Goal: Task Accomplishment & Management: Manage account settings

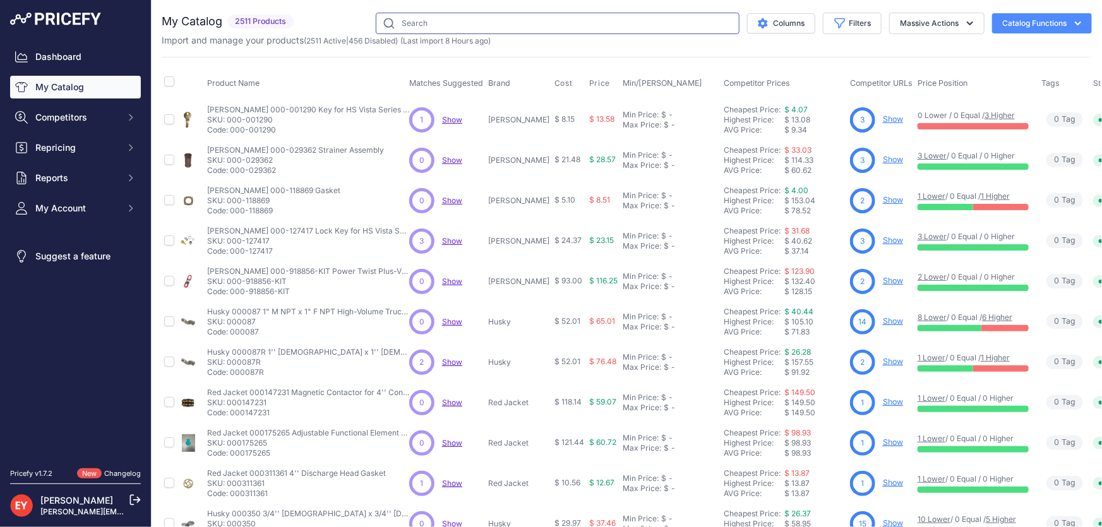
click at [409, 21] on input "text" at bounding box center [558, 23] width 364 height 21
paste input "162501-01"
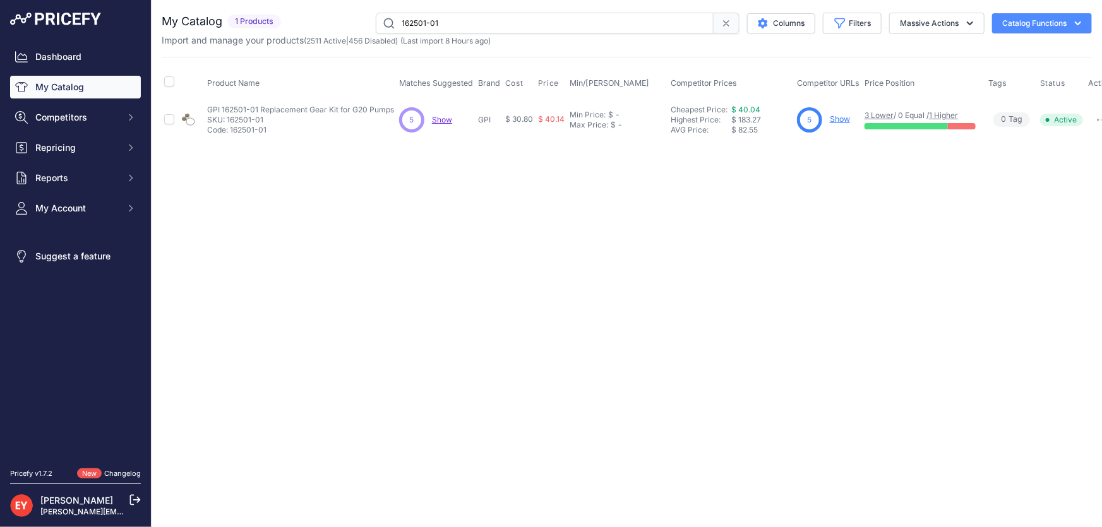
drag, startPoint x: 493, startPoint y: 18, endPoint x: 372, endPoint y: 11, distance: 120.9
click at [372, 11] on div "You are not connected to the internet. My Catalog" at bounding box center [627, 76] width 930 height 153
paste input "902006-555"
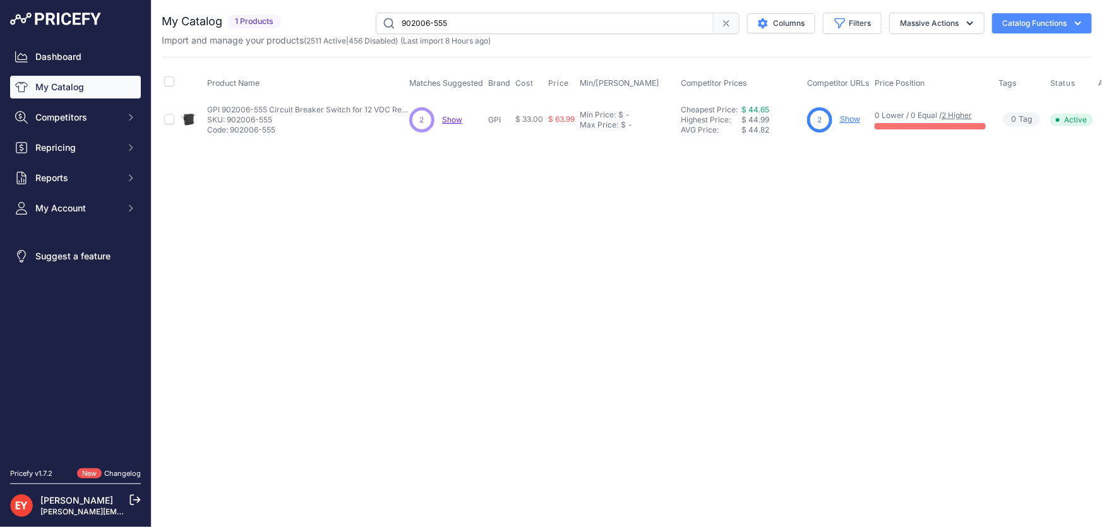
drag, startPoint x: 510, startPoint y: 18, endPoint x: 378, endPoint y: 23, distance: 131.4
click at [378, 23] on input "902006-555" at bounding box center [545, 23] width 338 height 21
paste input "400276902"
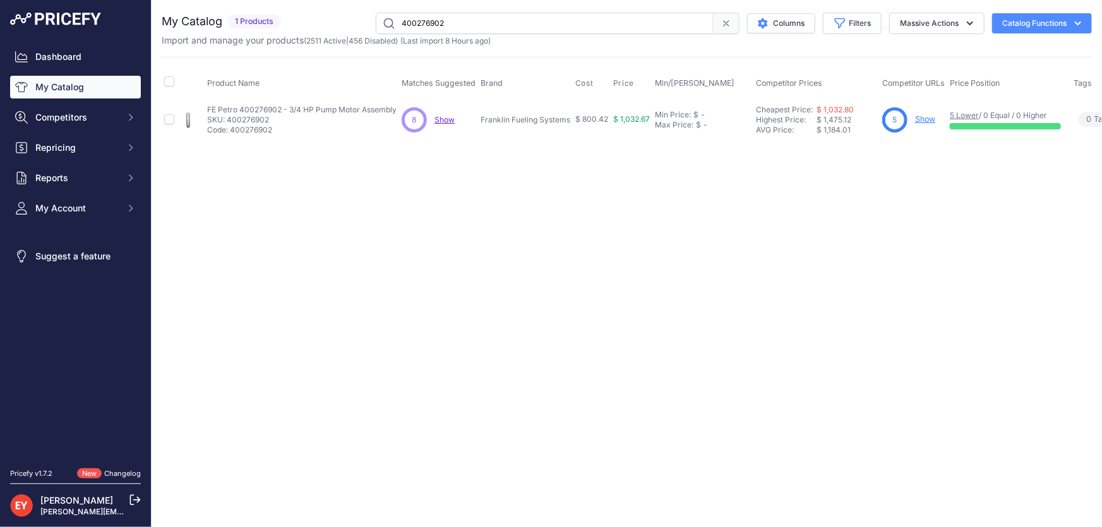
drag, startPoint x: 469, startPoint y: 20, endPoint x: 376, endPoint y: 15, distance: 93.0
click at [376, 15] on input "400276902" at bounding box center [545, 23] width 338 height 21
paste input "77020103"
drag, startPoint x: 468, startPoint y: 16, endPoint x: 359, endPoint y: 22, distance: 108.8
click at [359, 22] on div "77020103 Columns Filters Status All Status Only Enabled Only Disabled" at bounding box center [689, 23] width 806 height 21
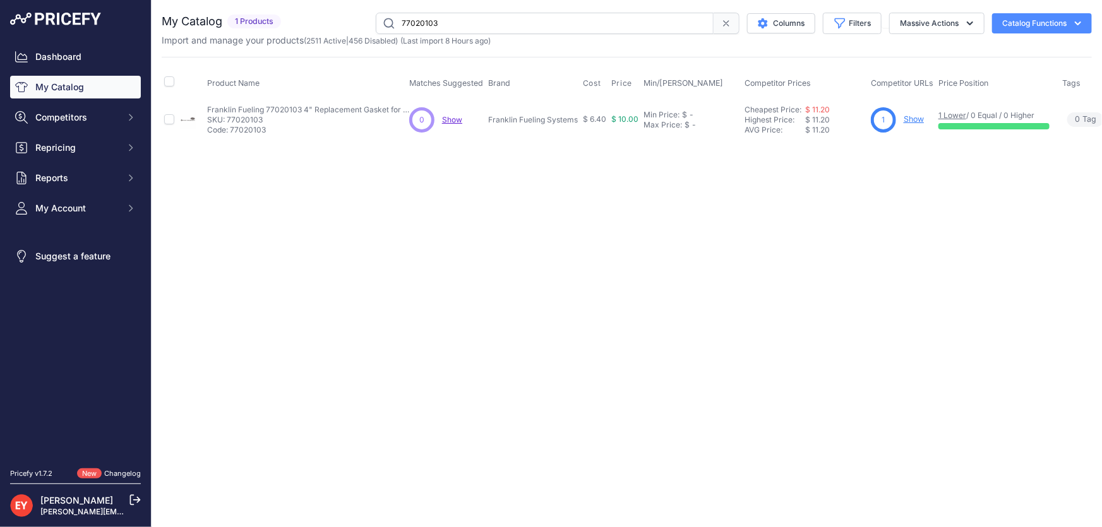
paste input "139500-02"
type input "139500-02"
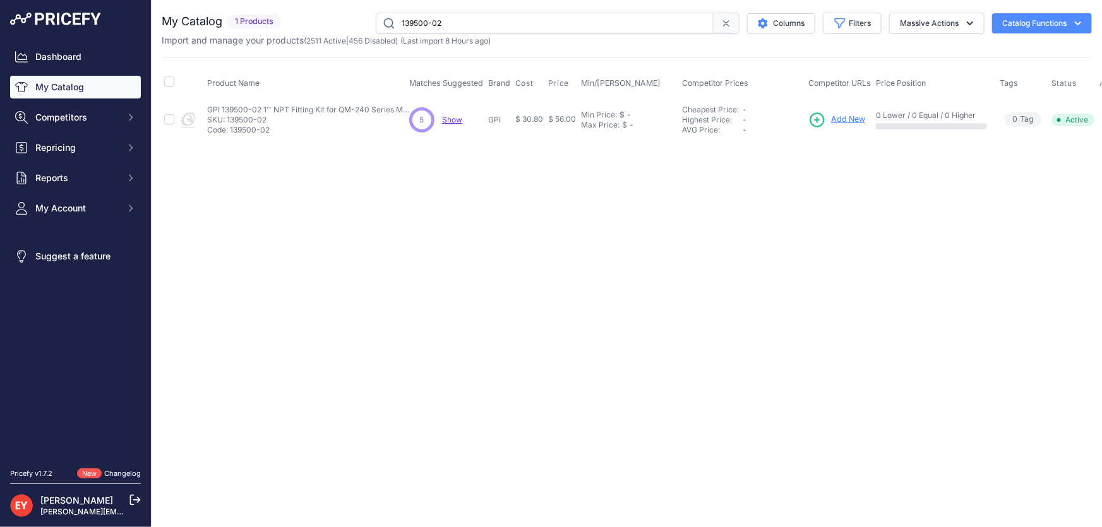
click at [533, 114] on span "Add New" at bounding box center [848, 120] width 34 height 12
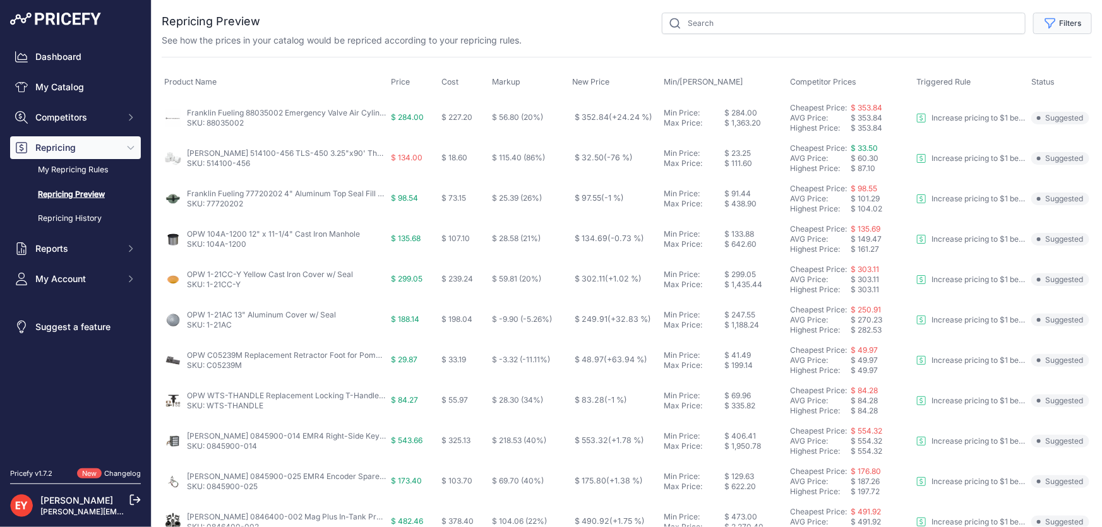
click at [1064, 25] on button "Filters" at bounding box center [1062, 23] width 59 height 21
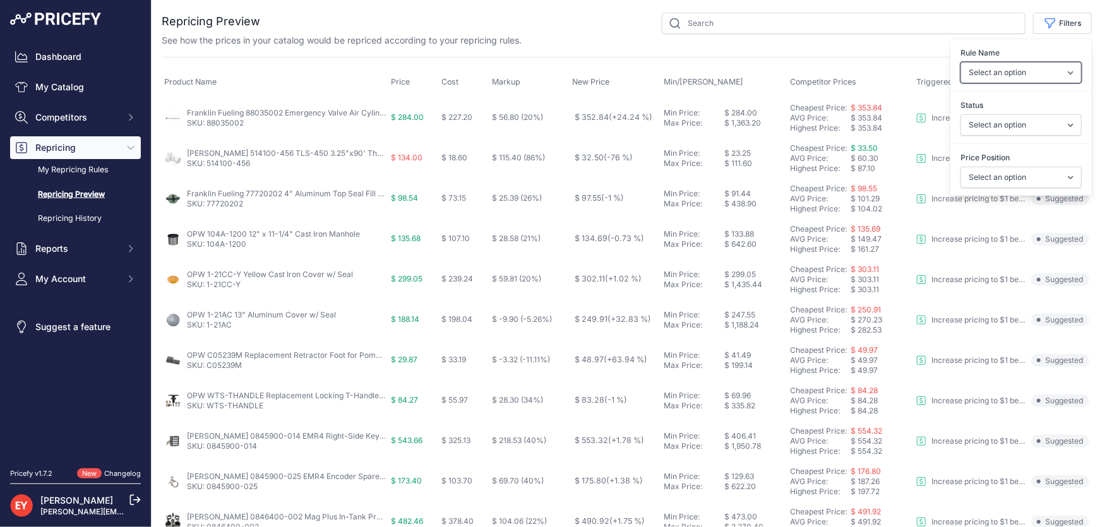
click at [1043, 76] on select "Select an option Reprice 1 cent below my cheapest competitor Increase pricing t…" at bounding box center [1021, 72] width 121 height 21
select select "3390"
click at [961, 62] on select "Select an option Reprice 1 cent below my cheapest competitor Increase pricing t…" at bounding box center [1021, 72] width 121 height 21
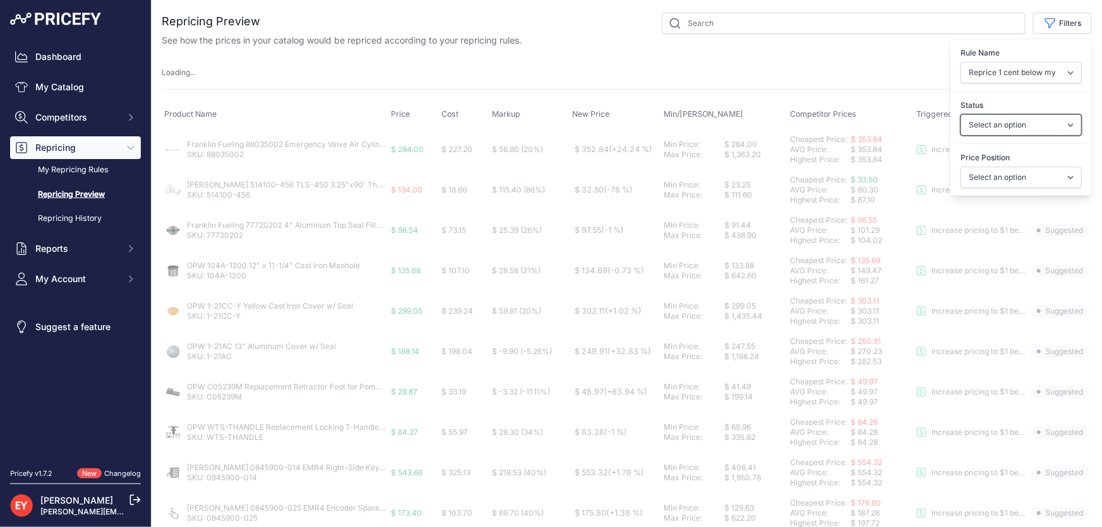
click at [1024, 127] on select "Select an option Skipped Repriced Suggested In Error" at bounding box center [1021, 124] width 121 height 21
select select "suggested"
click at [961, 114] on select "Select an option Skipped Repriced Suggested In Error" at bounding box center [1021, 124] width 121 height 21
click at [1016, 179] on select "Select an option I am higher Same price I am lower" at bounding box center [1021, 177] width 121 height 21
select select "1"
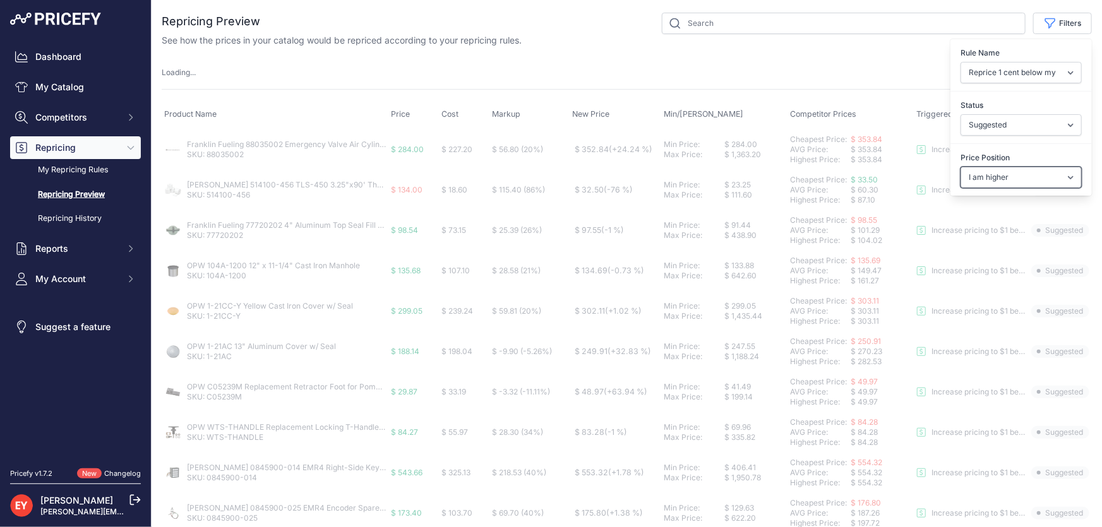
click at [961, 167] on select "Select an option I am higher Same price I am lower" at bounding box center [1021, 177] width 121 height 21
select select
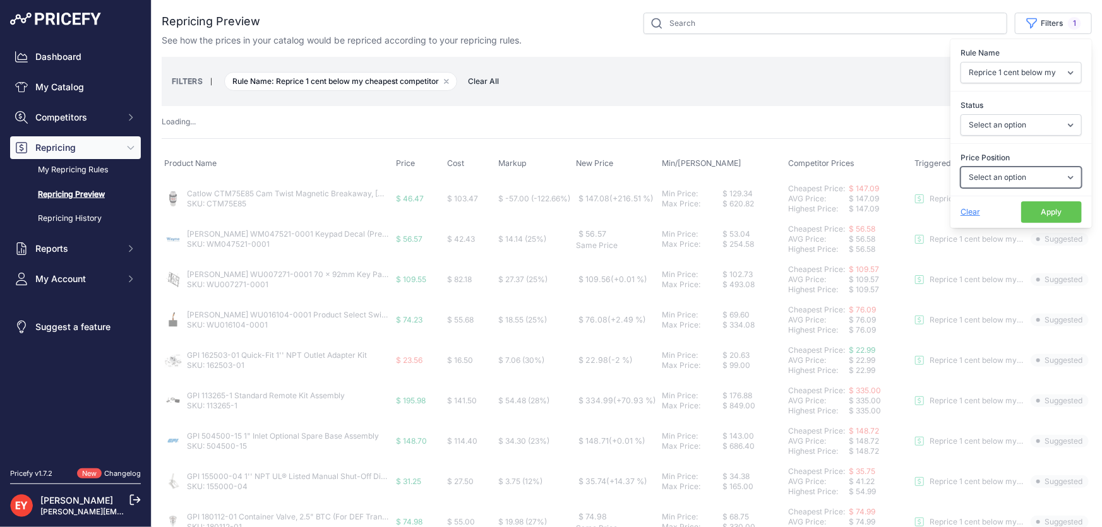
select select "suggested"
select select "1"
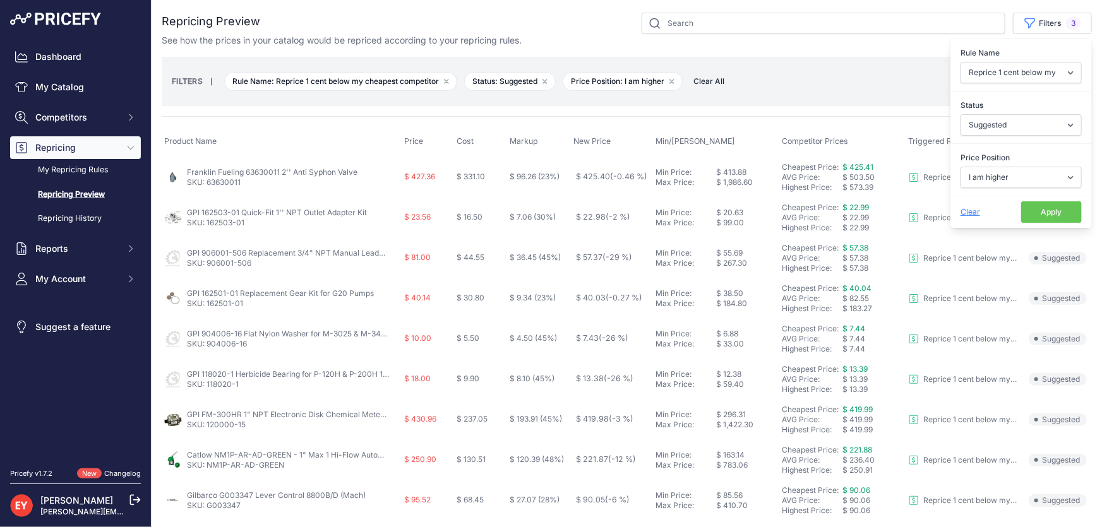
click at [1042, 213] on button "Apply" at bounding box center [1051, 211] width 61 height 21
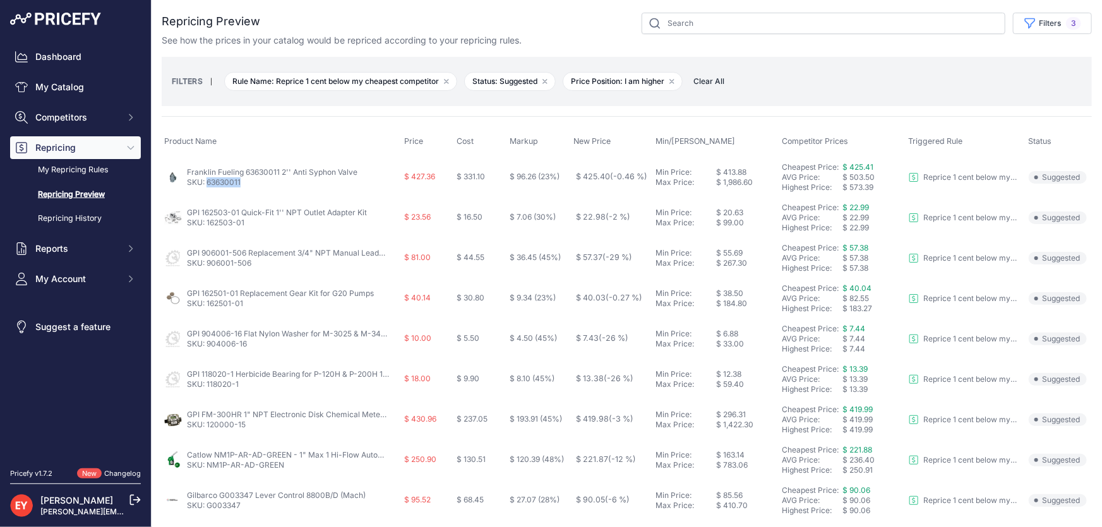
drag, startPoint x: 245, startPoint y: 184, endPoint x: 208, endPoint y: 186, distance: 37.3
click at [208, 186] on p "SKU: 63630011" at bounding box center [272, 182] width 171 height 10
copy link "63630011"
drag, startPoint x: 251, startPoint y: 231, endPoint x: 208, endPoint y: 228, distance: 43.7
click at [208, 228] on td "GPI 162503-01 Quick-Fit 1'' NPT Outlet Adapter Kit SKU: 162503-01" at bounding box center [282, 218] width 240 height 40
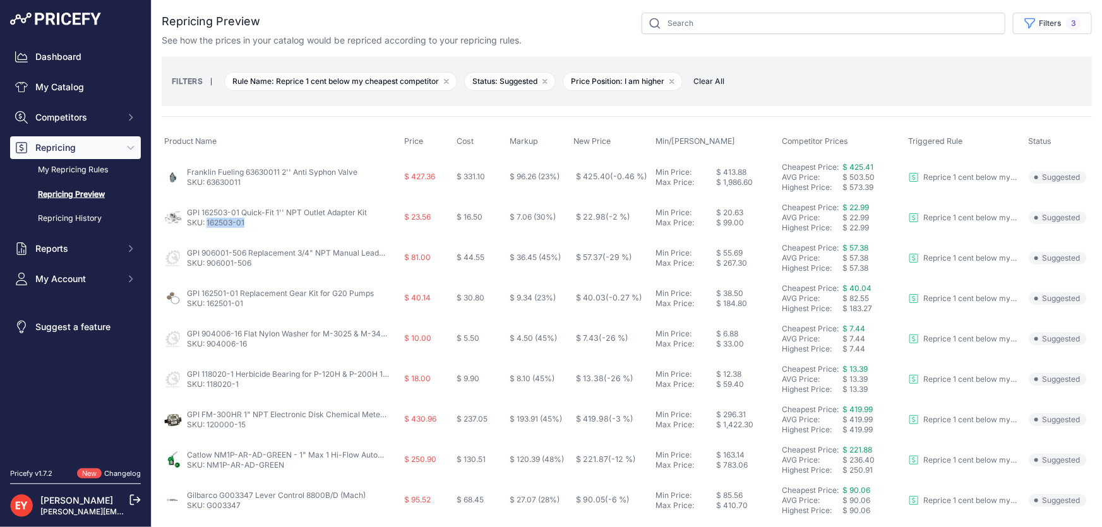
copy link "162503-01"
drag, startPoint x: 260, startPoint y: 259, endPoint x: 207, endPoint y: 265, distance: 54.1
click at [207, 265] on p "SKU: 906001-506" at bounding box center [288, 263] width 202 height 10
copy link "906001-506"
drag, startPoint x: 240, startPoint y: 308, endPoint x: 208, endPoint y: 307, distance: 32.2
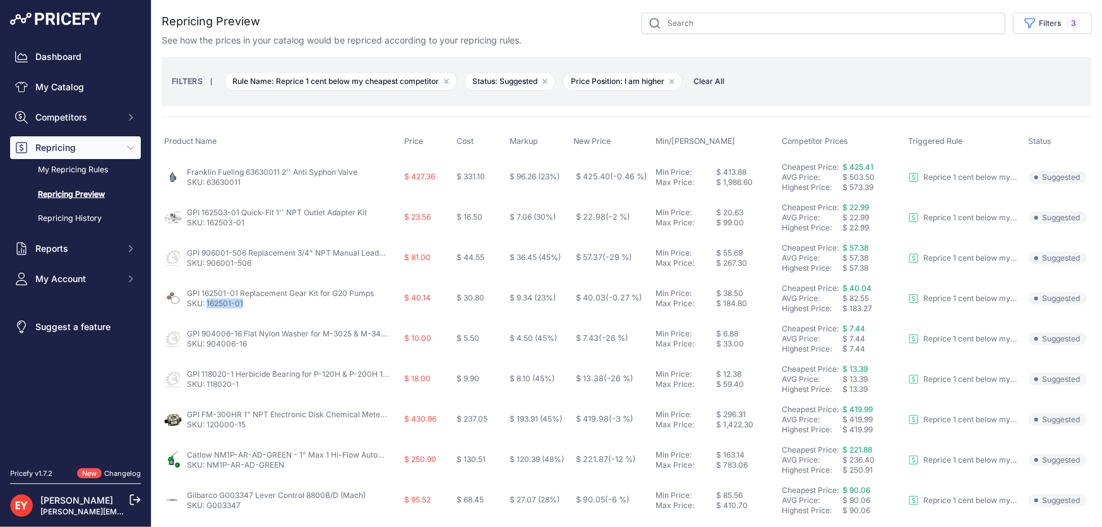
click at [208, 307] on p "SKU: 162501-01" at bounding box center [280, 304] width 187 height 10
copy link "162501-01"
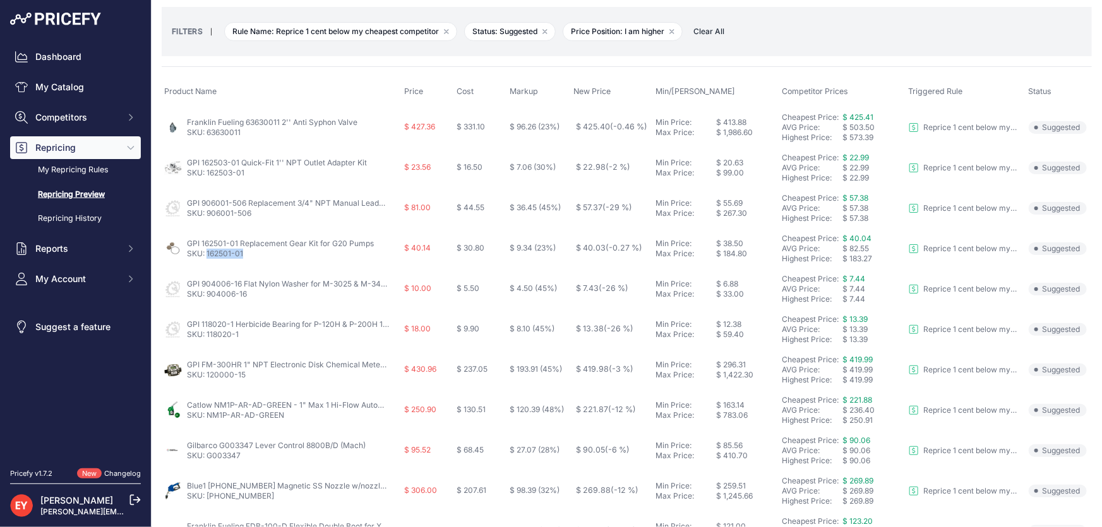
scroll to position [172, 0]
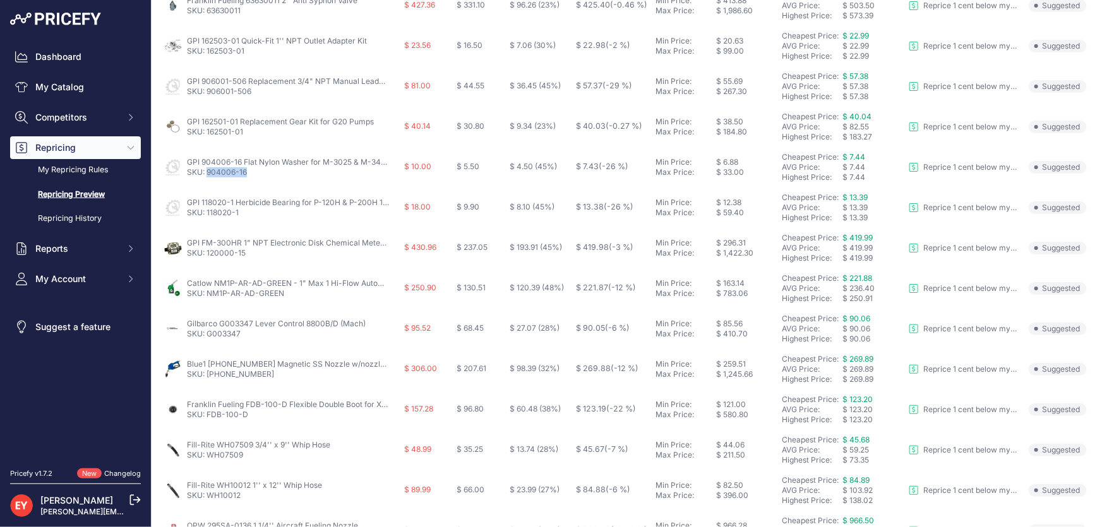
drag, startPoint x: 249, startPoint y: 172, endPoint x: 208, endPoint y: 175, distance: 41.1
click at [208, 175] on p "SKU: 904006-16" at bounding box center [288, 172] width 202 height 10
copy link "904006-16"
drag, startPoint x: 243, startPoint y: 215, endPoint x: 208, endPoint y: 217, distance: 34.8
click at [208, 217] on td "GPI 118020-1 Herbicide Bearing for P-120H & P-200H 12V Plastic Utility Pump Rep…" at bounding box center [282, 208] width 240 height 40
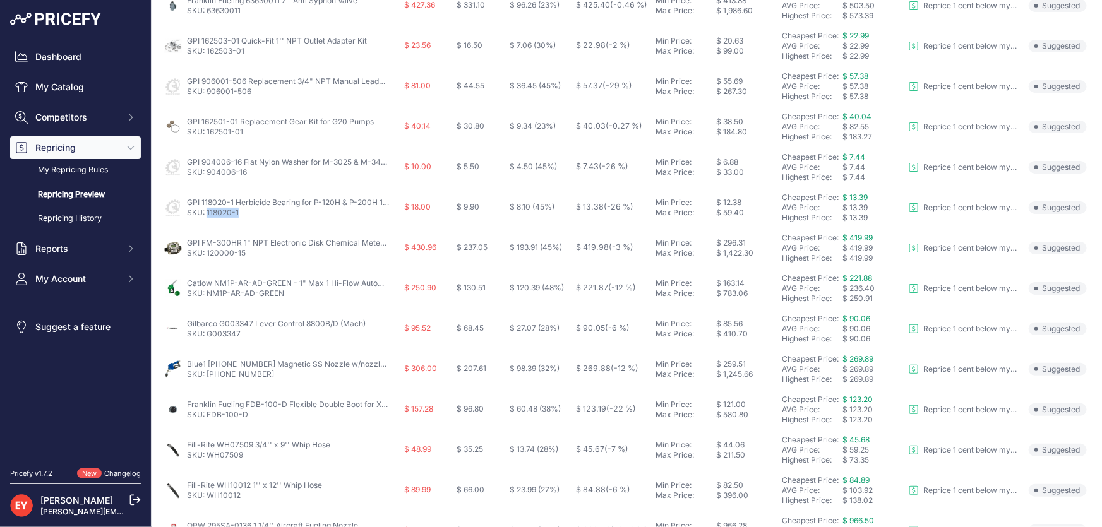
copy link "118020-1"
drag, startPoint x: 253, startPoint y: 253, endPoint x: 220, endPoint y: 257, distance: 32.5
click at [220, 257] on td "GPI FM-300HR 1" NPT Electronic Disk Chemical Meter (7-75 LPM) SKU: 120000-15" at bounding box center [282, 248] width 240 height 40
drag, startPoint x: 249, startPoint y: 335, endPoint x: 207, endPoint y: 335, distance: 42.9
click at [207, 335] on p "SKU: G003347" at bounding box center [276, 334] width 179 height 10
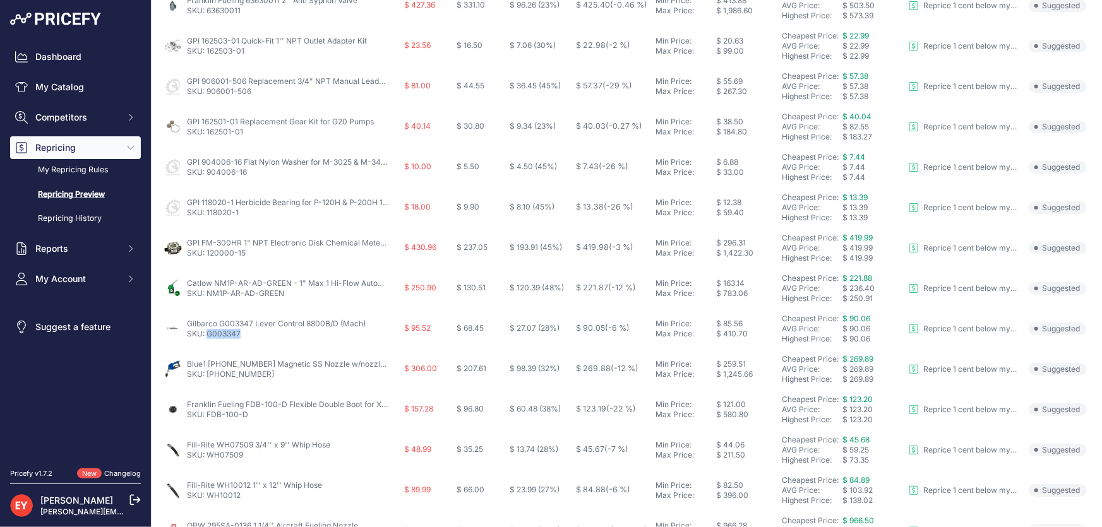
copy link "G003347"
drag, startPoint x: 253, startPoint y: 378, endPoint x: 207, endPoint y: 373, distance: 46.3
click at [207, 373] on p "SKU: 911-001-3" at bounding box center [288, 374] width 202 height 10
copy link "911-001-3"
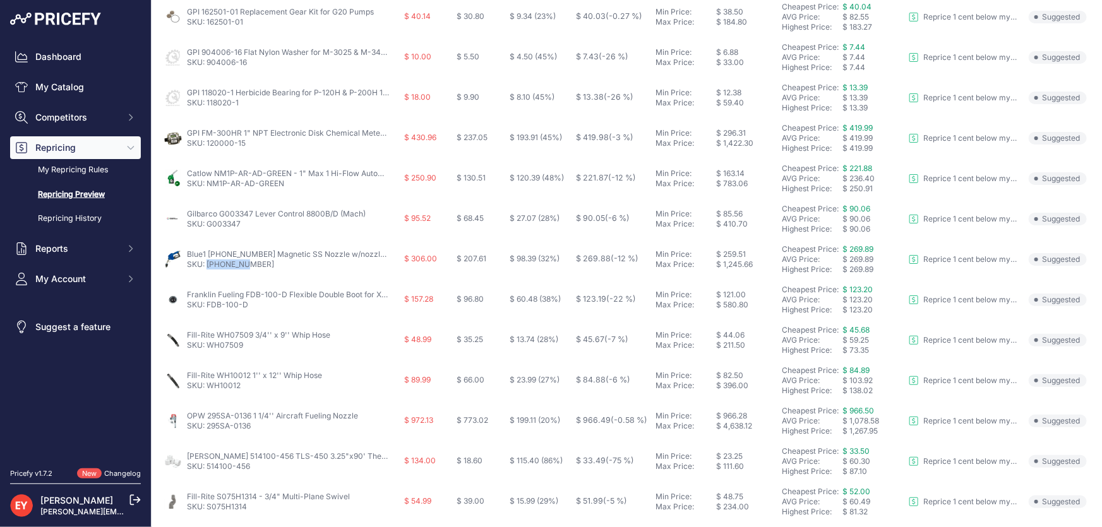
scroll to position [402, 0]
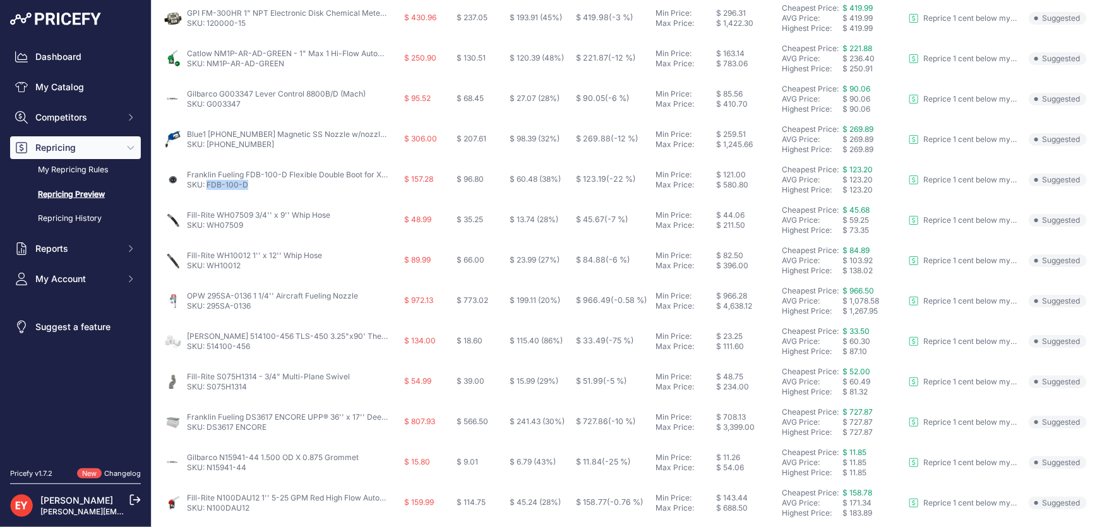
drag, startPoint x: 253, startPoint y: 186, endPoint x: 208, endPoint y: 185, distance: 44.9
click at [208, 185] on p "SKU: FDB-100-D" at bounding box center [288, 185] width 202 height 10
copy link "FDB-100-D"
drag, startPoint x: 259, startPoint y: 303, endPoint x: 208, endPoint y: 309, distance: 51.5
click at [208, 309] on p "SKU: 295SA-0136" at bounding box center [272, 306] width 171 height 10
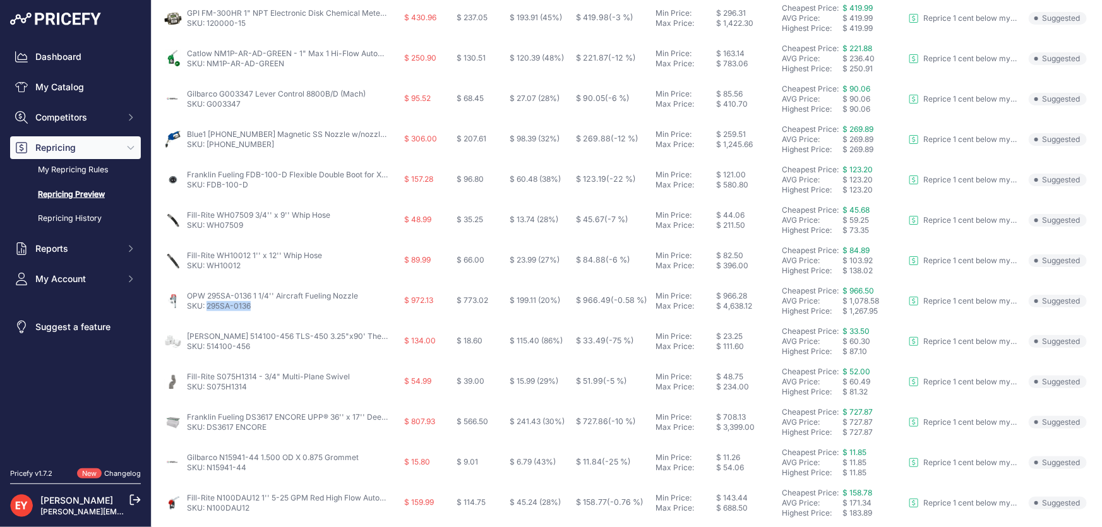
copy link "295SA-0136"
drag, startPoint x: 256, startPoint y: 347, endPoint x: 208, endPoint y: 349, distance: 48.0
click at [208, 349] on p "SKU: 514100-456" at bounding box center [288, 347] width 202 height 10
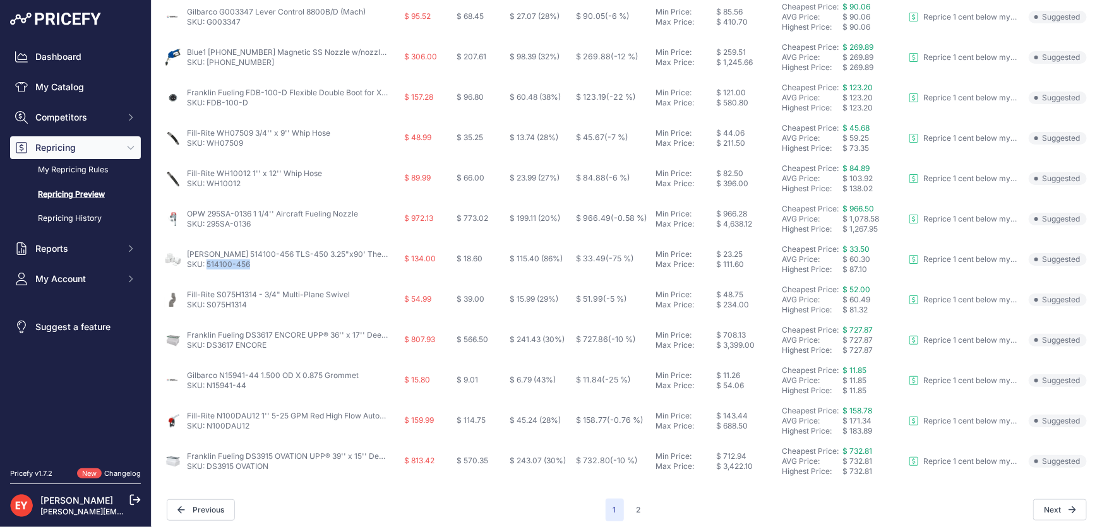
scroll to position [489, 0]
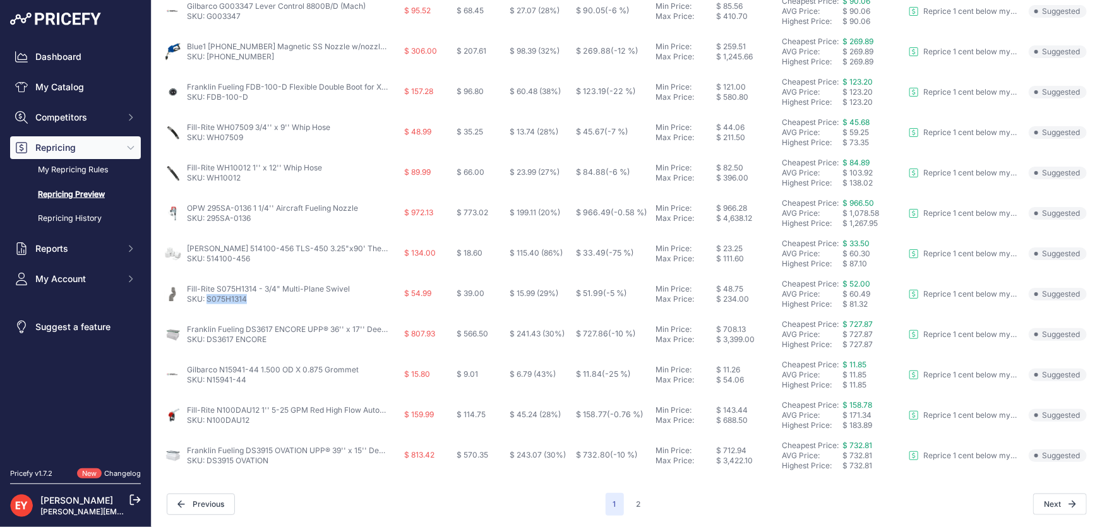
drag, startPoint x: 253, startPoint y: 298, endPoint x: 206, endPoint y: 303, distance: 46.9
click at [206, 303] on p "SKU: S075H1314" at bounding box center [268, 299] width 163 height 10
drag, startPoint x: 273, startPoint y: 344, endPoint x: 209, endPoint y: 341, distance: 64.5
click at [209, 341] on td "Franklin Fueling DS3617 ENCORE UPP® 36'' x 17'' Deep Dispenser Sump for Gilbarc…" at bounding box center [282, 335] width 240 height 40
drag, startPoint x: 230, startPoint y: 388, endPoint x: 208, endPoint y: 387, distance: 21.5
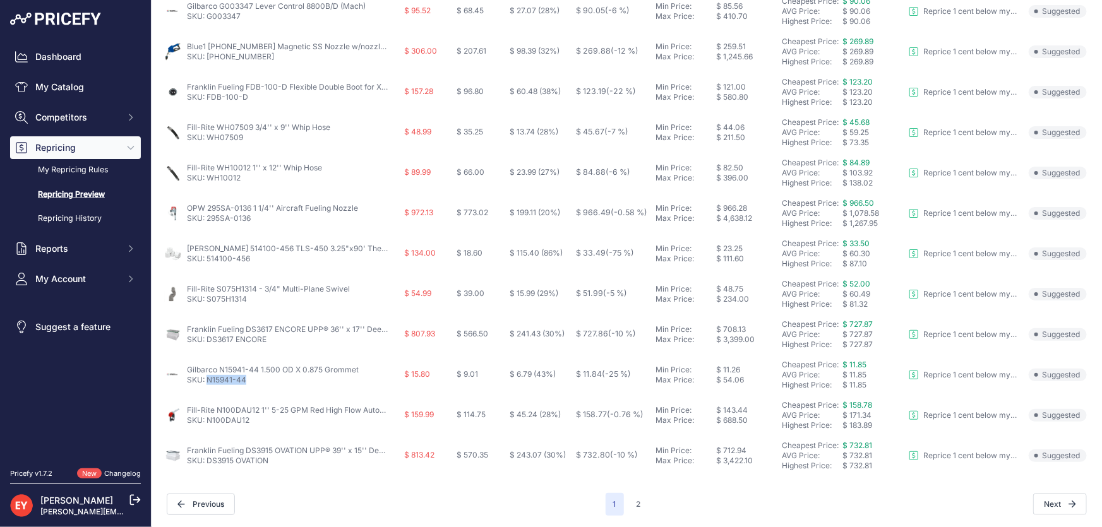
click at [208, 387] on td "Gilbarco N15941-44 1.500 OD X 0.875 Grommet SKU: N15941-44" at bounding box center [282, 375] width 240 height 40
click at [640, 501] on button "2" at bounding box center [639, 504] width 20 height 23
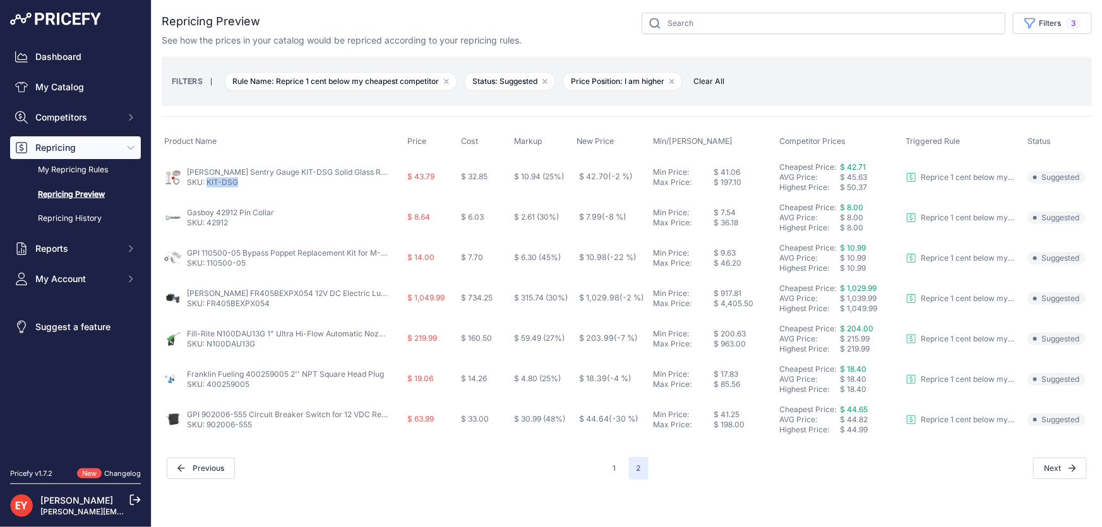
drag, startPoint x: 240, startPoint y: 184, endPoint x: 207, endPoint y: 188, distance: 33.1
click at [207, 188] on td "Krueger Sentry Gauge KIT-DSG Solid Glass Repair Kit for At-A-Glance Direct Read…" at bounding box center [283, 177] width 243 height 41
drag, startPoint x: 236, startPoint y: 227, endPoint x: 208, endPoint y: 226, distance: 27.8
click at [208, 226] on td "Gasboy 42912 Pin Collar SKU: 42912" at bounding box center [283, 218] width 243 height 40
drag, startPoint x: 249, startPoint y: 266, endPoint x: 207, endPoint y: 265, distance: 41.7
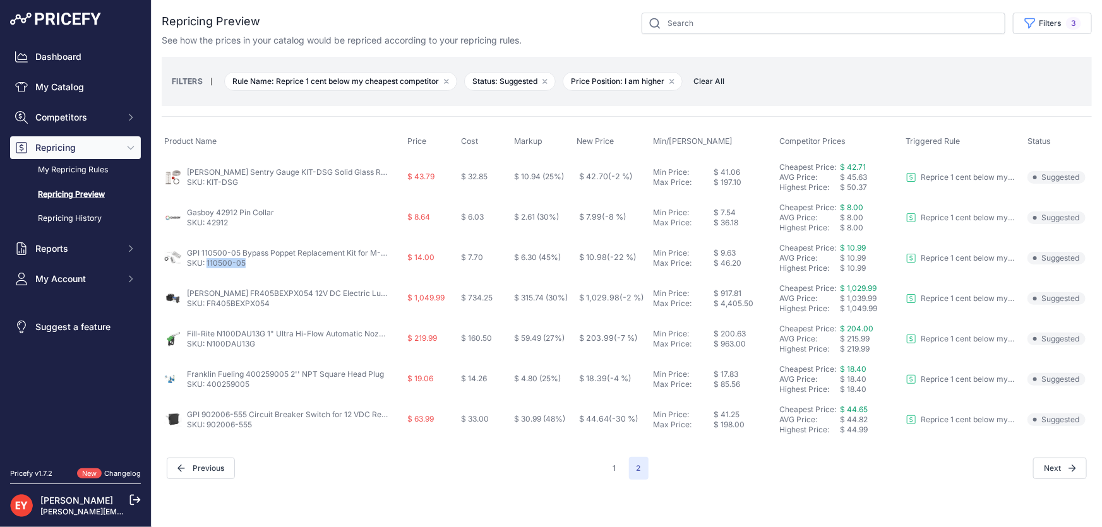
click at [207, 265] on p "SKU: 110500-05" at bounding box center [288, 263] width 202 height 10
drag, startPoint x: 260, startPoint y: 385, endPoint x: 207, endPoint y: 392, distance: 52.8
click at [207, 392] on td "Franklin Fueling 400259005 2'' NPT Square Head Plug SKU: 400259005" at bounding box center [283, 379] width 243 height 40
drag, startPoint x: 261, startPoint y: 426, endPoint x: 208, endPoint y: 427, distance: 53.7
click at [208, 427] on p "SKU: 902006-555" at bounding box center [288, 425] width 202 height 10
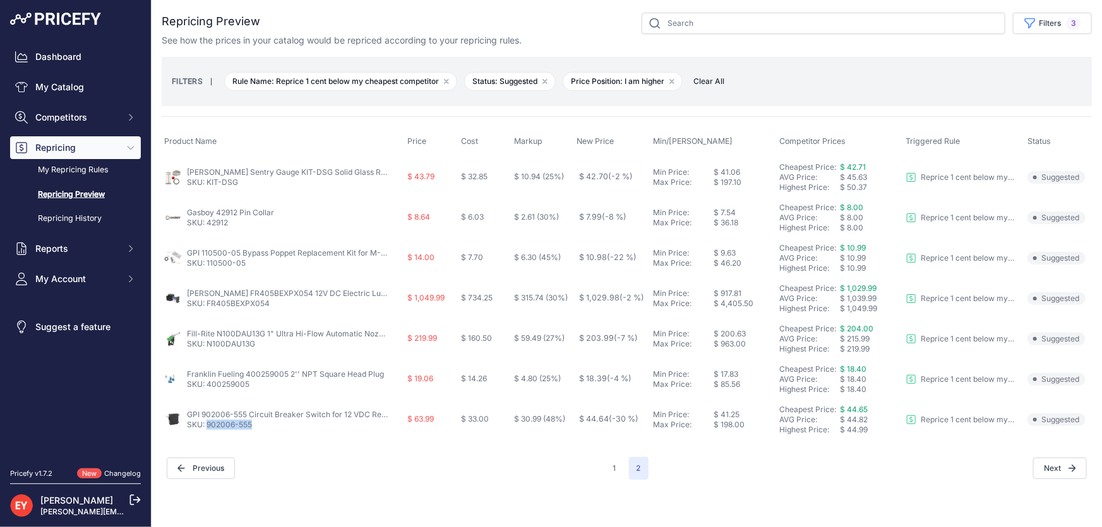
click at [708, 77] on span "Clear All" at bounding box center [709, 81] width 44 height 13
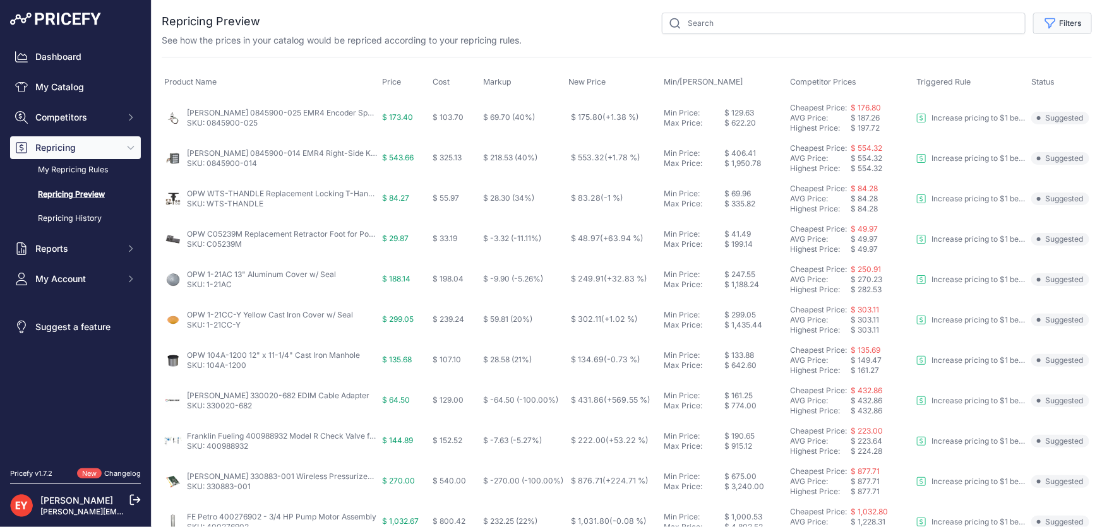
click at [1068, 27] on button "Filters" at bounding box center [1062, 23] width 59 height 21
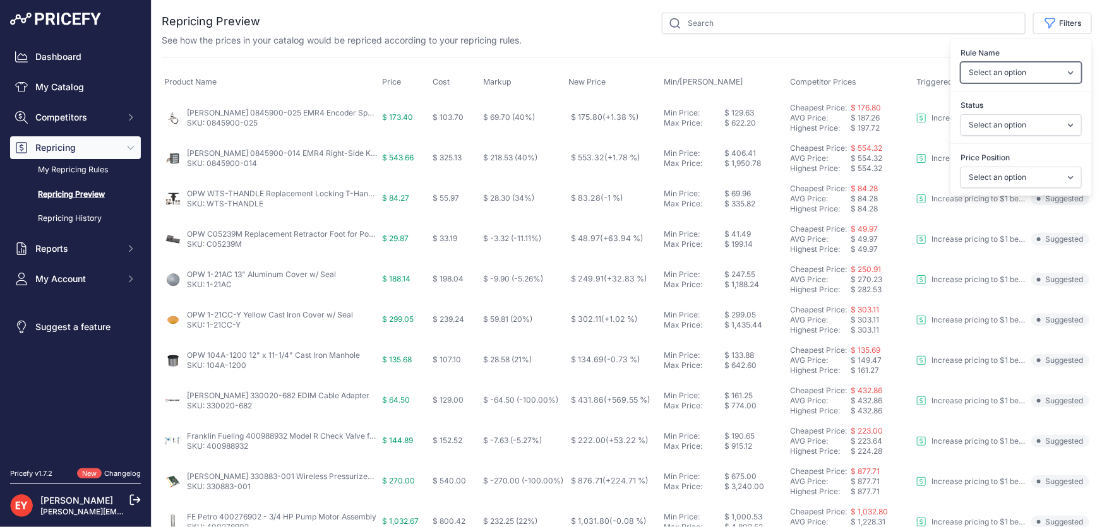
click at [1006, 80] on select "Select an option Reprice 1 cent below my cheapest competitor Increase pricing t…" at bounding box center [1021, 72] width 121 height 21
select select "6699"
click at [961, 62] on select "Select an option Reprice 1 cent below my cheapest competitor Increase pricing t…" at bounding box center [1021, 72] width 121 height 21
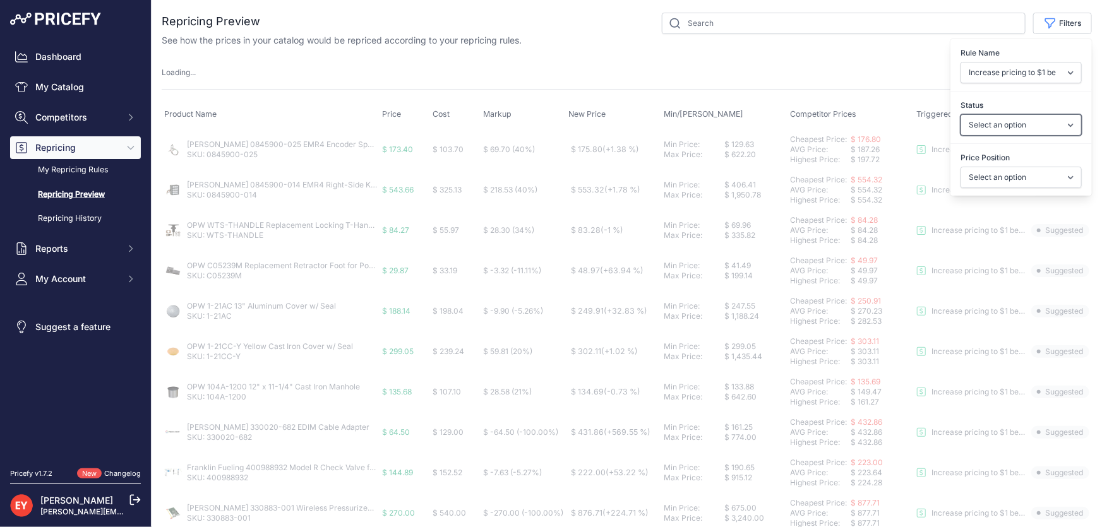
click at [988, 128] on select "Select an option Skipped Repriced Suggested In Error" at bounding box center [1021, 124] width 121 height 21
select select "suggested"
click at [961, 114] on select "Select an option Skipped Repriced Suggested In Error" at bounding box center [1021, 124] width 121 height 21
click at [1000, 179] on select "Select an option I am higher Same price I am lower" at bounding box center [1021, 177] width 121 height 21
select select
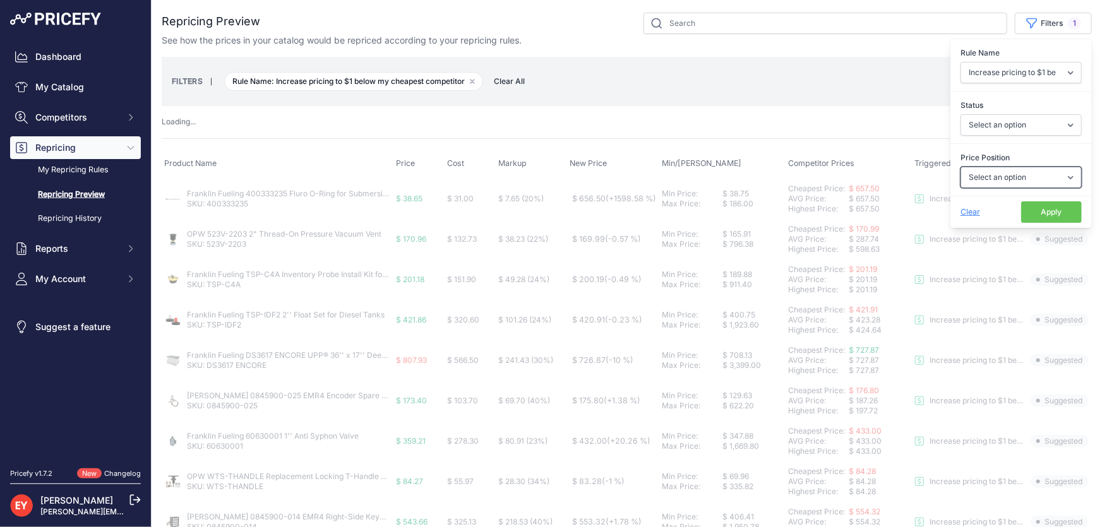
select select "0"
click at [961, 167] on select "Select an option I am higher Same price I am lower" at bounding box center [1021, 177] width 121 height 21
click at [1031, 212] on button "Apply" at bounding box center [1051, 211] width 61 height 21
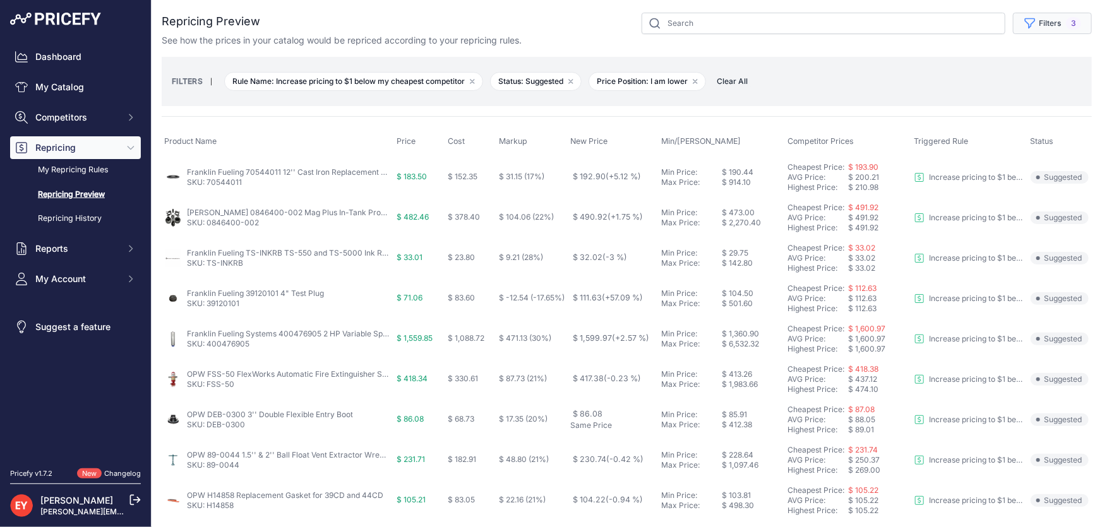
click at [1038, 28] on button "Filters 3" at bounding box center [1052, 23] width 79 height 21
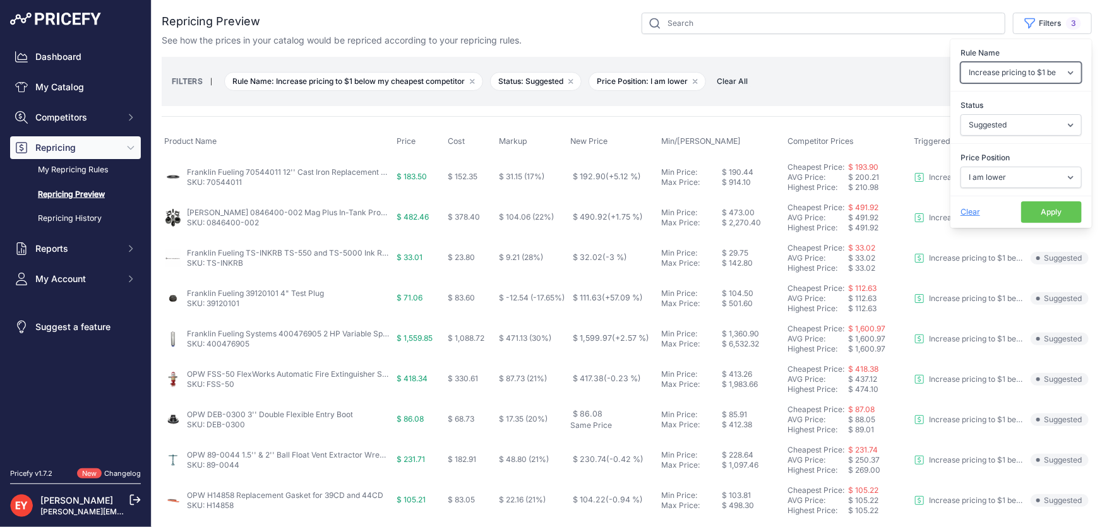
click at [1030, 70] on select "Select an option Reprice 1 cent below my cheapest competitor Increase pricing t…" at bounding box center [1021, 72] width 121 height 21
click at [961, 62] on select "Select an option Reprice 1 cent below my cheapest competitor Increase pricing t…" at bounding box center [1021, 72] width 121 height 21
click at [1036, 212] on button "Apply" at bounding box center [1051, 211] width 61 height 21
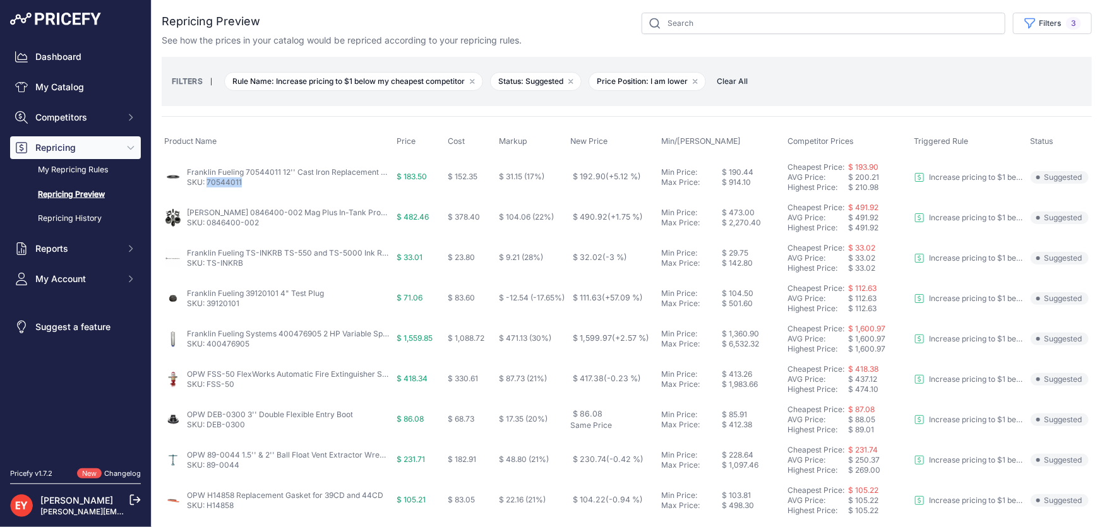
drag, startPoint x: 256, startPoint y: 184, endPoint x: 208, endPoint y: 188, distance: 48.8
click at [208, 188] on td "Franklin Fueling 70544011 12'' Cast Iron Replacement Cover w/ Gasket SKU: 70544…" at bounding box center [278, 177] width 232 height 41
drag, startPoint x: 260, startPoint y: 226, endPoint x: 208, endPoint y: 230, distance: 51.9
click at [208, 230] on td "Veeder-Root 0846400-002 Mag Plus In-Tank Probe Installation Kit for Light Oil S…" at bounding box center [278, 218] width 232 height 40
drag, startPoint x: 255, startPoint y: 268, endPoint x: 210, endPoint y: 265, distance: 45.6
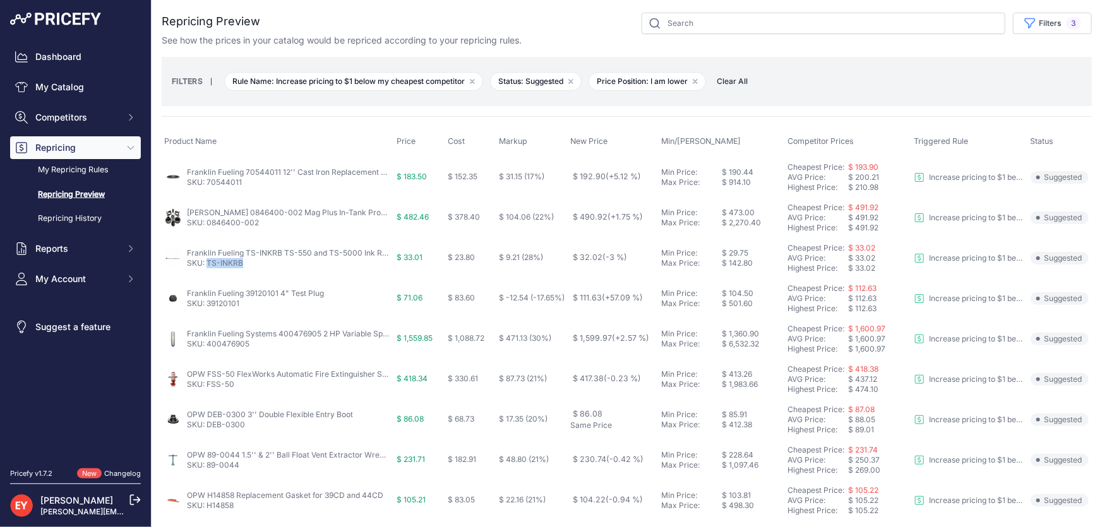
click at [208, 265] on td "Franklin Fueling TS-INKRB TS-550 and TS-5000 Ink Ribbon SKU: TS-INKRB" at bounding box center [278, 258] width 232 height 40
drag, startPoint x: 245, startPoint y: 306, endPoint x: 207, endPoint y: 312, distance: 38.3
click at [207, 312] on td "Franklin Fueling 39120101 4" Test Plug SKU: 39120101" at bounding box center [278, 299] width 232 height 40
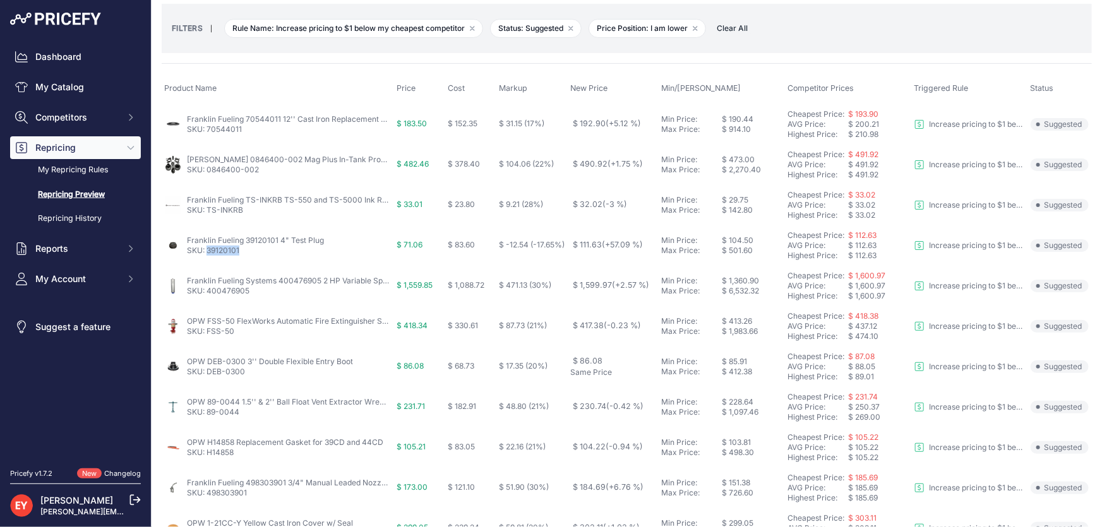
scroll to position [114, 0]
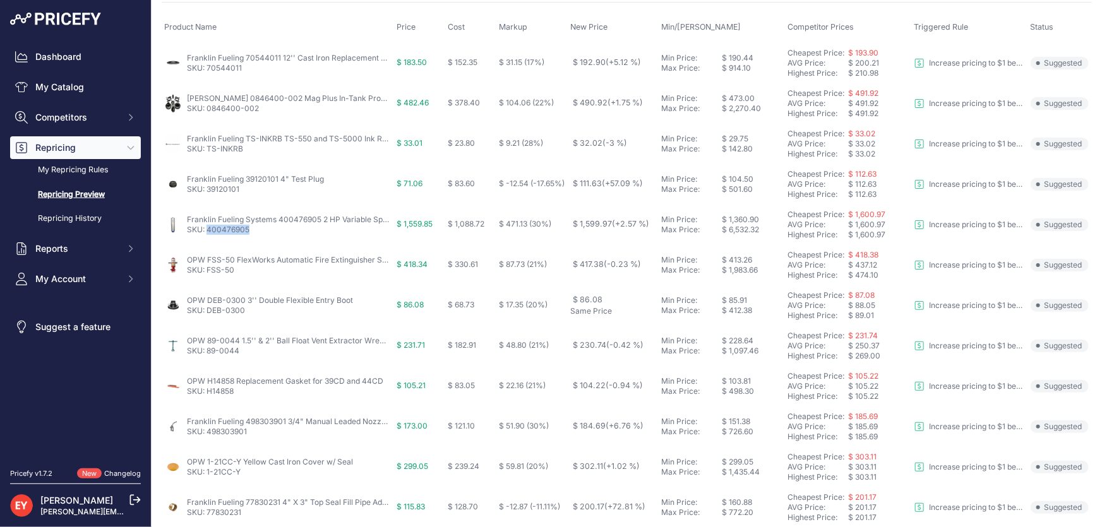
drag, startPoint x: 251, startPoint y: 235, endPoint x: 208, endPoint y: 233, distance: 43.0
click at [208, 233] on p "SKU: 400476905" at bounding box center [288, 230] width 202 height 10
drag, startPoint x: 241, startPoint y: 275, endPoint x: 207, endPoint y: 278, distance: 34.2
click at [207, 278] on td "OPW FSS-50 FlexWorks Automatic Fire Extinguisher System SKU: FSS-50" at bounding box center [278, 265] width 232 height 40
drag, startPoint x: 256, startPoint y: 315, endPoint x: 206, endPoint y: 315, distance: 50.5
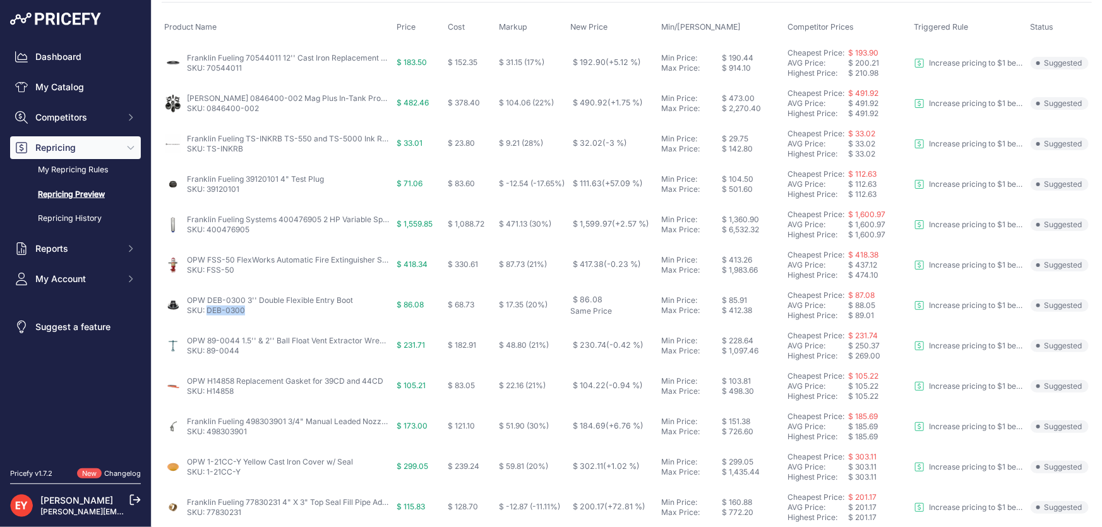
click at [206, 315] on td "OPW DEB-0300 3'' Double Flexible Entry Boot SKU: DEB-0300" at bounding box center [278, 305] width 232 height 40
drag, startPoint x: 248, startPoint y: 351, endPoint x: 208, endPoint y: 353, distance: 39.9
click at [208, 353] on p "SKU: 89-0044" at bounding box center [288, 351] width 202 height 10
drag, startPoint x: 240, startPoint y: 399, endPoint x: 209, endPoint y: 399, distance: 30.9
click at [209, 399] on td "OPW H14858 Replacement Gasket for 39CD and 44CD SKU: H14858" at bounding box center [278, 386] width 232 height 40
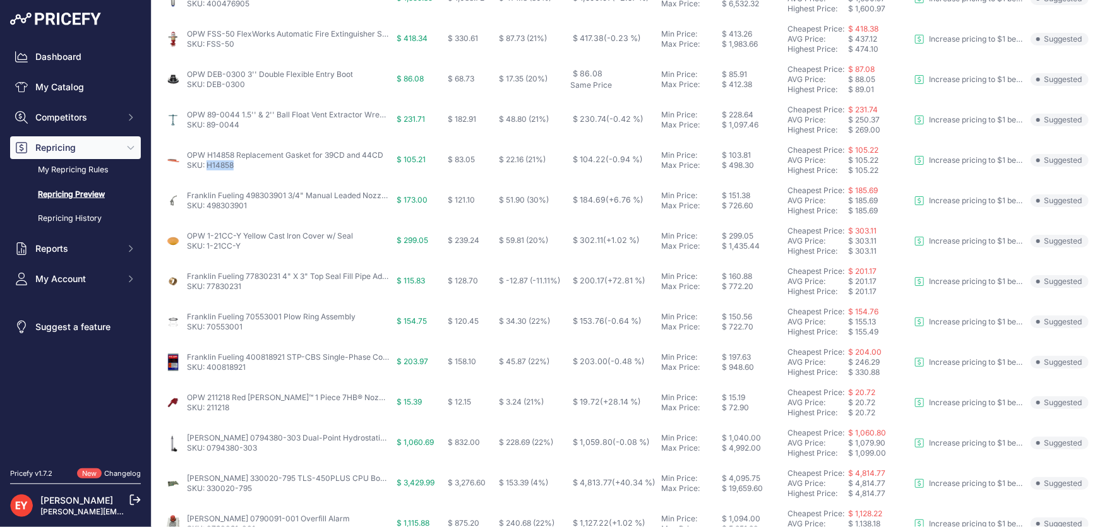
scroll to position [344, 0]
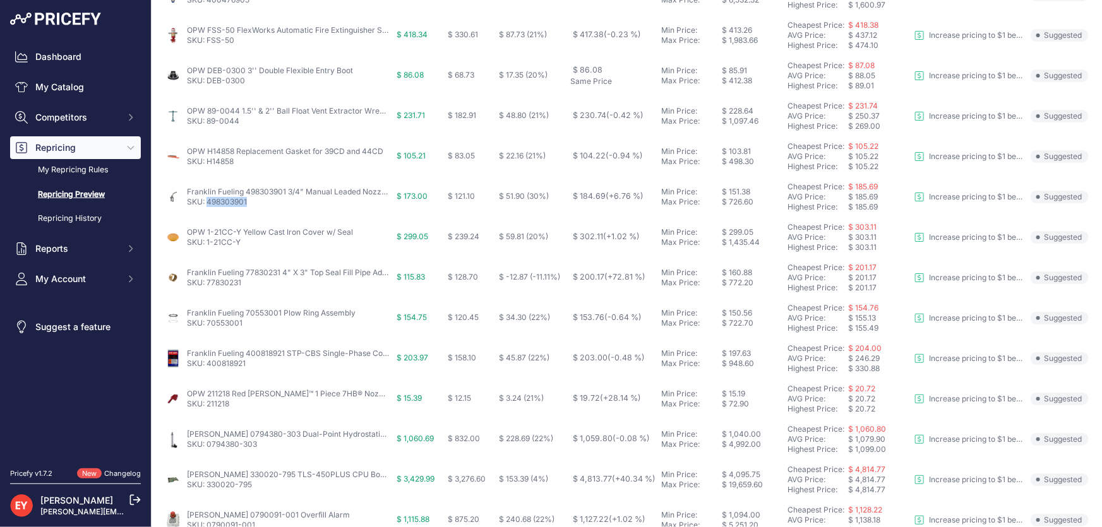
drag, startPoint x: 258, startPoint y: 200, endPoint x: 207, endPoint y: 204, distance: 51.4
click at [207, 204] on p "SKU: 498303901" at bounding box center [288, 202] width 202 height 10
drag, startPoint x: 246, startPoint y: 246, endPoint x: 206, endPoint y: 247, distance: 40.4
click at [206, 247] on td "OPW 1-21CC-Y Yellow Cast Iron Cover w/ Seal SKU: 1-21CC-Y" at bounding box center [278, 237] width 232 height 40
drag, startPoint x: 239, startPoint y: 282, endPoint x: 207, endPoint y: 280, distance: 32.3
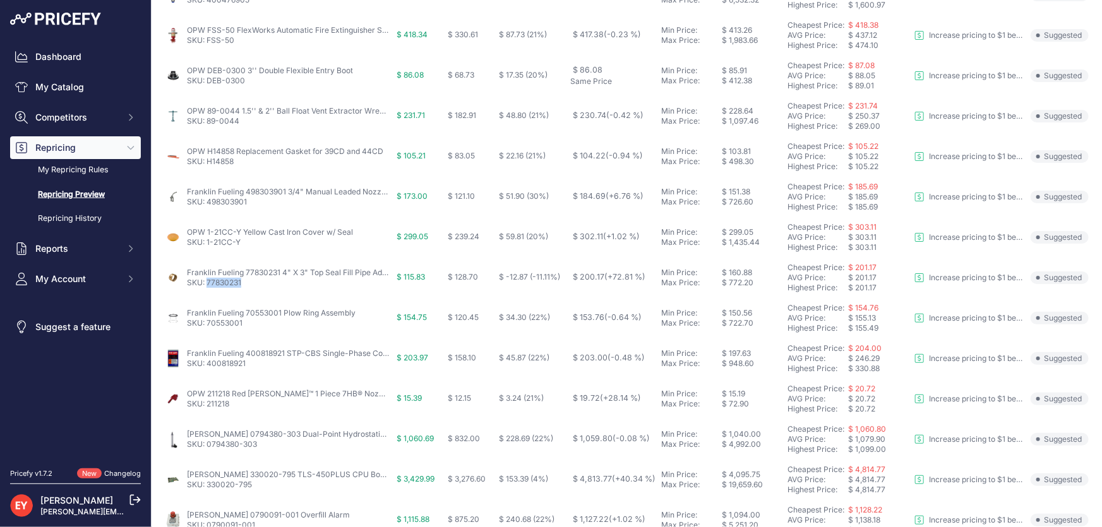
click at [207, 280] on p "SKU: 77830231" at bounding box center [288, 283] width 202 height 10
drag, startPoint x: 244, startPoint y: 326, endPoint x: 207, endPoint y: 328, distance: 37.4
click at [207, 328] on td "Franklin Fueling 70553001 Plow Ring Assembly SKU: 70553001" at bounding box center [278, 318] width 232 height 40
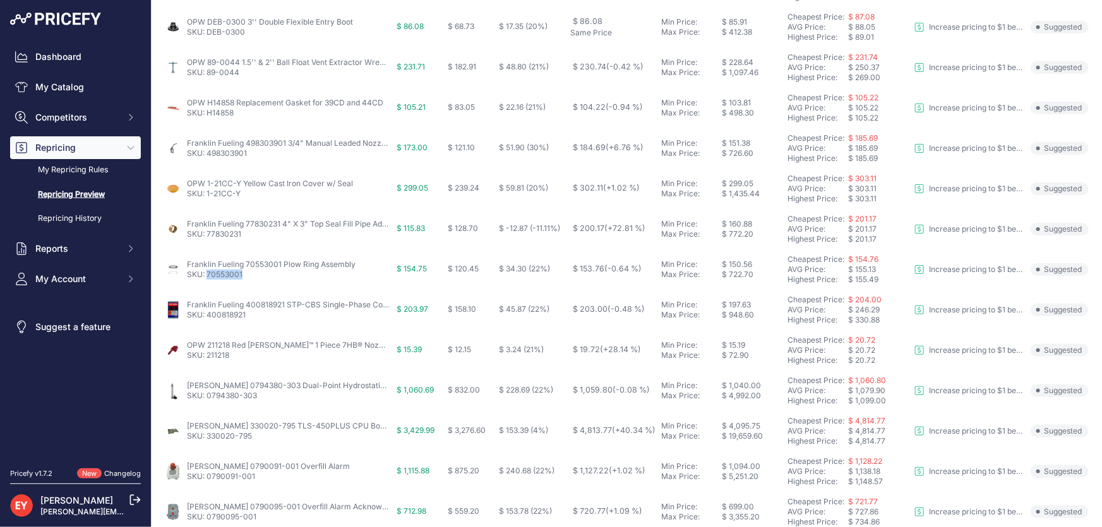
scroll to position [489, 0]
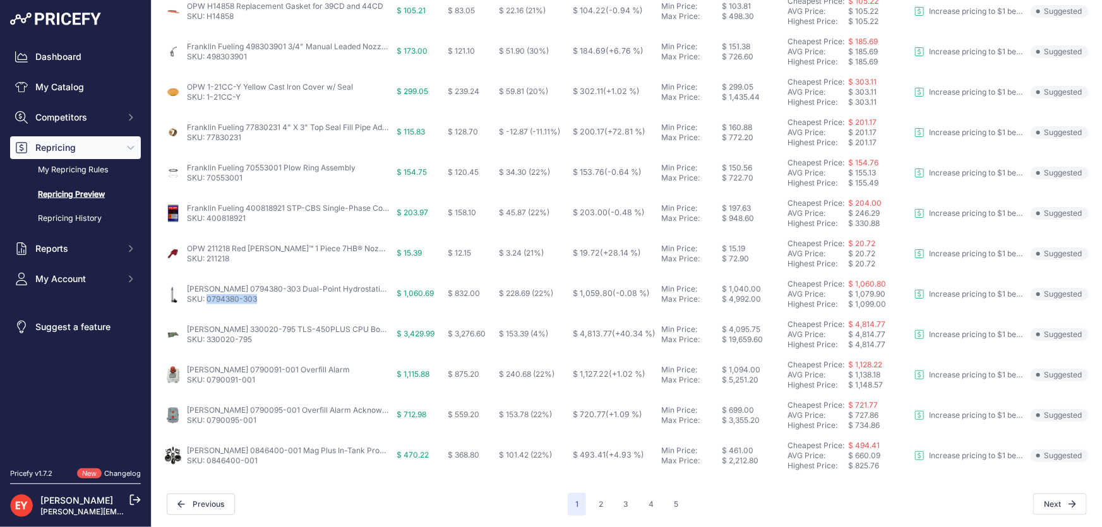
drag, startPoint x: 263, startPoint y: 299, endPoint x: 208, endPoint y: 303, distance: 55.8
click at [208, 303] on td "Veeder-Root 0794380-303 Dual-Point Hydrostatic Sensor w/ Vented Locking Riser C…" at bounding box center [278, 294] width 232 height 40
drag, startPoint x: 267, startPoint y: 343, endPoint x: 207, endPoint y: 344, distance: 59.4
click at [207, 344] on td "Veeder-Root 330020-795 TLS-450PLUS CPU Board Kit SKU: 330020-795" at bounding box center [278, 335] width 232 height 40
drag, startPoint x: 262, startPoint y: 426, endPoint x: 208, endPoint y: 428, distance: 53.7
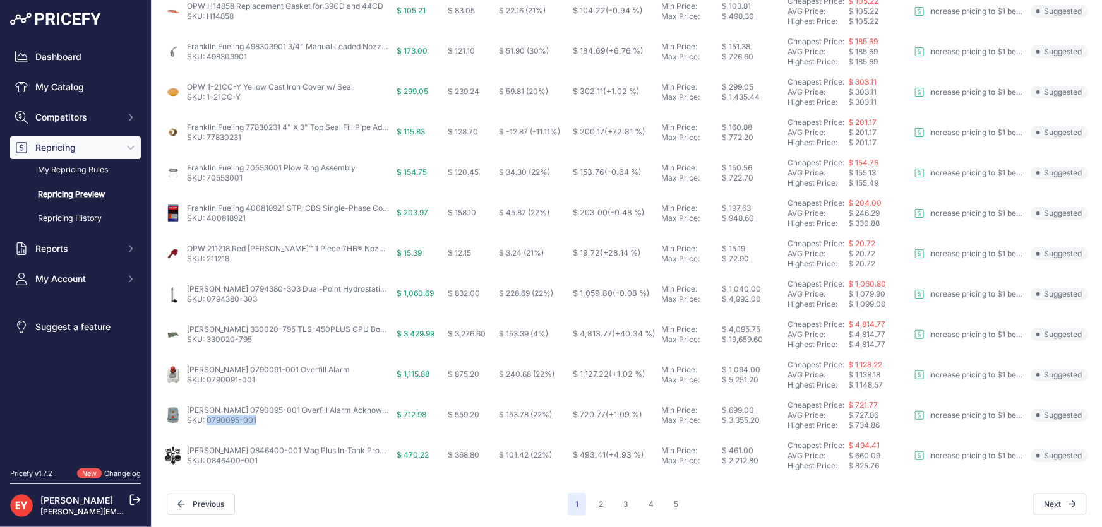
click at [208, 428] on td "Veeder-Root 0790095-001 Overfill Alarm Acknowledgement Switch SKU: 0790095-001" at bounding box center [278, 415] width 232 height 40
drag, startPoint x: 266, startPoint y: 469, endPoint x: 207, endPoint y: 466, distance: 59.4
click at [207, 466] on td "Veeder-Root 0846400-001 Mag Plus In-Tank Probe Installation Kit for Diesel SKU:…" at bounding box center [278, 456] width 232 height 40
click at [599, 505] on button "2" at bounding box center [601, 504] width 20 height 23
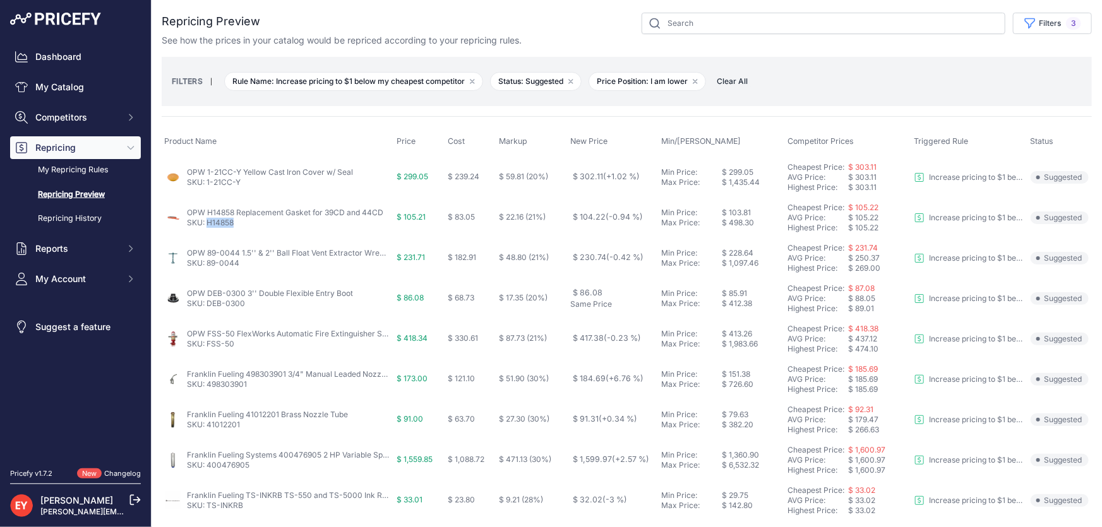
drag, startPoint x: 241, startPoint y: 227, endPoint x: 206, endPoint y: 230, distance: 34.8
click at [206, 230] on td "OPW H14858 Replacement Gasket for 39CD and 44CD SKU: H14858" at bounding box center [278, 218] width 232 height 40
drag, startPoint x: 245, startPoint y: 265, endPoint x: 208, endPoint y: 269, distance: 36.8
click at [208, 269] on td "OPW 89-0044 1.5'' & 2'' Ball Float Vent Extractor Wrench SKU: 89-0044" at bounding box center [278, 258] width 232 height 40
drag, startPoint x: 251, startPoint y: 304, endPoint x: 207, endPoint y: 309, distance: 45.1
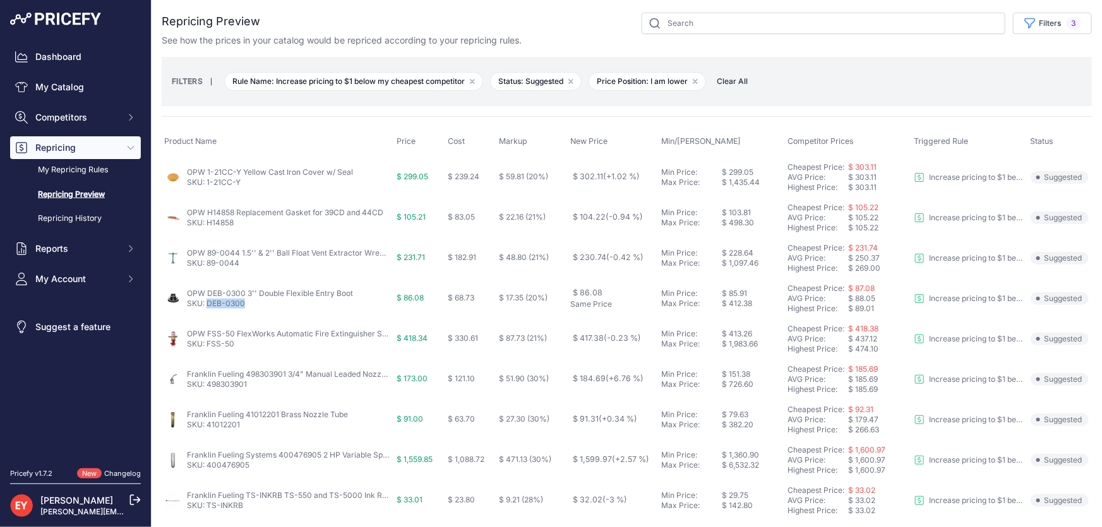
click at [207, 309] on td "OPW DEB-0300 3'' Double Flexible Entry Boot SKU: DEB-0300" at bounding box center [278, 299] width 232 height 40
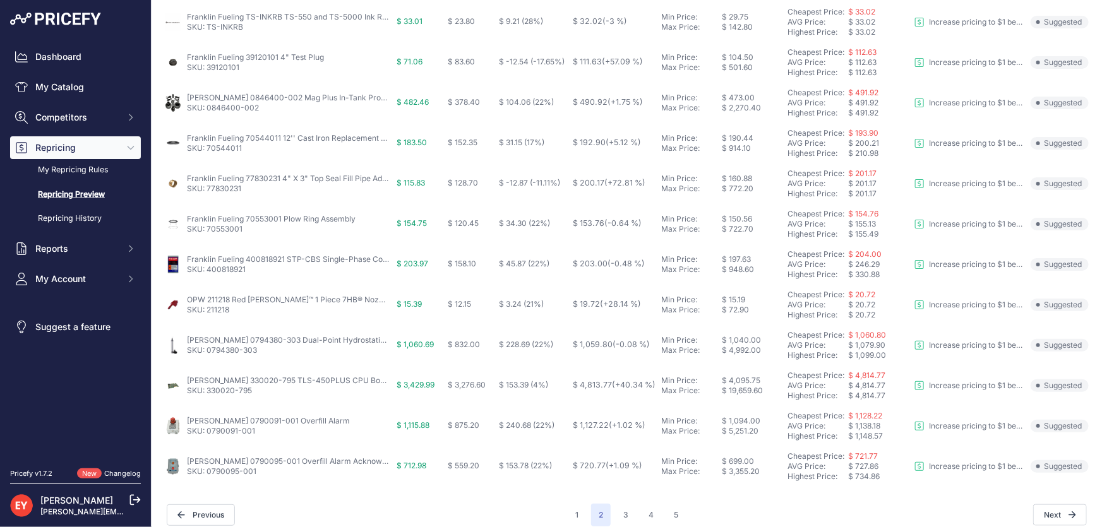
scroll to position [489, 0]
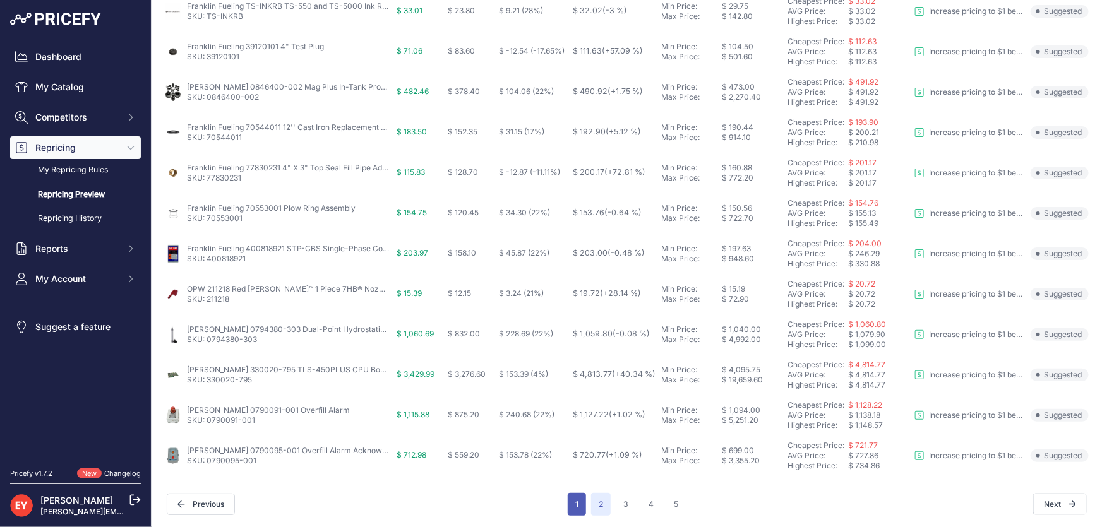
click at [579, 503] on button "1" at bounding box center [577, 504] width 18 height 23
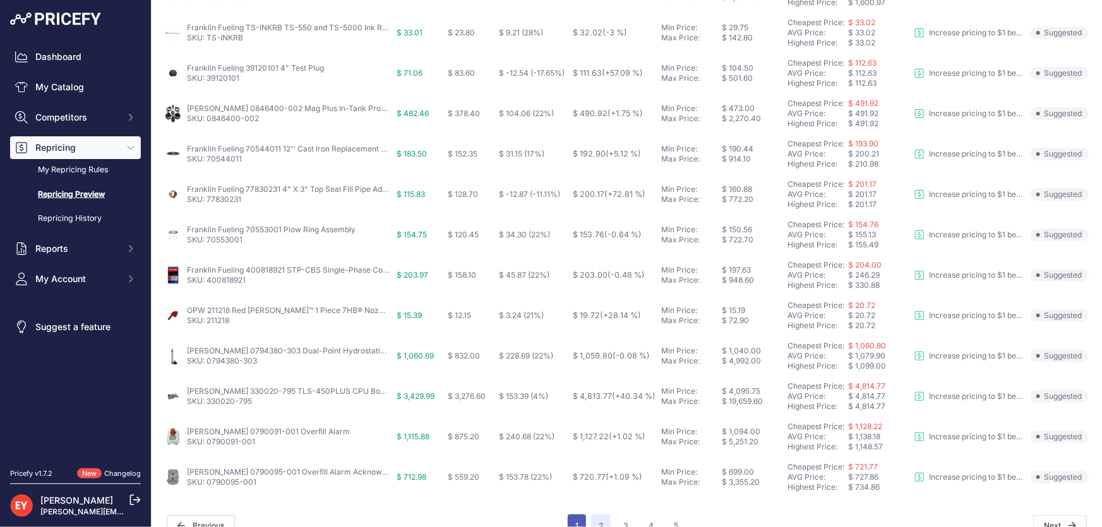
scroll to position [512, 0]
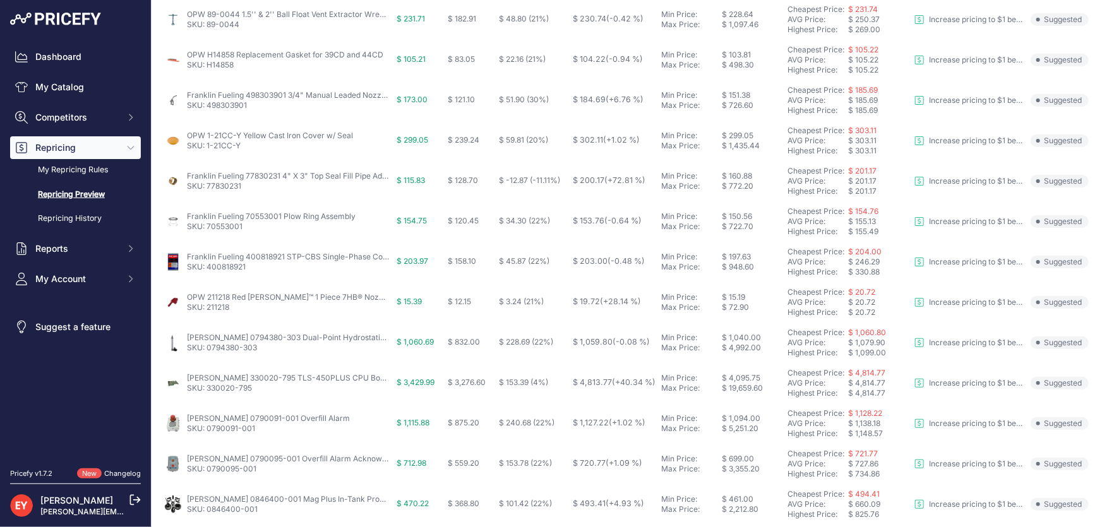
scroll to position [489, 0]
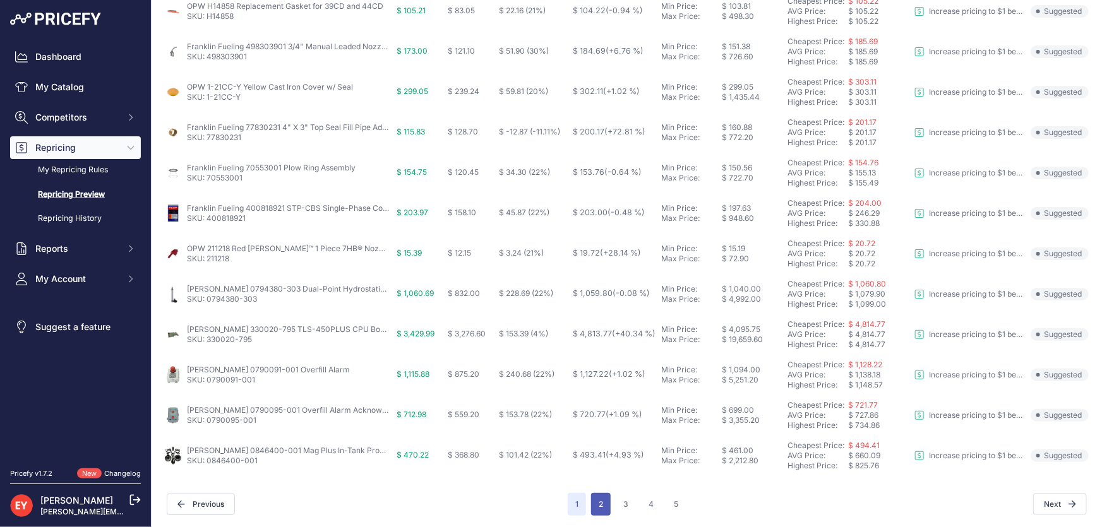
click at [595, 512] on button "2" at bounding box center [601, 504] width 20 height 23
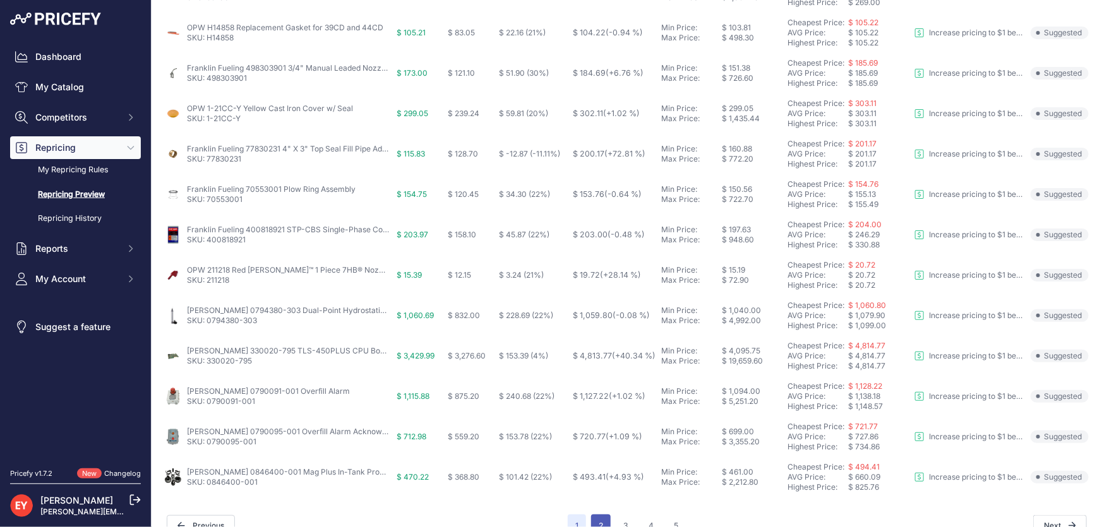
scroll to position [512, 0]
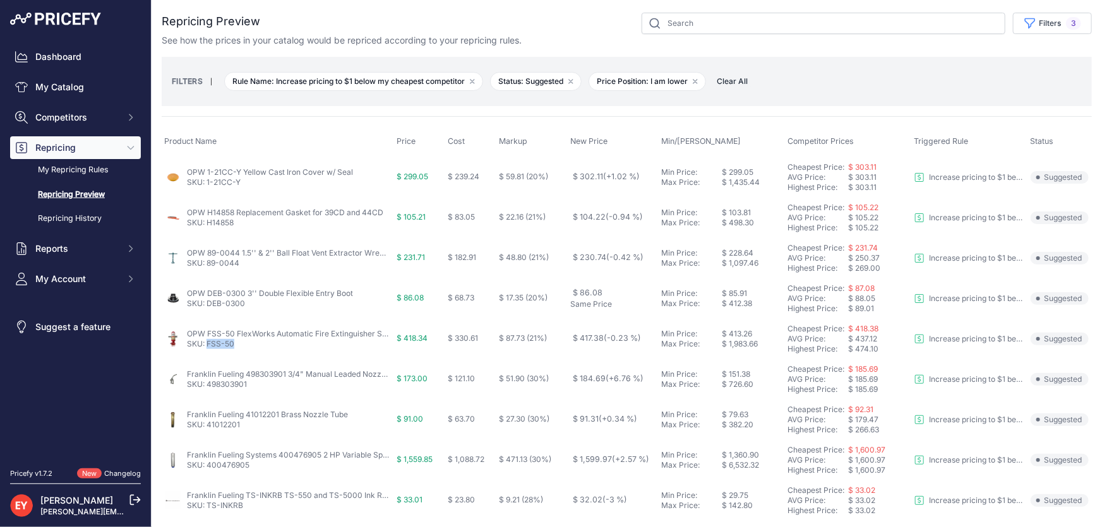
drag, startPoint x: 241, startPoint y: 342, endPoint x: 208, endPoint y: 351, distance: 33.9
click at [207, 349] on td "OPW FSS-50 FlexWorks Automatic Fire Extinguisher System SKU: FSS-50" at bounding box center [278, 339] width 232 height 40
drag, startPoint x: 253, startPoint y: 387, endPoint x: 209, endPoint y: 387, distance: 44.2
click at [209, 387] on p "SKU: 498303901" at bounding box center [288, 385] width 202 height 10
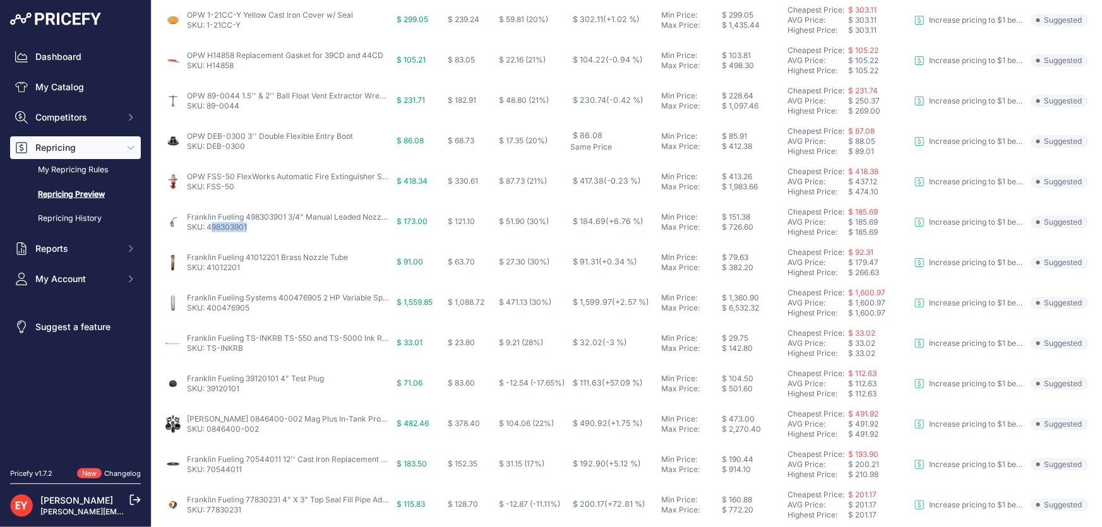
scroll to position [172, 0]
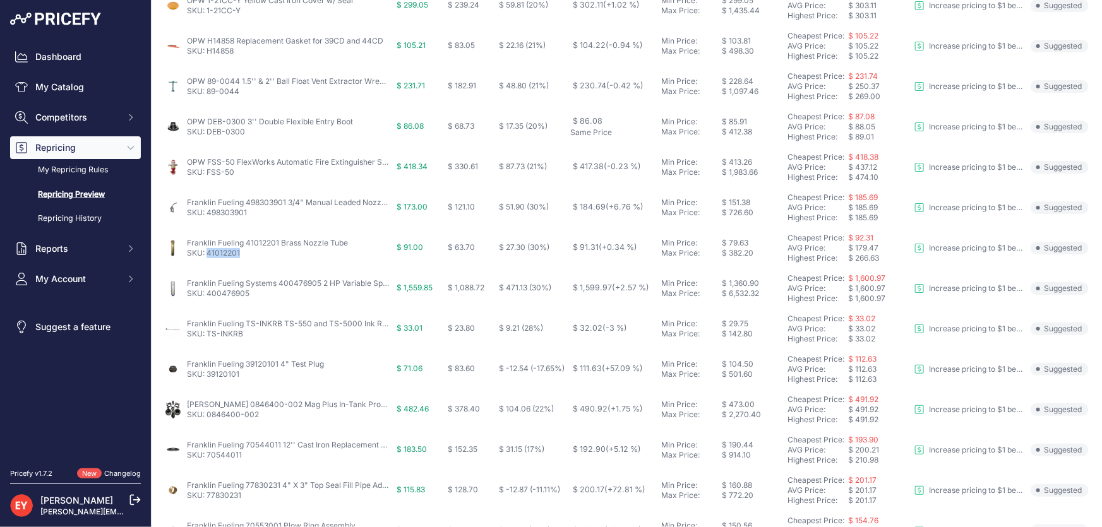
drag, startPoint x: 245, startPoint y: 257, endPoint x: 207, endPoint y: 261, distance: 38.2
click at [207, 261] on td "Franklin Fueling 41012201 Brass Nozzle Tube SKU: 41012201" at bounding box center [278, 248] width 232 height 40
drag, startPoint x: 252, startPoint y: 301, endPoint x: 207, endPoint y: 301, distance: 45.5
click at [207, 301] on td "Franklin Fueling Systems 400476905 2 HP Variable Speed Pump Motor Assembly for …" at bounding box center [278, 288] width 232 height 40
drag, startPoint x: 253, startPoint y: 334, endPoint x: 206, endPoint y: 339, distance: 47.0
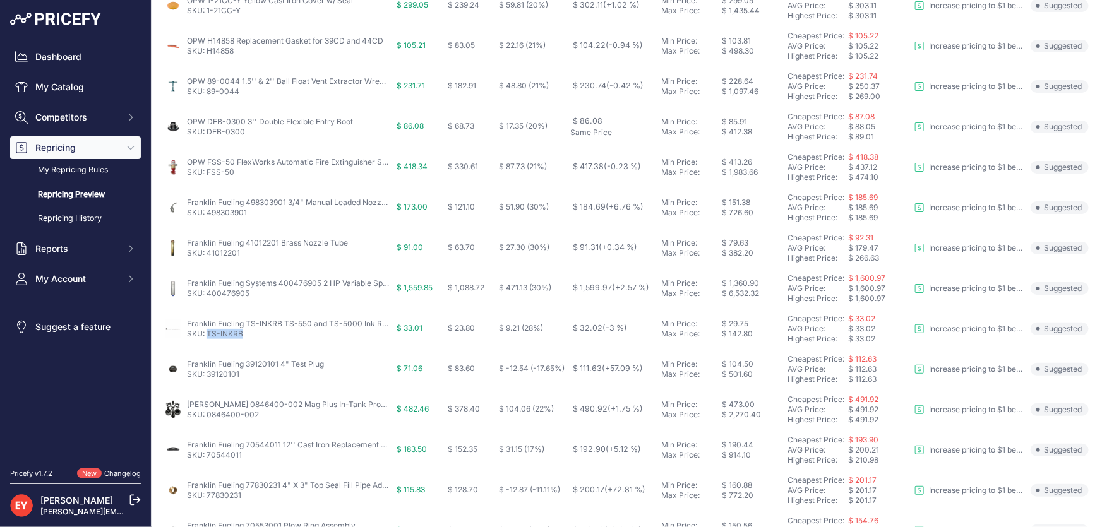
click at [206, 339] on td "Franklin Fueling TS-INKRB TS-550 and TS-5000 Ink Ribbon SKU: TS-INKRB" at bounding box center [278, 329] width 232 height 40
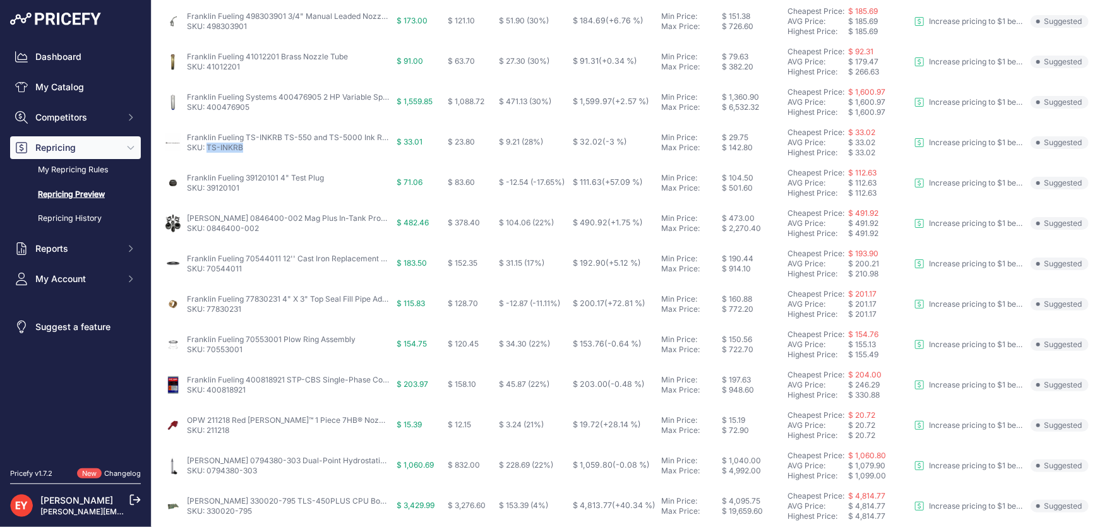
scroll to position [402, 0]
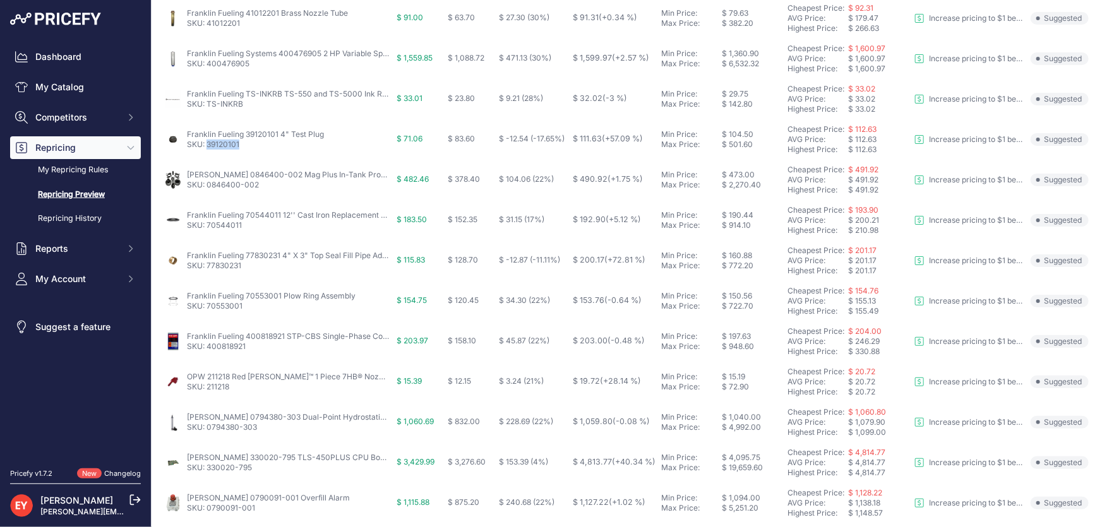
drag, startPoint x: 236, startPoint y: 145, endPoint x: 206, endPoint y: 147, distance: 30.4
click at [206, 147] on p "SKU: 39120101" at bounding box center [255, 145] width 137 height 10
drag, startPoint x: 272, startPoint y: 185, endPoint x: 208, endPoint y: 186, distance: 63.8
click at [208, 186] on p "SKU: 0846400-002" at bounding box center [288, 185] width 202 height 10
drag, startPoint x: 259, startPoint y: 221, endPoint x: 207, endPoint y: 231, distance: 53.3
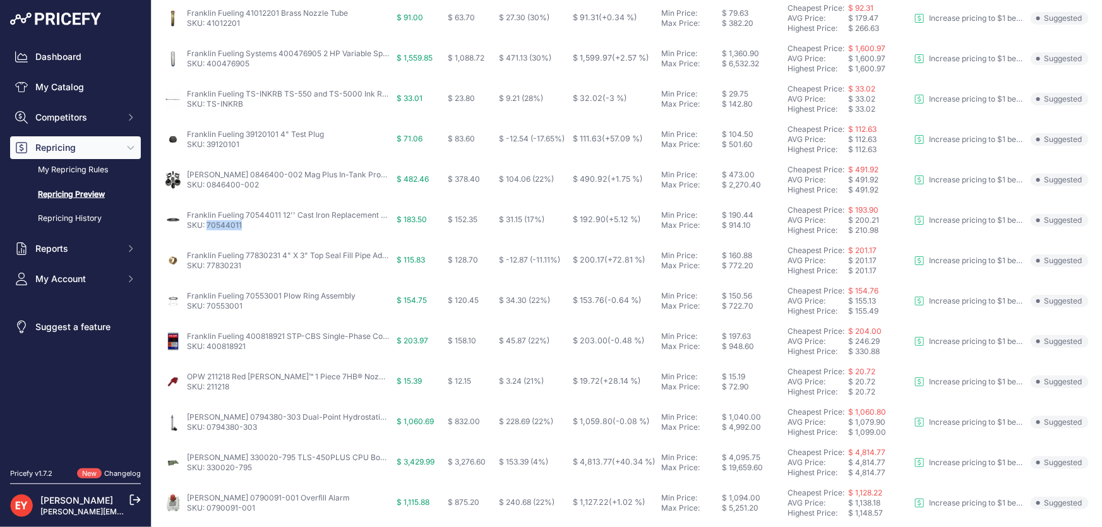
click at [207, 231] on td "Franklin Fueling 70544011 12'' Cast Iron Replacement Cover w/ Gasket SKU: 70544…" at bounding box center [278, 220] width 232 height 40
drag, startPoint x: 247, startPoint y: 266, endPoint x: 208, endPoint y: 273, distance: 39.3
click at [208, 273] on td "Franklin Fueling 77830231 4" X 3" Top Seal Fill Pipe Adapter SKU: 77830231" at bounding box center [278, 261] width 232 height 40
drag, startPoint x: 250, startPoint y: 305, endPoint x: 208, endPoint y: 309, distance: 41.9
click at [208, 309] on p "SKU: 70553001" at bounding box center [271, 306] width 169 height 10
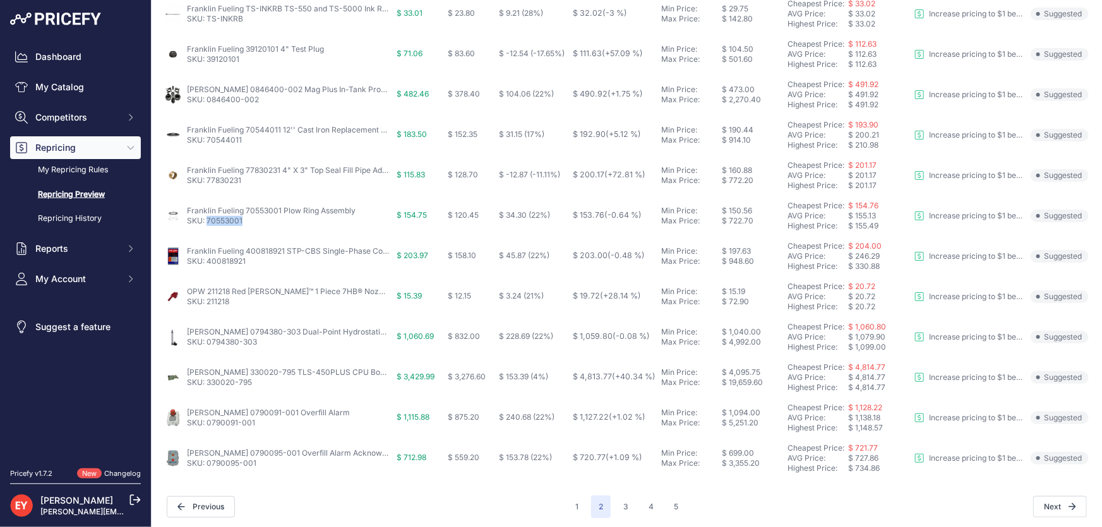
scroll to position [489, 0]
drag, startPoint x: 270, startPoint y: 345, endPoint x: 208, endPoint y: 347, distance: 62.5
click at [208, 347] on td "Veeder-Root 0794380-303 Dual-Point Hydrostatic Sensor w/ Vented Locking Riser C…" at bounding box center [278, 335] width 232 height 40
drag, startPoint x: 261, startPoint y: 379, endPoint x: 208, endPoint y: 387, distance: 53.6
click at [208, 387] on td "Veeder-Root 330020-795 TLS-450PLUS CPU Board Kit SKU: 330020-795" at bounding box center [278, 375] width 232 height 40
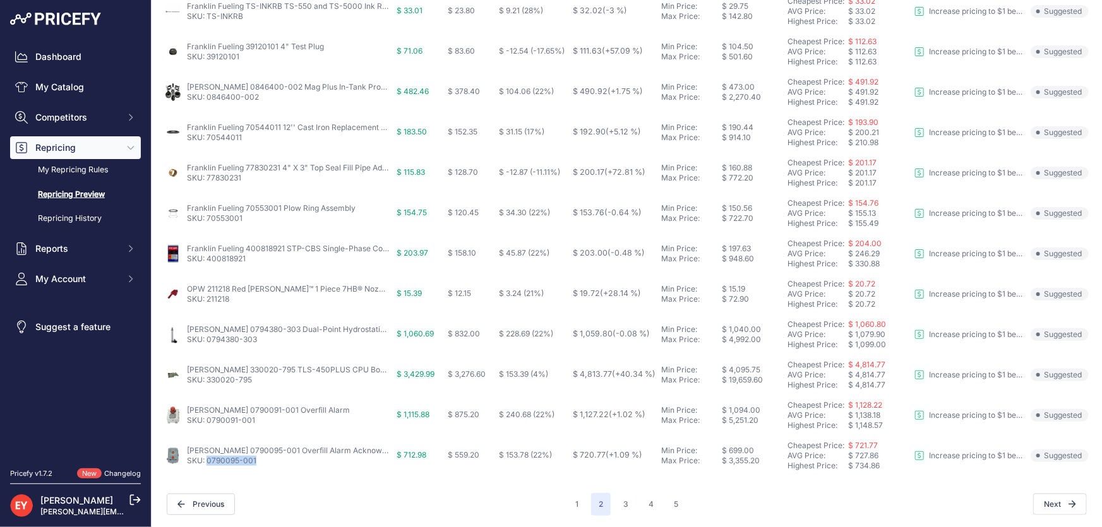
drag, startPoint x: 260, startPoint y: 464, endPoint x: 208, endPoint y: 465, distance: 51.8
click at [208, 465] on td "Veeder-Root 0790095-001 Overfill Alarm Acknowledgement Switch SKU: 0790095-001" at bounding box center [278, 456] width 232 height 40
click at [617, 503] on button "3" at bounding box center [626, 504] width 20 height 23
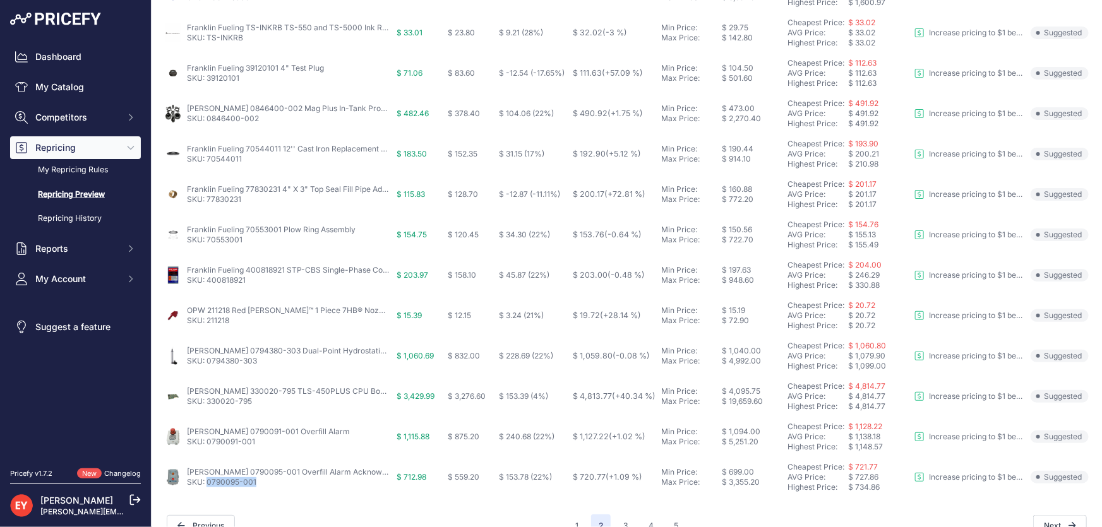
scroll to position [512, 0]
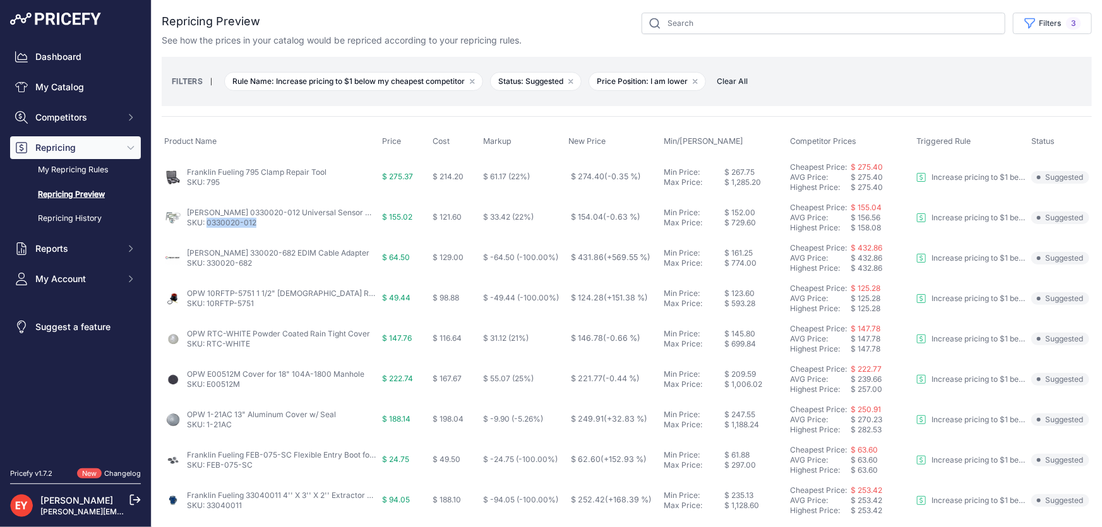
drag, startPoint x: 265, startPoint y: 224, endPoint x: 208, endPoint y: 226, distance: 57.5
click at [208, 226] on p "SKU: 0330020-012" at bounding box center [282, 223] width 190 height 10
drag, startPoint x: 225, startPoint y: 185, endPoint x: 208, endPoint y: 185, distance: 17.1
click at [208, 185] on p "SKU: 795" at bounding box center [257, 182] width 140 height 10
drag, startPoint x: 266, startPoint y: 225, endPoint x: 207, endPoint y: 227, distance: 58.8
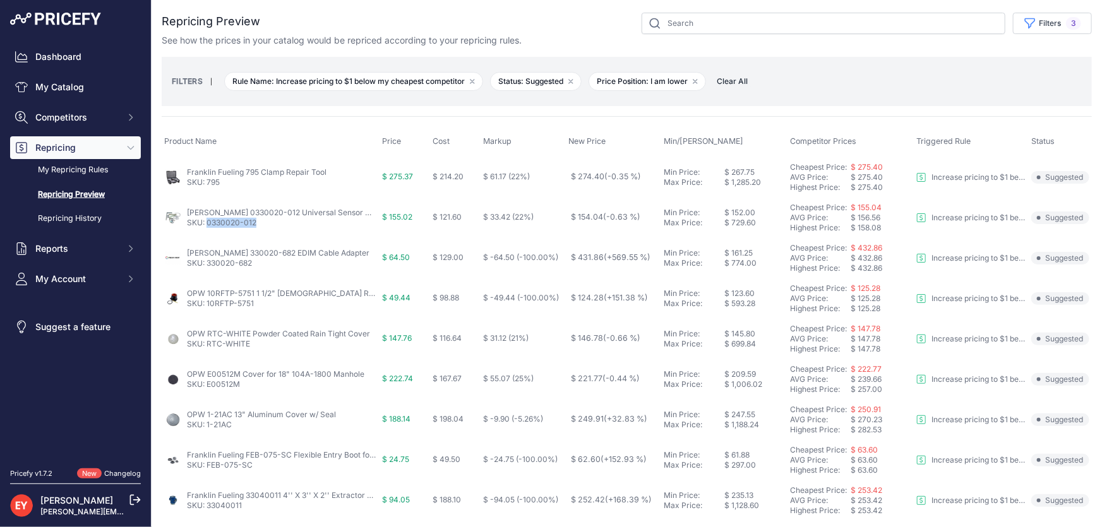
click at [207, 227] on td "Veeder-Root 0330020-012 Universal Sensor Mounting Kit SKU: 0330020-012" at bounding box center [271, 218] width 218 height 40
drag, startPoint x: 256, startPoint y: 269, endPoint x: 208, endPoint y: 269, distance: 48.0
click at [208, 269] on td "Veeder-Root 330020-682 EDIM Cable Adapter SKU: 330020-682" at bounding box center [271, 258] width 218 height 40
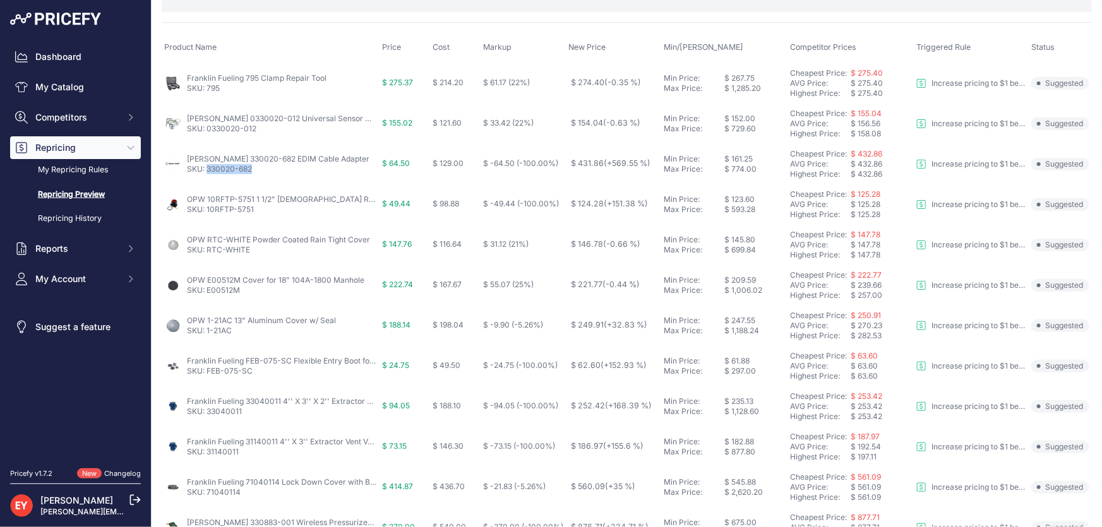
scroll to position [114, 0]
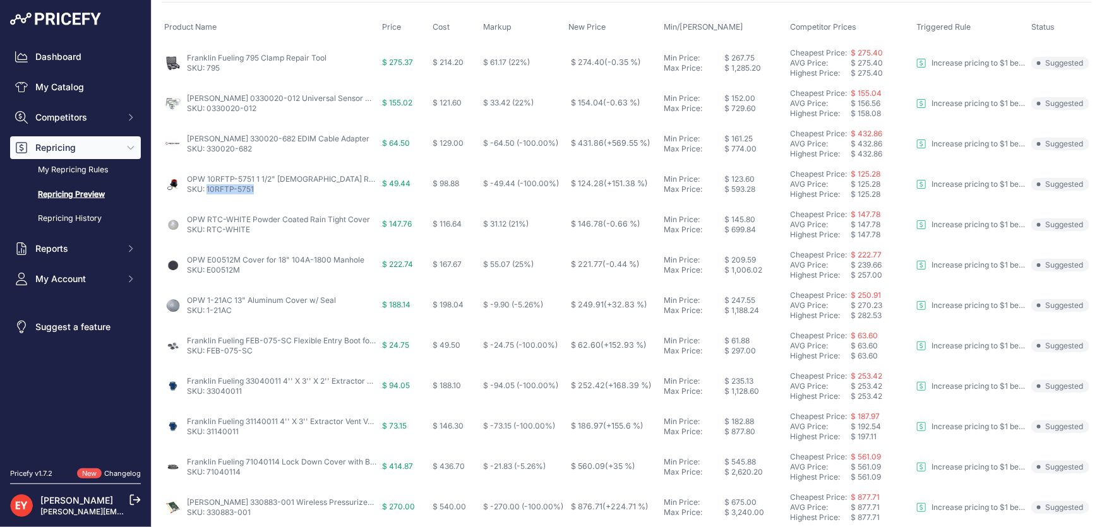
drag, startPoint x: 258, startPoint y: 191, endPoint x: 208, endPoint y: 192, distance: 50.5
click at [208, 192] on p "SKU: 10RFTP-5751" at bounding box center [282, 189] width 190 height 10
drag, startPoint x: 256, startPoint y: 237, endPoint x: 208, endPoint y: 234, distance: 48.7
click at [208, 234] on td "OPW RTC-WHITE Powder Coated Rain Tight Cover SKU: RTC-WHITE" at bounding box center [271, 225] width 218 height 40
drag, startPoint x: 246, startPoint y: 272, endPoint x: 208, endPoint y: 275, distance: 38.6
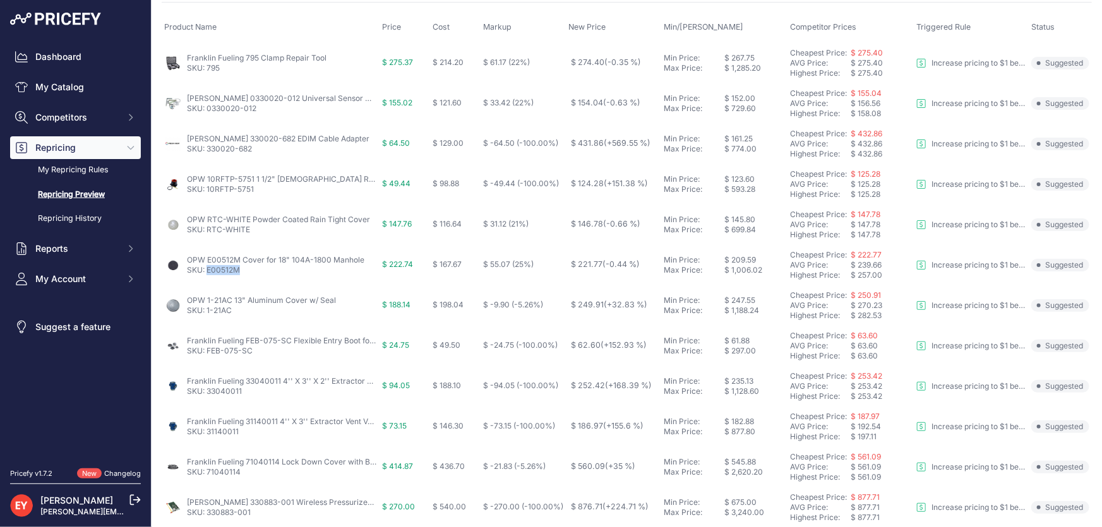
click at [208, 275] on td "OPW E00512M Cover for 18" 104A-1800 Manhole SKU: E00512M" at bounding box center [271, 265] width 218 height 40
drag, startPoint x: 239, startPoint y: 311, endPoint x: 205, endPoint y: 315, distance: 33.7
click at [205, 315] on td "OPW 1-21AC 13" Aluminum Cover w/ Seal SKU: 1-21AC" at bounding box center [271, 305] width 218 height 40
drag, startPoint x: 259, startPoint y: 360, endPoint x: 207, endPoint y: 357, distance: 51.9
click at [207, 357] on td "Franklin Fueling FEB-075-SC Flexible Entry Boot for 1" Electrical Conduit SKU: …" at bounding box center [271, 346] width 218 height 40
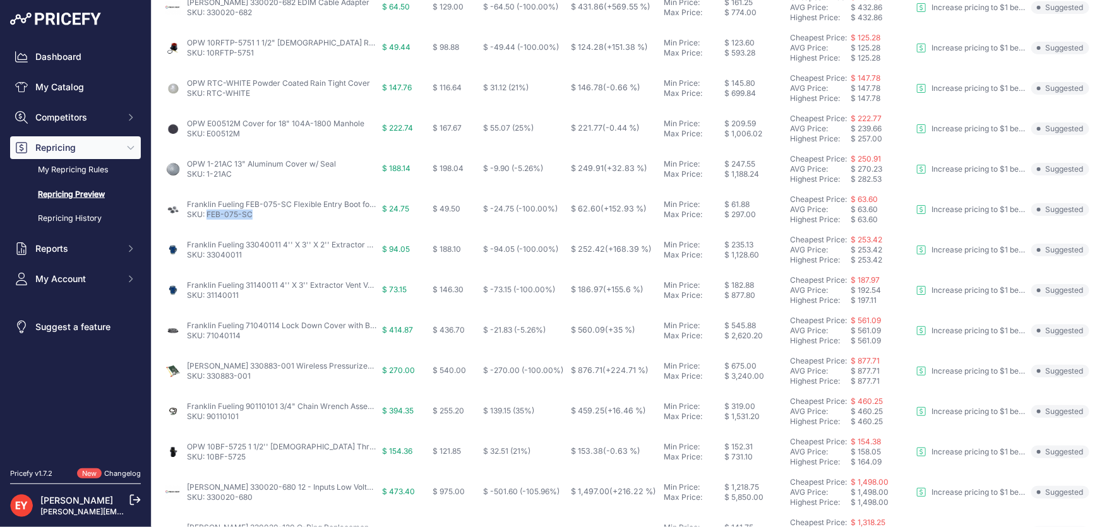
scroll to position [287, 0]
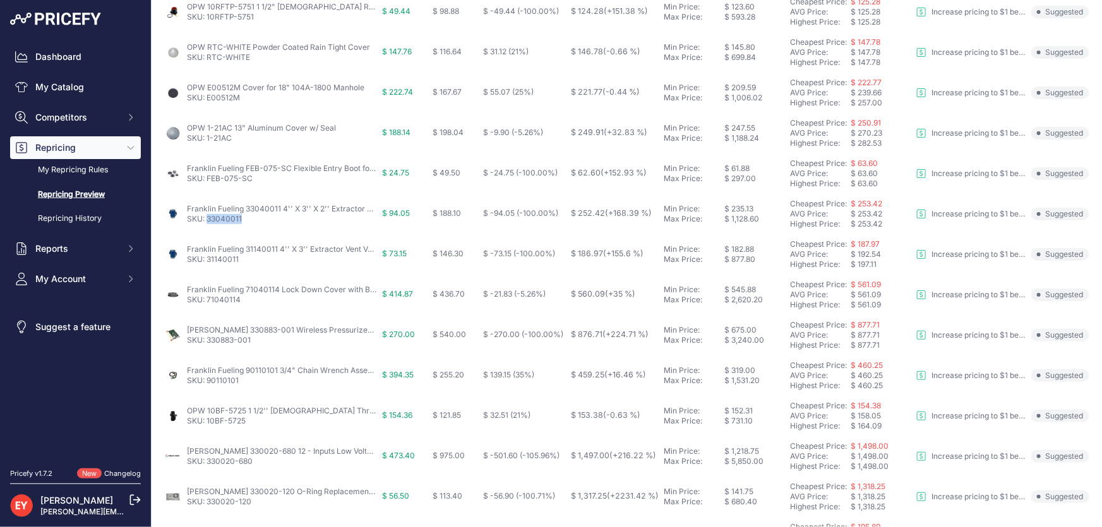
drag, startPoint x: 244, startPoint y: 219, endPoint x: 208, endPoint y: 221, distance: 36.7
click at [208, 221] on p "SKU: 33040011" at bounding box center [282, 219] width 190 height 10
drag, startPoint x: 243, startPoint y: 259, endPoint x: 207, endPoint y: 267, distance: 36.3
click at [207, 267] on td "Franklin Fueling 31140011 4'' X 3'' Extractor Vent Valve without Cage SKU: 3114…" at bounding box center [271, 254] width 218 height 40
drag, startPoint x: 244, startPoint y: 299, endPoint x: 207, endPoint y: 303, distance: 37.5
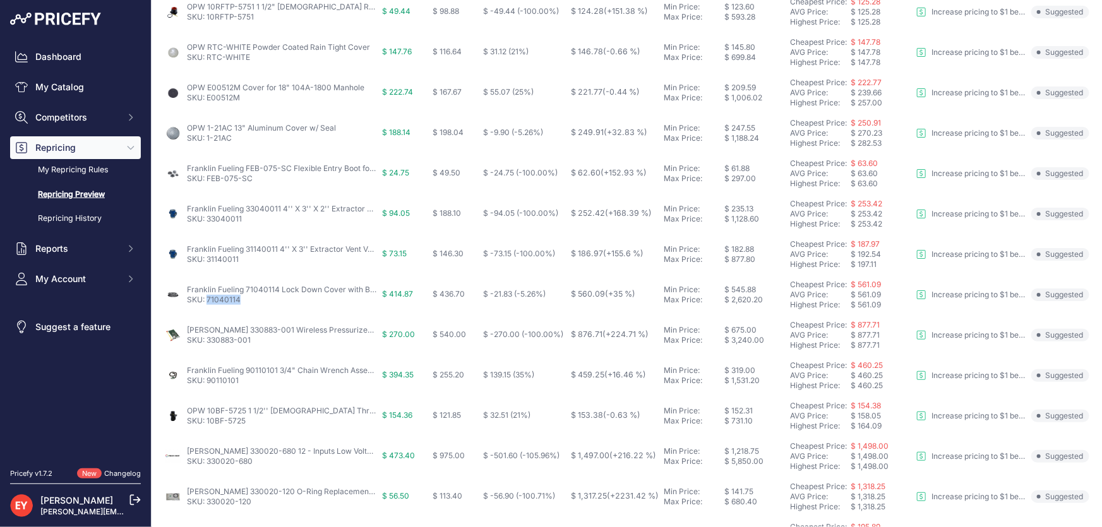
click at [207, 303] on p "SKU: 71040114" at bounding box center [282, 300] width 190 height 10
drag, startPoint x: 258, startPoint y: 340, endPoint x: 208, endPoint y: 344, distance: 50.0
click at [208, 344] on td "Veeder-Root 330883-001 Wireless Pressurized Line Leak Communications Interface …" at bounding box center [271, 335] width 218 height 40
drag, startPoint x: 241, startPoint y: 382, endPoint x: 208, endPoint y: 387, distance: 33.1
click at [208, 387] on td "Franklin Fueling 90110101 3/4" Chain Wrench Assembly SKU: 90110101" at bounding box center [271, 376] width 218 height 40
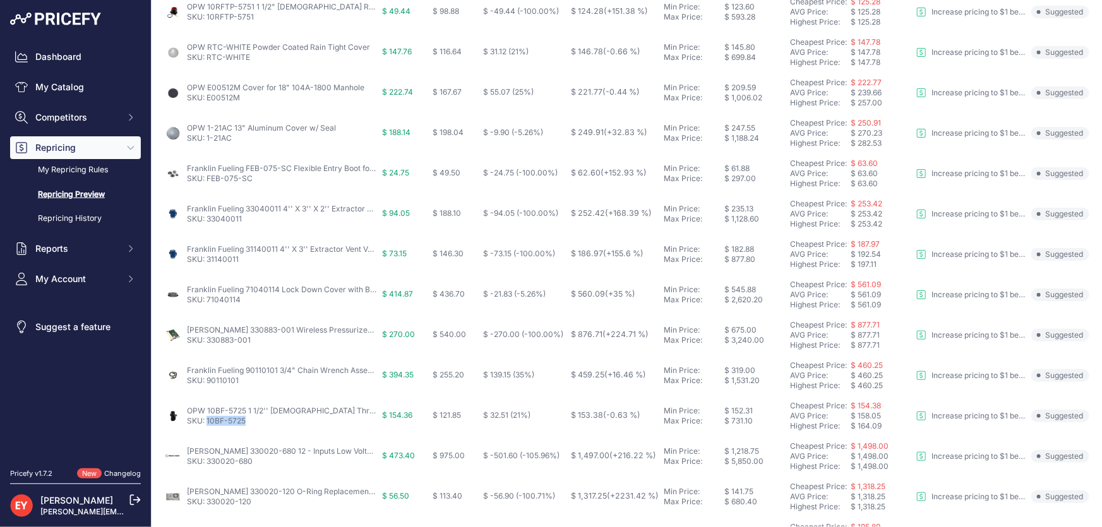
drag, startPoint x: 250, startPoint y: 426, endPoint x: 207, endPoint y: 424, distance: 43.0
click at [207, 424] on td "OPW 10BF-5725 1 1/2'' Female Threaded Top Connection Valve SKU: 10BF-5725" at bounding box center [271, 416] width 218 height 40
drag, startPoint x: 257, startPoint y: 465, endPoint x: 210, endPoint y: 467, distance: 47.4
click at [208, 467] on td "Veeder-Root 330020-680 12 - Inputs Low Voltage Dispenser Interface Module SKU: …" at bounding box center [271, 456] width 218 height 40
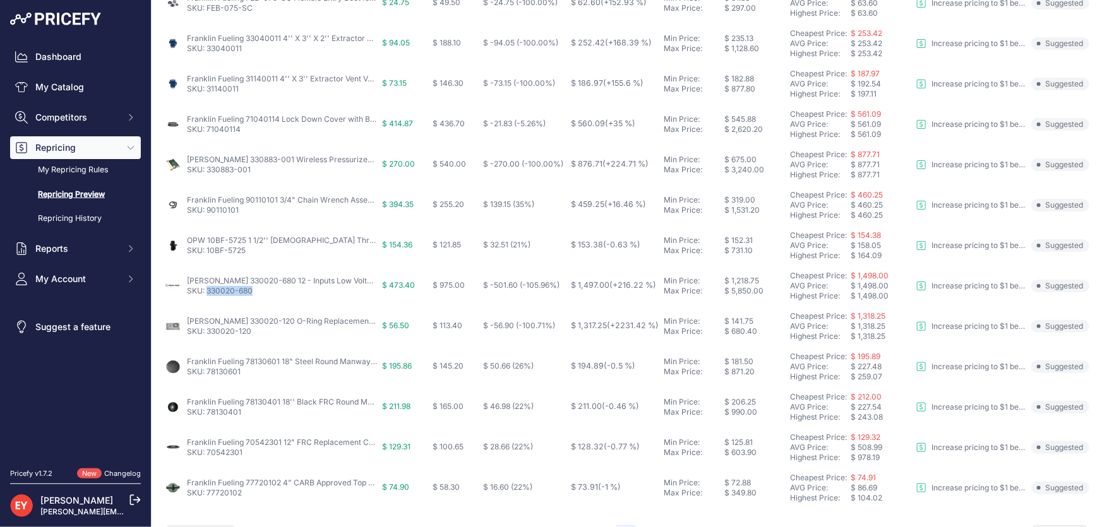
scroll to position [489, 0]
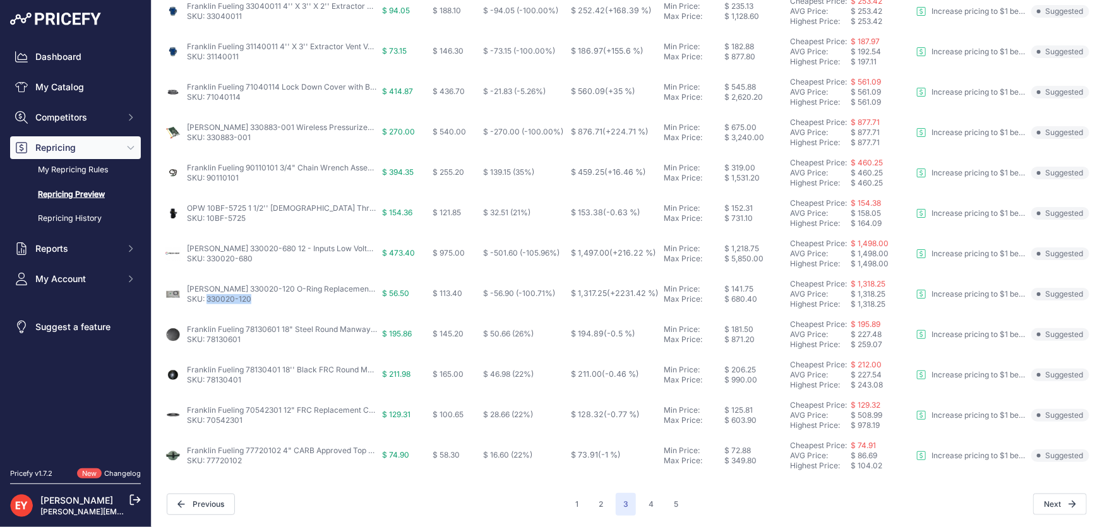
drag, startPoint x: 253, startPoint y: 304, endPoint x: 208, endPoint y: 305, distance: 44.9
click at [207, 304] on td "Veeder-Root 330020-120 O-Ring Replacement Kit for PLLD Swiftcheck SKU: 330020-1…" at bounding box center [271, 294] width 218 height 40
drag, startPoint x: 247, startPoint y: 343, endPoint x: 208, endPoint y: 345, distance: 39.2
click at [208, 345] on td "Franklin Fueling 78130601 18" Steel Round Manway Cover SKU: 78130601" at bounding box center [271, 335] width 218 height 40
drag, startPoint x: 246, startPoint y: 385, endPoint x: 208, endPoint y: 389, distance: 38.7
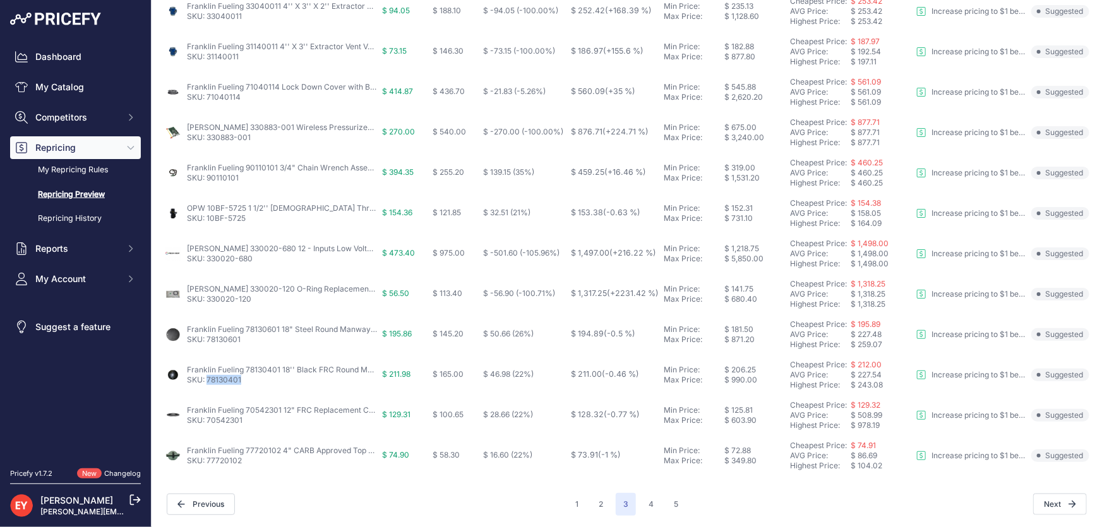
click at [208, 389] on td "Franklin Fueling 78130401 18'' Black FRC Round Manway Cover SKU: 78130401" at bounding box center [271, 375] width 218 height 40
drag, startPoint x: 251, startPoint y: 417, endPoint x: 206, endPoint y: 424, distance: 45.3
click at [206, 424] on p "SKU: 70542301" at bounding box center [282, 421] width 190 height 10
drag, startPoint x: 246, startPoint y: 465, endPoint x: 207, endPoint y: 462, distance: 39.2
click at [207, 462] on p "SKU: 77720102" at bounding box center [282, 461] width 190 height 10
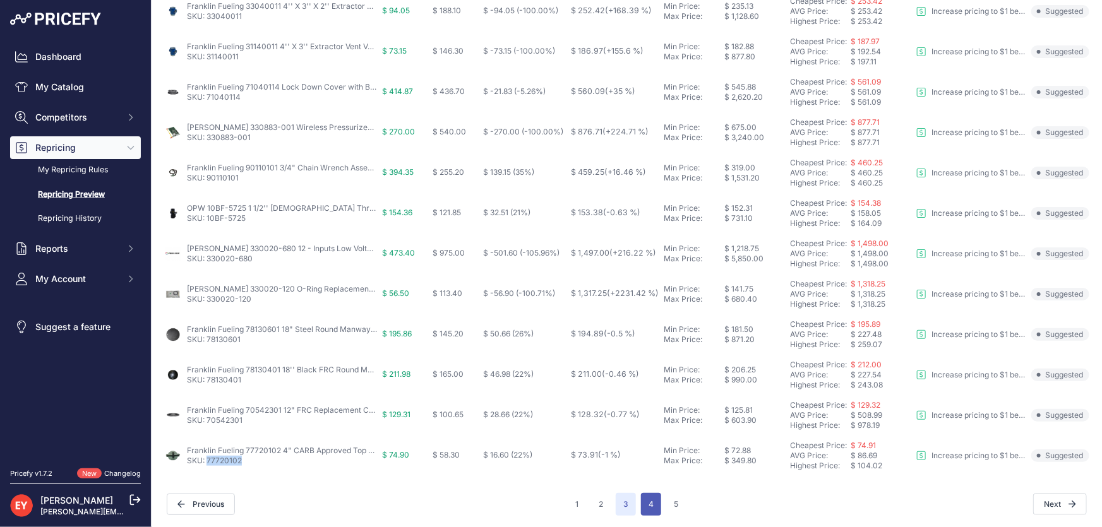
click at [649, 507] on button "4" at bounding box center [651, 504] width 20 height 23
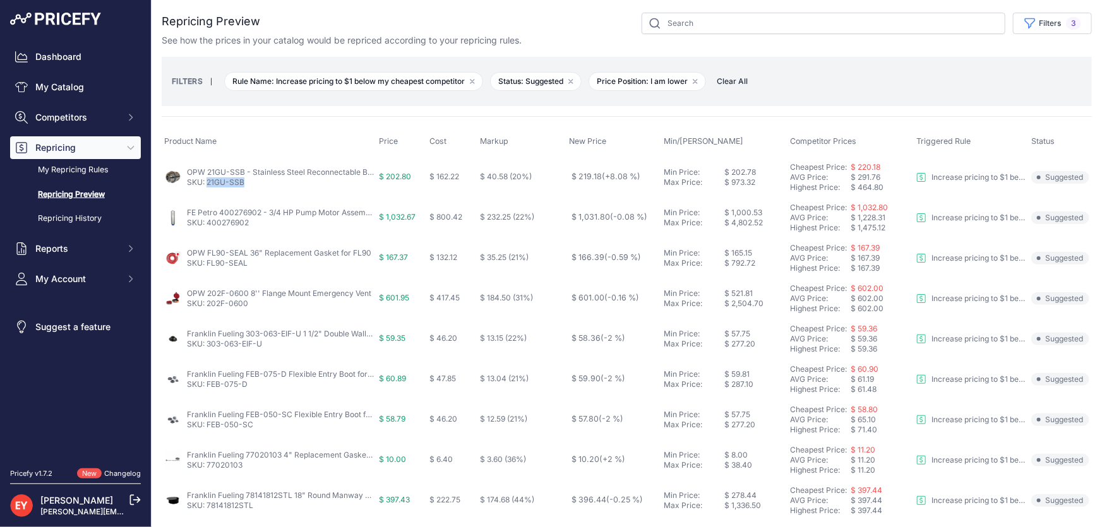
drag, startPoint x: 252, startPoint y: 185, endPoint x: 208, endPoint y: 183, distance: 44.3
click at [208, 183] on p "SKU: 21GU-SSB" at bounding box center [280, 182] width 187 height 10
drag, startPoint x: 253, startPoint y: 227, endPoint x: 208, endPoint y: 227, distance: 44.8
click at [208, 227] on td "FE Petro 400276902 - 3/4 HP Pump Motor Assembly SKU: 400276902" at bounding box center [269, 218] width 215 height 40
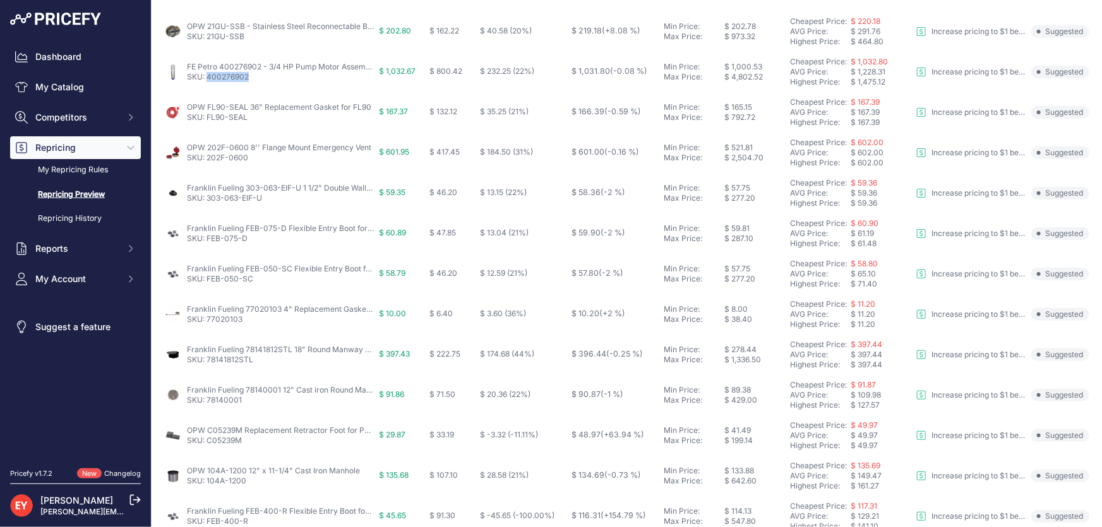
scroll to position [172, 0]
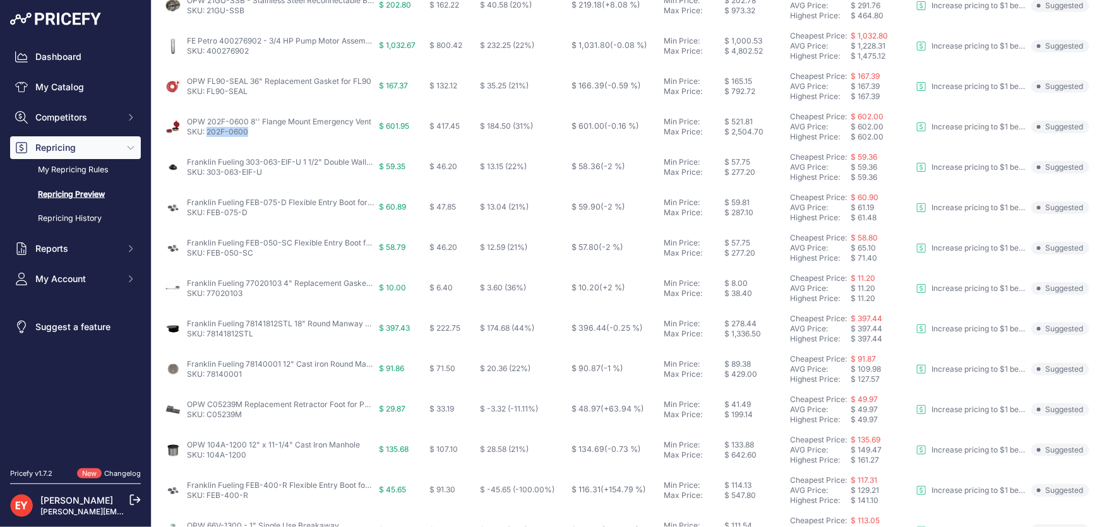
drag, startPoint x: 251, startPoint y: 131, endPoint x: 208, endPoint y: 136, distance: 43.8
click at [208, 136] on td "OPW 202F-0600 8'' Flange Mount Emergency Vent SKU: 202F-0600" at bounding box center [269, 127] width 215 height 40
drag, startPoint x: 267, startPoint y: 177, endPoint x: 207, endPoint y: 176, distance: 59.4
click at [207, 176] on td "Franklin Fueling 303-063-EIF-U 1 1/2" Double Wall Electrofusion Entry Boot SKU:…" at bounding box center [269, 167] width 215 height 40
drag, startPoint x: 255, startPoint y: 212, endPoint x: 208, endPoint y: 215, distance: 46.8
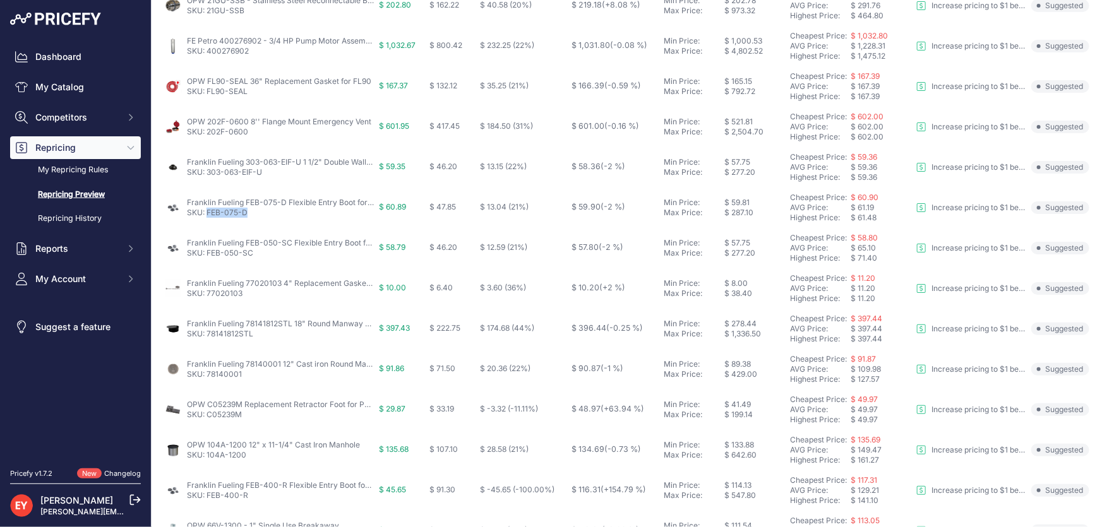
click at [208, 215] on p "SKU: FEB-075-D" at bounding box center [280, 213] width 187 height 10
drag, startPoint x: 250, startPoint y: 258, endPoint x: 207, endPoint y: 256, distance: 43.0
click at [207, 256] on td "Franklin Fueling FEB-050-SC Flexible Entry Boot for 3/4" Electrical Conduit SKU…" at bounding box center [269, 248] width 215 height 40
drag, startPoint x: 246, startPoint y: 300, endPoint x: 208, endPoint y: 300, distance: 37.9
click at [208, 300] on td "Franklin Fueling 77020103 4" Replacement Gasket for Fill Adapters SKU: 77020103" at bounding box center [269, 288] width 215 height 40
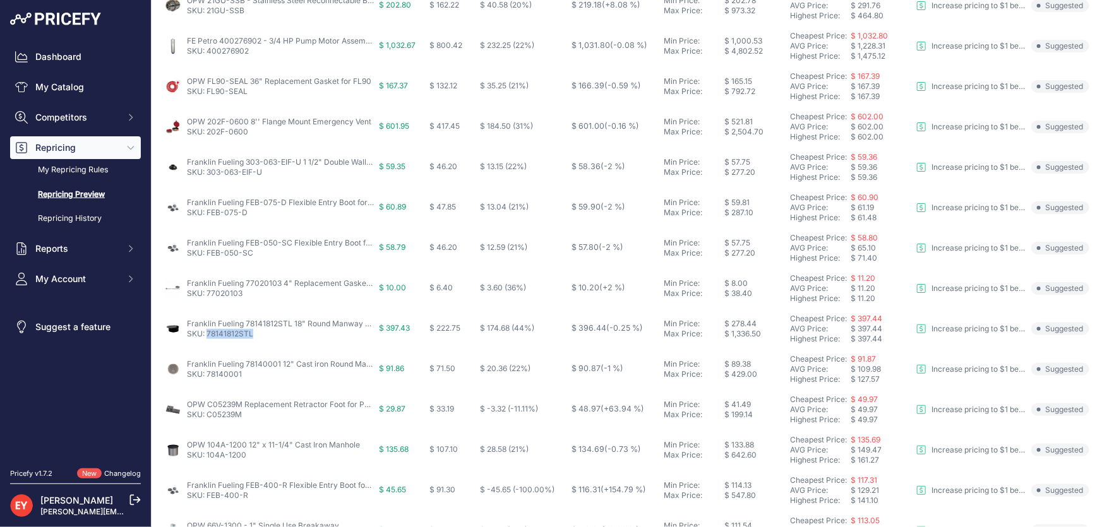
drag, startPoint x: 257, startPoint y: 335, endPoint x: 207, endPoint y: 333, distance: 50.6
click at [207, 333] on p "SKU: 78141812STL" at bounding box center [280, 334] width 187 height 10
drag, startPoint x: 255, startPoint y: 380, endPoint x: 208, endPoint y: 381, distance: 47.4
click at [208, 381] on td "Franklin Fueling 78140001 12" Cast iron Round Manway Cover SKU: 78140001" at bounding box center [269, 369] width 215 height 40
drag, startPoint x: 246, startPoint y: 420, endPoint x: 208, endPoint y: 423, distance: 37.4
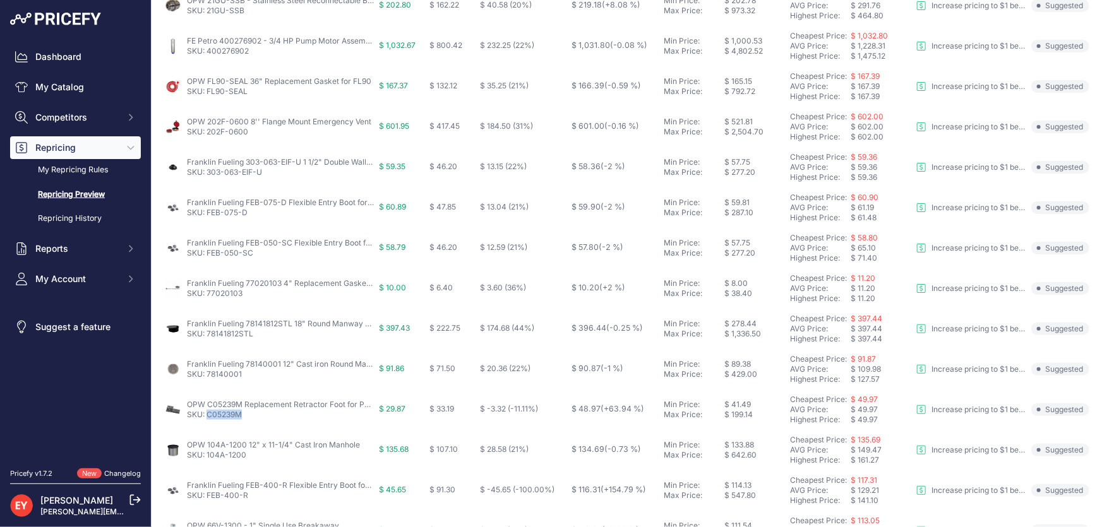
click at [208, 423] on td "OPW C05239M Replacement Retractor Foot for Pomeco 100 Counterweight Hose Retrac…" at bounding box center [269, 410] width 215 height 40
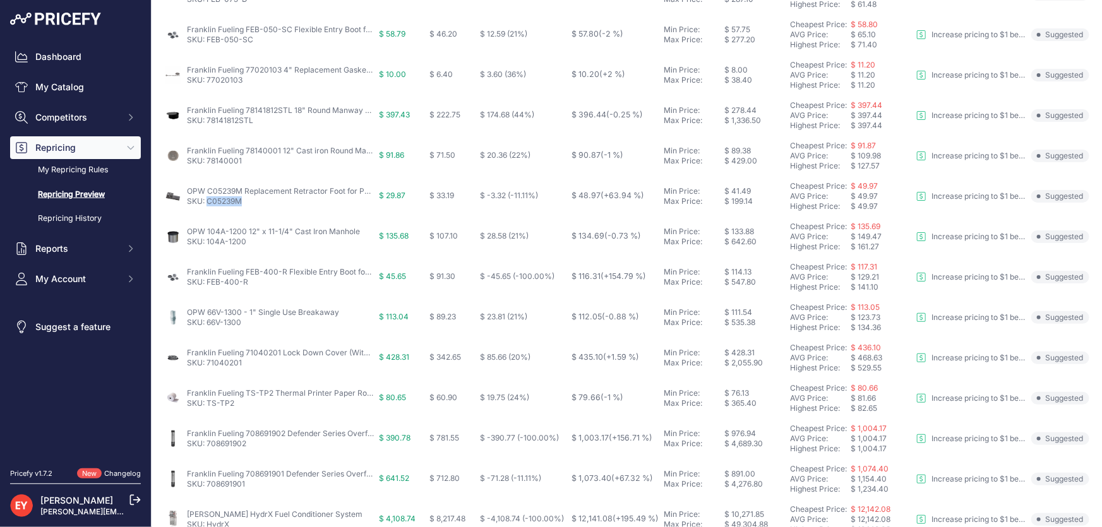
scroll to position [402, 0]
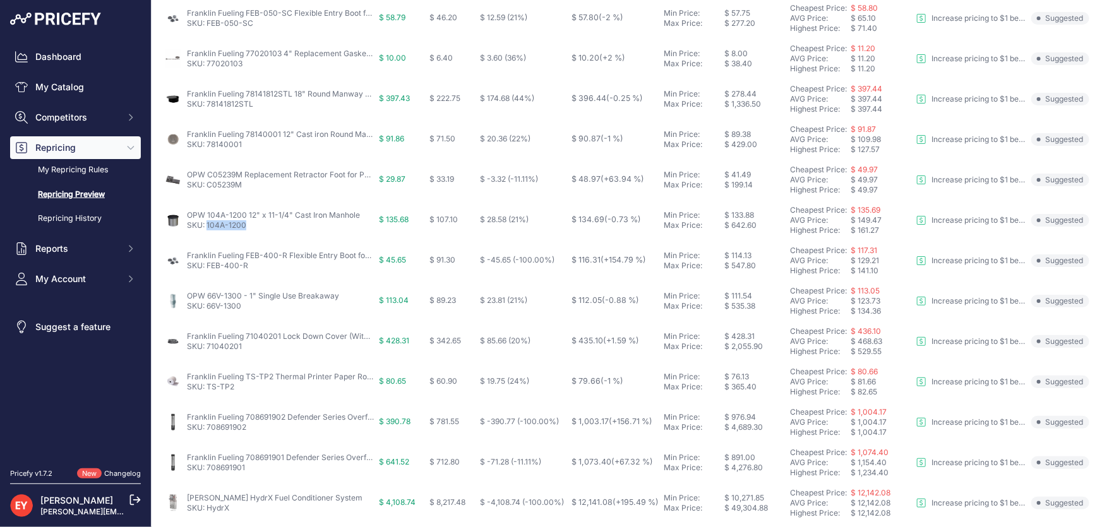
drag, startPoint x: 249, startPoint y: 228, endPoint x: 208, endPoint y: 228, distance: 41.7
click at [208, 228] on p "SKU: 104A-1200" at bounding box center [273, 225] width 173 height 10
drag, startPoint x: 253, startPoint y: 266, endPoint x: 208, endPoint y: 267, distance: 45.5
click at [208, 267] on p "SKU: FEB-400-R" at bounding box center [280, 266] width 187 height 10
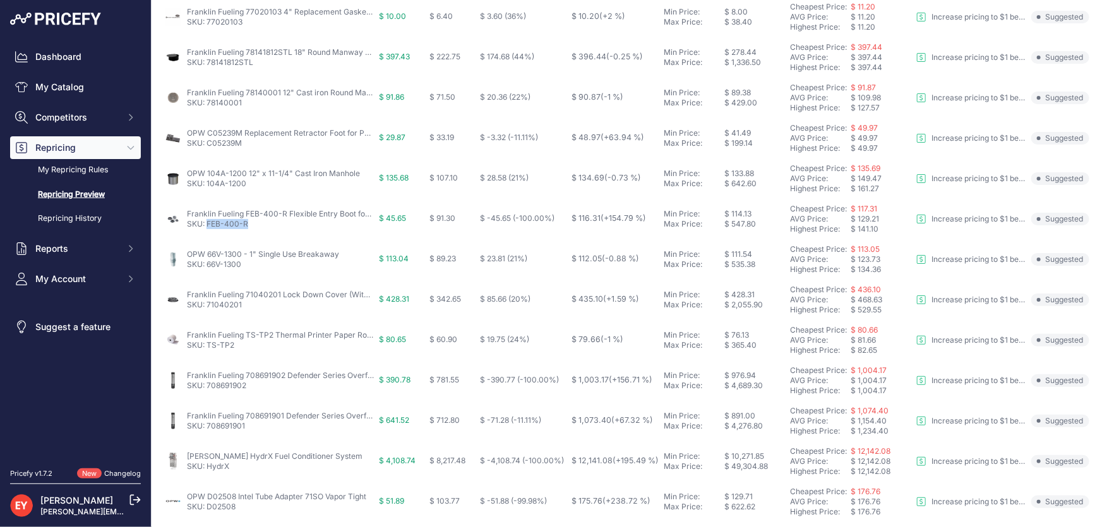
scroll to position [489, 0]
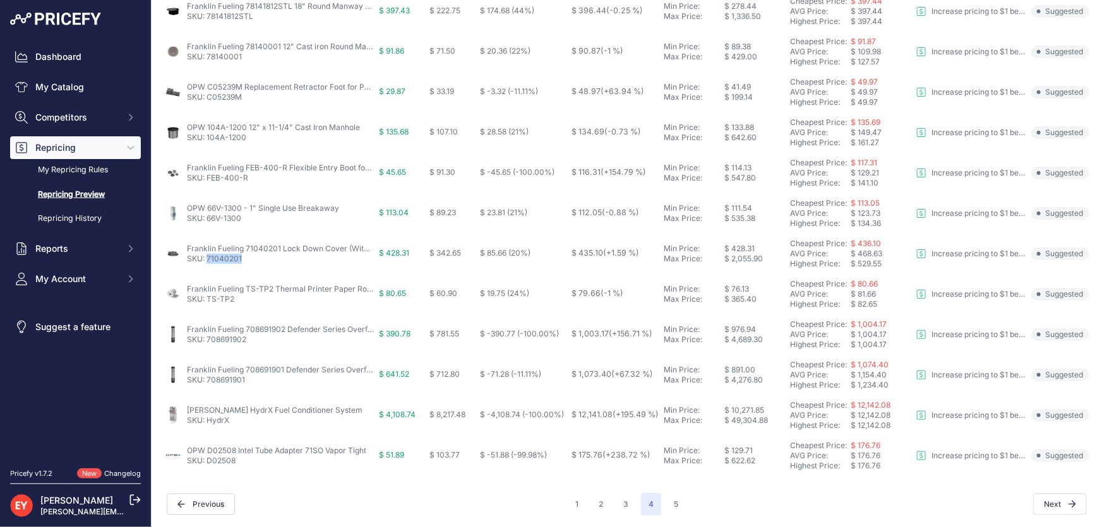
drag, startPoint x: 246, startPoint y: 258, endPoint x: 207, endPoint y: 266, distance: 40.0
click at [207, 266] on td "Franklin Fueling 71040201 Lock Down Cover (Without Base) SKU: 71040201" at bounding box center [269, 254] width 215 height 40
drag, startPoint x: 236, startPoint y: 302, endPoint x: 208, endPoint y: 308, distance: 29.0
click at [208, 308] on td "Franklin Fueling TS-TP2 Thermal Printer Paper Rolls 2.25" X 2" X 82' 5 Rolls (5…" at bounding box center [269, 294] width 215 height 40
drag, startPoint x: 253, startPoint y: 341, endPoint x: 208, endPoint y: 342, distance: 44.9
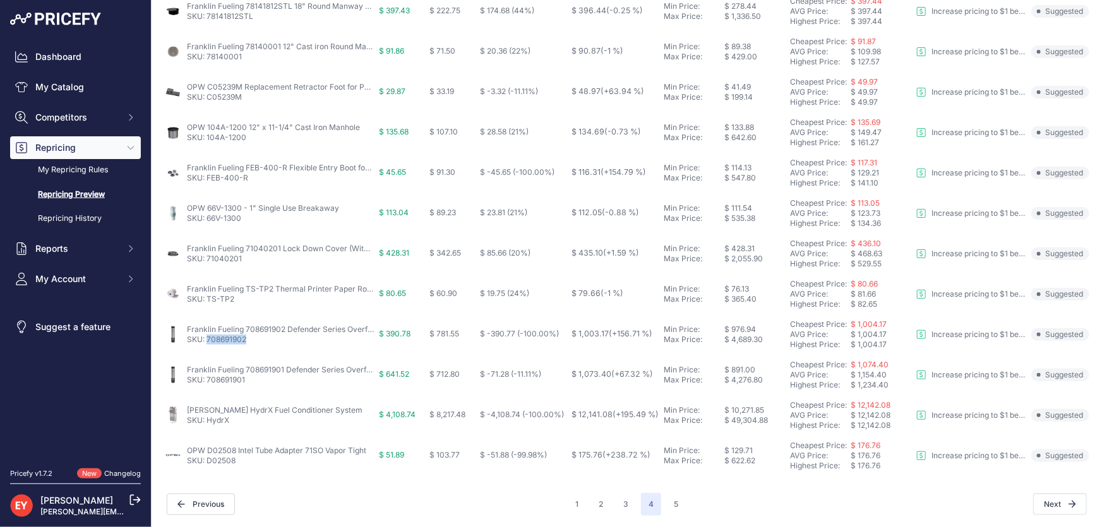
click at [208, 342] on p "SKU: 708691902" at bounding box center [280, 340] width 187 height 10
drag, startPoint x: 247, startPoint y: 382, endPoint x: 206, endPoint y: 383, distance: 41.1
click at [206, 383] on p "SKU: 708691901" at bounding box center [280, 380] width 187 height 10
drag, startPoint x: 242, startPoint y: 464, endPoint x: 208, endPoint y: 461, distance: 34.2
click at [208, 461] on p "SKU: D02508" at bounding box center [276, 461] width 179 height 10
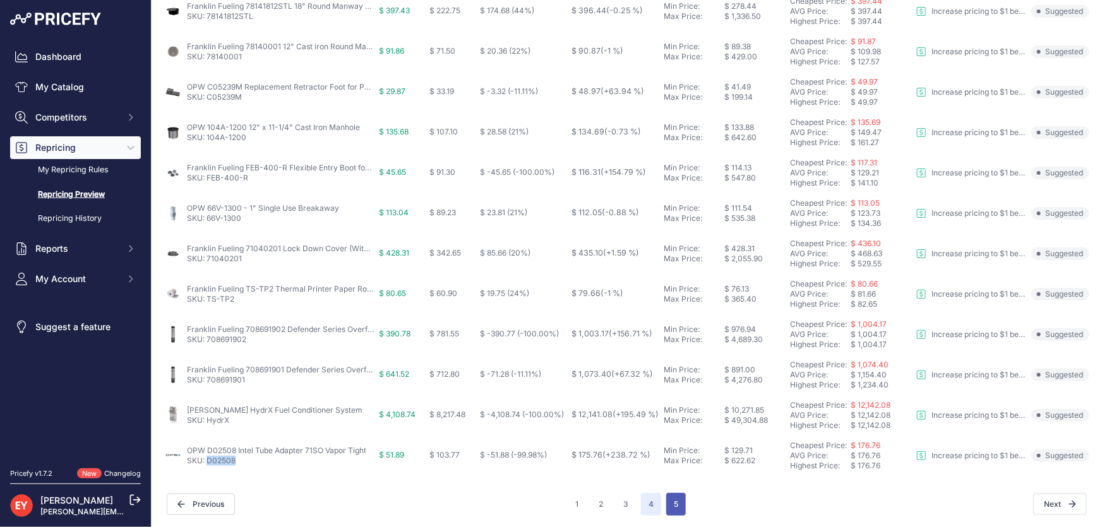
click at [666, 497] on button "5" at bounding box center [676, 504] width 20 height 23
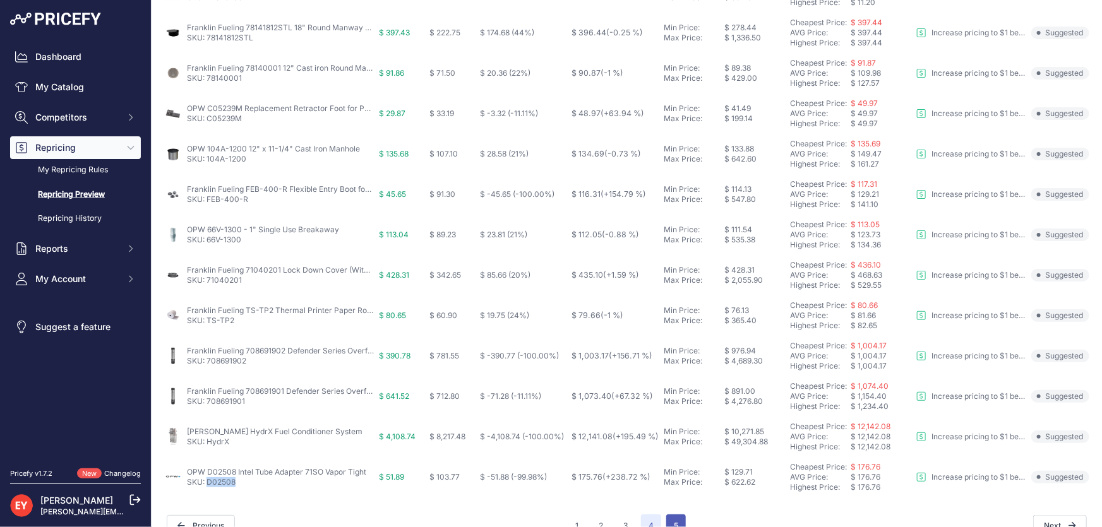
scroll to position [512, 0]
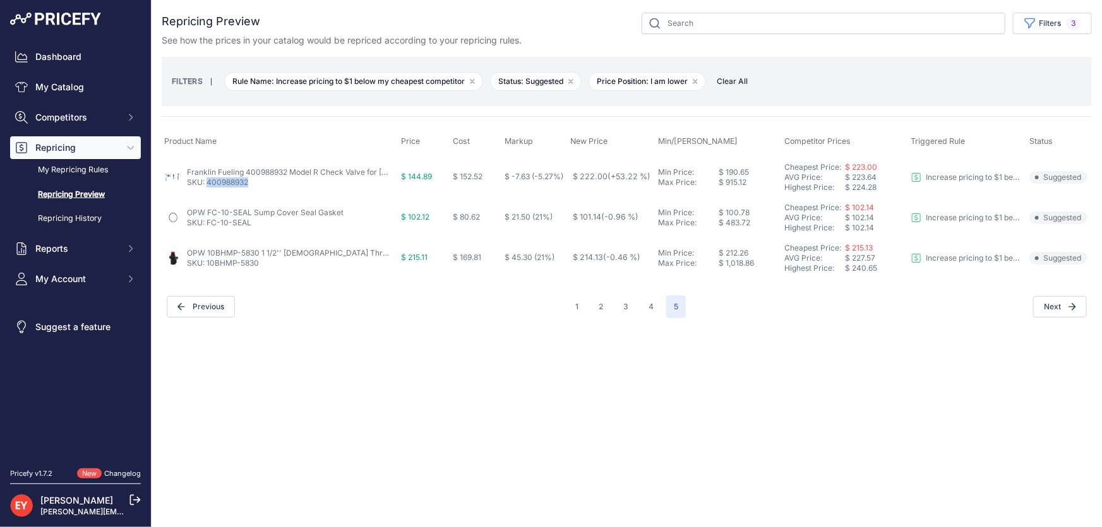
drag, startPoint x: 253, startPoint y: 187, endPoint x: 208, endPoint y: 184, distance: 44.3
click at [208, 184] on td "Franklin Fueling 400988932 Model R Check Valve for Veeder-Root™ PLLD (400988934…" at bounding box center [280, 177] width 237 height 41
drag, startPoint x: 259, startPoint y: 224, endPoint x: 208, endPoint y: 225, distance: 50.5
click at [208, 225] on p "SKU: FC-10-SEAL" at bounding box center [265, 223] width 157 height 10
drag, startPoint x: 265, startPoint y: 268, endPoint x: 207, endPoint y: 264, distance: 58.2
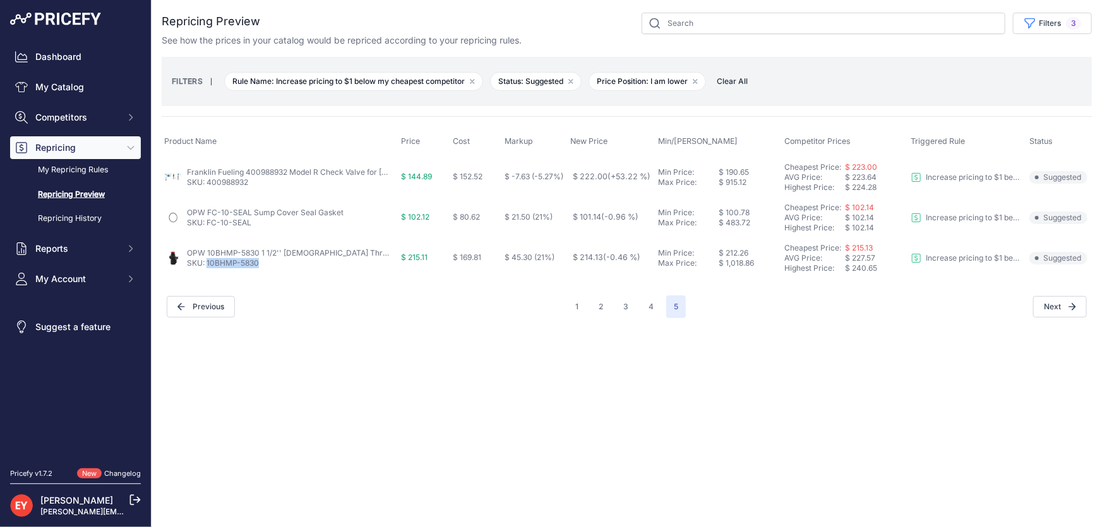
click at [207, 264] on td "OPW 10BHMP-5830 1 1/2'' Male Threaded Top Connection Valve SKU: 10BHMP-5830" at bounding box center [280, 258] width 237 height 40
click at [735, 82] on span "Clear All" at bounding box center [733, 81] width 44 height 13
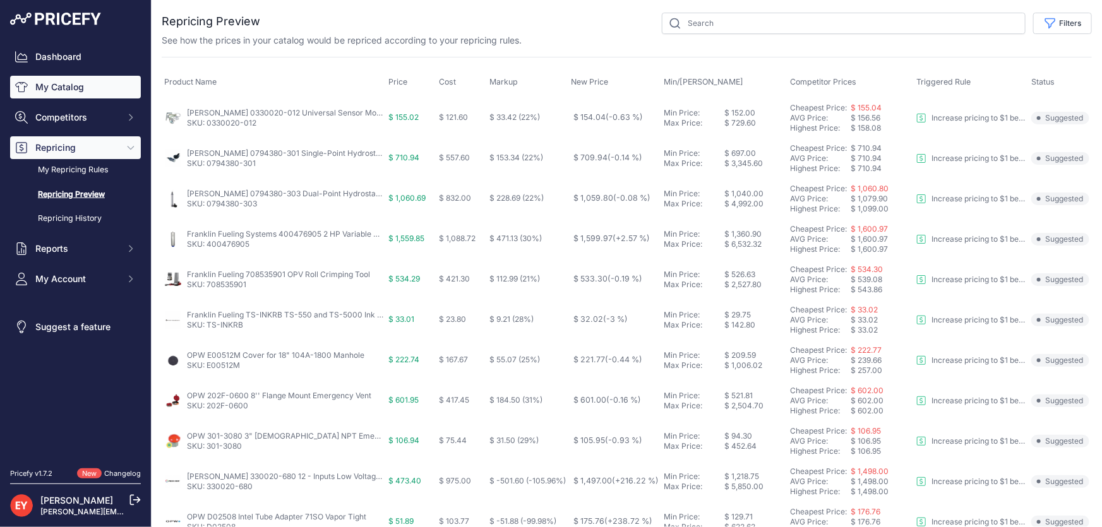
click at [63, 88] on link "My Catalog" at bounding box center [75, 87] width 131 height 23
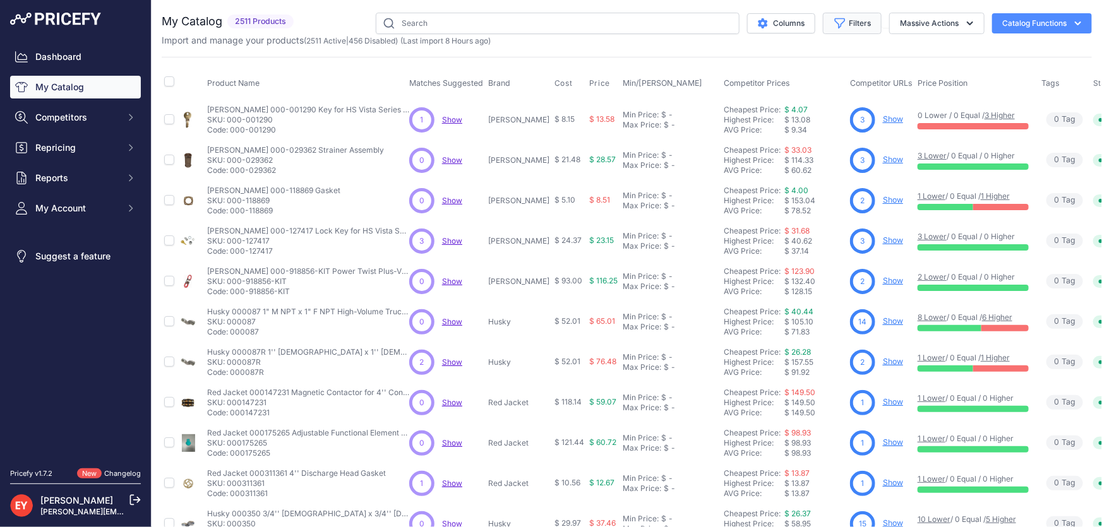
click at [842, 24] on button "Filters" at bounding box center [852, 23] width 59 height 21
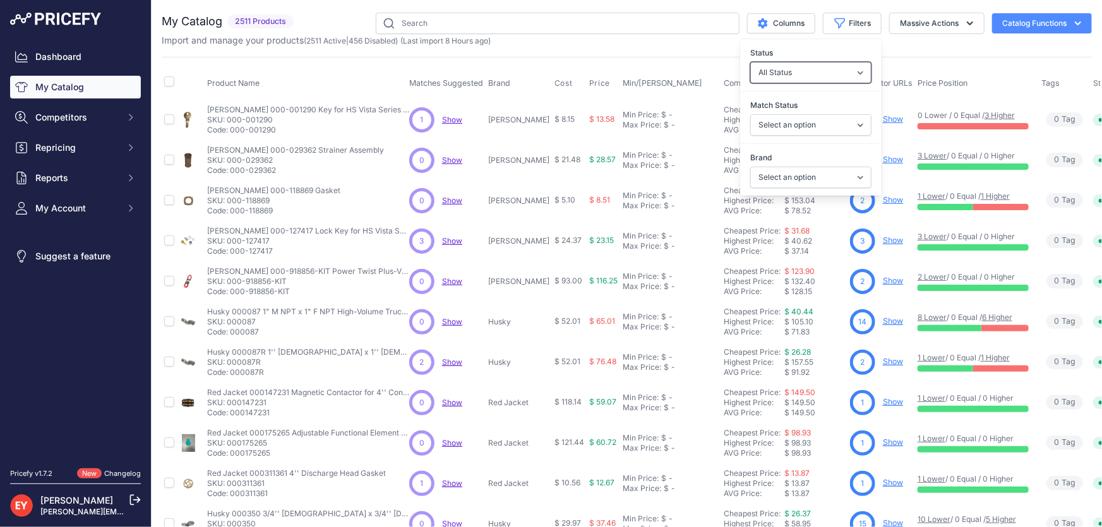
click at [808, 75] on select "All Status Only Enabled Only Disabled" at bounding box center [810, 72] width 121 height 21
select select "1"
click at [750, 62] on select "All Status Only Enabled Only Disabled" at bounding box center [810, 72] width 121 height 21
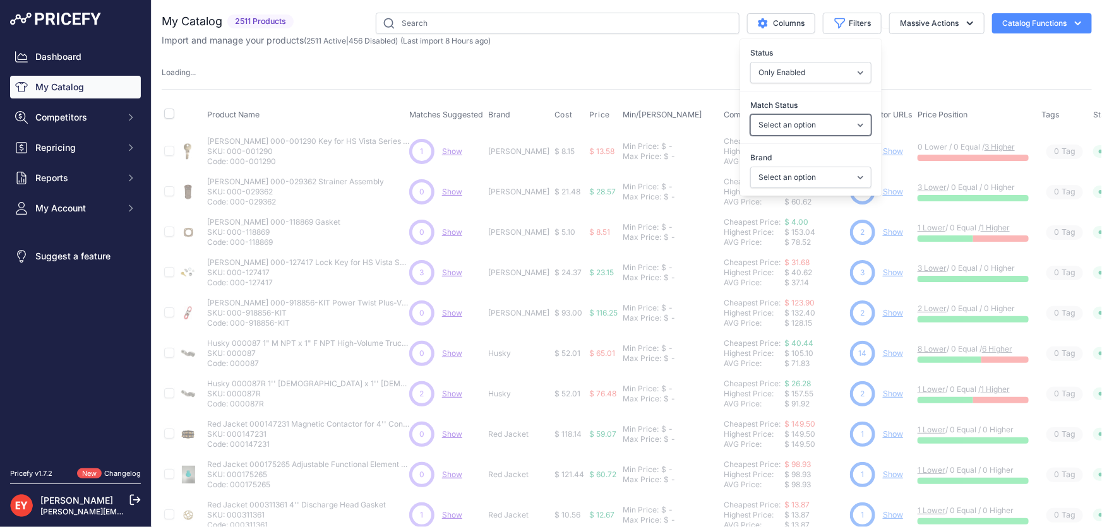
click at [776, 126] on select "Select an option Matched Unmatched" at bounding box center [810, 124] width 121 height 21
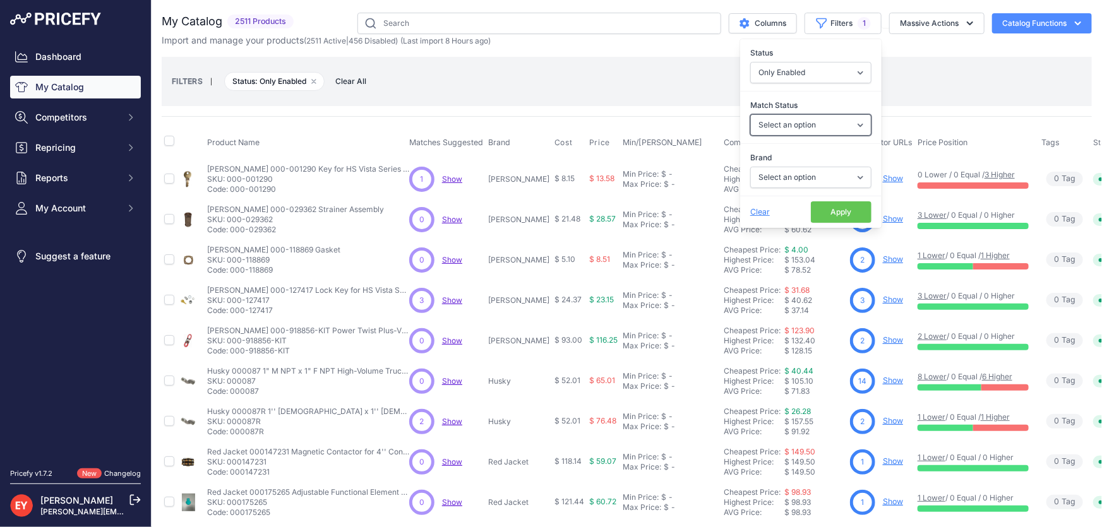
select select "0"
click at [750, 114] on select "Select an option Matched Unmatched" at bounding box center [810, 124] width 121 height 21
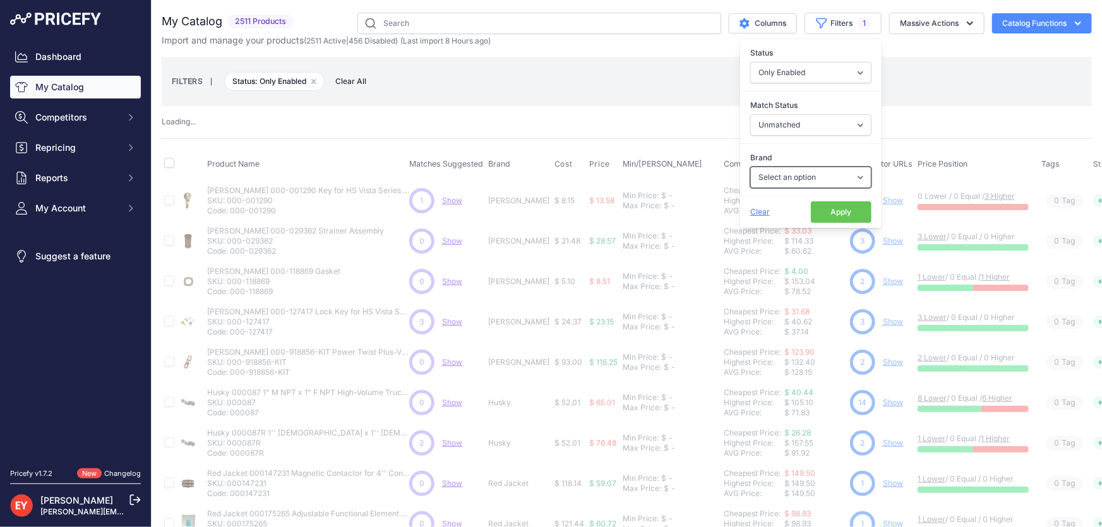
click at [784, 179] on select "Select an option 3M American Casting & MFG Ameron Aquafighter ATI ATTA B&K Balc…" at bounding box center [810, 177] width 121 height 21
select select "GPI"
click at [750, 167] on select "Select an option 3M American Casting & MFG Ameron Aquafighter ATI ATTA B&K Balc…" at bounding box center [810, 177] width 121 height 21
click at [820, 208] on button "Apply" at bounding box center [841, 211] width 61 height 21
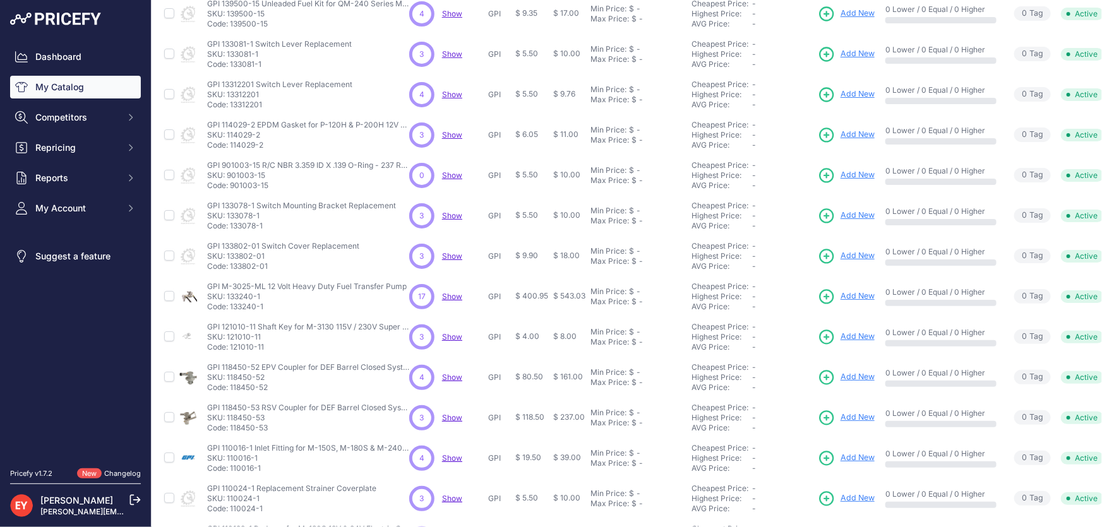
scroll to position [297, 0]
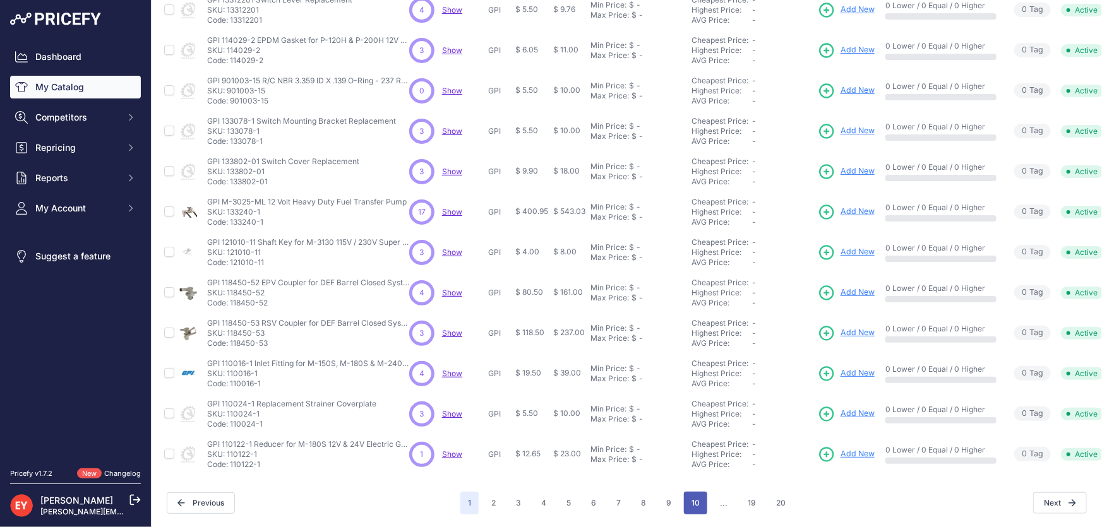
click at [699, 493] on button "10" at bounding box center [695, 503] width 23 height 23
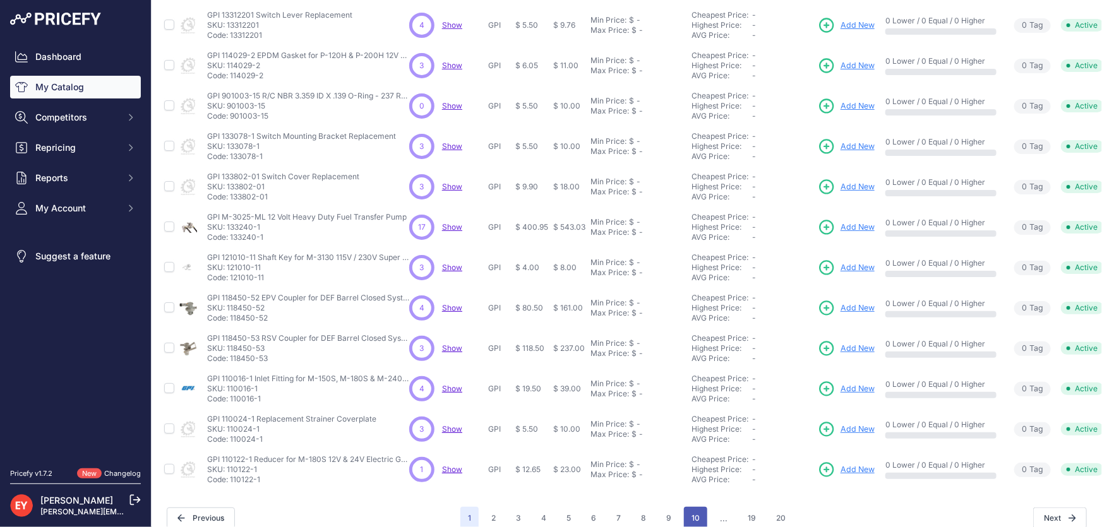
scroll to position [319, 0]
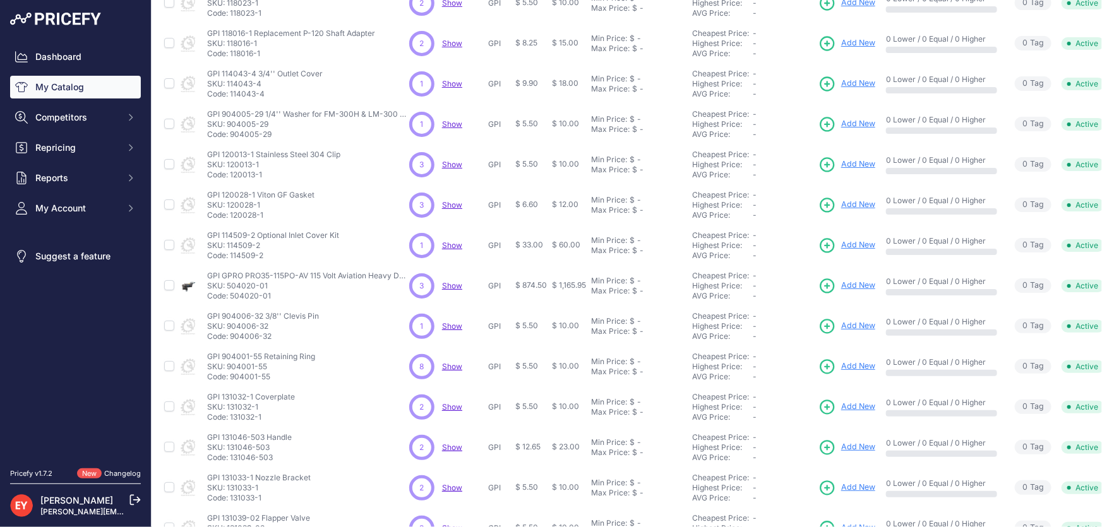
scroll to position [297, 0]
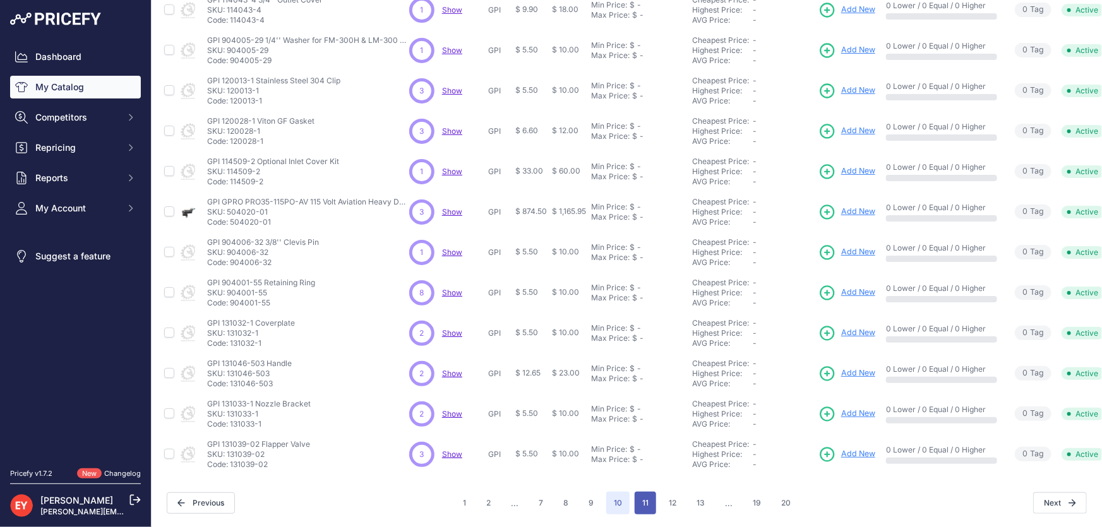
click at [644, 495] on button "11" at bounding box center [645, 503] width 21 height 23
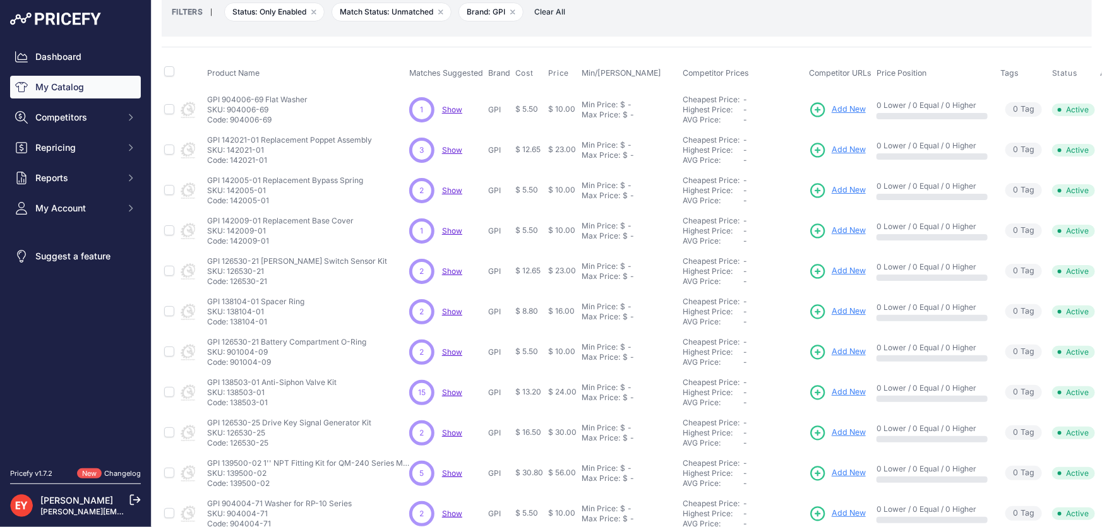
scroll to position [287, 0]
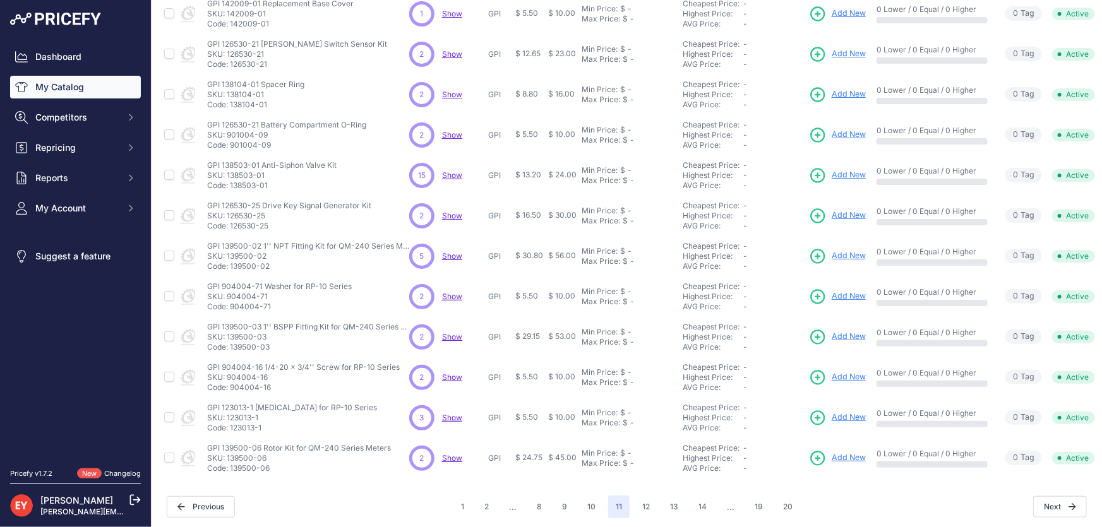
drag, startPoint x: 276, startPoint y: 265, endPoint x: 232, endPoint y: 269, distance: 44.4
click at [232, 269] on p "Code: 139500-02" at bounding box center [308, 266] width 202 height 10
copy p "139500-02"
drag, startPoint x: 277, startPoint y: 309, endPoint x: 231, endPoint y: 307, distance: 46.8
click at [231, 307] on p "Code: 904004-71" at bounding box center [279, 307] width 145 height 10
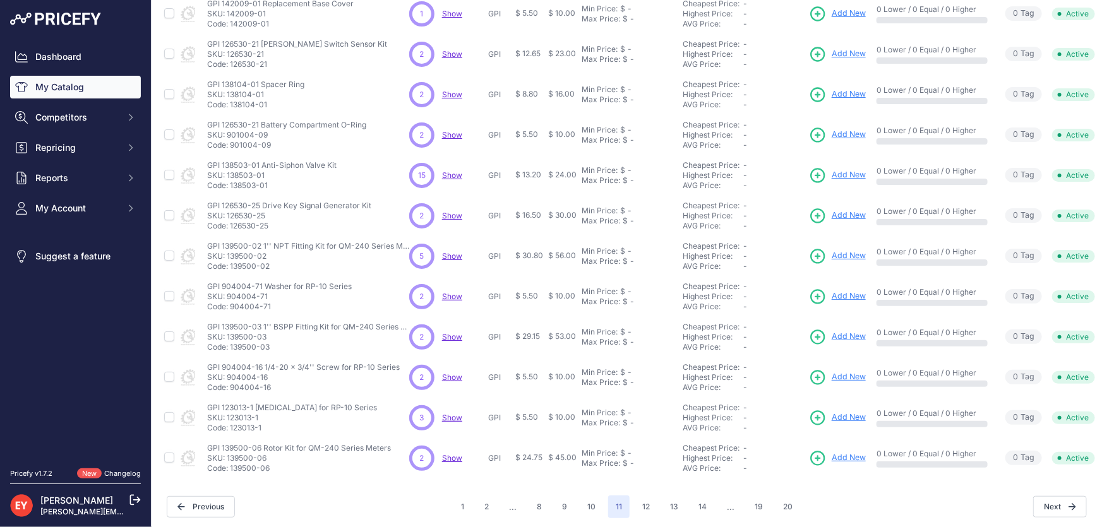
copy p "904004-71"
drag, startPoint x: 272, startPoint y: 345, endPoint x: 231, endPoint y: 345, distance: 41.1
click at [231, 345] on p "Code: 139500-03" at bounding box center [308, 347] width 202 height 10
copy p "139500-03"
drag, startPoint x: 275, startPoint y: 393, endPoint x: 229, endPoint y: 392, distance: 46.1
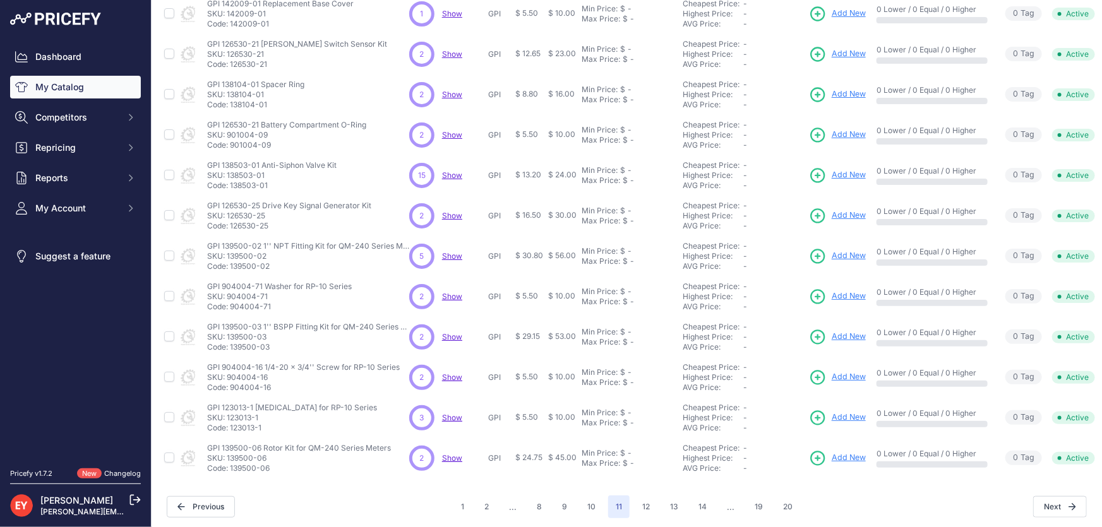
click at [229, 392] on td "GPI 904004-16 1/4-20 x 3/4'' Screw for RP-10 Series GPI 904004-16 1/4-20 x 3/4'…" at bounding box center [306, 377] width 202 height 40
copy p "904004-16"
drag, startPoint x: 268, startPoint y: 428, endPoint x: 231, endPoint y: 429, distance: 37.3
click at [231, 428] on p "Code: 123013-1" at bounding box center [292, 428] width 170 height 10
copy p "123013-1"
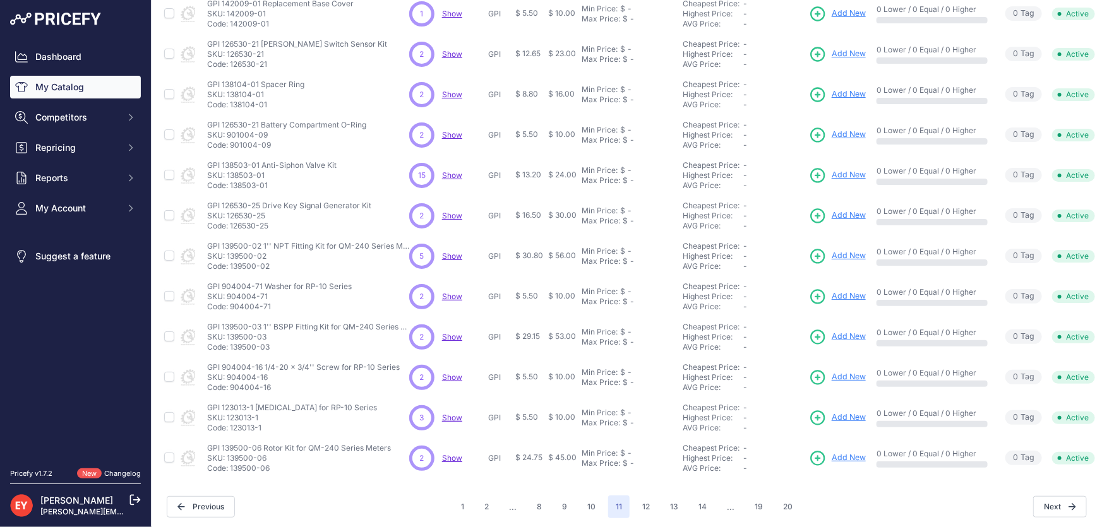
drag, startPoint x: 273, startPoint y: 468, endPoint x: 232, endPoint y: 468, distance: 40.4
click at [232, 468] on p "Code: 139500-06" at bounding box center [299, 469] width 184 height 10
copy p "39500-06"
drag, startPoint x: 231, startPoint y: 466, endPoint x: 282, endPoint y: 466, distance: 50.5
click at [282, 466] on p "Code: 139500-06" at bounding box center [299, 469] width 184 height 10
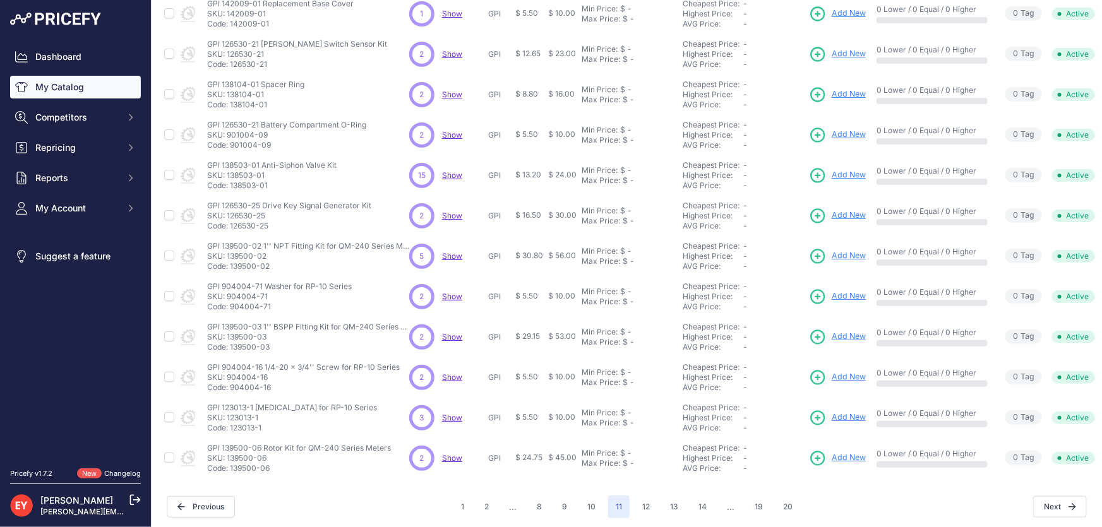
copy p "139500-06"
click at [647, 503] on button "12" at bounding box center [646, 507] width 23 height 23
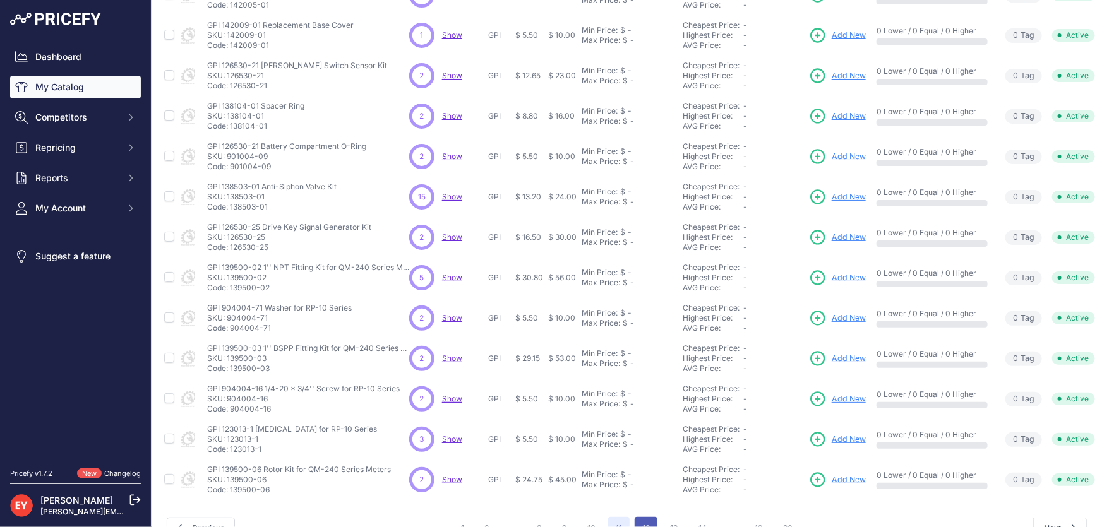
scroll to position [309, 0]
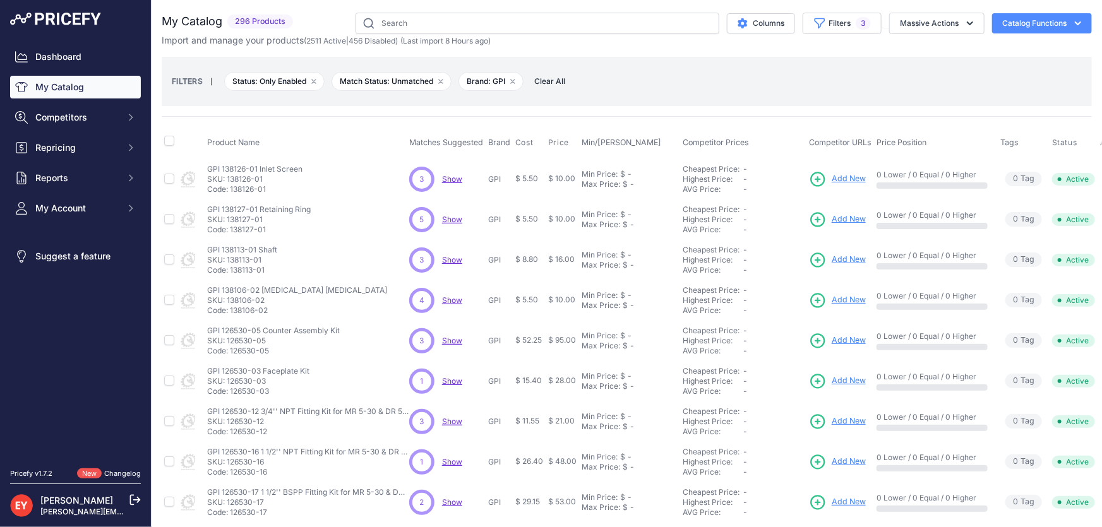
drag, startPoint x: 269, startPoint y: 189, endPoint x: 231, endPoint y: 189, distance: 37.9
click at [231, 189] on p "Code: 138126-01" at bounding box center [254, 189] width 95 height 10
copy p "138126-01"
drag, startPoint x: 268, startPoint y: 234, endPoint x: 234, endPoint y: 234, distance: 34.1
click at [234, 234] on td "GPI 138127-01 Retaining Ring GPI 138127-01 Retaining Ring SKU: 138127-01 Code: …" at bounding box center [306, 220] width 202 height 40
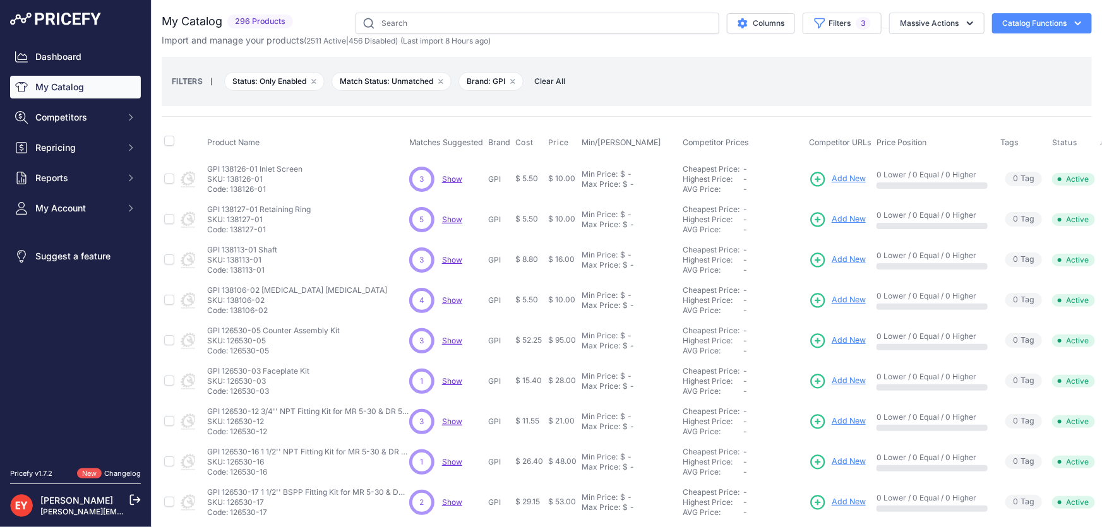
drag, startPoint x: 231, startPoint y: 231, endPoint x: 271, endPoint y: 233, distance: 39.8
click at [271, 233] on p "Code: 138127-01" at bounding box center [259, 230] width 104 height 10
copy p "138127-01"
drag, startPoint x: 274, startPoint y: 270, endPoint x: 231, endPoint y: 277, distance: 44.1
click at [231, 277] on td "GPI 138113-01 Shaft GPI 138113-01 Shaft SKU: 138113-01 Code: 138113-01" at bounding box center [306, 260] width 202 height 40
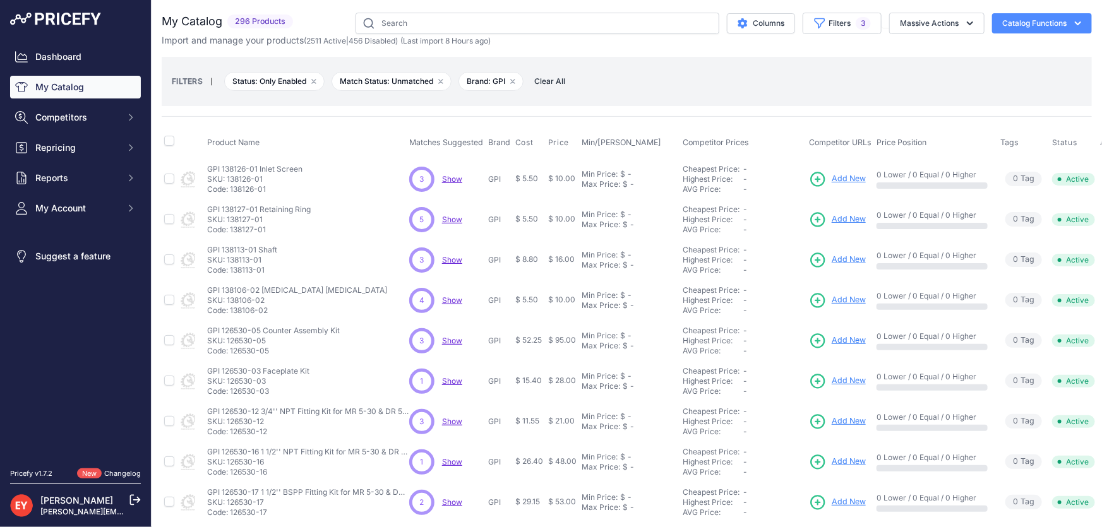
copy p "138113-01"
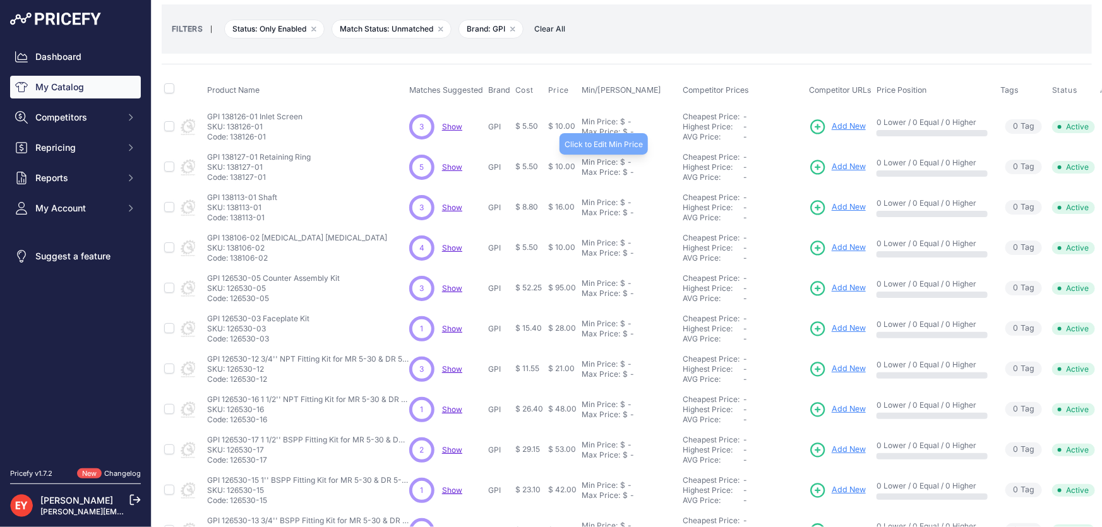
scroll to position [114, 0]
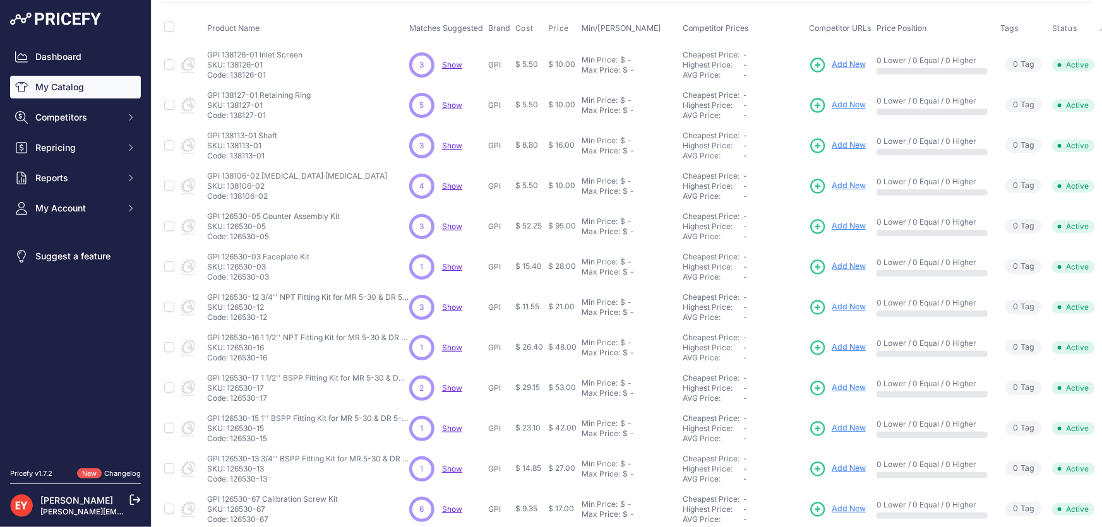
drag, startPoint x: 271, startPoint y: 195, endPoint x: 229, endPoint y: 196, distance: 41.7
click at [229, 196] on p "Code: 138106-02" at bounding box center [297, 196] width 180 height 10
drag, startPoint x: 275, startPoint y: 234, endPoint x: 232, endPoint y: 240, distance: 43.4
click at [232, 240] on td "GPI 126530-05 Counter Assembly Kit GPI 126530-05 Counter Assembly Kit SKU: 1265…" at bounding box center [306, 227] width 202 height 40
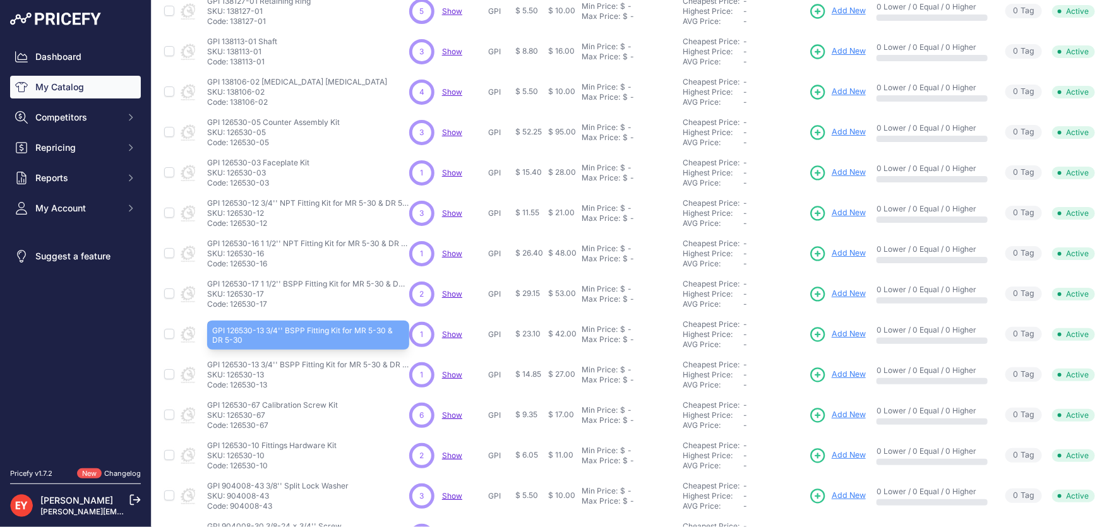
scroll to position [183, 0]
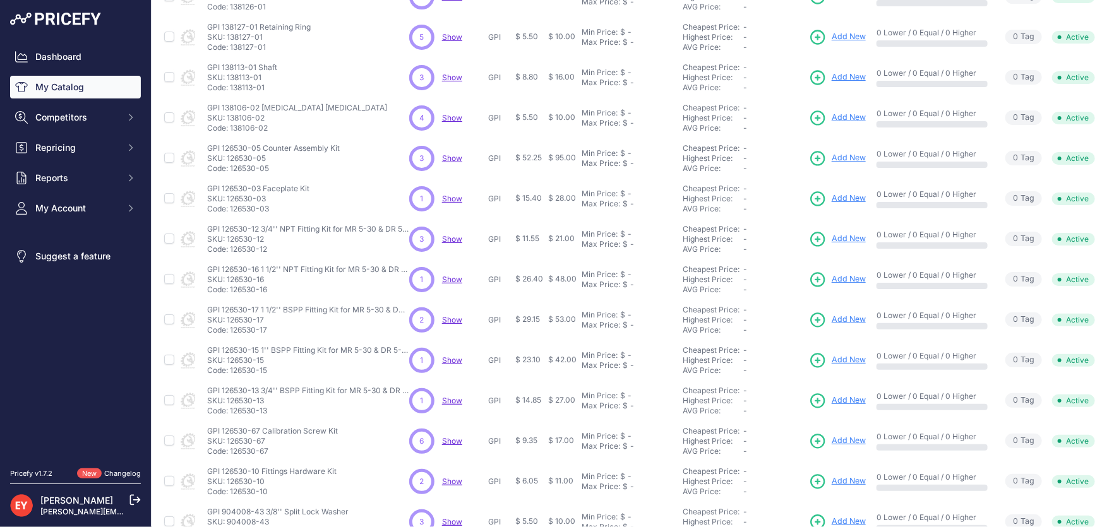
drag, startPoint x: 276, startPoint y: 210, endPoint x: 231, endPoint y: 209, distance: 45.5
click at [231, 209] on p "Code: 126530-03" at bounding box center [258, 209] width 102 height 10
drag, startPoint x: 267, startPoint y: 251, endPoint x: 233, endPoint y: 252, distance: 34.1
click at [232, 252] on p "Code: 126530-12" at bounding box center [308, 249] width 202 height 10
drag, startPoint x: 230, startPoint y: 249, endPoint x: 274, endPoint y: 248, distance: 44.2
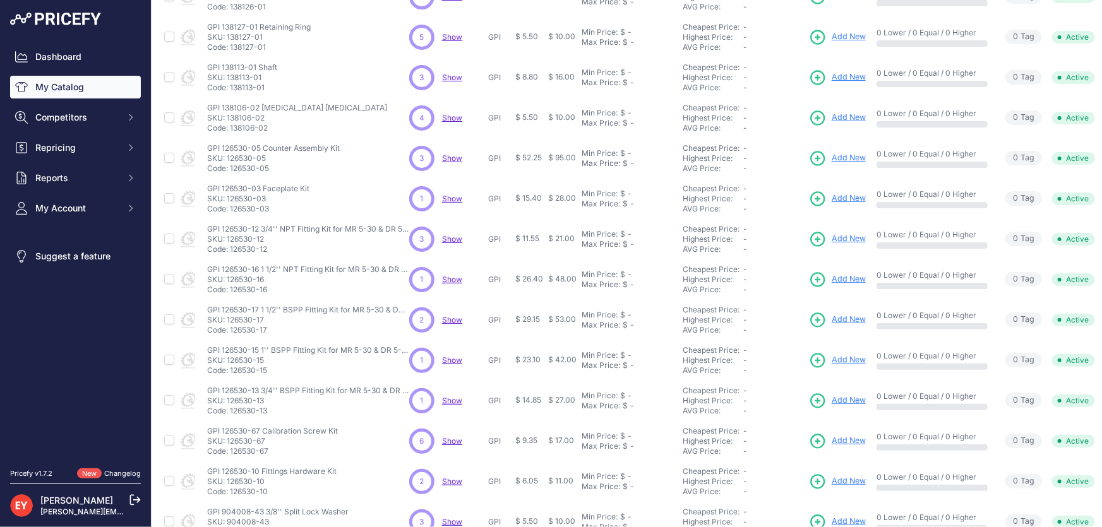
click at [274, 248] on p "Code: 126530-12" at bounding box center [308, 249] width 202 height 10
drag, startPoint x: 272, startPoint y: 294, endPoint x: 232, endPoint y: 292, distance: 39.2
click at [232, 292] on td "GPI 126530-16 1 1/2'' NPT Fitting Kit for MR 5-30 & DR 5-30 GPI 126530-16 1 1/2…" at bounding box center [306, 280] width 202 height 40
drag, startPoint x: 282, startPoint y: 328, endPoint x: 232, endPoint y: 325, distance: 50.0
click at [232, 325] on p "Code: 126530-17" at bounding box center [308, 330] width 202 height 10
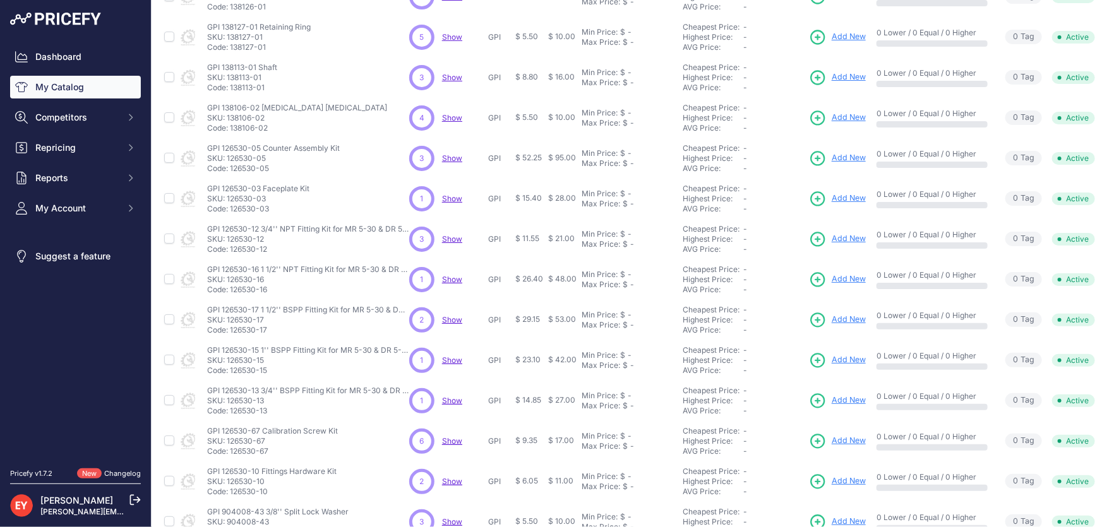
drag, startPoint x: 273, startPoint y: 373, endPoint x: 230, endPoint y: 373, distance: 43.6
click at [230, 373] on p "Code: 126530-15" at bounding box center [308, 371] width 202 height 10
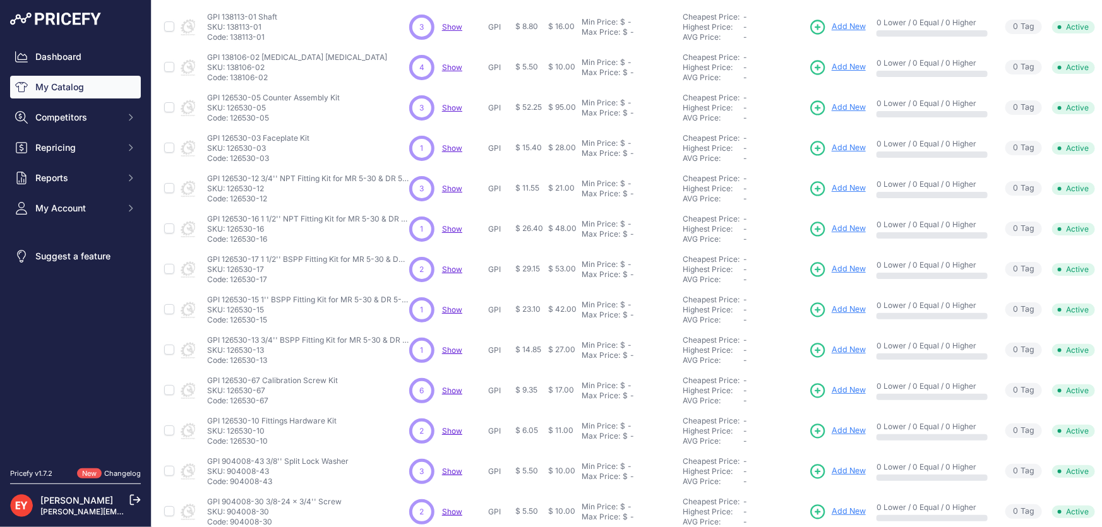
scroll to position [297, 0]
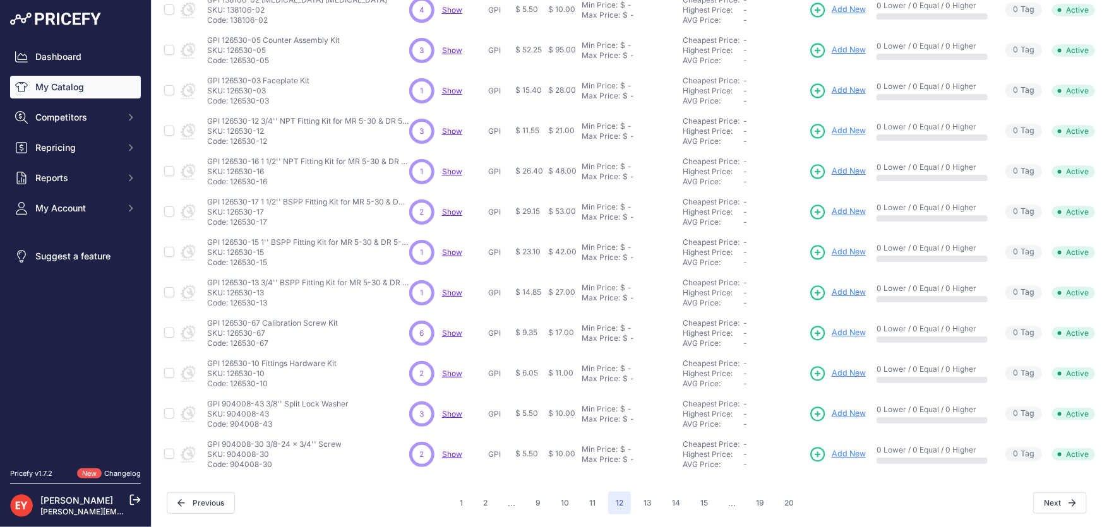
drag, startPoint x: 274, startPoint y: 295, endPoint x: 231, endPoint y: 296, distance: 43.0
click at [231, 298] on p "Code: 126530-13" at bounding box center [308, 303] width 202 height 10
drag, startPoint x: 274, startPoint y: 337, endPoint x: 233, endPoint y: 337, distance: 41.1
click at [231, 339] on p "Code: 126530-67" at bounding box center [272, 344] width 131 height 10
drag, startPoint x: 266, startPoint y: 377, endPoint x: 231, endPoint y: 378, distance: 34.8
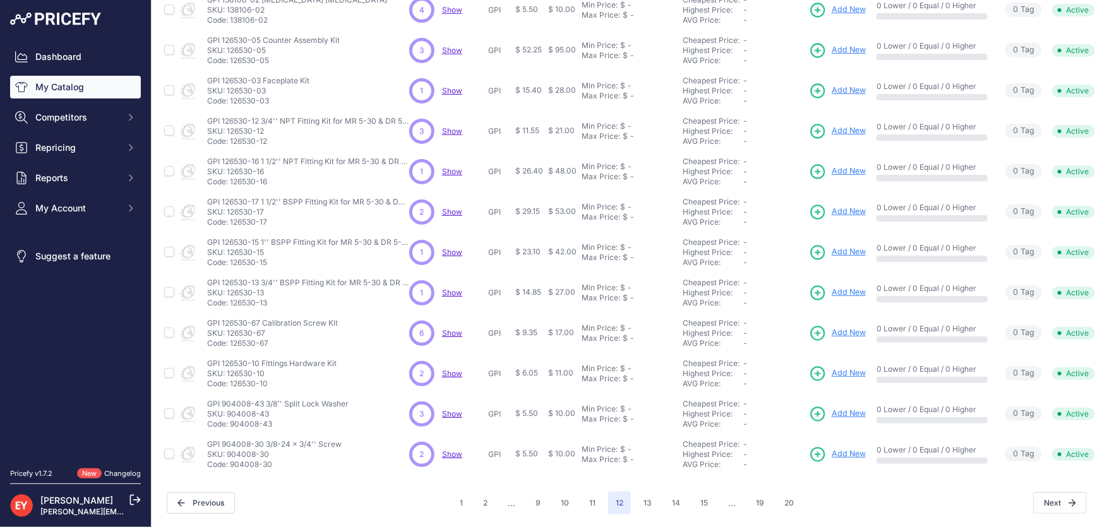
click at [231, 379] on p "Code: 126530-10" at bounding box center [271, 384] width 129 height 10
drag, startPoint x: 277, startPoint y: 417, endPoint x: 230, endPoint y: 419, distance: 46.8
click at [230, 419] on p "Code: 904008-43" at bounding box center [277, 424] width 141 height 10
drag, startPoint x: 277, startPoint y: 455, endPoint x: 231, endPoint y: 457, distance: 46.1
click at [231, 460] on p "Code: 904008-30" at bounding box center [274, 465] width 135 height 10
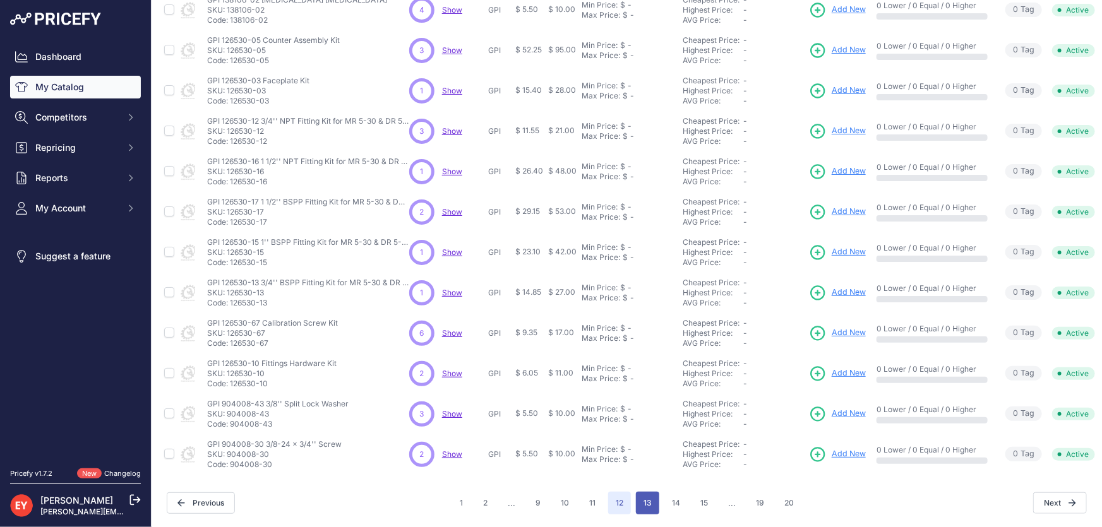
click at [649, 496] on button "13" at bounding box center [647, 503] width 23 height 23
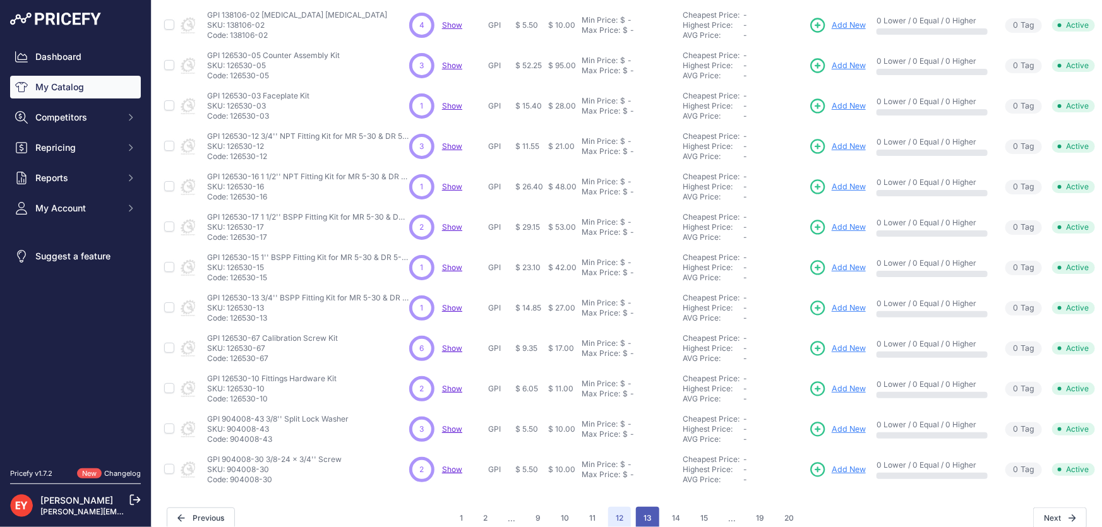
scroll to position [319, 0]
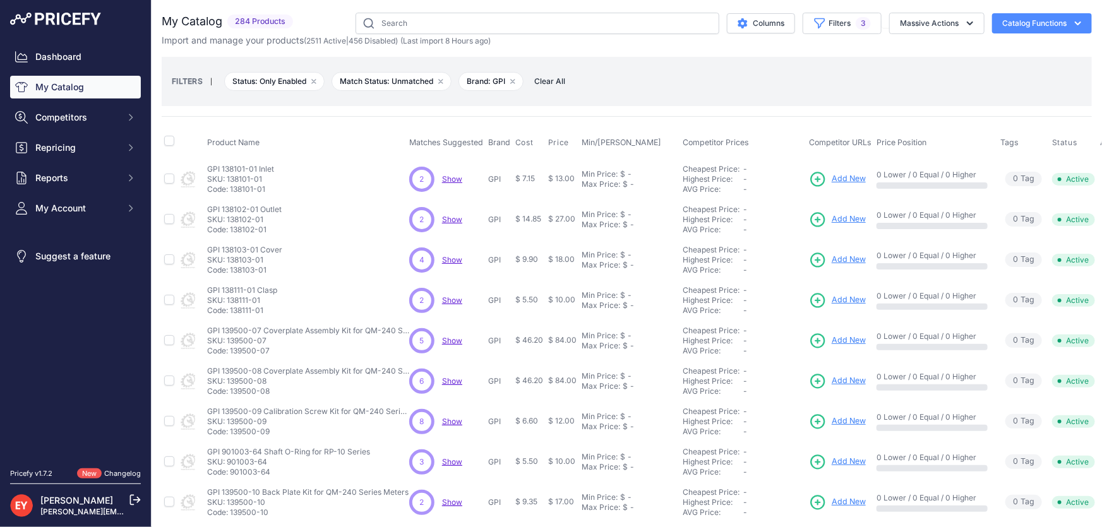
drag, startPoint x: 271, startPoint y: 195, endPoint x: 231, endPoint y: 189, distance: 40.8
click at [231, 189] on td "GPI 138101-01 Inlet GPI 138101-01 Inlet SKU: 138101-01 Code: 138101-01" at bounding box center [306, 179] width 202 height 41
drag, startPoint x: 270, startPoint y: 229, endPoint x: 232, endPoint y: 232, distance: 38.6
click at [232, 232] on p "Code: 138102-01" at bounding box center [244, 230] width 75 height 10
drag, startPoint x: 271, startPoint y: 266, endPoint x: 229, endPoint y: 272, distance: 42.2
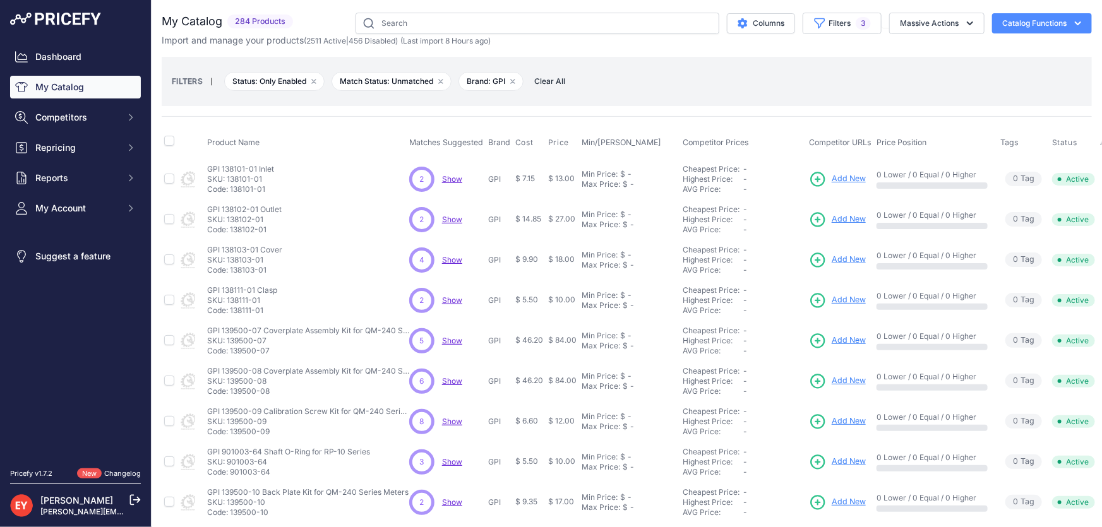
click at [229, 272] on p "Code: 138103-01" at bounding box center [244, 270] width 75 height 10
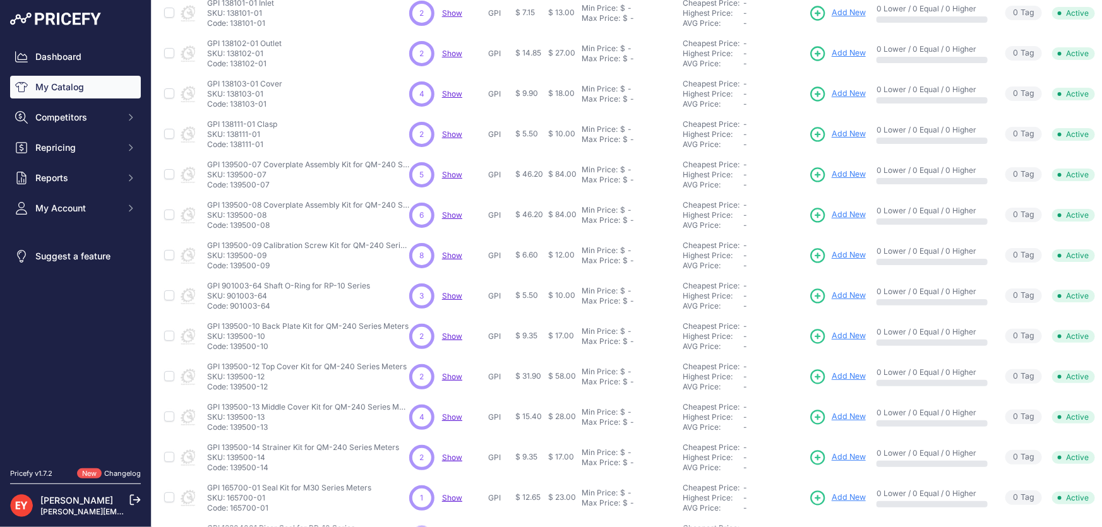
scroll to position [172, 0]
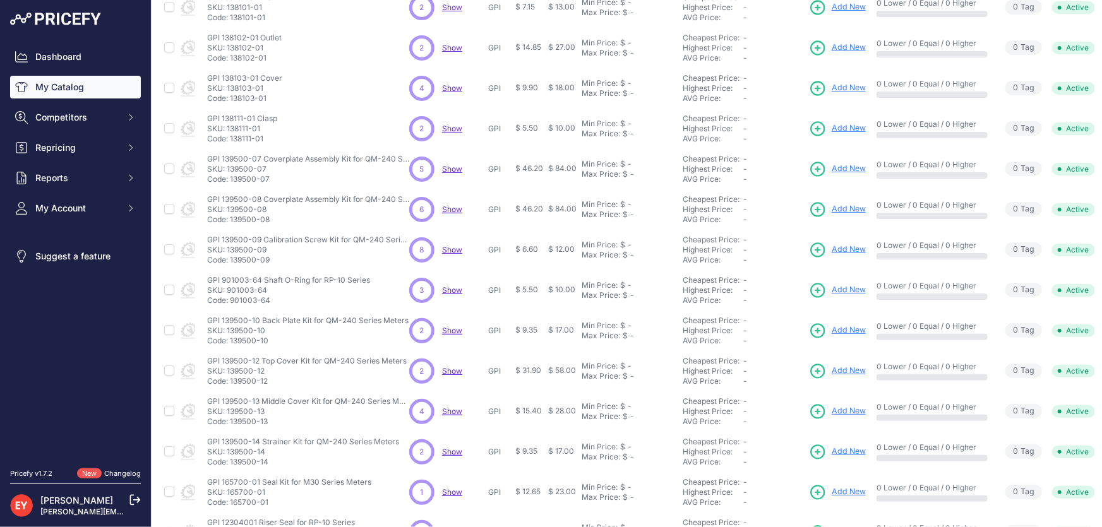
drag, startPoint x: 265, startPoint y: 140, endPoint x: 232, endPoint y: 140, distance: 33.5
click at [232, 140] on p "Code: 138111-01" at bounding box center [242, 139] width 70 height 10
drag, startPoint x: 278, startPoint y: 173, endPoint x: 230, endPoint y: 179, distance: 48.3
click at [230, 179] on p "Code: 139500-07" at bounding box center [308, 179] width 202 height 10
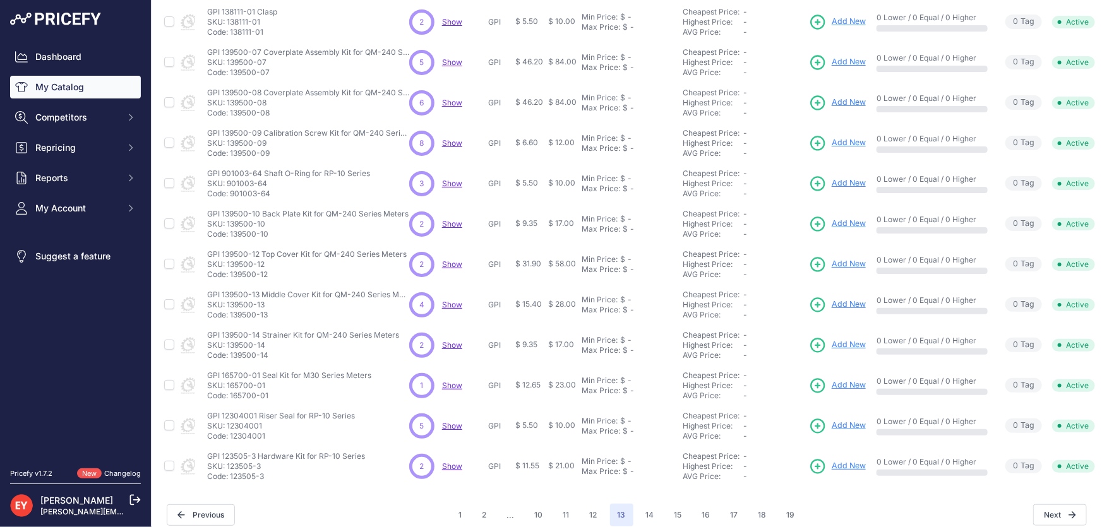
scroll to position [297, 0]
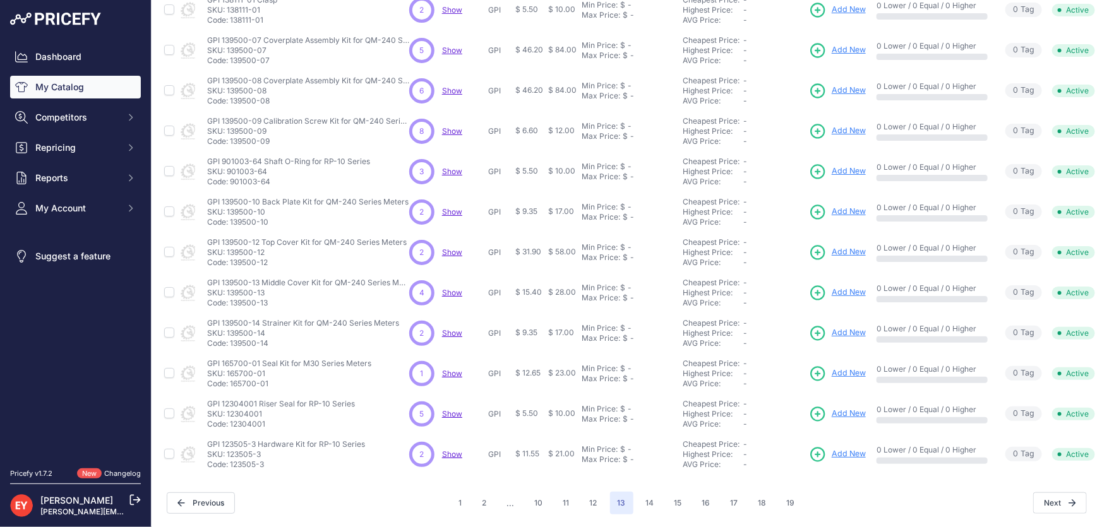
drag, startPoint x: 270, startPoint y: 92, endPoint x: 231, endPoint y: 93, distance: 39.2
click at [231, 96] on p "Code: 139500-08" at bounding box center [308, 101] width 202 height 10
drag, startPoint x: 275, startPoint y: 135, endPoint x: 231, endPoint y: 137, distance: 44.3
click at [231, 137] on p "Code: 139500-09" at bounding box center [308, 141] width 202 height 10
drag, startPoint x: 268, startPoint y: 176, endPoint x: 231, endPoint y: 177, distance: 37.3
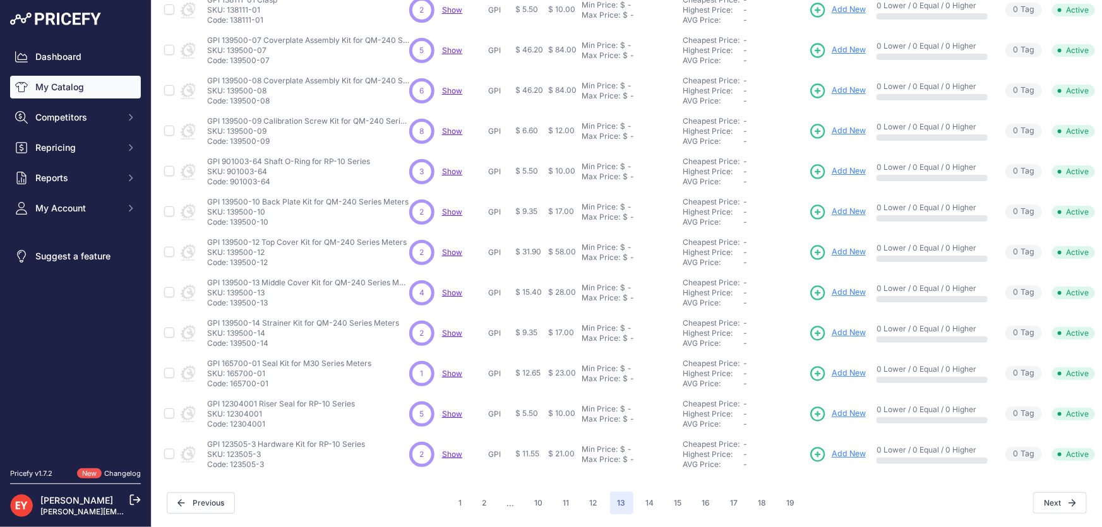
click at [231, 177] on p "Code: 901003-64" at bounding box center [288, 182] width 163 height 10
drag, startPoint x: 267, startPoint y: 216, endPoint x: 231, endPoint y: 217, distance: 36.6
click at [231, 217] on p "Code: 139500-10" at bounding box center [307, 222] width 201 height 10
drag, startPoint x: 270, startPoint y: 257, endPoint x: 232, endPoint y: 255, distance: 37.9
click at [232, 258] on p "Code: 139500-12" at bounding box center [307, 263] width 200 height 10
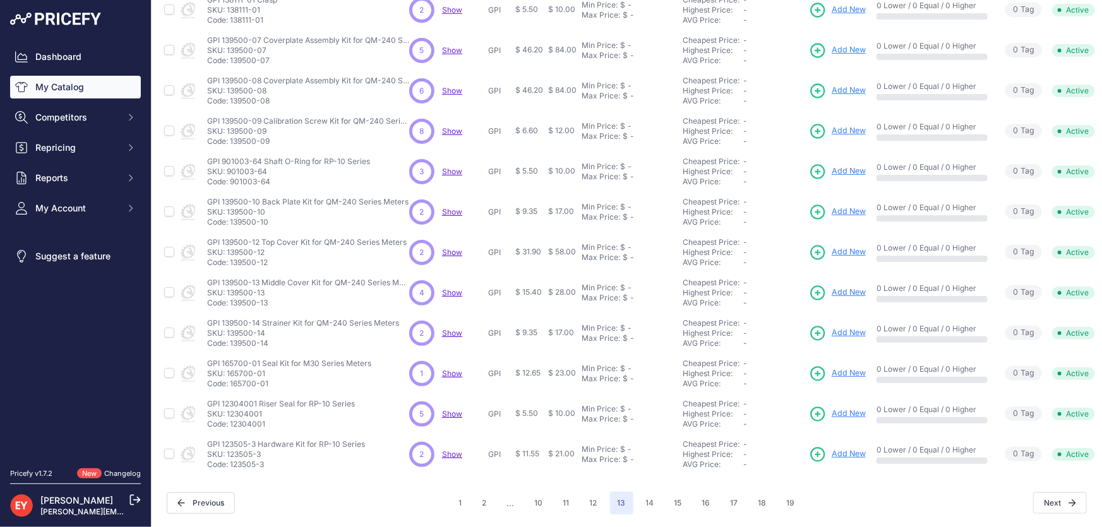
drag, startPoint x: 269, startPoint y: 296, endPoint x: 231, endPoint y: 294, distance: 37.9
click at [231, 298] on p "Code: 139500-13" at bounding box center [308, 303] width 202 height 10
drag, startPoint x: 273, startPoint y: 339, endPoint x: 230, endPoint y: 339, distance: 43.0
click at [230, 339] on p "Code: 139500-14" at bounding box center [303, 344] width 192 height 10
drag, startPoint x: 268, startPoint y: 376, endPoint x: 229, endPoint y: 378, distance: 39.2
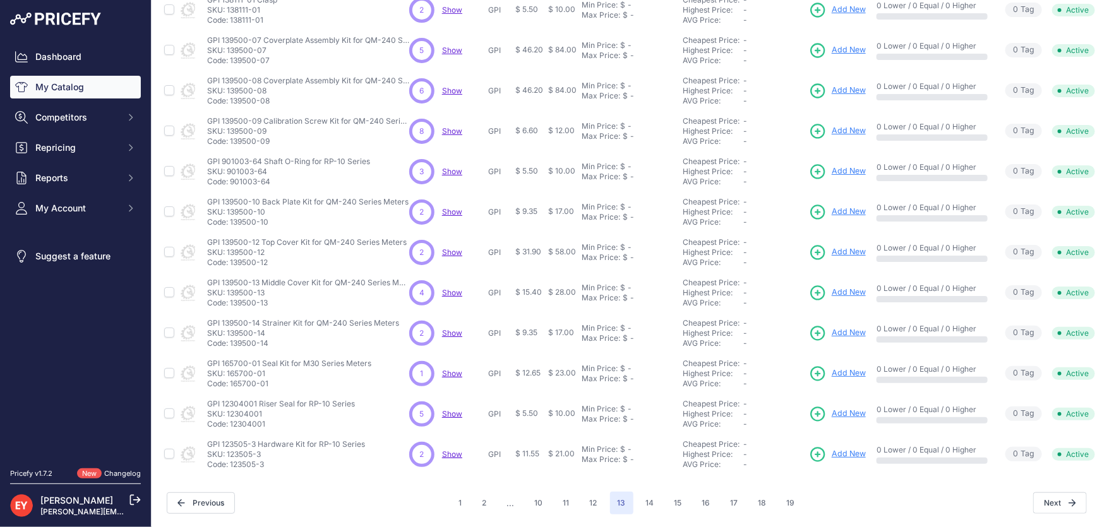
click at [229, 379] on p "Code: 165700-01" at bounding box center [289, 384] width 164 height 10
drag, startPoint x: 271, startPoint y: 417, endPoint x: 232, endPoint y: 416, distance: 39.2
click at [232, 419] on p "Code: 12304001" at bounding box center [281, 424] width 148 height 10
drag, startPoint x: 266, startPoint y: 460, endPoint x: 231, endPoint y: 460, distance: 35.4
click at [231, 460] on p "Code: 123505-3" at bounding box center [286, 465] width 158 height 10
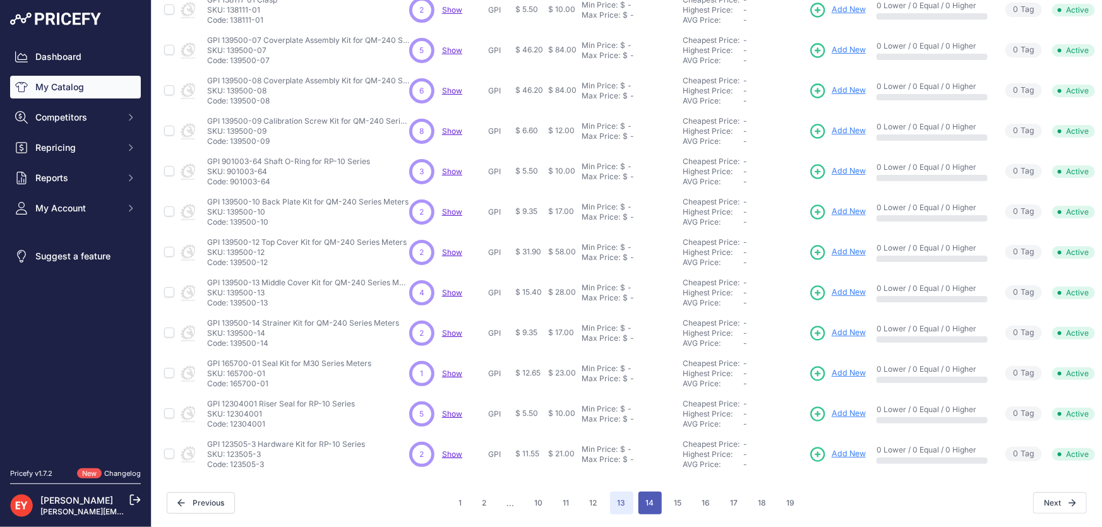
click at [644, 495] on button "14" at bounding box center [650, 503] width 23 height 23
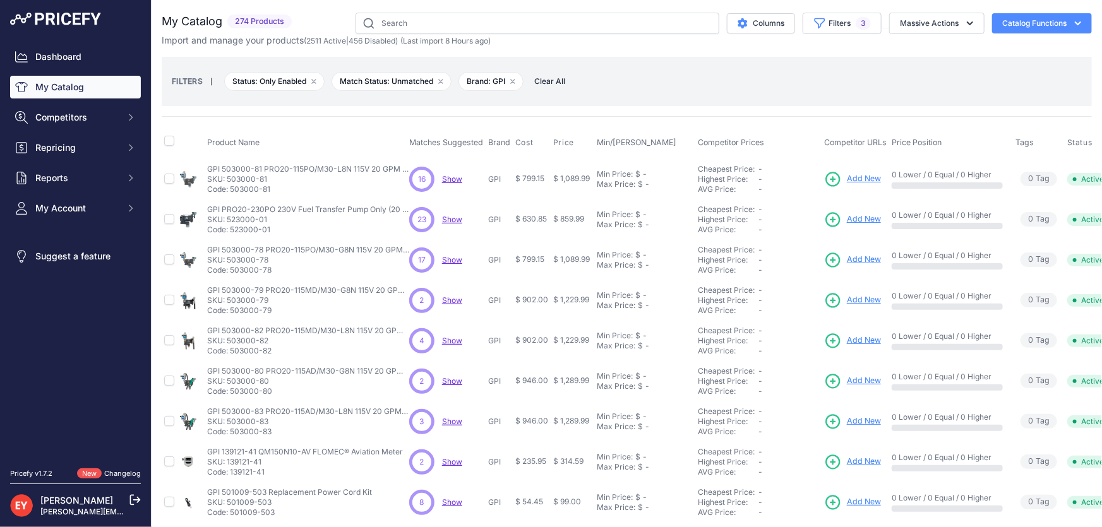
drag, startPoint x: 275, startPoint y: 191, endPoint x: 231, endPoint y: 190, distance: 44.8
click at [231, 190] on p "Code: 503000-81" at bounding box center [308, 189] width 202 height 10
drag, startPoint x: 273, startPoint y: 233, endPoint x: 232, endPoint y: 233, distance: 41.1
click at [232, 233] on p "Code: 523000-01" at bounding box center [308, 230] width 202 height 10
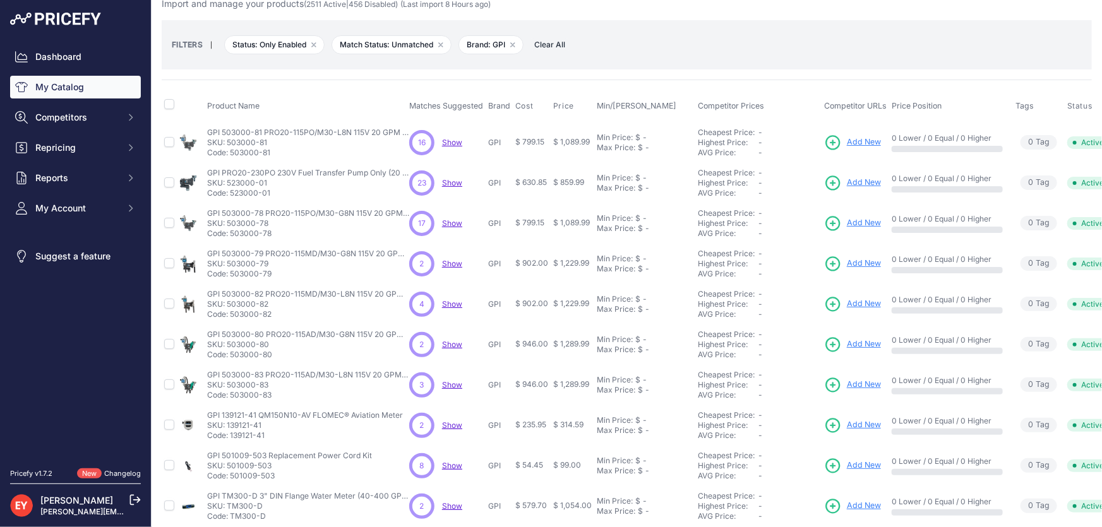
scroll to position [57, 0]
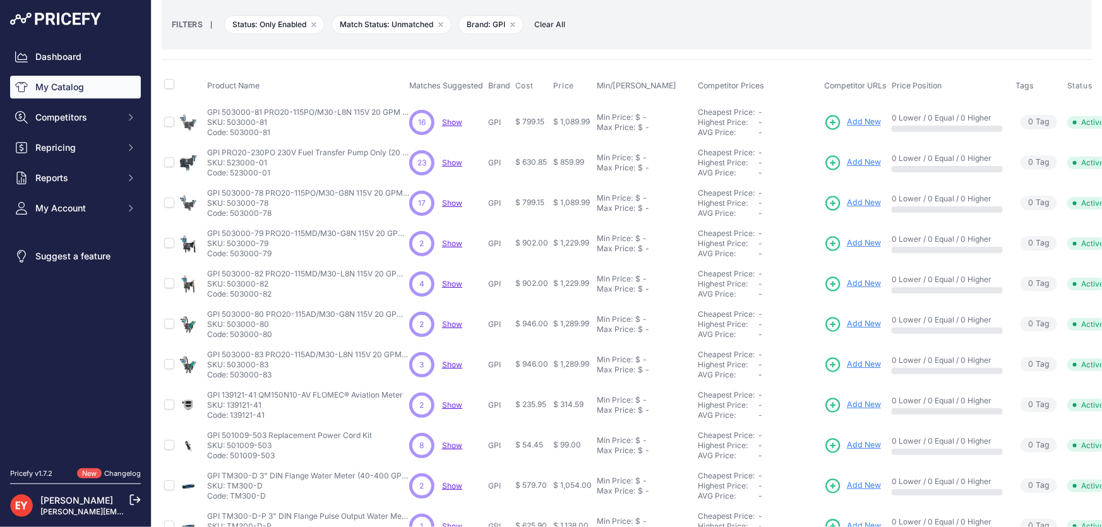
drag, startPoint x: 273, startPoint y: 213, endPoint x: 232, endPoint y: 216, distance: 41.1
click at [232, 216] on p "Code: 503000-78" at bounding box center [308, 213] width 202 height 10
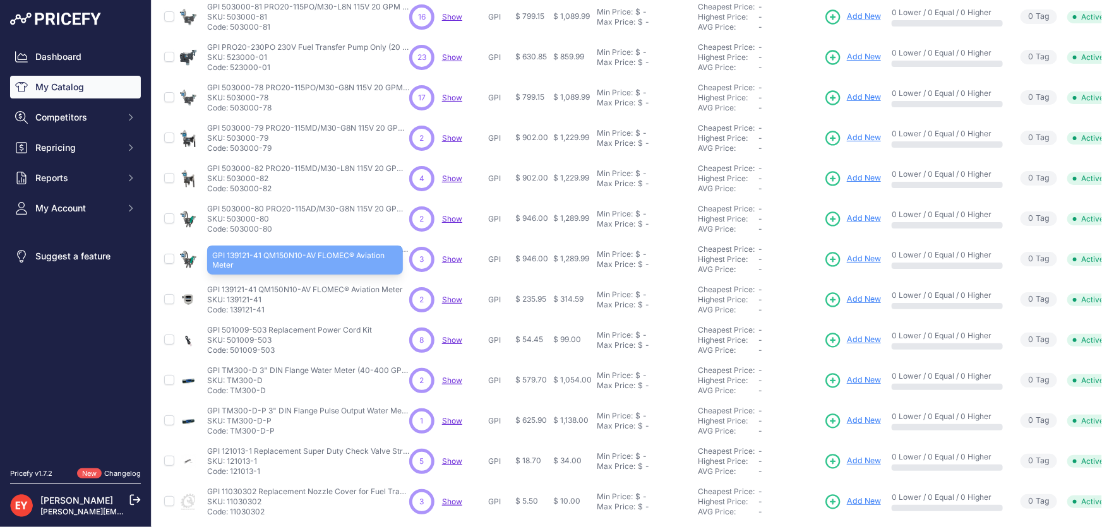
scroll to position [172, 0]
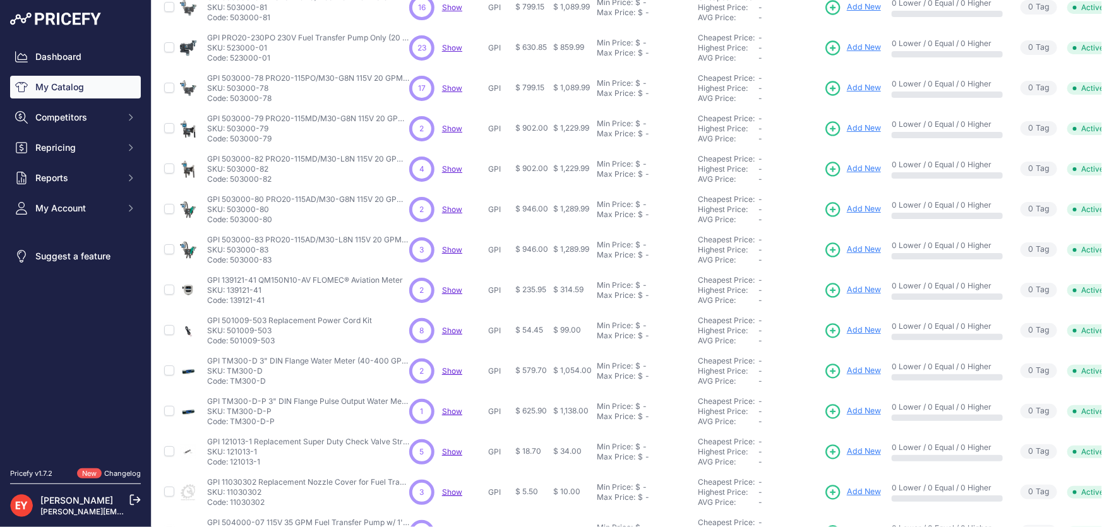
drag, startPoint x: 266, startPoint y: 143, endPoint x: 231, endPoint y: 141, distance: 34.8
click at [231, 141] on p "Code: 503000-79" at bounding box center [308, 139] width 202 height 10
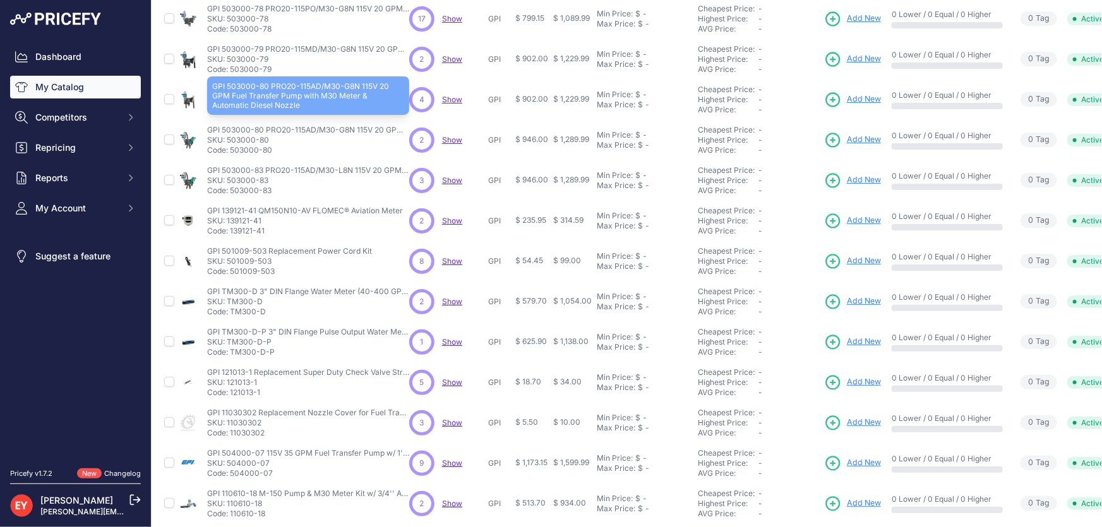
scroll to position [297, 0]
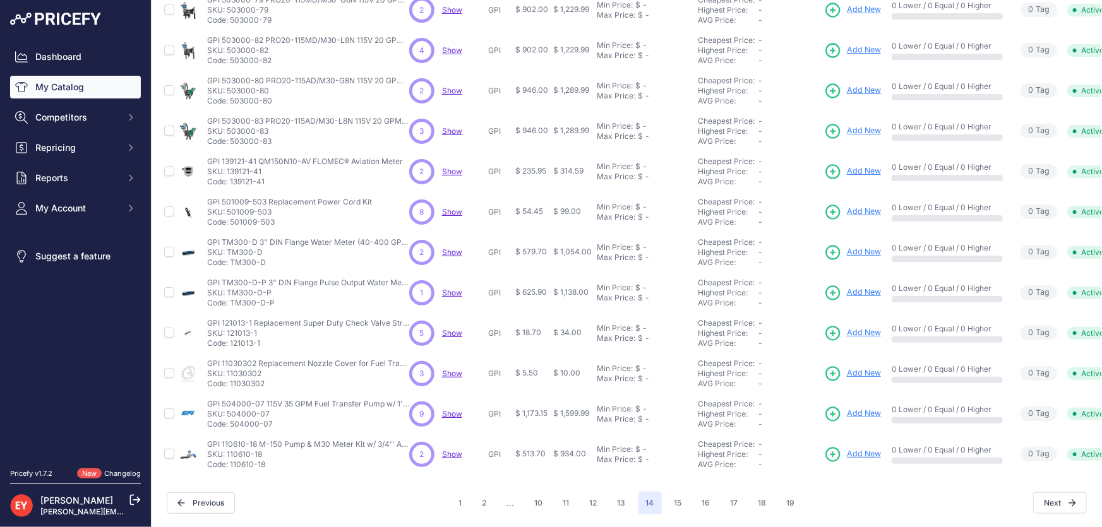
drag, startPoint x: 280, startPoint y: 56, endPoint x: 231, endPoint y: 54, distance: 49.3
click at [231, 56] on p "Code: 503000-82" at bounding box center [308, 61] width 202 height 10
drag, startPoint x: 274, startPoint y: 95, endPoint x: 231, endPoint y: 93, distance: 43.0
click at [231, 96] on p "Code: 503000-80" at bounding box center [308, 101] width 202 height 10
drag, startPoint x: 272, startPoint y: 54, endPoint x: 232, endPoint y: 54, distance: 39.2
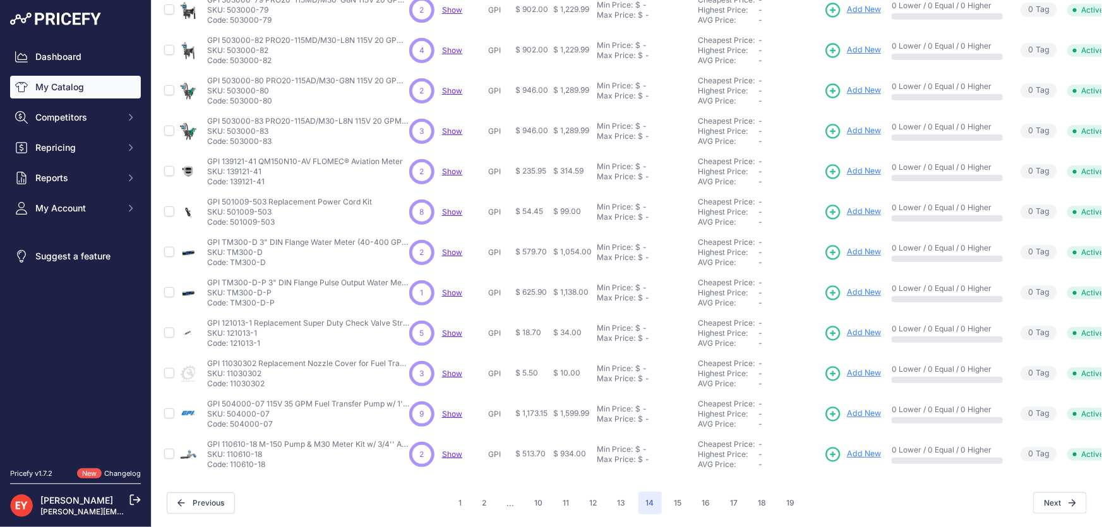
click at [232, 56] on p "Code: 503000-82" at bounding box center [308, 61] width 202 height 10
drag, startPoint x: 272, startPoint y: 95, endPoint x: 232, endPoint y: 96, distance: 40.4
click at [232, 96] on p "Code: 503000-80" at bounding box center [308, 101] width 202 height 10
drag, startPoint x: 276, startPoint y: 133, endPoint x: 232, endPoint y: 131, distance: 43.6
click at [232, 136] on p "Code: 503000-83" at bounding box center [308, 141] width 202 height 10
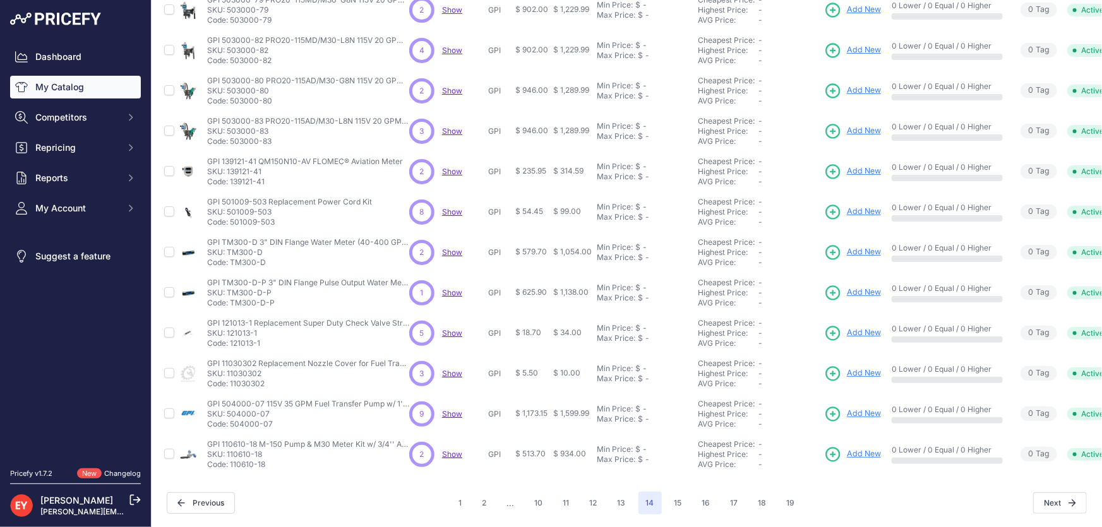
click at [232, 136] on p "Code: 503000-83" at bounding box center [308, 141] width 202 height 10
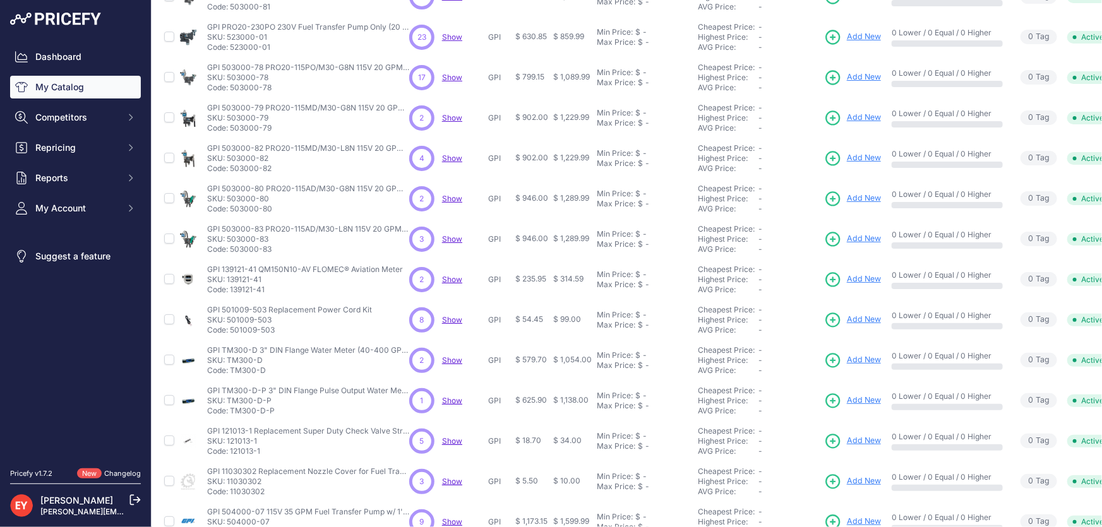
drag, startPoint x: 273, startPoint y: 250, endPoint x: 230, endPoint y: 251, distance: 43.0
click at [230, 251] on p "Code: 503000-83" at bounding box center [308, 249] width 202 height 10
drag, startPoint x: 273, startPoint y: 251, endPoint x: 231, endPoint y: 253, distance: 41.7
click at [231, 253] on p "Code: 503000-83" at bounding box center [308, 249] width 202 height 10
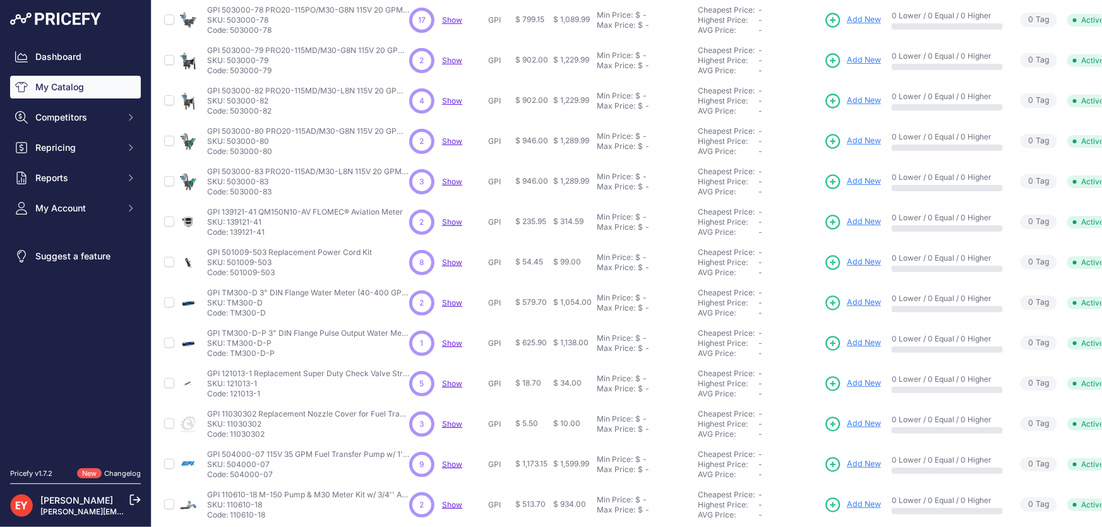
scroll to position [297, 0]
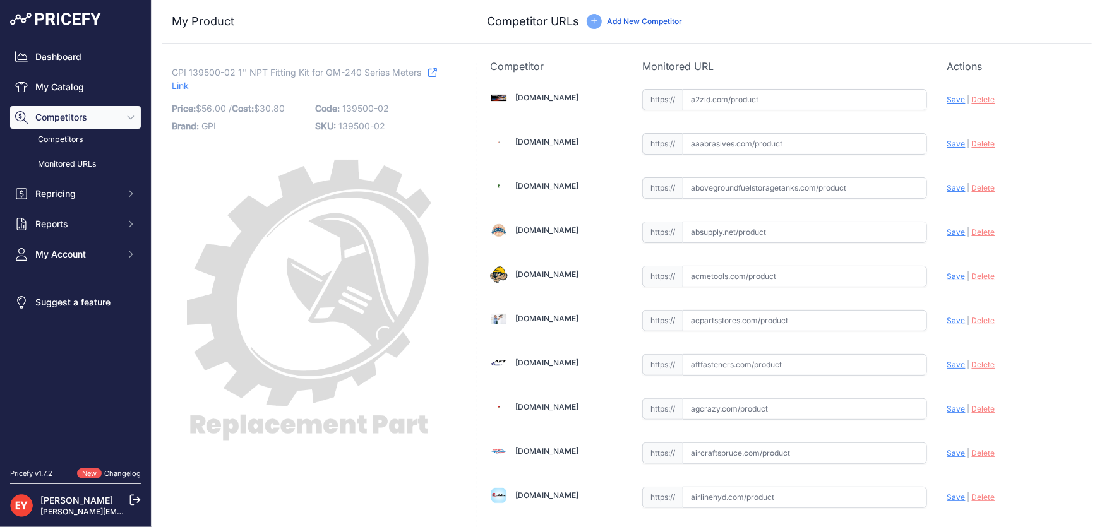
scroll to position [9279, 0]
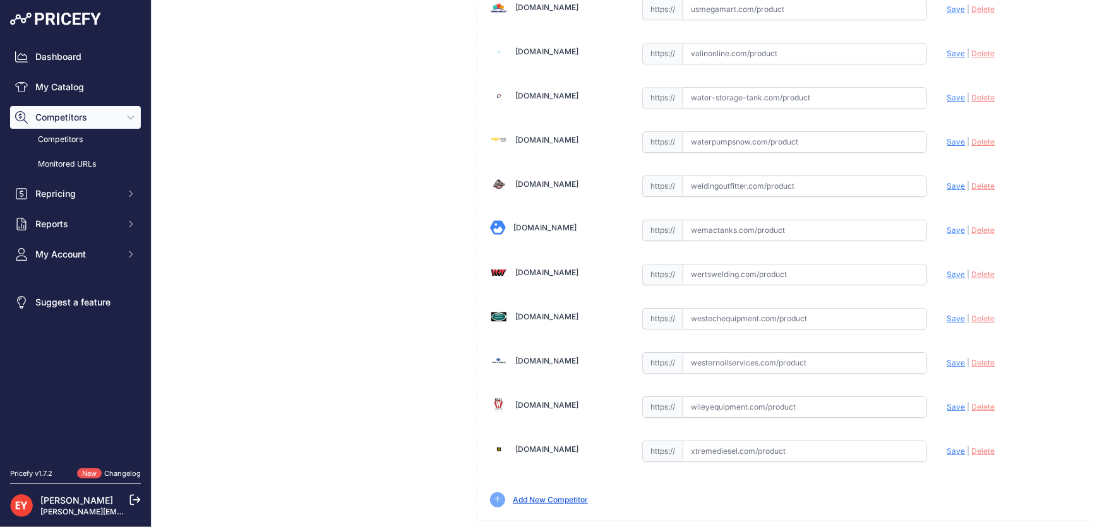
click at [690, 308] on input "text" at bounding box center [805, 318] width 244 height 21
click at [729, 308] on input "text" at bounding box center [805, 318] width 244 height 21
paste input "https://westechequipment.com/product/139500-02-1-in-npt-fitting-kit?srsltid=Afm…"
click at [947, 314] on span "Save" at bounding box center [956, 318] width 18 height 9
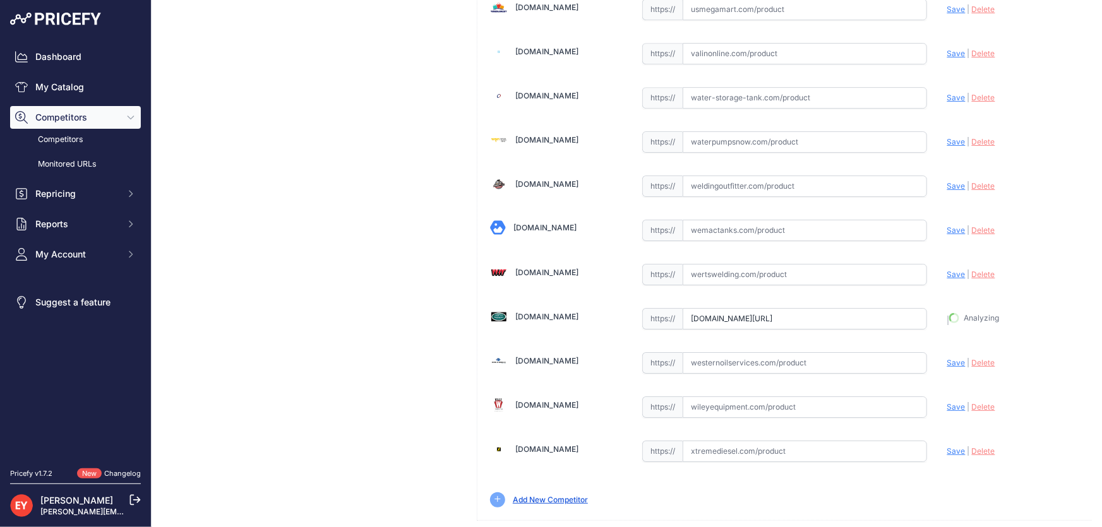
type input "https://westechequipment.com/product/139500-02-1-in-npt-fitting-kit?prirule_jds…"
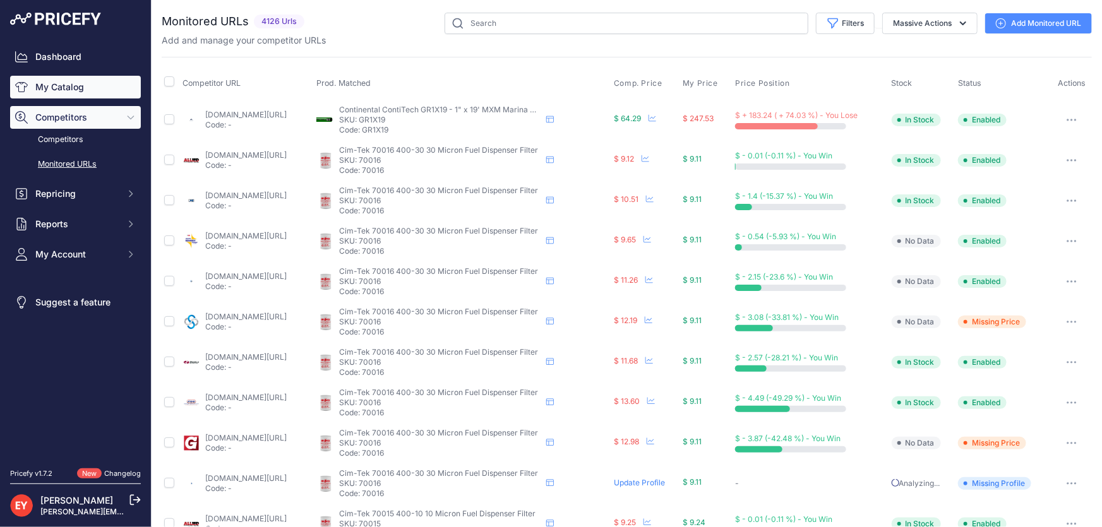
click at [63, 93] on link "My Catalog" at bounding box center [75, 87] width 131 height 23
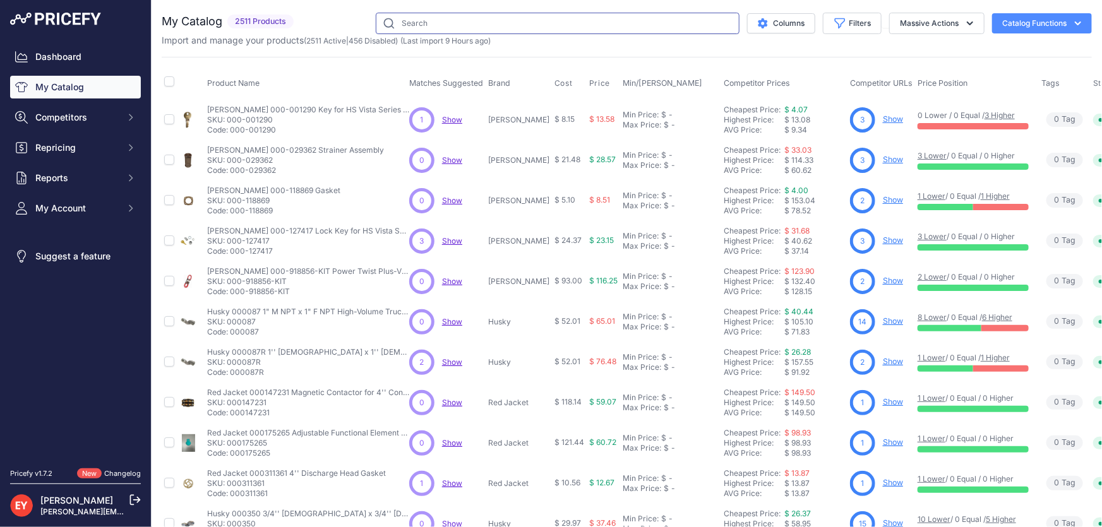
click at [433, 22] on input "text" at bounding box center [558, 23] width 364 height 21
paste input "904004-71"
type input "904004-71"
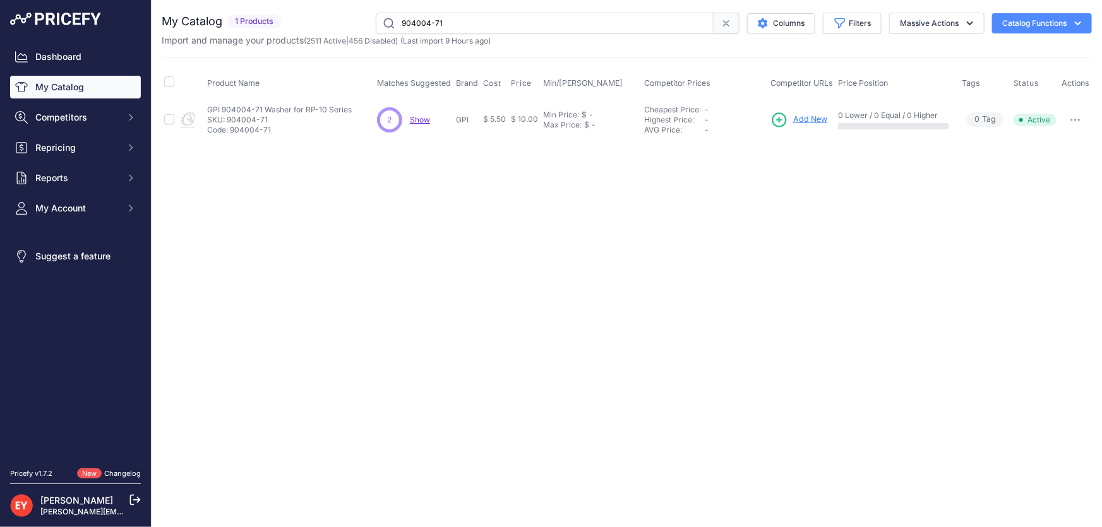
click at [814, 119] on span "Add New" at bounding box center [810, 120] width 34 height 12
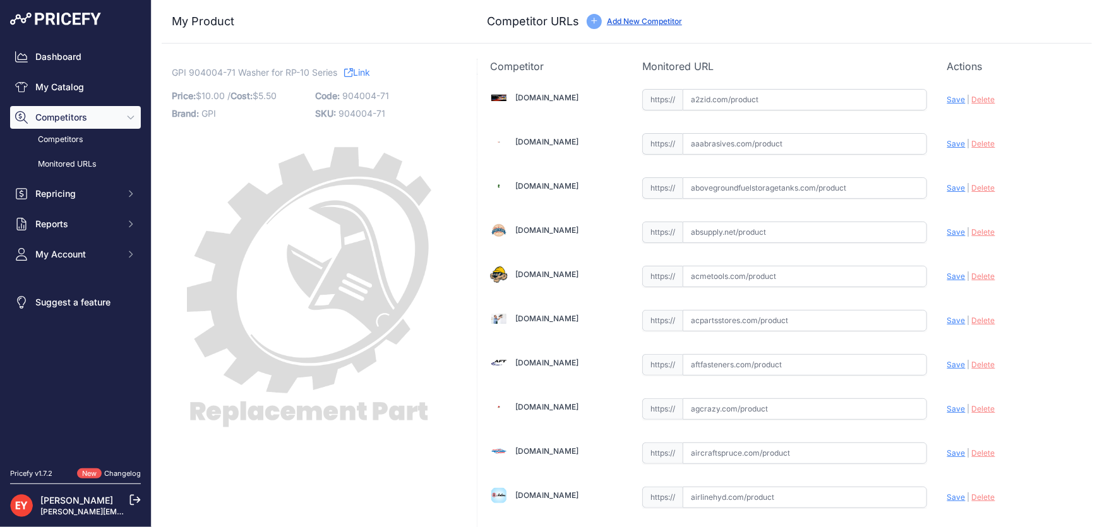
scroll to position [8686, 0]
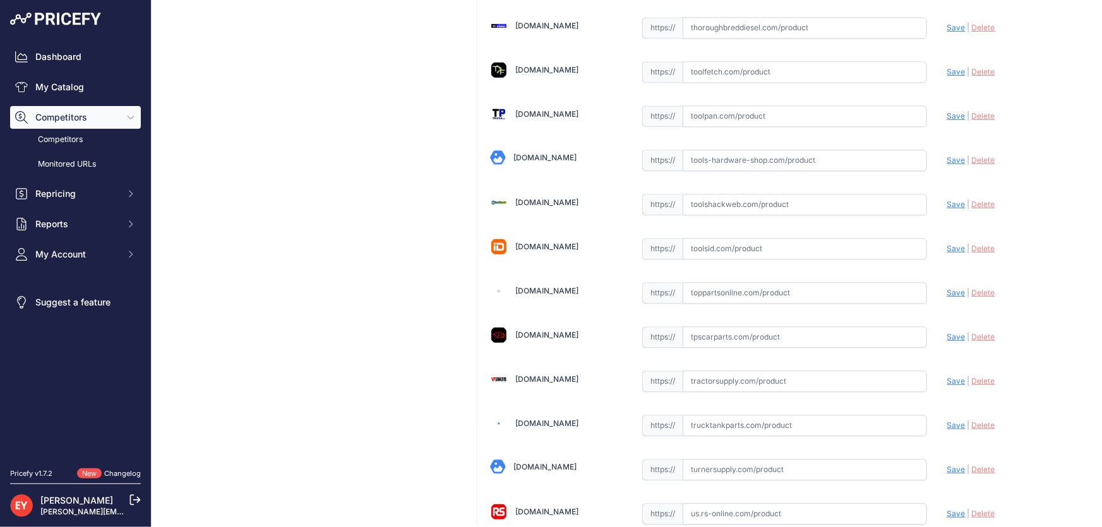
click at [708, 282] on input "text" at bounding box center [805, 292] width 244 height 21
paste input "https://www.toppartsonline.com/product/gpi-904004-71-washer-for-rp-10-series/"
click at [949, 288] on span "Save" at bounding box center [956, 292] width 18 height 9
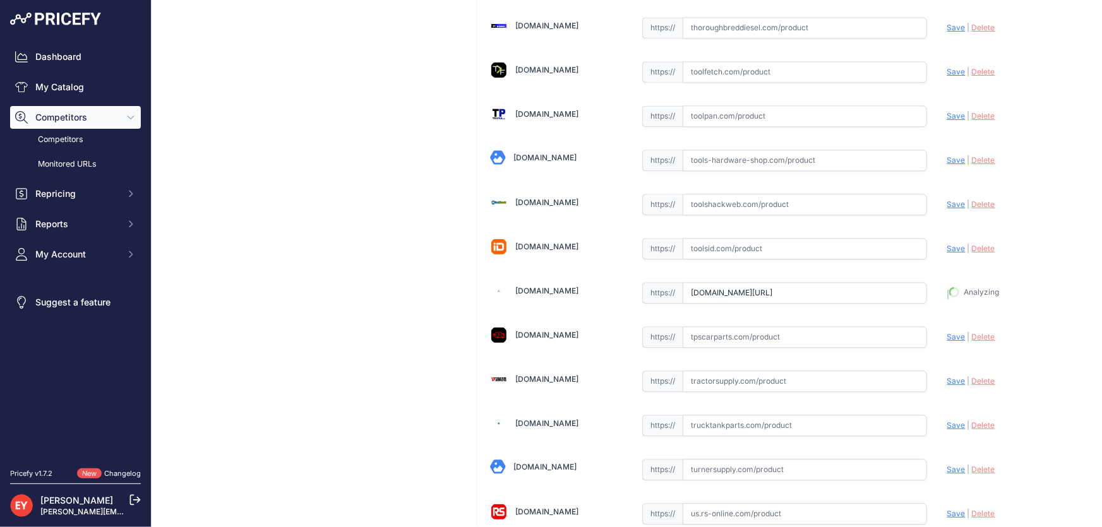
type input "https://www.toppartsonline.com/product/gpi-904004-71-washer-for-rp-10-series/?p…"
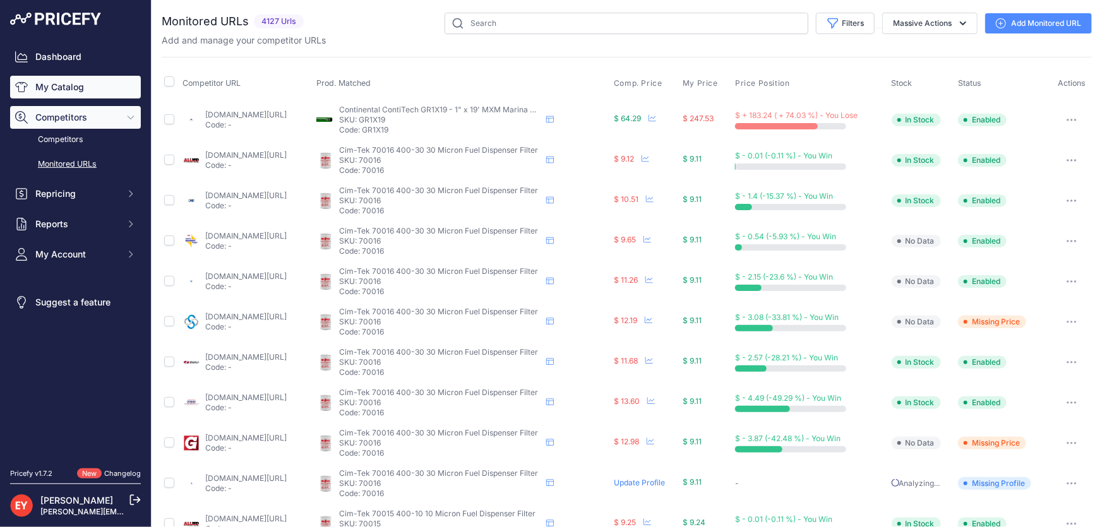
click at [76, 83] on link "My Catalog" at bounding box center [75, 87] width 131 height 23
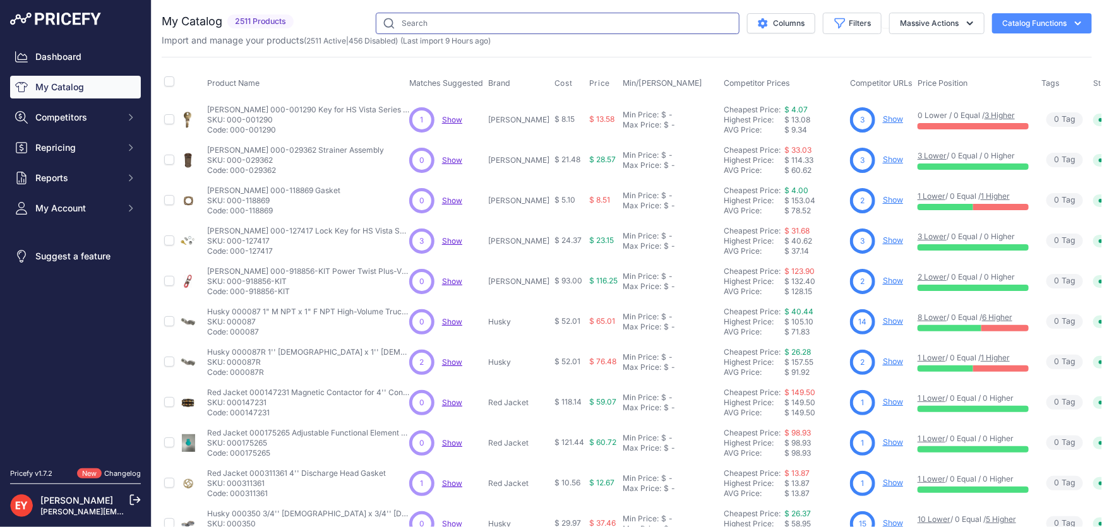
click at [437, 20] on input "text" at bounding box center [558, 23] width 364 height 21
paste input "139500-03"
type input "139500-03"
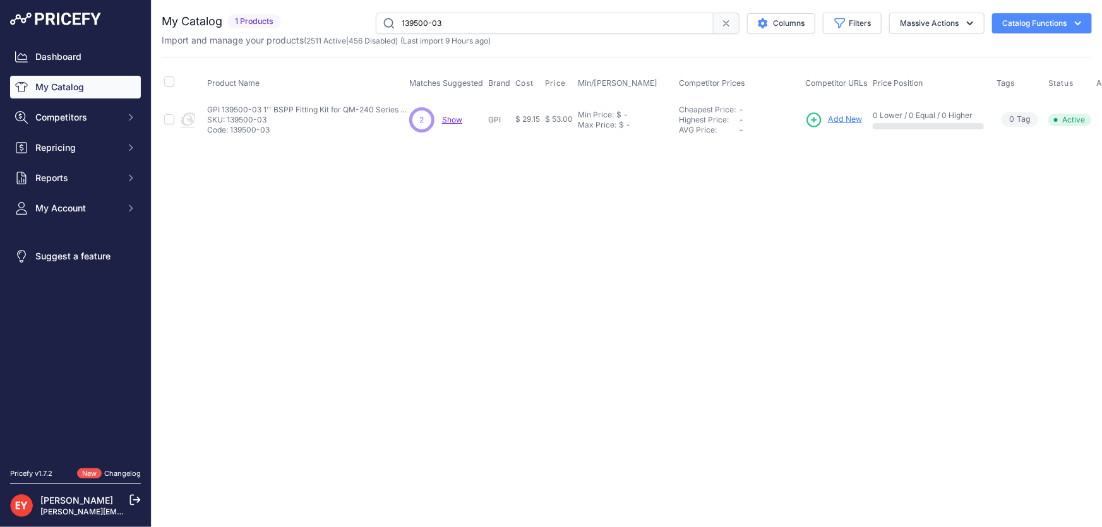
click at [850, 115] on span "Add New" at bounding box center [845, 120] width 34 height 12
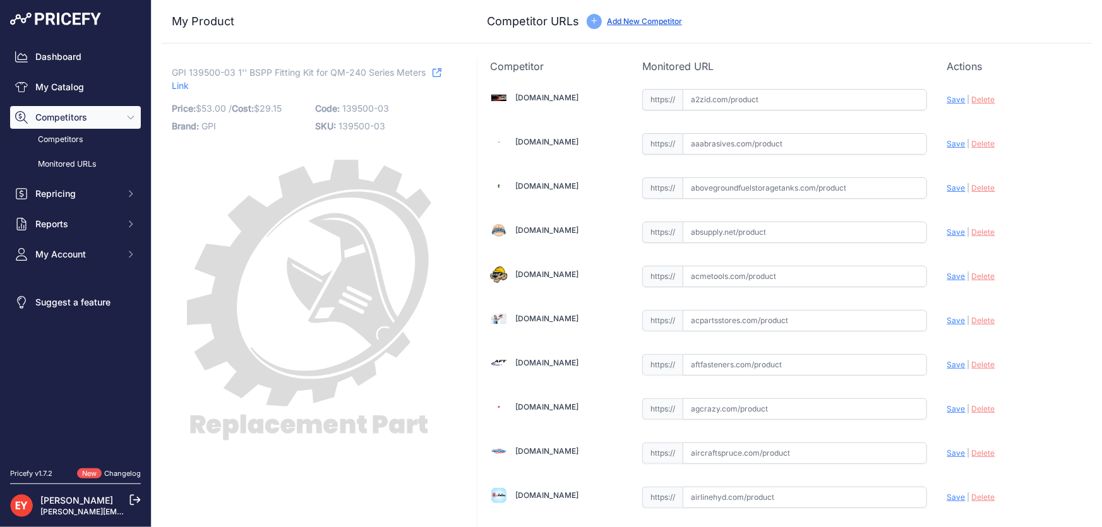
scroll to position [8686, 0]
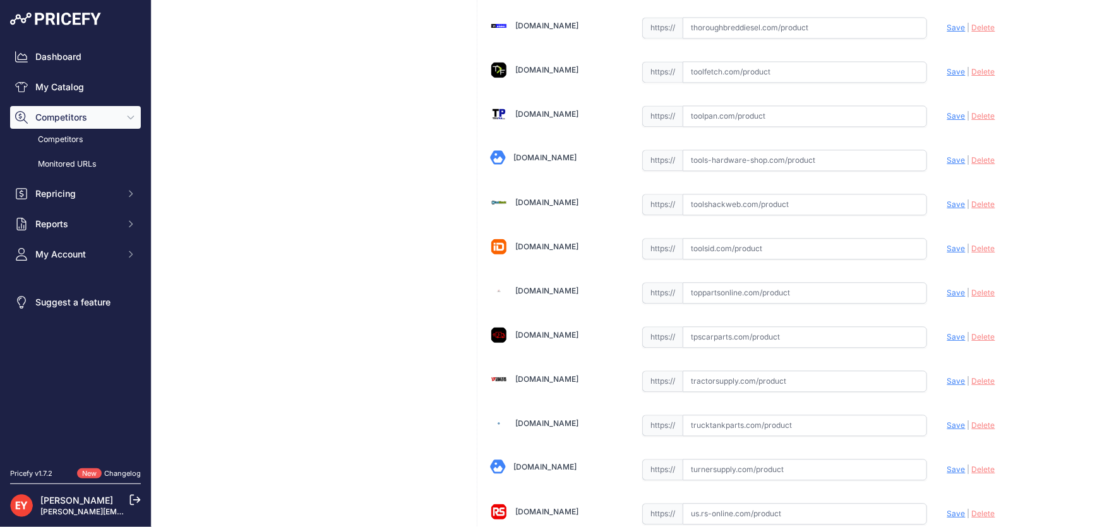
click at [707, 282] on input "text" at bounding box center [805, 292] width 244 height 21
paste input "https://www.toppartsonline.com/product/gpi-139500-03-1-bspp-fitting-kit-for-qm-…"
click at [951, 288] on span "Save" at bounding box center [956, 292] width 18 height 9
type input "https://www.toppartsonline.com/product/gpi-139500-03-1-bspp-fitting-kit-for-qm-…"
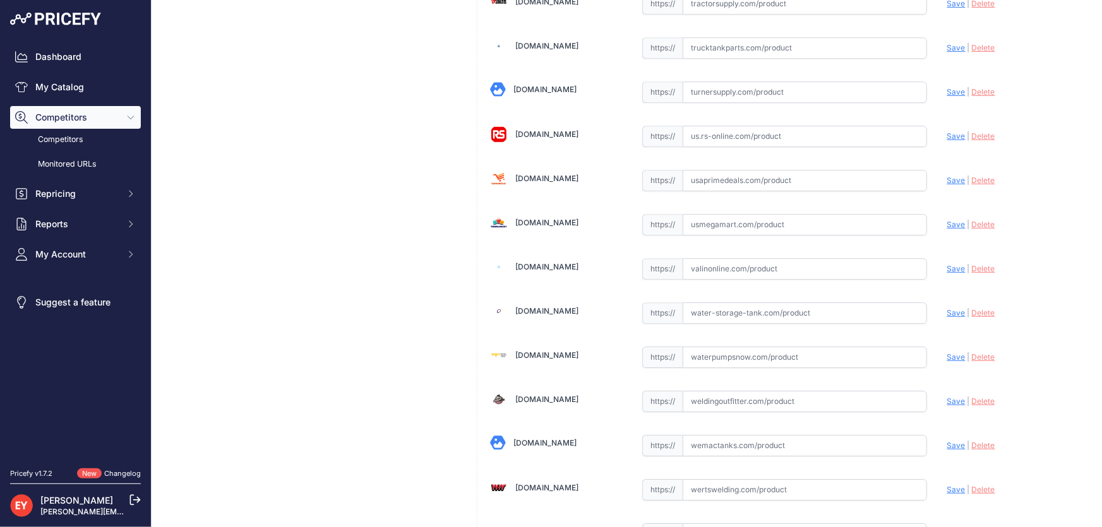
scroll to position [9279, 0]
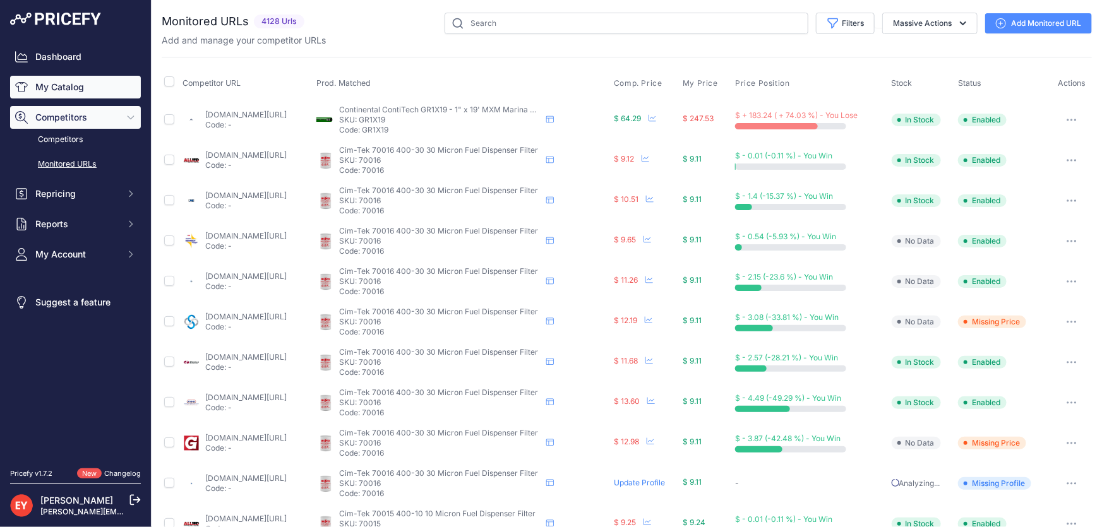
click at [39, 89] on link "My Catalog" at bounding box center [75, 87] width 131 height 23
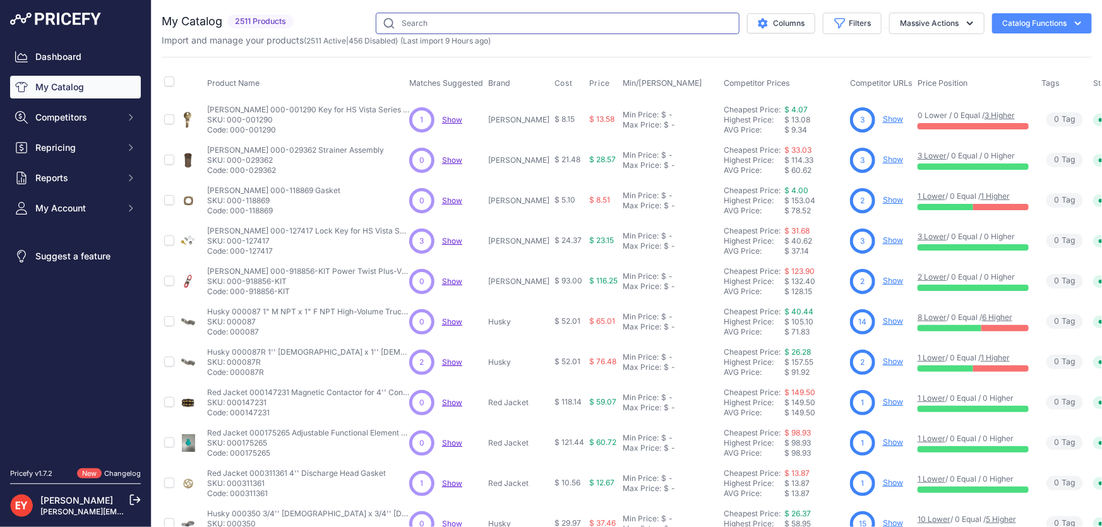
click at [433, 18] on input "text" at bounding box center [558, 23] width 364 height 21
paste input "123013-1"
type input "123013-1"
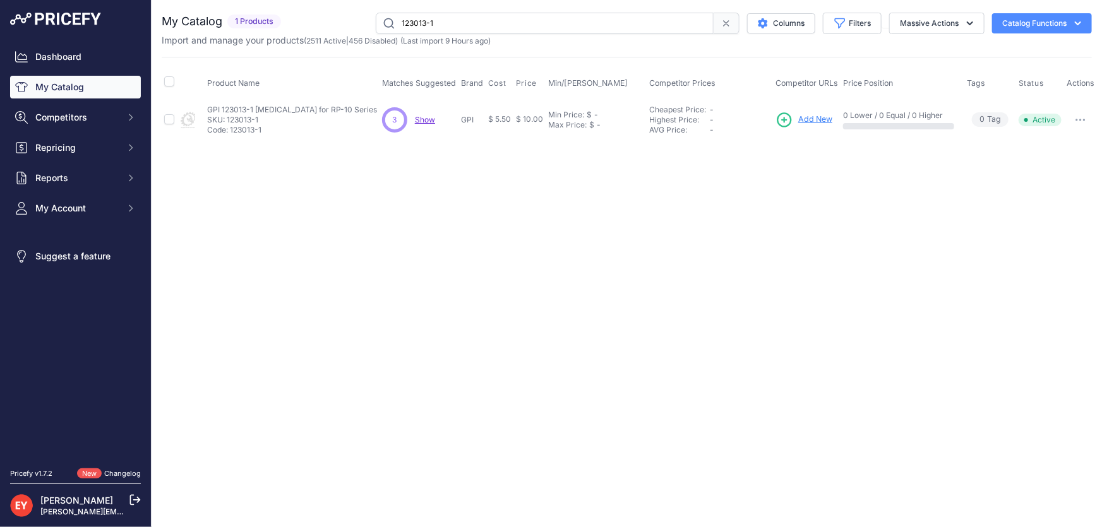
click at [798, 124] on span "Add New" at bounding box center [815, 120] width 34 height 12
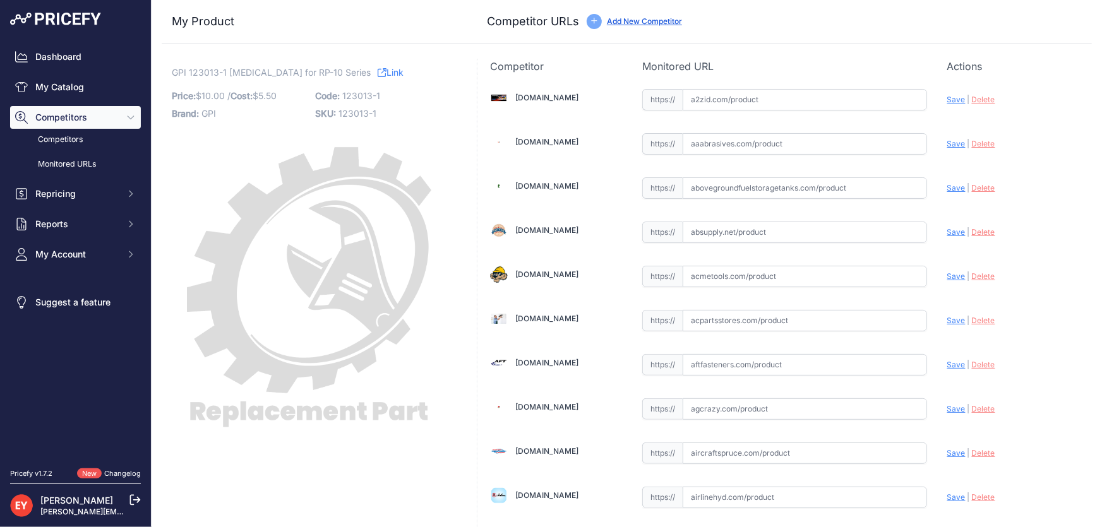
scroll to position [1156, 0]
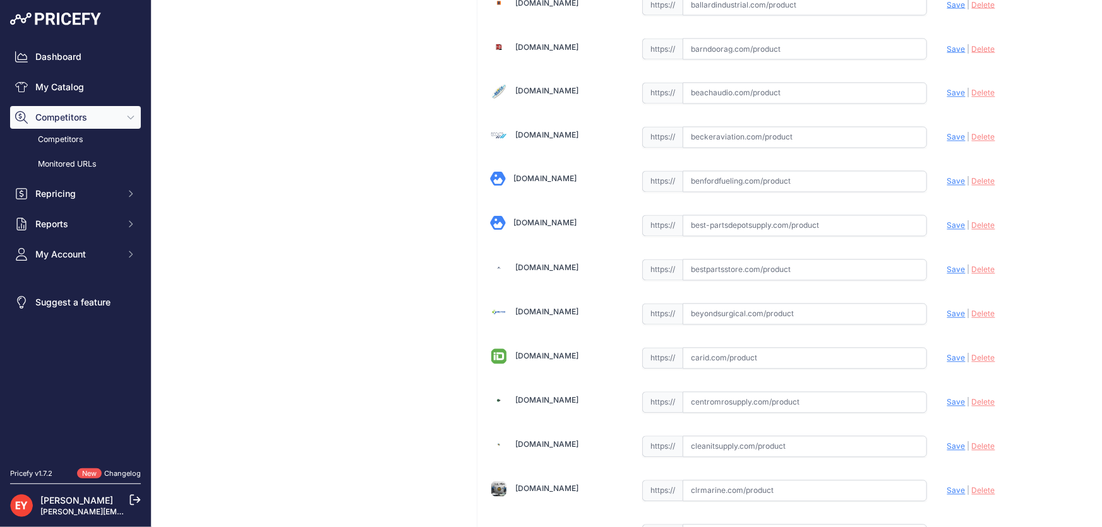
click at [701, 261] on input "text" at bounding box center [805, 270] width 244 height 21
paste input "[URL][DOMAIN_NAME][MEDICAL_DATA]"
click at [949, 265] on span "Save" at bounding box center [956, 269] width 18 height 9
type input "[URL][DOMAIN_NAME][MEDICAL_DATA]"
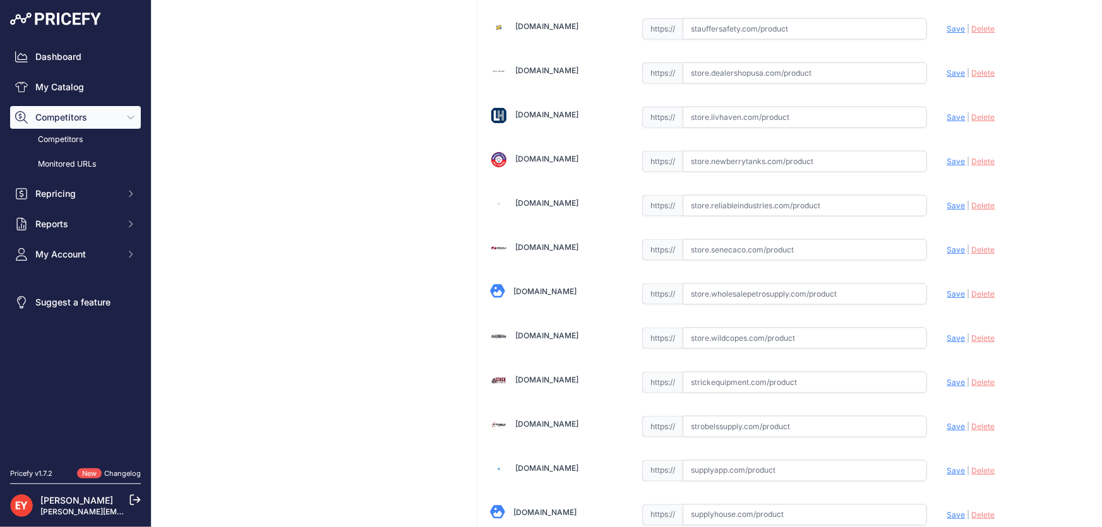
scroll to position [9308, 0]
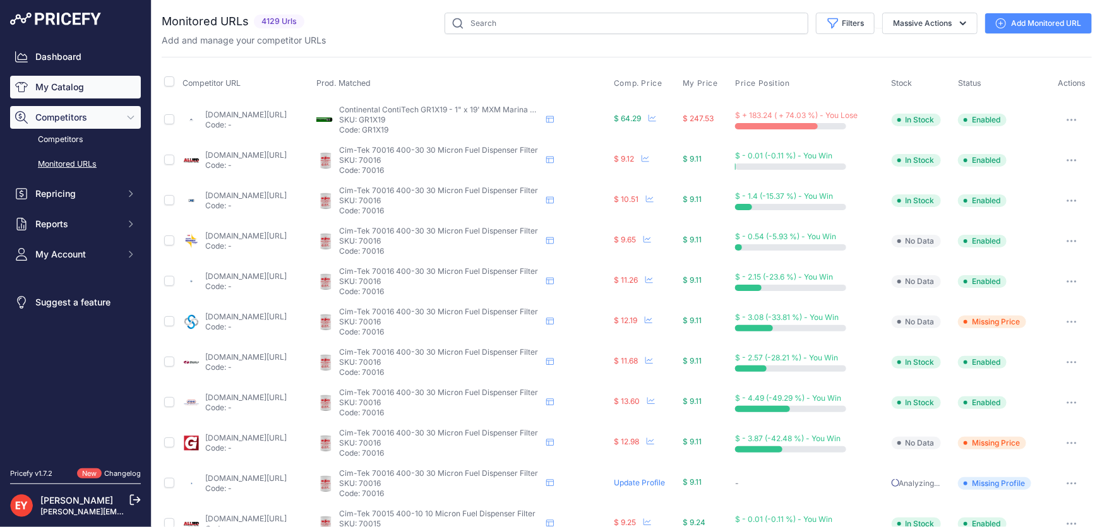
click at [66, 83] on link "My Catalog" at bounding box center [75, 87] width 131 height 23
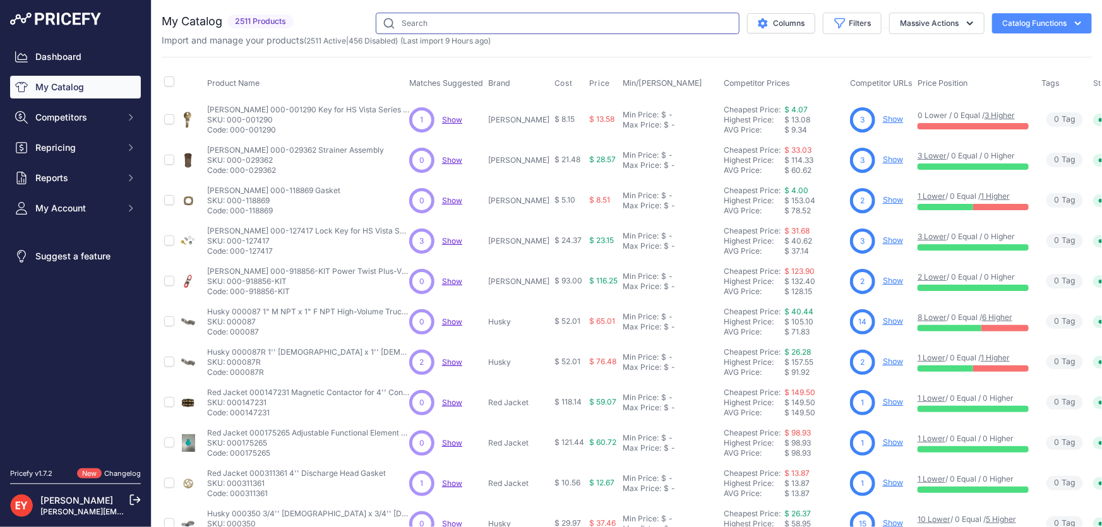
click at [455, 26] on input "text" at bounding box center [558, 23] width 364 height 21
paste input "138126-01"
type input "138126-01"
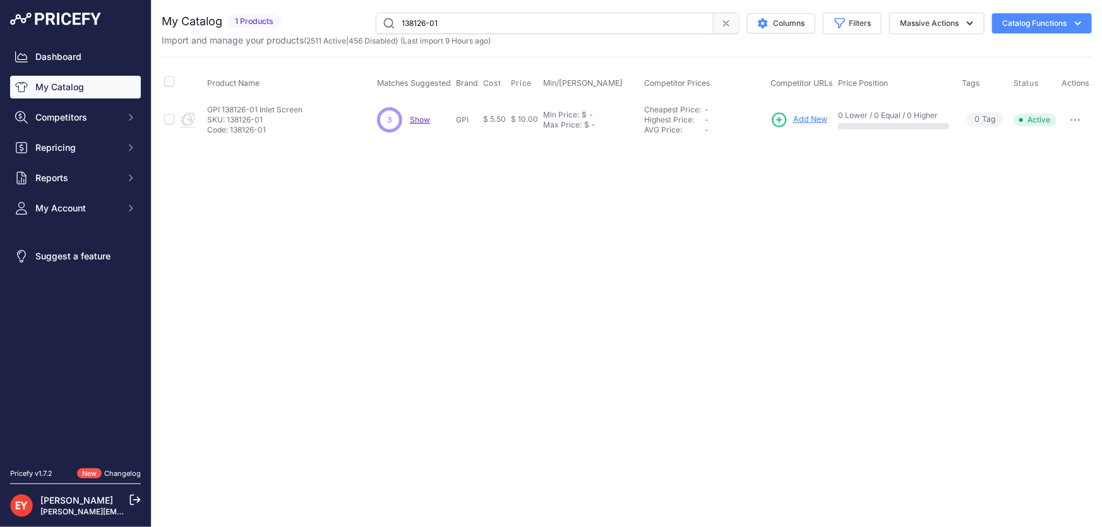
click at [800, 121] on span "Add New" at bounding box center [810, 120] width 34 height 12
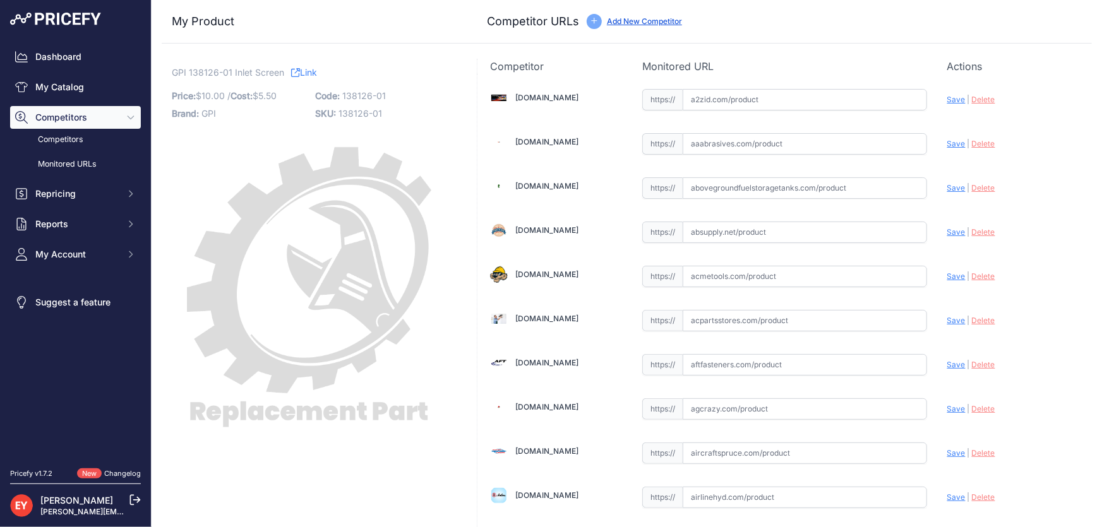
scroll to position [1156, 0]
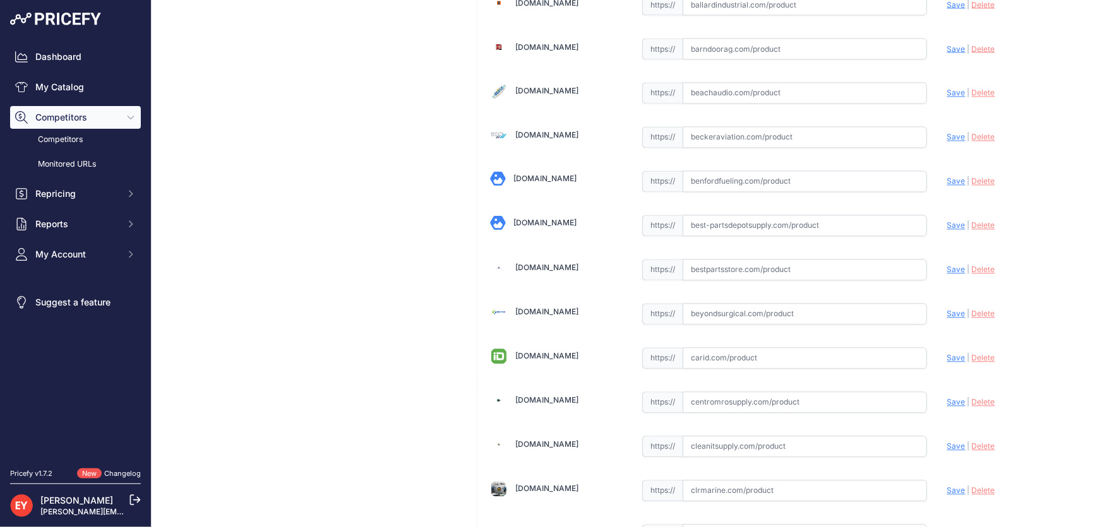
click at [702, 267] on input "text" at bounding box center [805, 270] width 244 height 21
paste input "[URL][DOMAIN_NAME]"
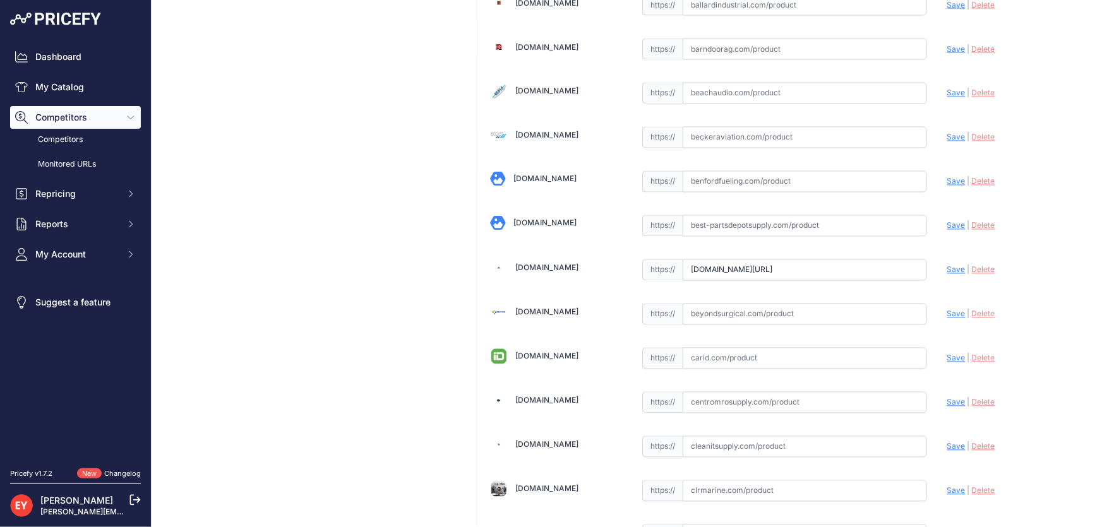
click at [951, 266] on span "Save" at bounding box center [956, 269] width 18 height 9
type input "https://www.bestpartsstore.com/product/gpi-138126-01-inlet-screen/?prirule_jdsn…"
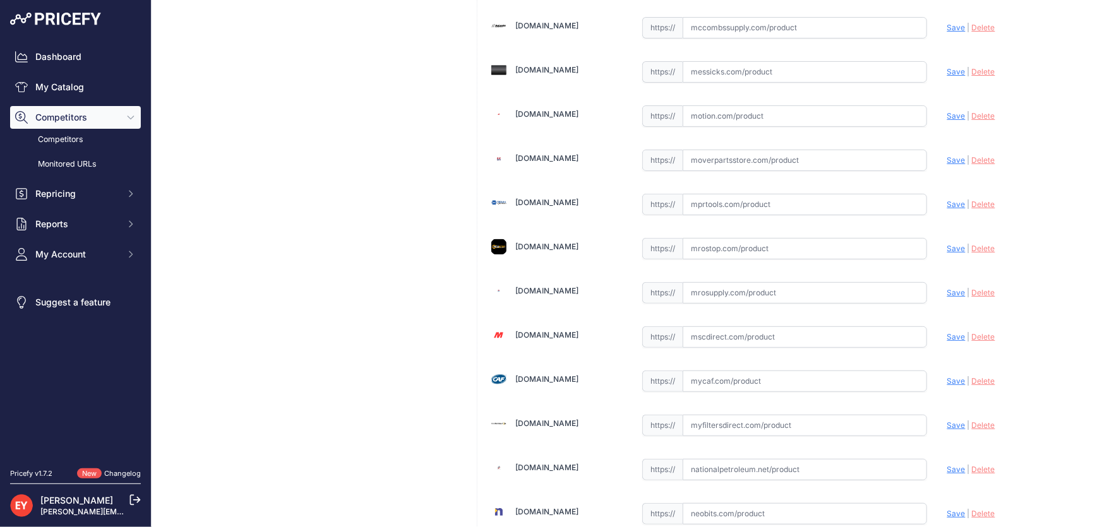
scroll to position [9279, 0]
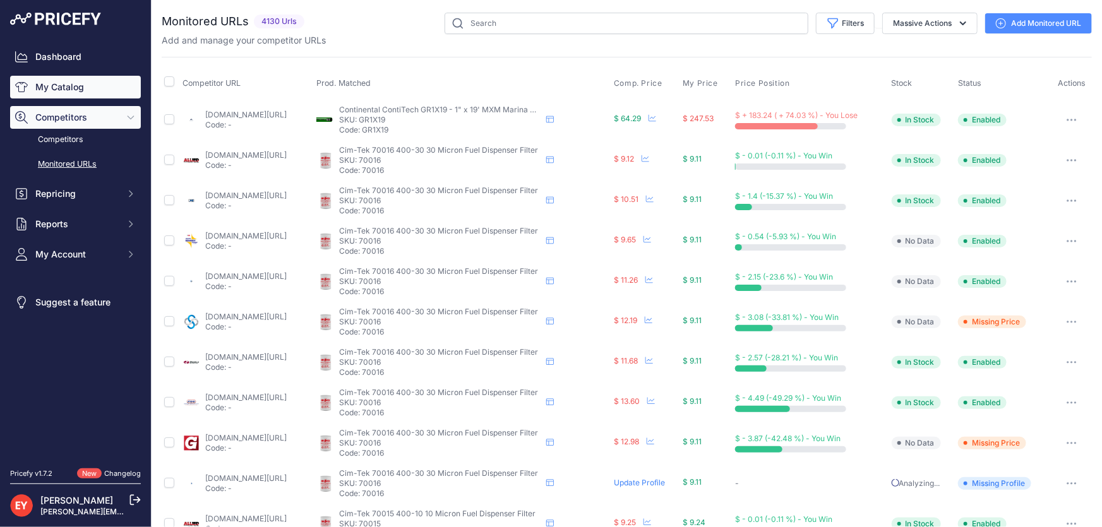
click at [41, 92] on link "My Catalog" at bounding box center [75, 87] width 131 height 23
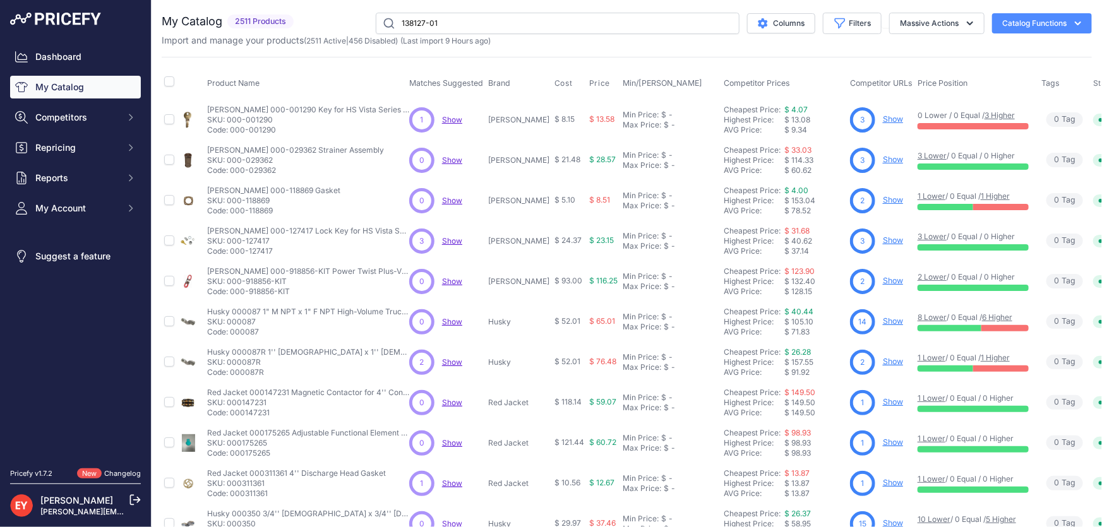
type input "138127-01"
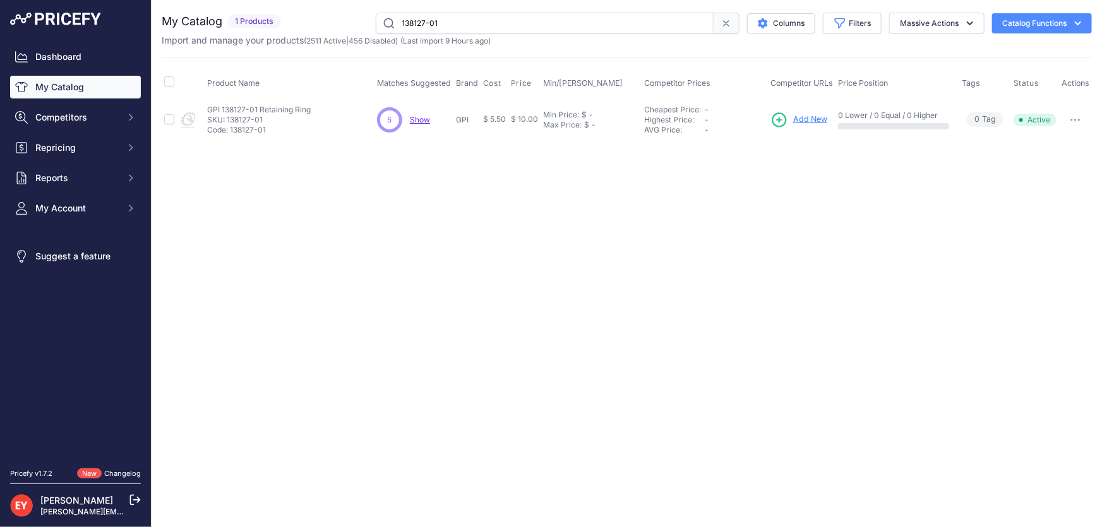
click at [819, 119] on span "Add New" at bounding box center [810, 120] width 34 height 12
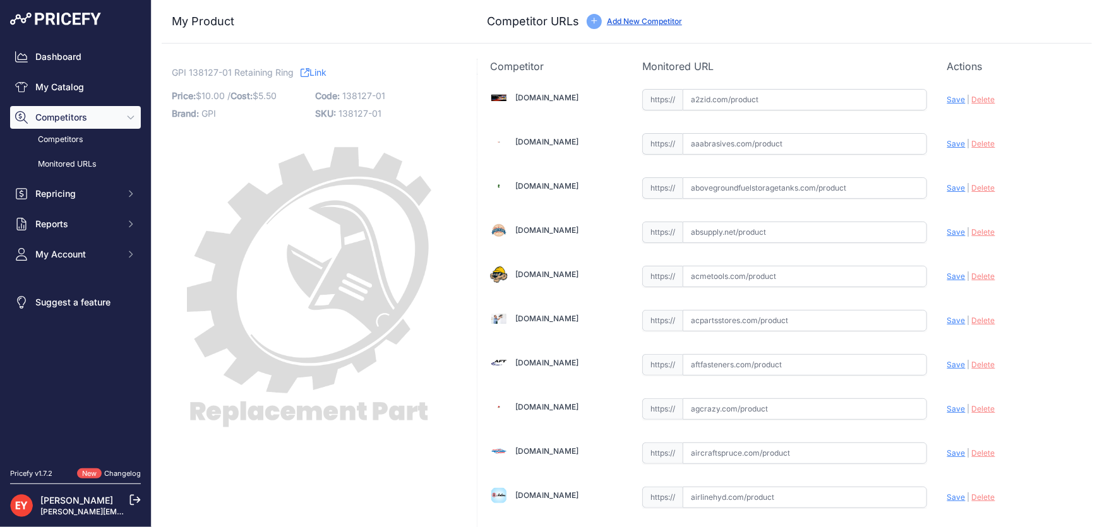
scroll to position [8686, 0]
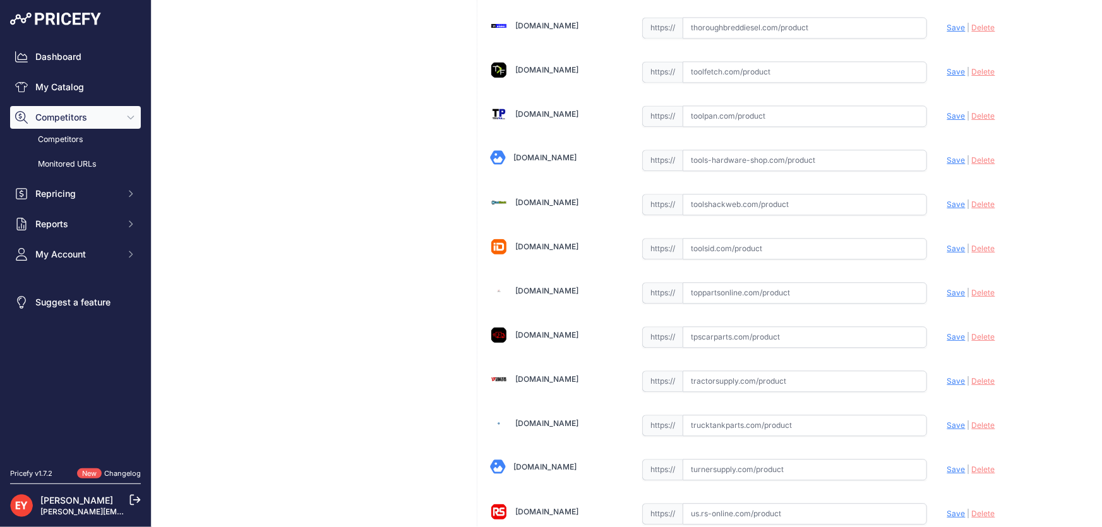
click at [683, 282] on input "text" at bounding box center [805, 292] width 244 height 21
paste input "https://www.toppartsonline.com/product/gpi-138127-01-retaining-ring/"
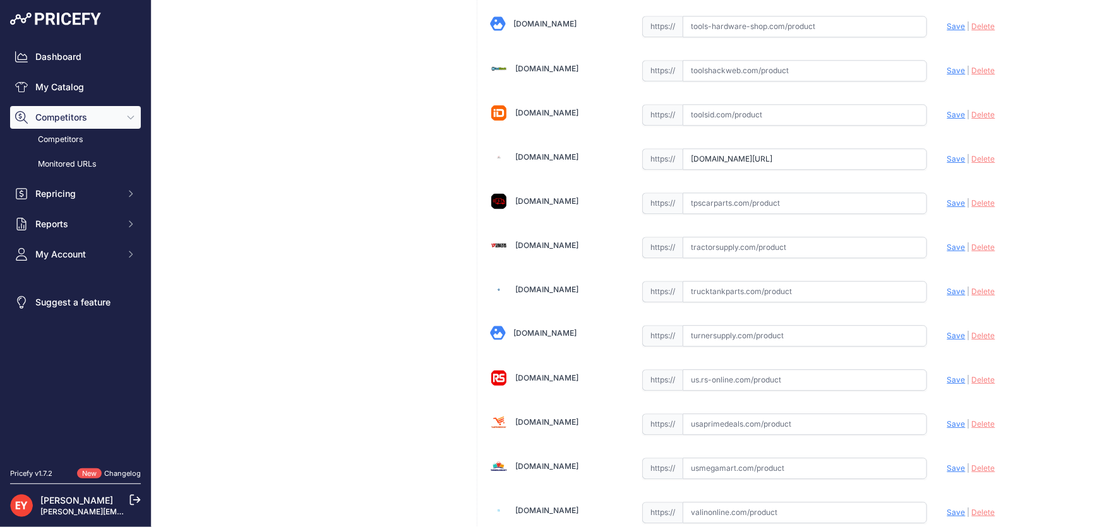
scroll to position [0, 0]
click at [947, 154] on span "Save" at bounding box center [956, 158] width 18 height 9
type input "https://www.toppartsonline.com/product/gpi-138127-01-retaining-ring/?prirule_jd…"
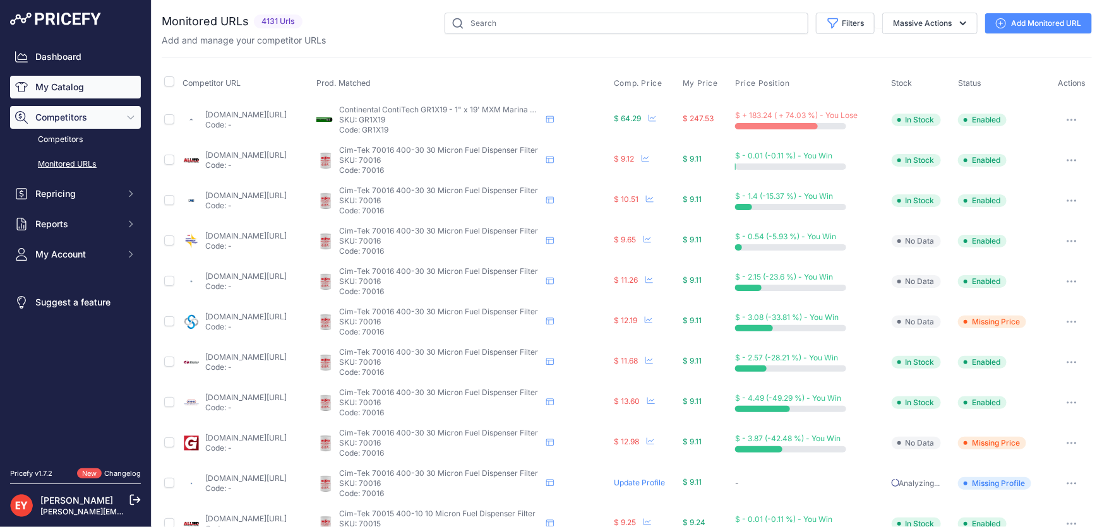
click at [57, 90] on link "My Catalog" at bounding box center [75, 87] width 131 height 23
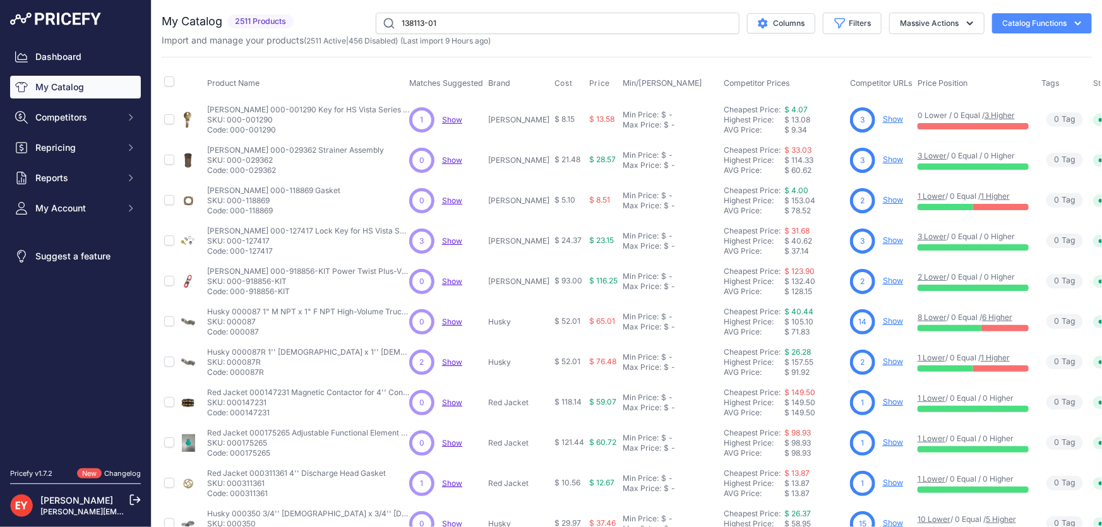
type input "138113-01"
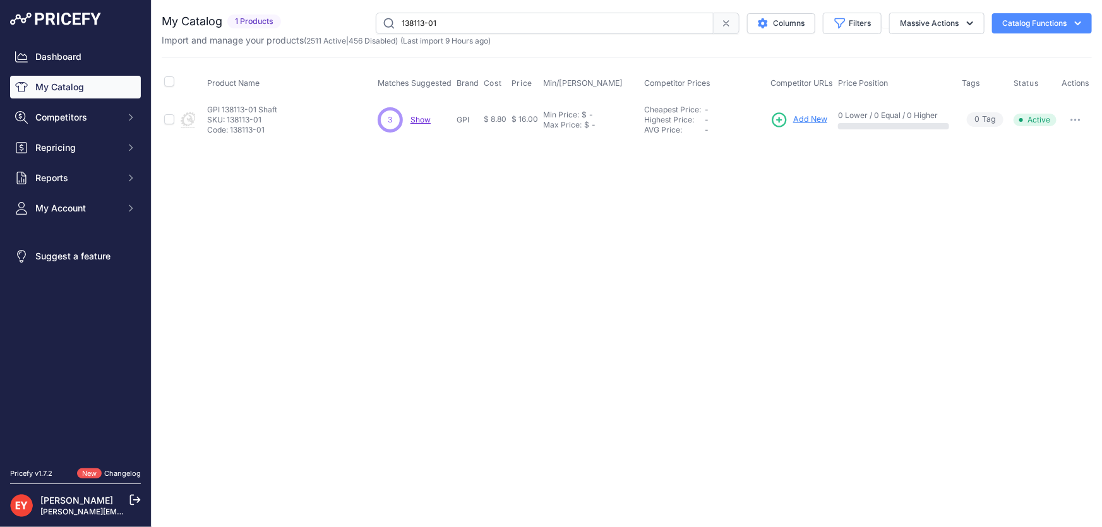
click at [810, 119] on span "Add New" at bounding box center [810, 120] width 34 height 12
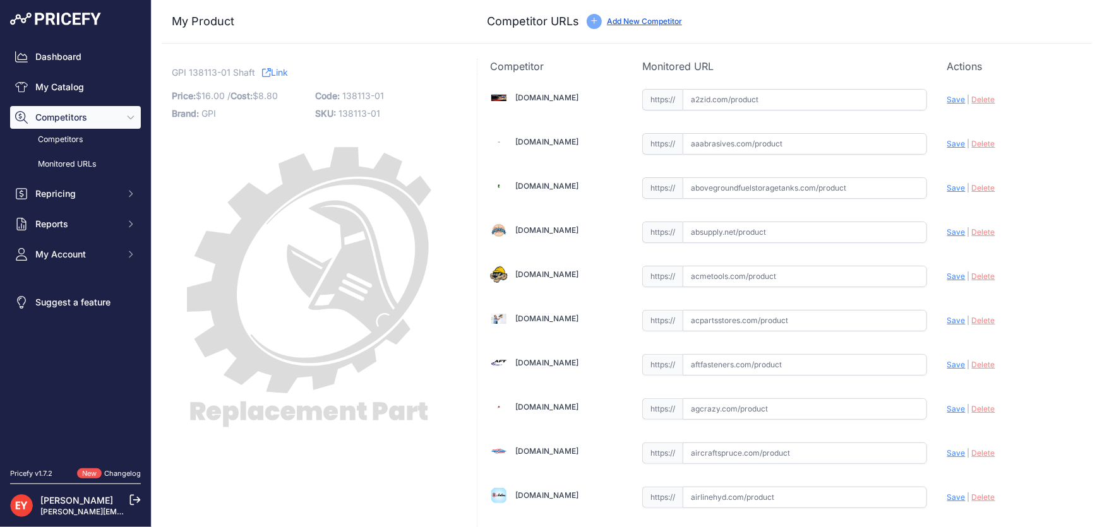
scroll to position [8686, 0]
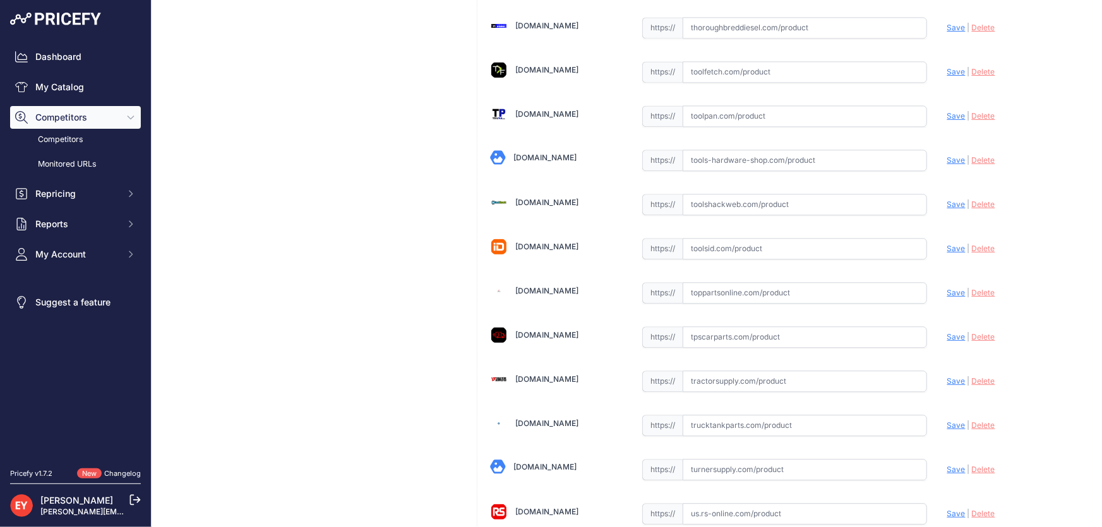
click at [706, 282] on input "text" at bounding box center [805, 292] width 244 height 21
paste input "https://www.toppartsonline.com/product/gpi-138113-01-shaft/"
click at [947, 288] on span "Save" at bounding box center [956, 292] width 18 height 9
type input "https://www.toppartsonline.com/product/gpi-138113-01-shaft/?prirule_jdsnikfkfjs…"
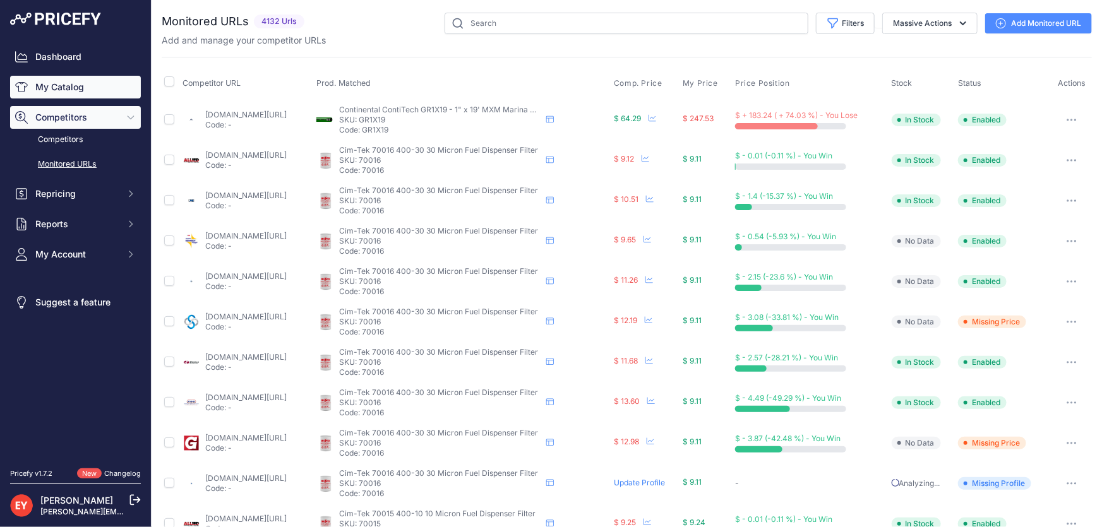
click at [36, 91] on link "My Catalog" at bounding box center [75, 87] width 131 height 23
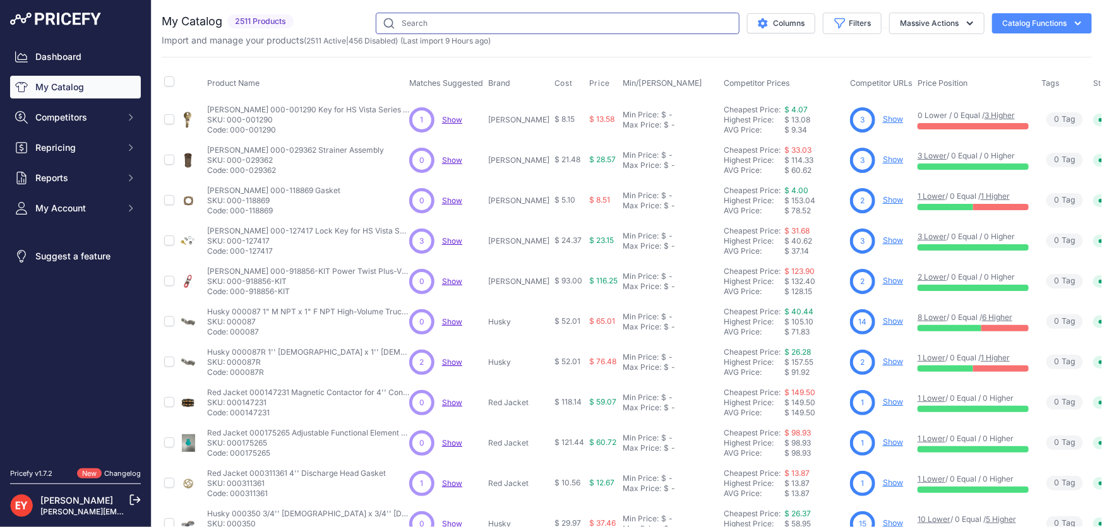
click at [441, 18] on input "text" at bounding box center [558, 23] width 364 height 21
paste input "138106-02"
type input "138106-02"
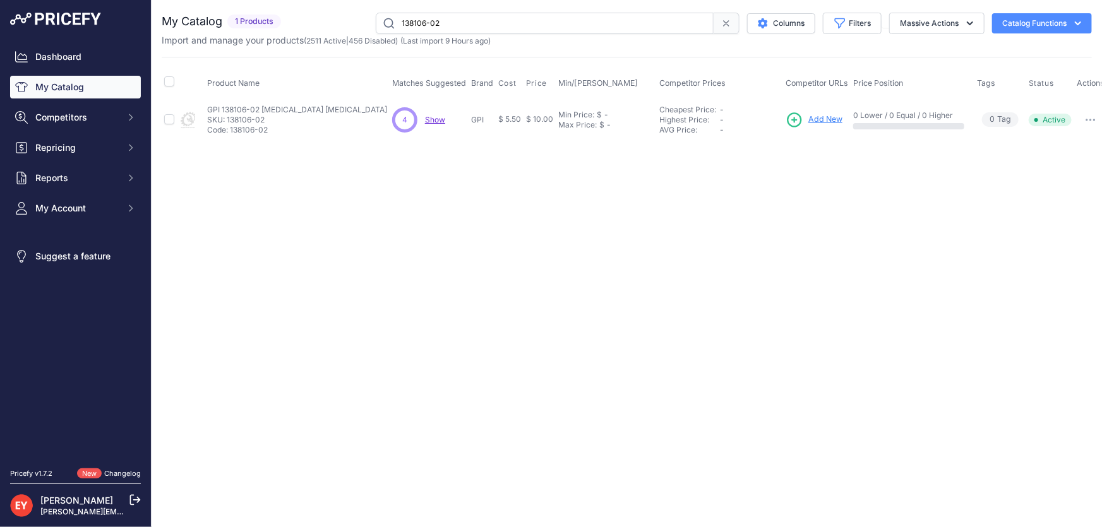
click at [820, 118] on span "Add New" at bounding box center [825, 120] width 34 height 12
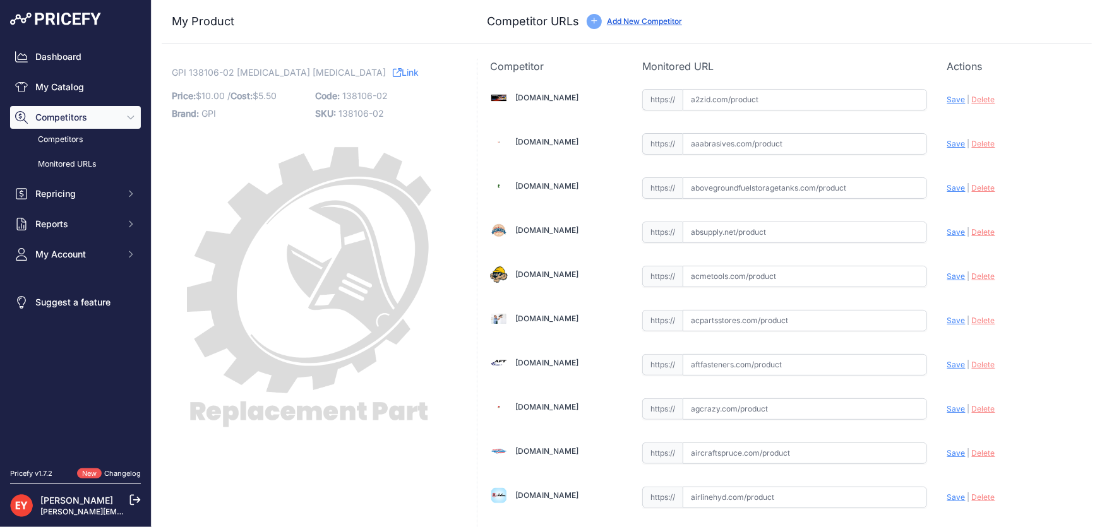
scroll to position [1156, 0]
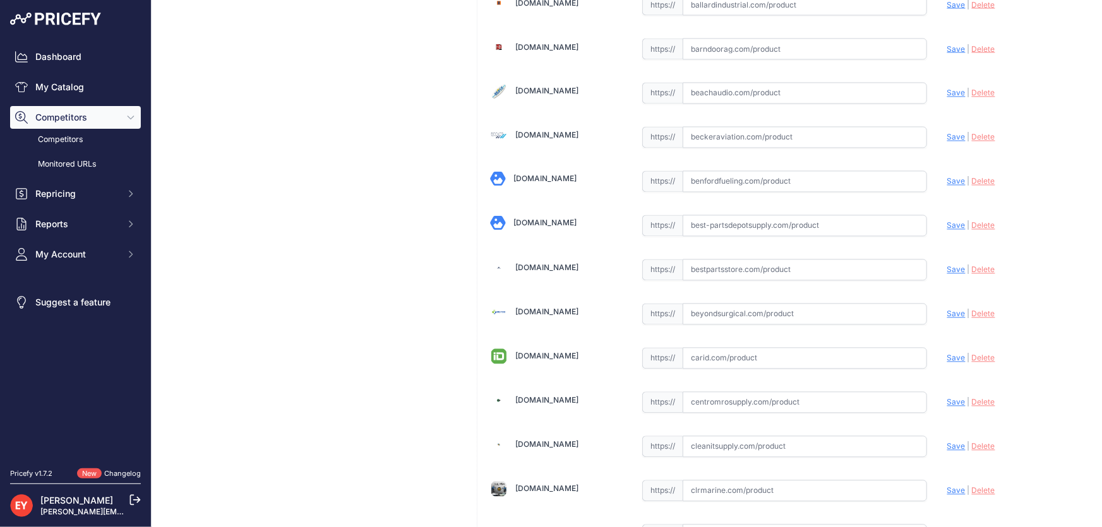
drag, startPoint x: 718, startPoint y: 269, endPoint x: 673, endPoint y: 253, distance: 47.8
click at [717, 268] on input "text" at bounding box center [805, 270] width 244 height 21
paste input "[URL][DOMAIN_NAME][MEDICAL_DATA]"
click at [947, 267] on span "Save" at bounding box center [956, 269] width 18 height 9
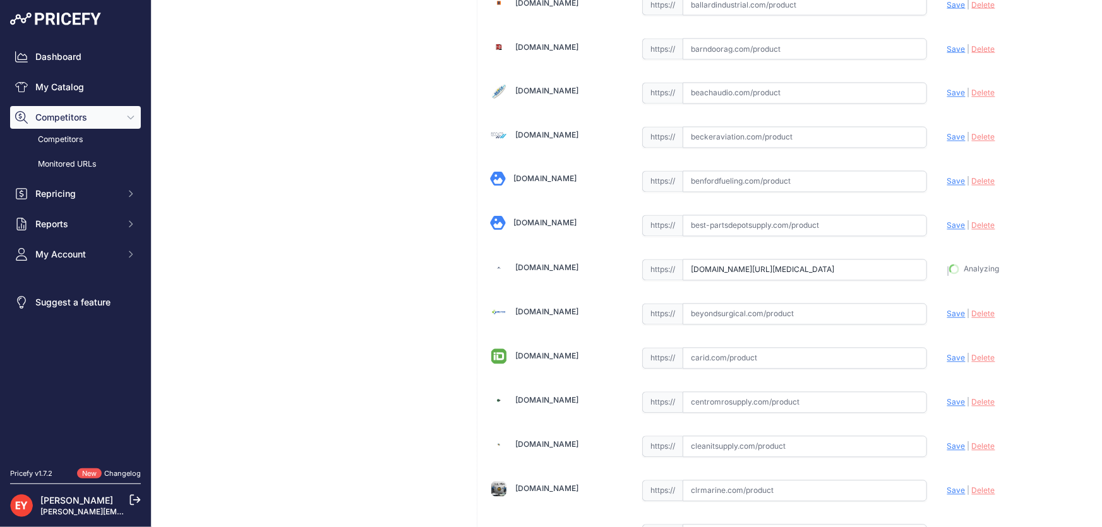
type input "https://www.bestpartsstore.com/product/gpi-138106-02-diaphragm-retainer/?prirul…"
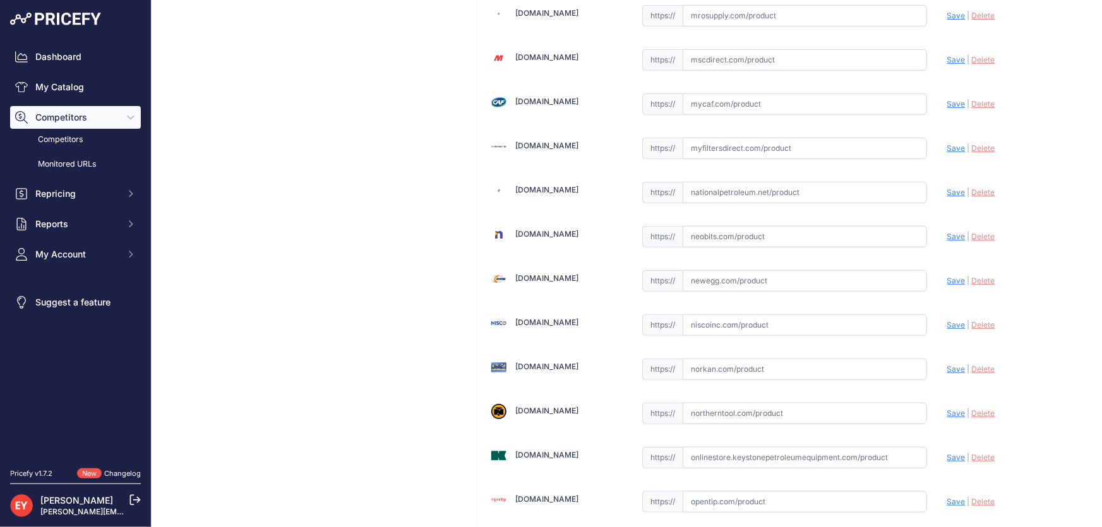
scroll to position [9308, 0]
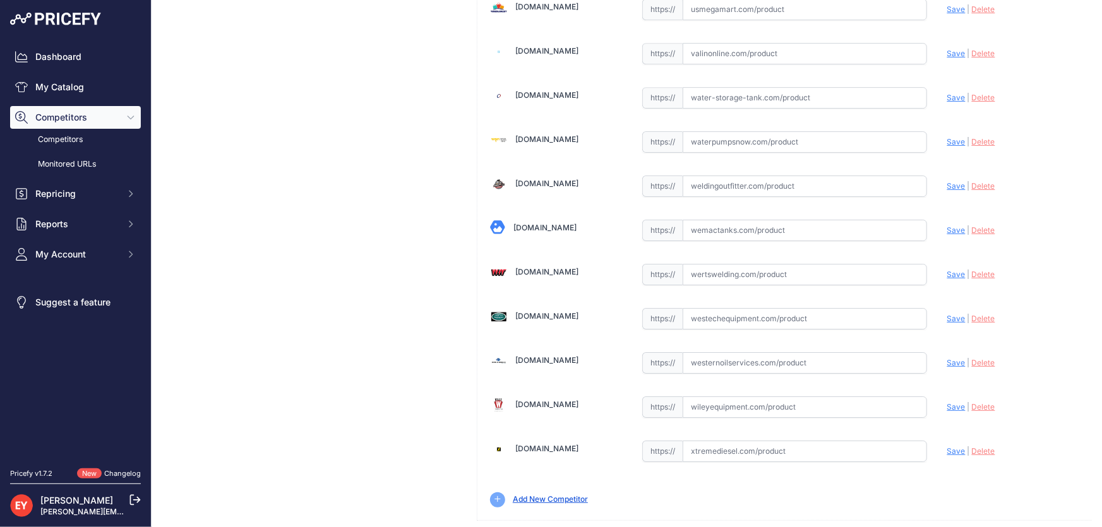
drag, startPoint x: 1034, startPoint y: 516, endPoint x: 1015, endPoint y: 501, distance: 23.9
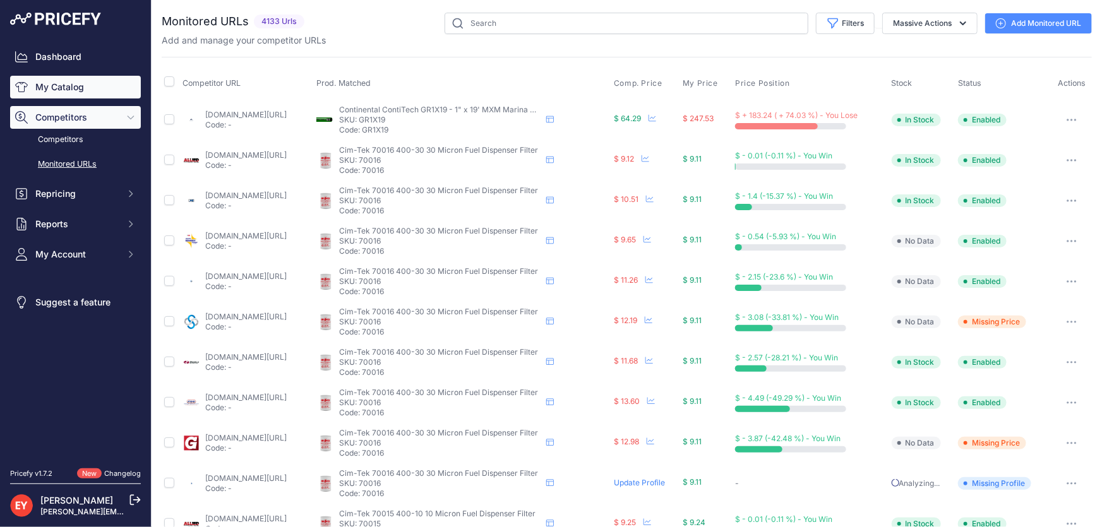
click at [64, 79] on link "My Catalog" at bounding box center [75, 87] width 131 height 23
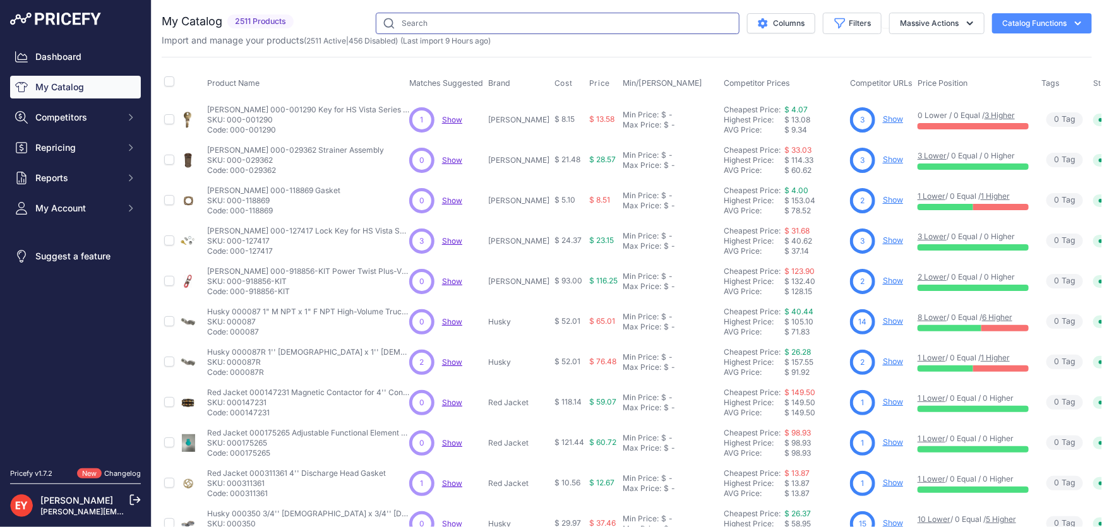
click at [406, 25] on input "text" at bounding box center [558, 23] width 364 height 21
paste input "126530-05"
type input "126530-05"
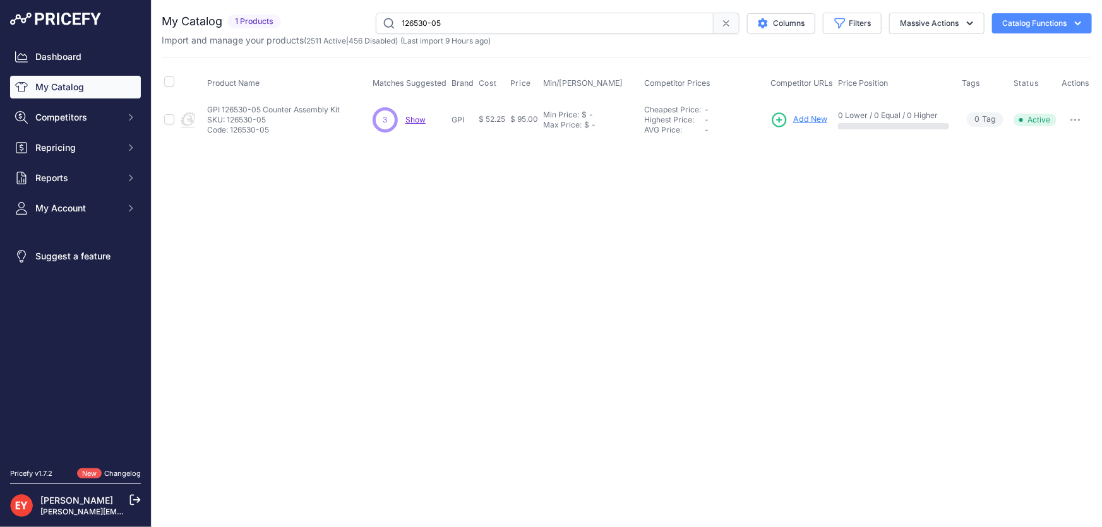
click at [808, 119] on span "Add New" at bounding box center [810, 120] width 34 height 12
click at [808, 117] on span "Add New" at bounding box center [810, 120] width 34 height 12
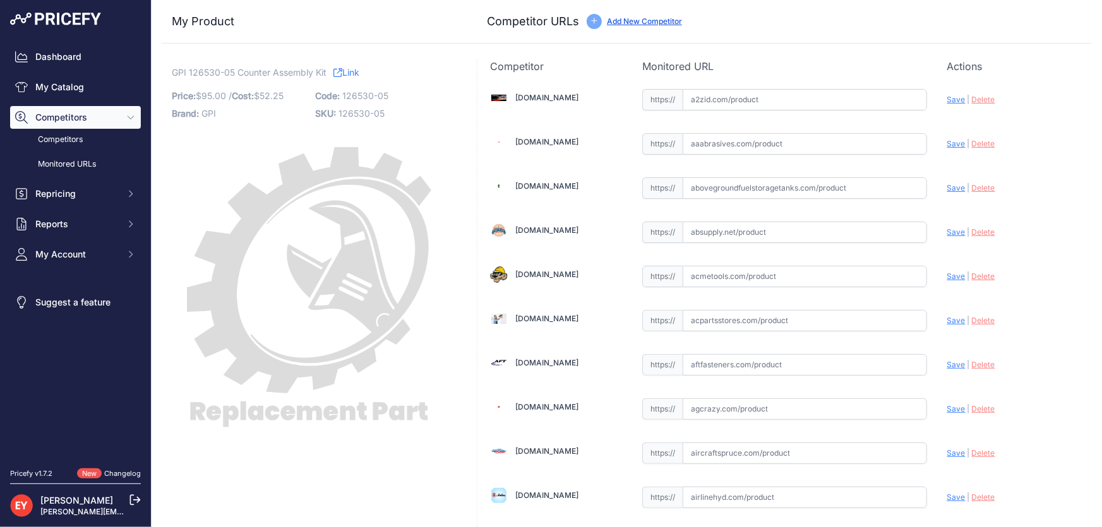
scroll to position [1156, 0]
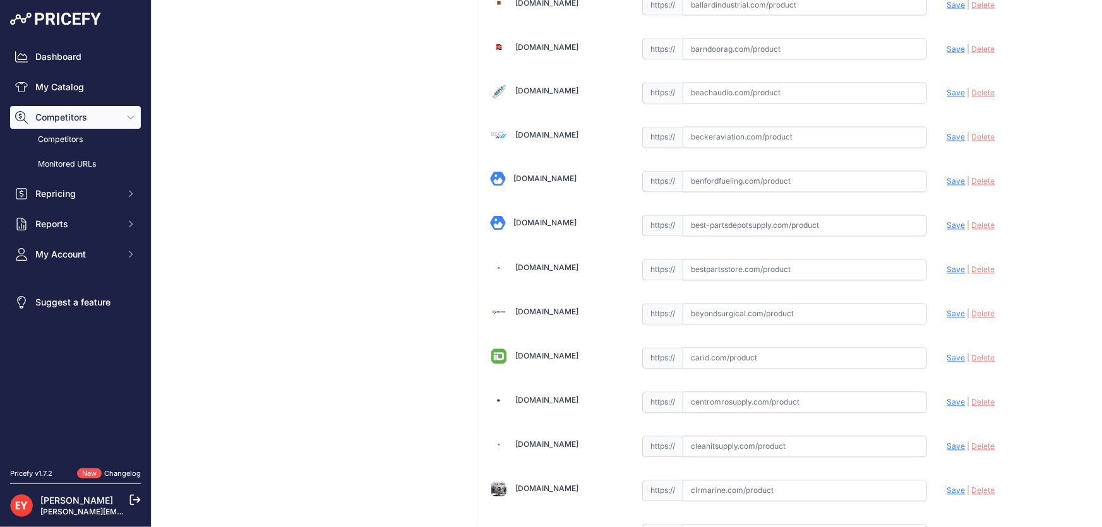
click at [727, 265] on input "text" at bounding box center [805, 270] width 244 height 21
paste input "https://www.bestpartsstore.com/product/gpi-126530-05-counter-assembly-kit/"
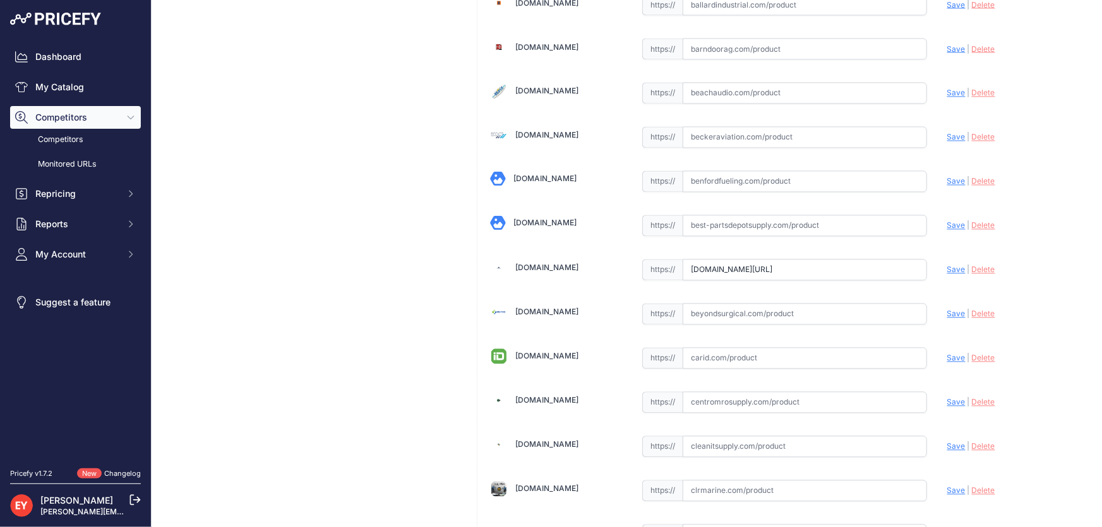
click at [947, 266] on span "Save" at bounding box center [956, 269] width 18 height 9
type input "https://www.bestpartsstore.com/product/gpi-126530-05-counter-assembly-kit/?prir…"
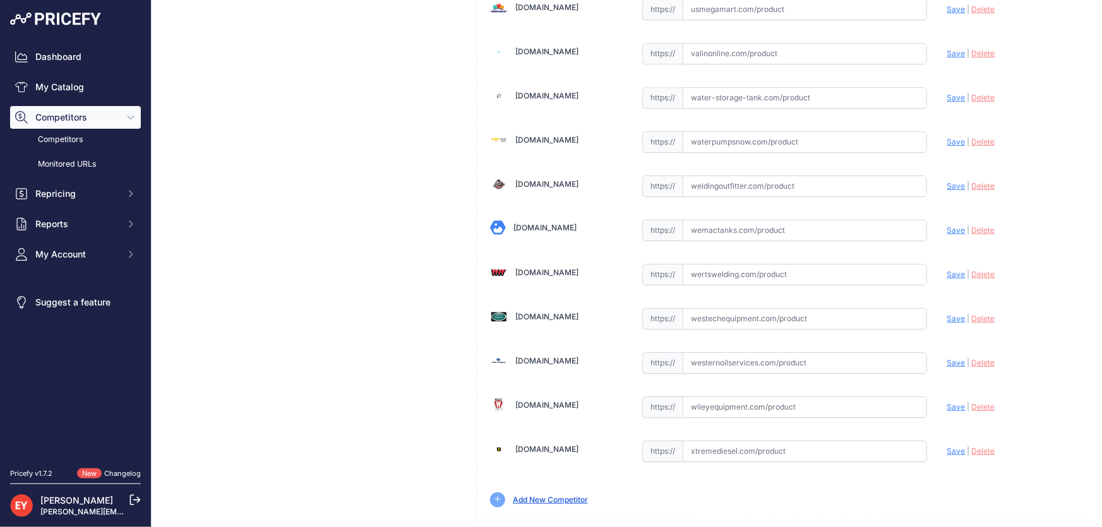
click at [721, 308] on input "text" at bounding box center [805, 318] width 244 height 21
paste input "https://westechequipment.com/index.php?main_page=product_info&products_id=71628…"
click at [947, 314] on span "Save" at bounding box center [956, 318] width 18 height 9
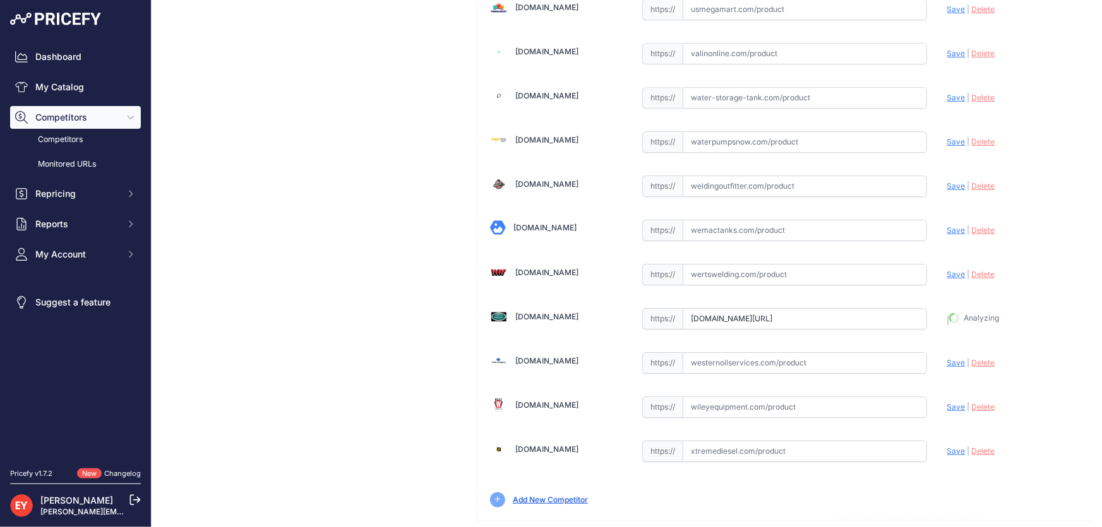
type input "https://westechequipment.com/index.php?main_page=product_info&products_id=71628…"
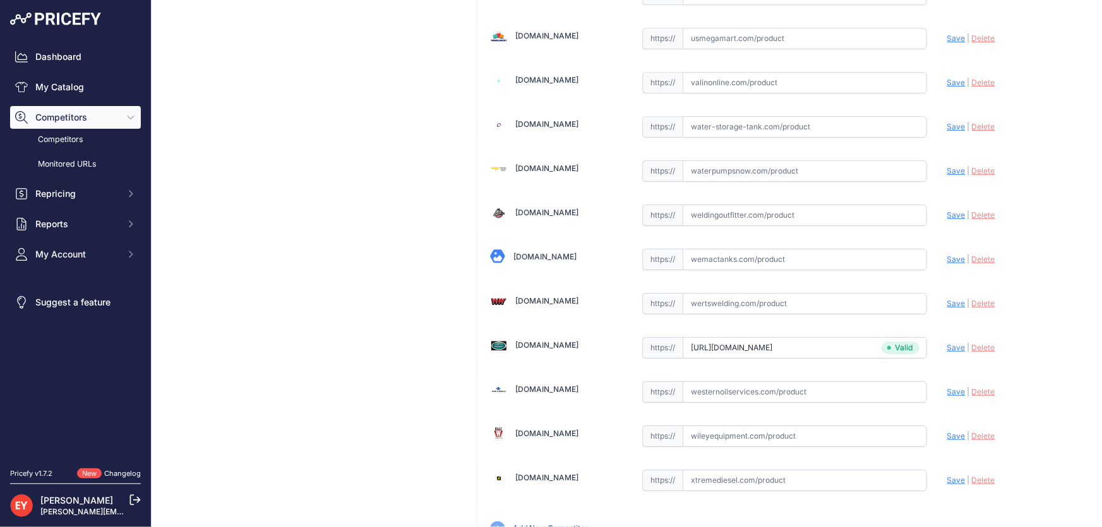
scroll to position [9307, 0]
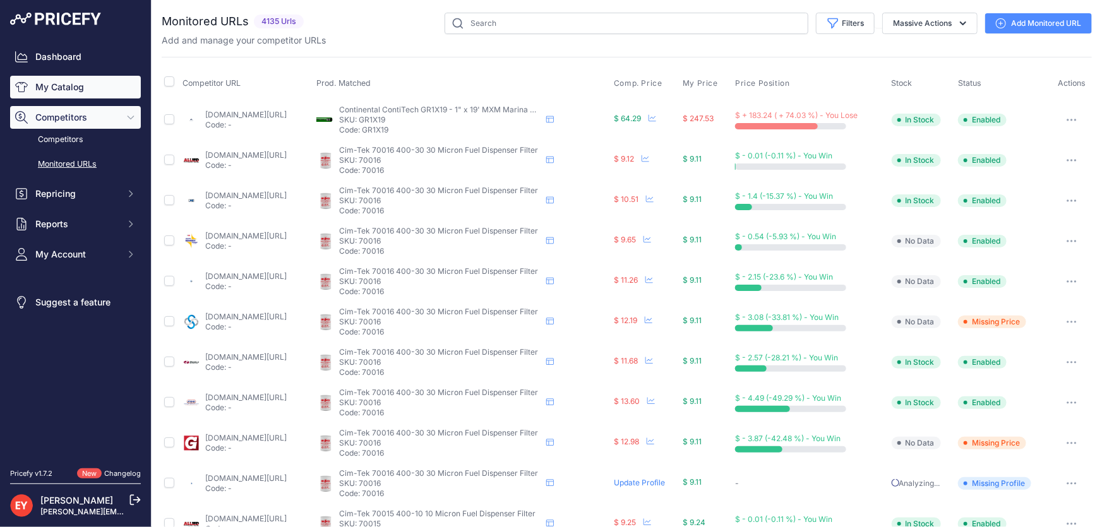
click at [100, 88] on link "My Catalog" at bounding box center [75, 87] width 131 height 23
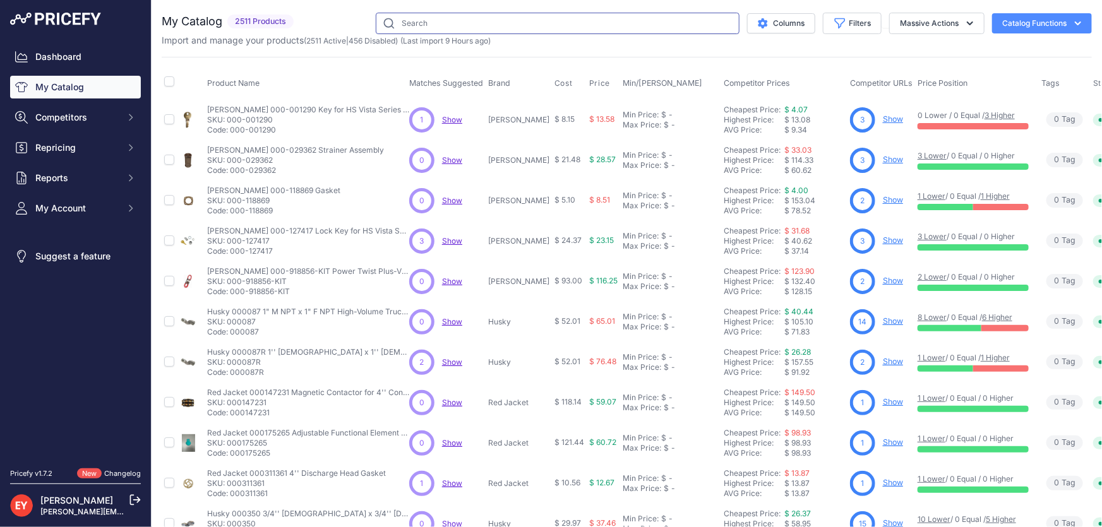
click at [411, 32] on input "text" at bounding box center [558, 23] width 364 height 21
paste input "126530-03"
type input "126530-03"
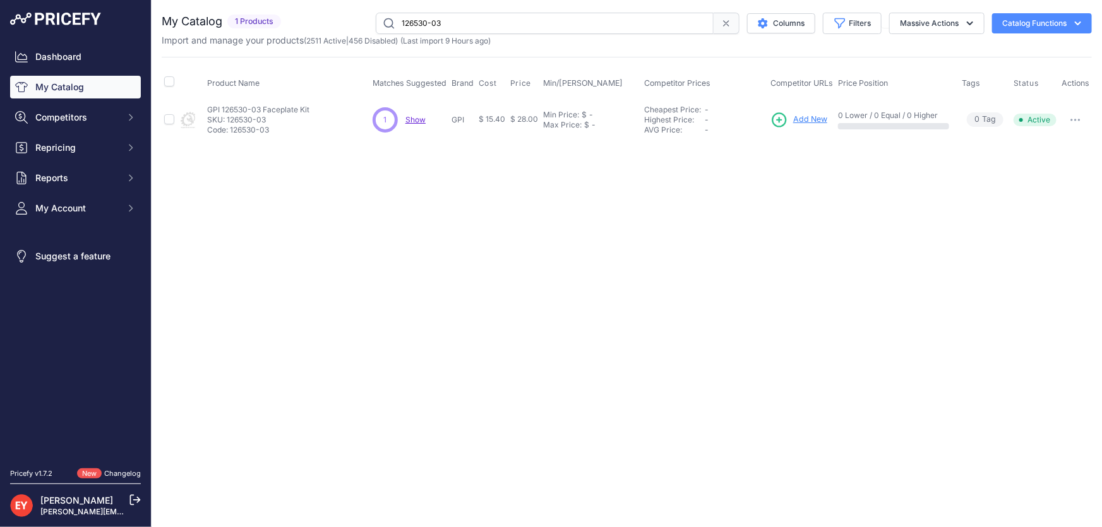
click at [1083, 121] on button "button" at bounding box center [1075, 120] width 25 height 18
click at [1060, 146] on button "Disable" at bounding box center [1049, 146] width 81 height 20
drag, startPoint x: 480, startPoint y: 21, endPoint x: 354, endPoint y: 20, distance: 125.7
click at [354, 20] on div "126530-03 Columns Filters Status All Status Only Enabled Only Disabled" at bounding box center [689, 23] width 806 height 21
paste input "12"
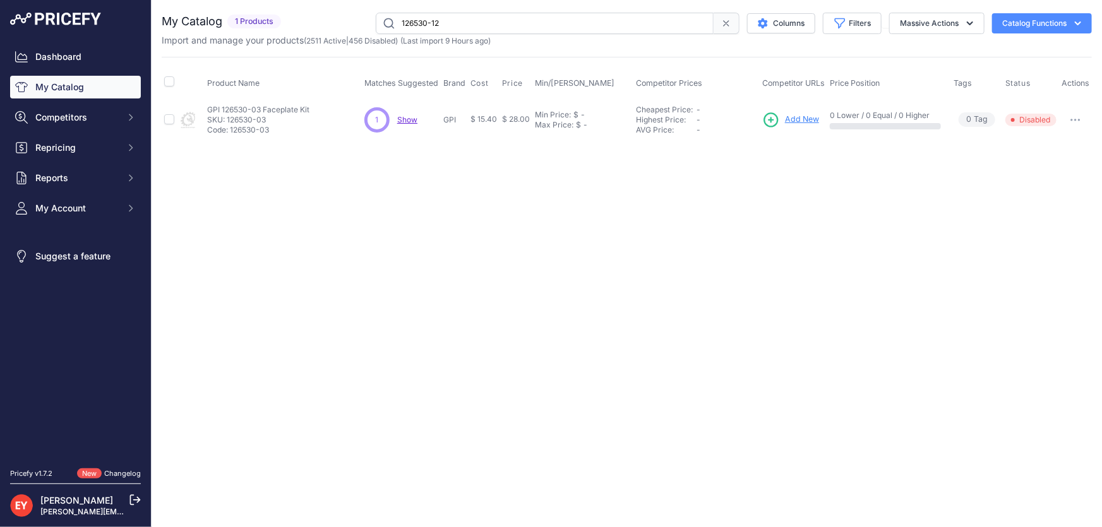
type input "126530-12"
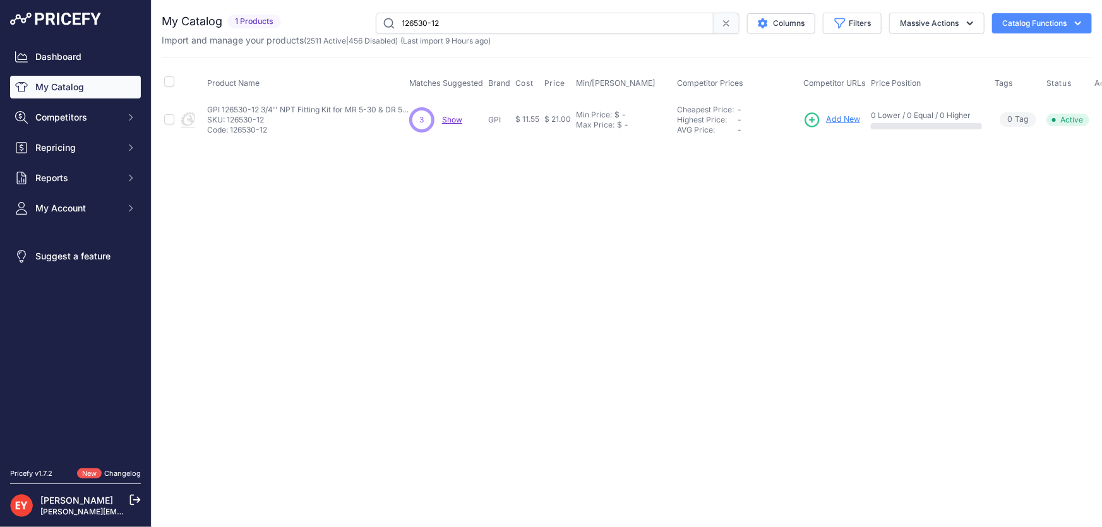
click at [831, 121] on span "Add New" at bounding box center [843, 120] width 34 height 12
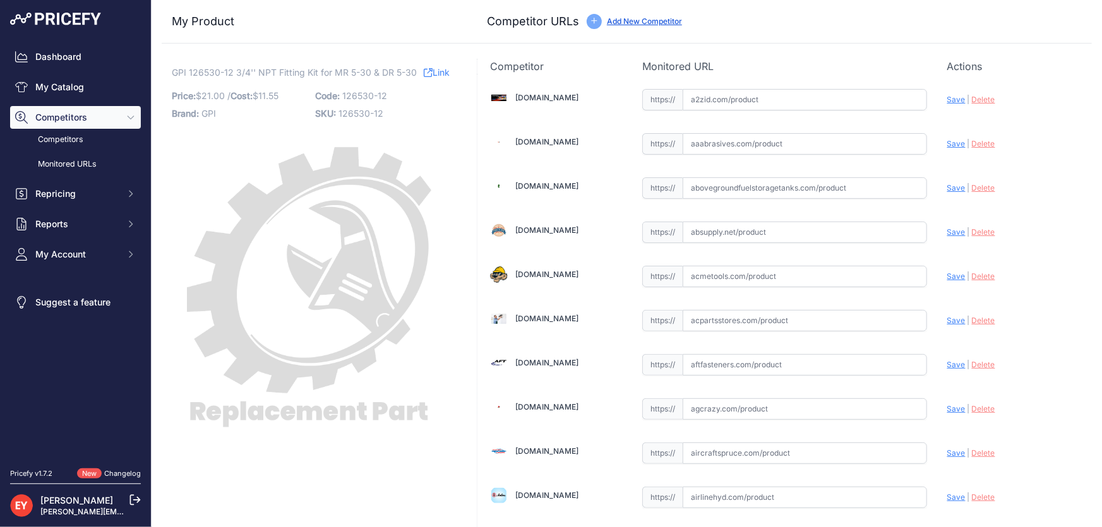
scroll to position [4285, 0]
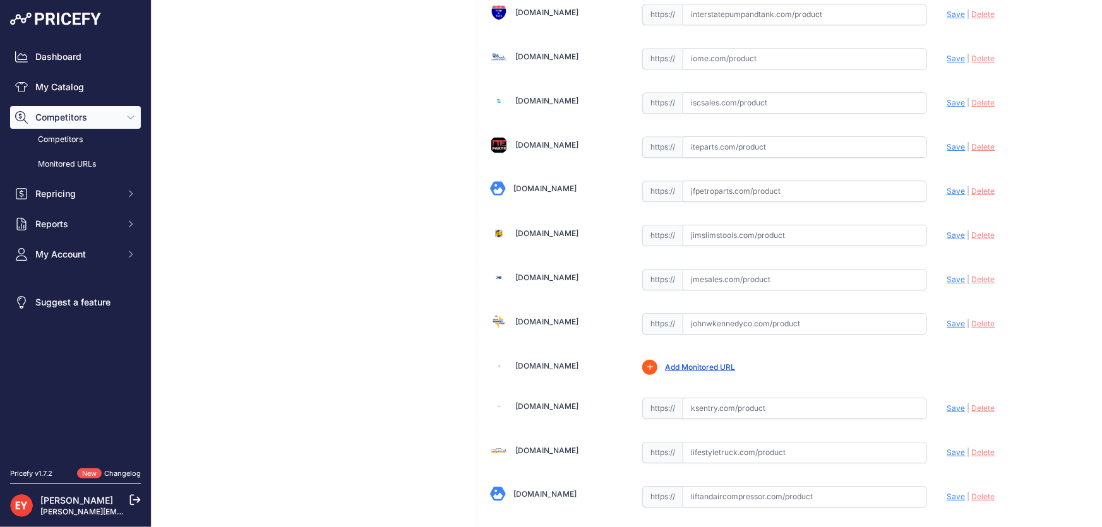
click at [704, 269] on input "text" at bounding box center [805, 279] width 244 height 21
paste input "https://www.jmesales.com/gpi-replacement-3-4-in-npt-fitting-kit-for-gpi-mr-5-30…"
click at [947, 275] on span "Save" at bounding box center [956, 279] width 18 height 9
type input "https://www.jmesales.com/gpi-replacement-3-4-in-npt-fitting-kit-for-gpi-mr-5-30…"
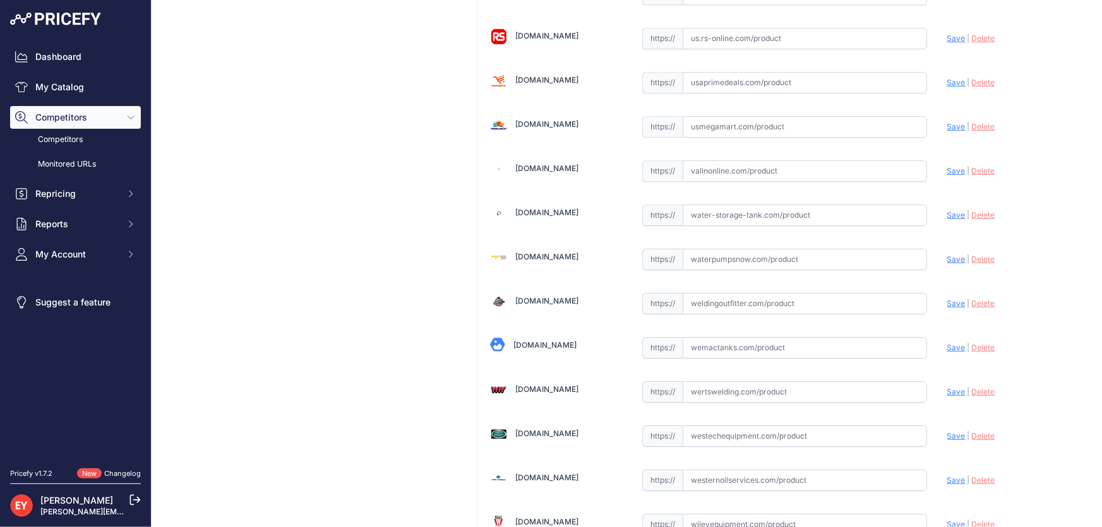
scroll to position [9308, 0]
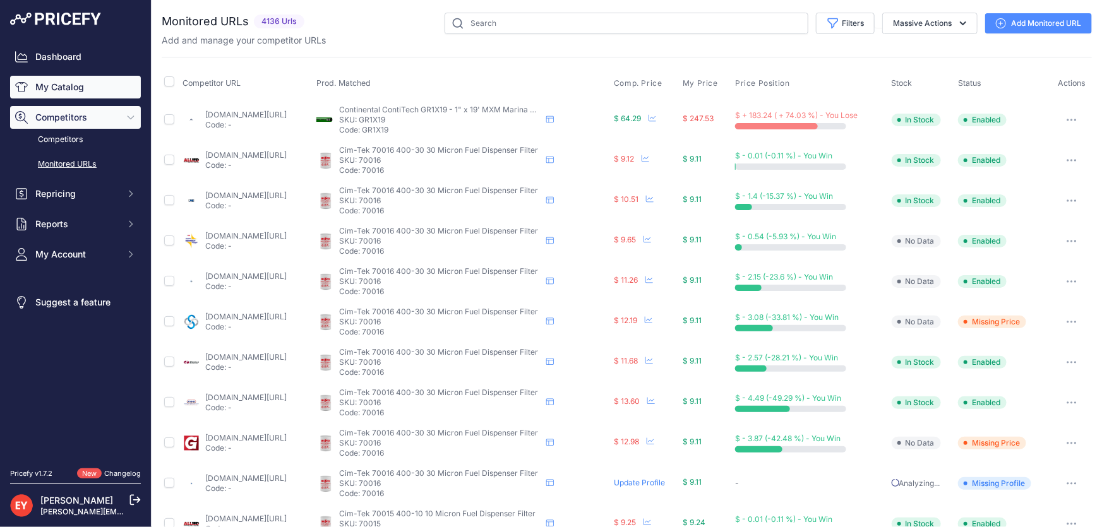
click at [90, 88] on link "My Catalog" at bounding box center [75, 87] width 131 height 23
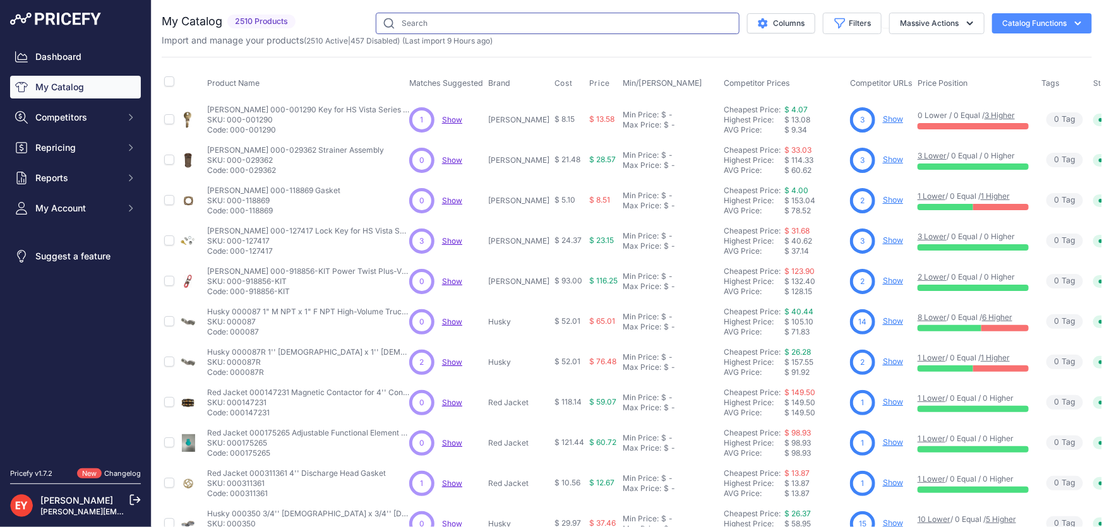
click at [424, 16] on input "text" at bounding box center [558, 23] width 364 height 21
paste input "126530-17"
type input "126530-17"
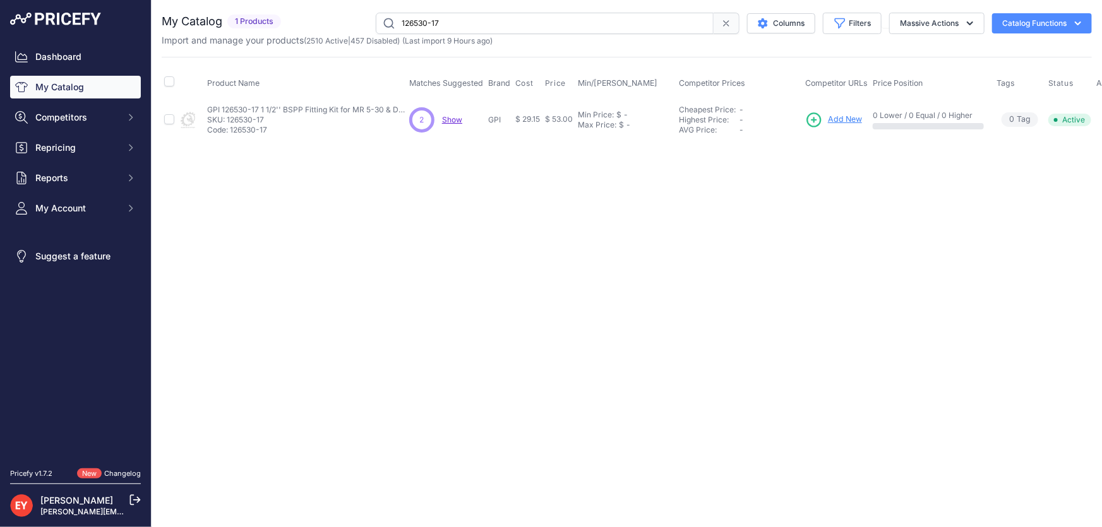
click at [840, 121] on span "Add New" at bounding box center [845, 120] width 34 height 12
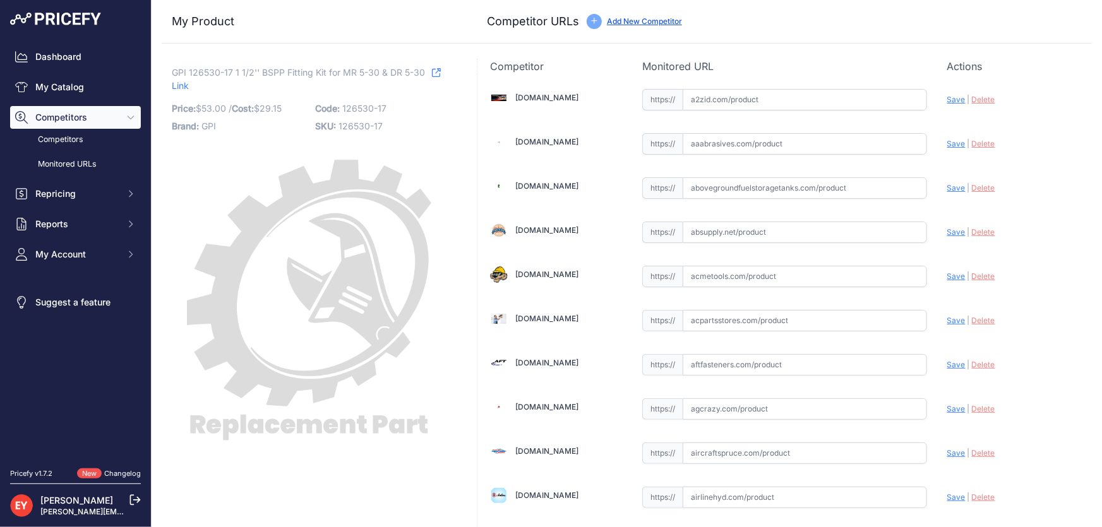
scroll to position [1156, 0]
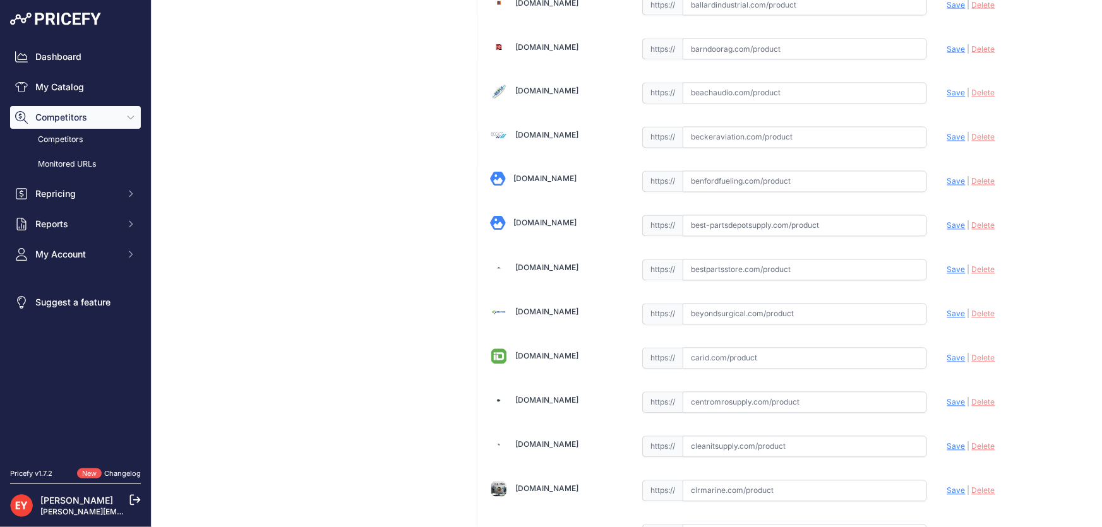
click at [714, 268] on input "text" at bounding box center [805, 270] width 244 height 21
paste input "https://www.bestpartsstore.com/product/gpi-126530-17-1-1-2-bspp-fitting-kit-for…"
click at [947, 268] on span "Save" at bounding box center [956, 269] width 18 height 9
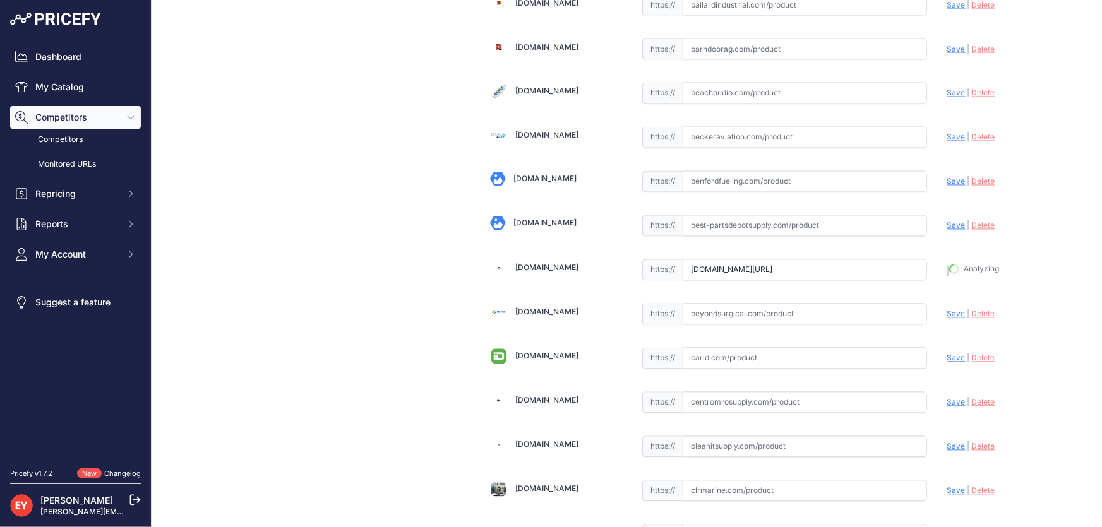
type input "https://www.bestpartsstore.com/product/gpi-126530-17-1-1-2-bspp-fitting-kit-for…"
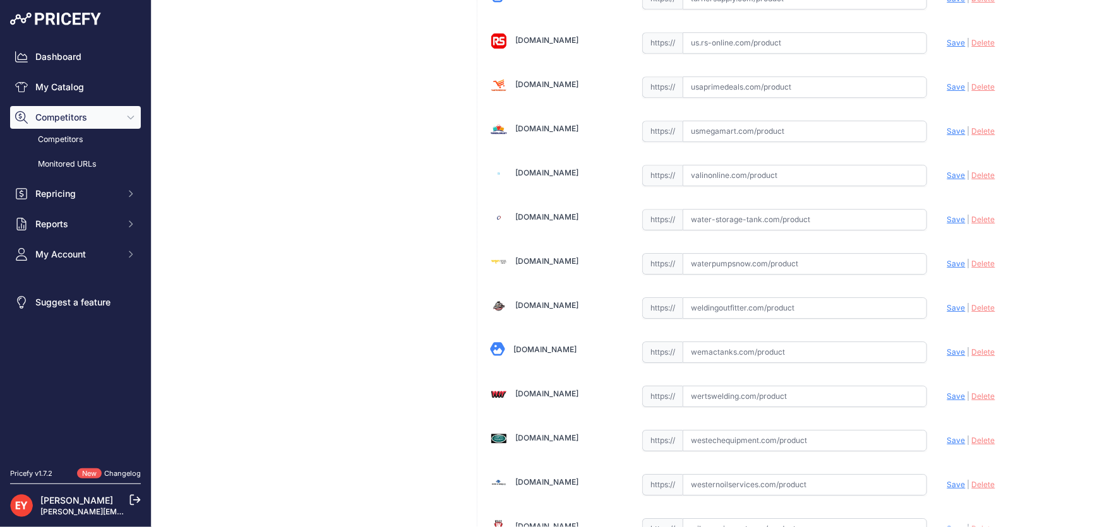
scroll to position [9308, 0]
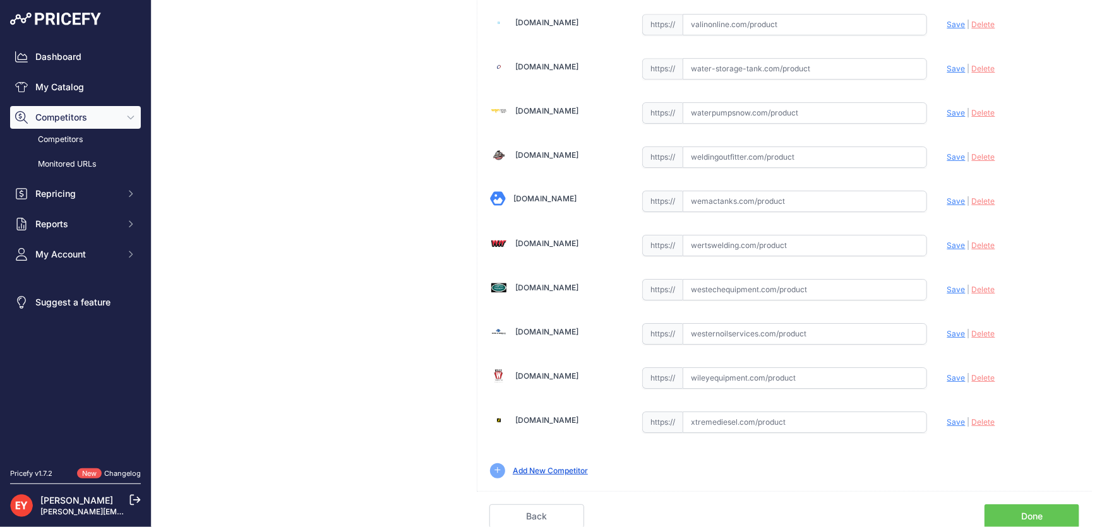
scroll to position [9279, 0]
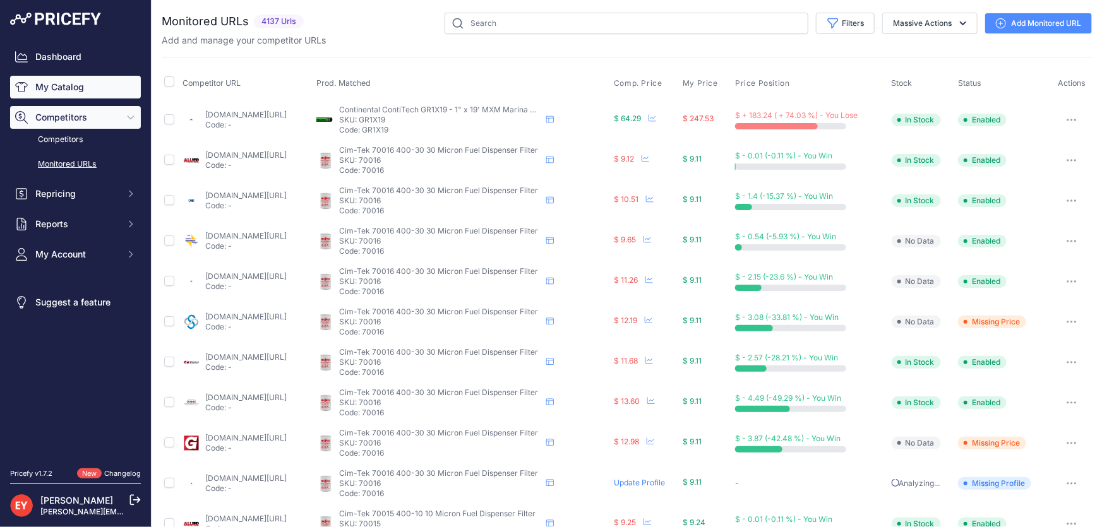
click at [75, 86] on link "My Catalog" at bounding box center [75, 87] width 131 height 23
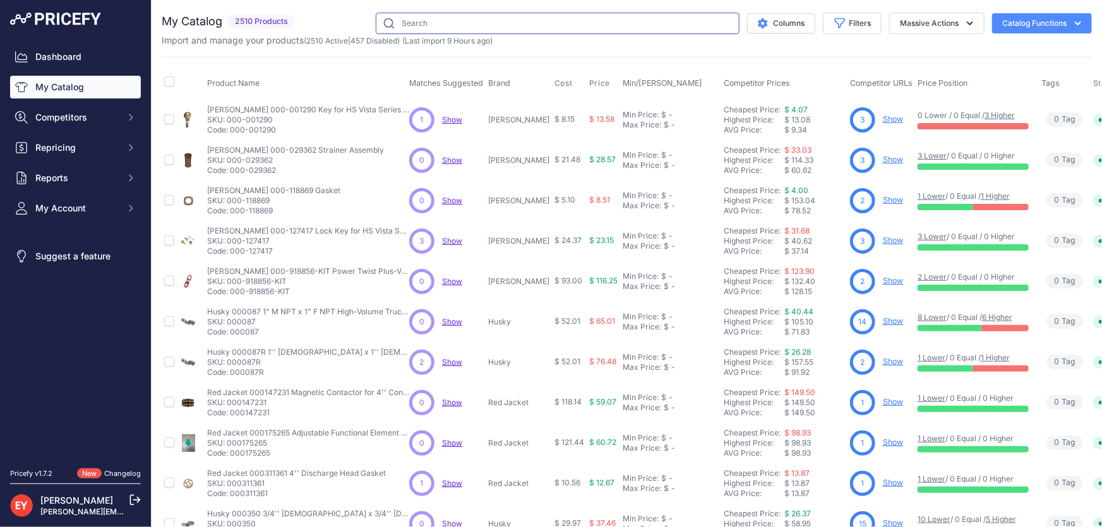
click at [443, 32] on input "text" at bounding box center [558, 23] width 364 height 21
paste input "126530-15"
type input "126530-15"
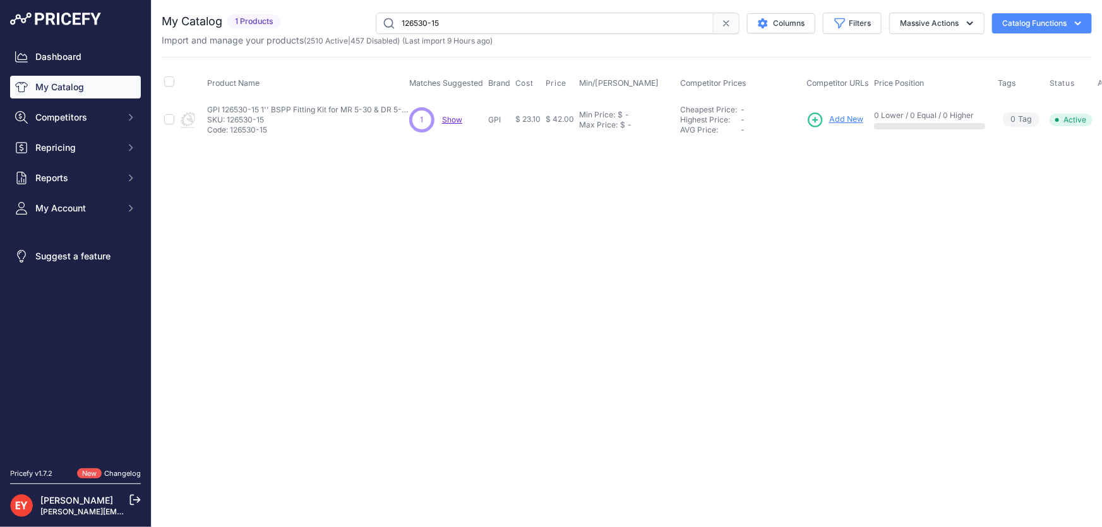
scroll to position [0, 25]
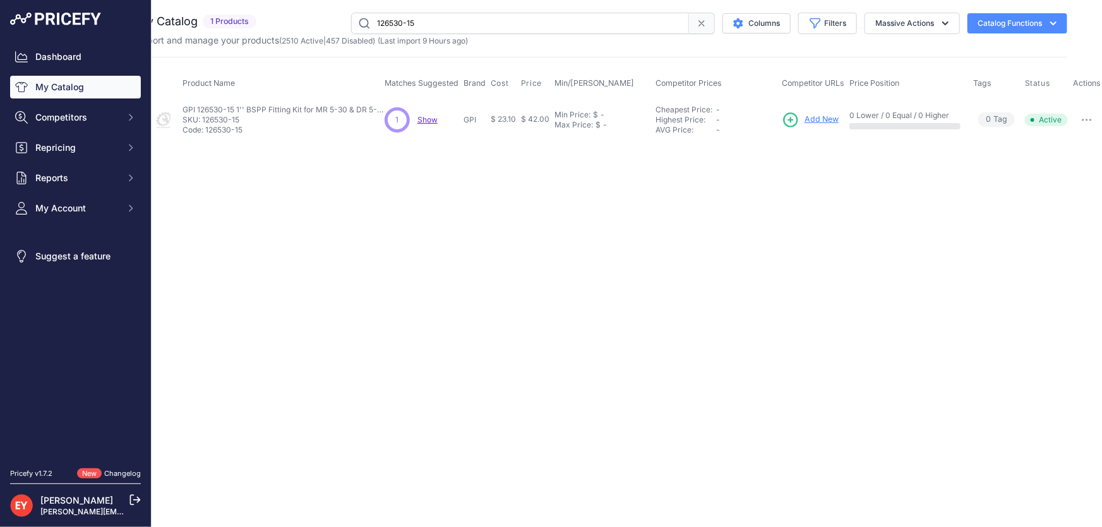
click at [1082, 119] on icon "button" at bounding box center [1087, 120] width 10 height 3
click at [1071, 151] on button "Disable" at bounding box center [1060, 146] width 81 height 20
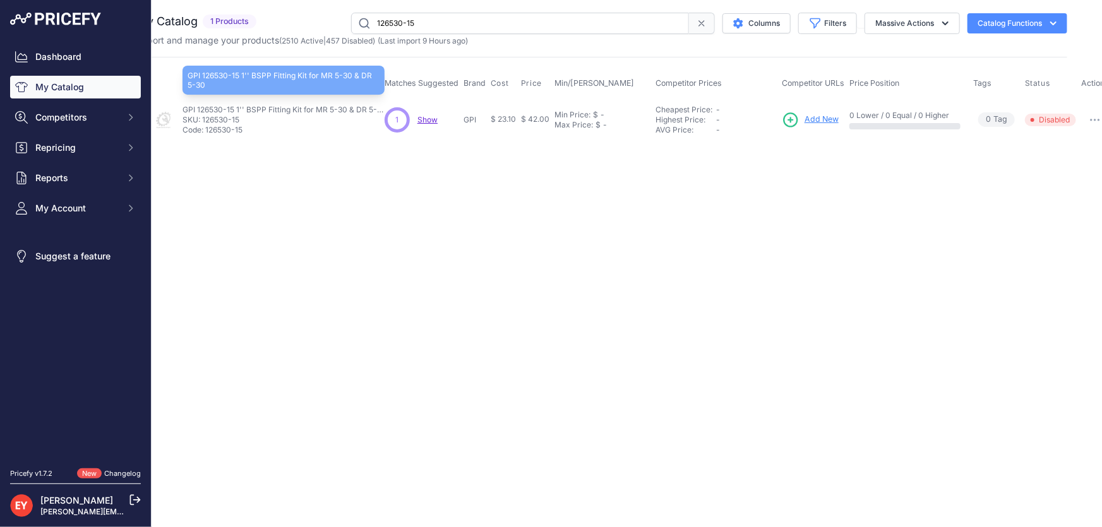
scroll to position [0, 0]
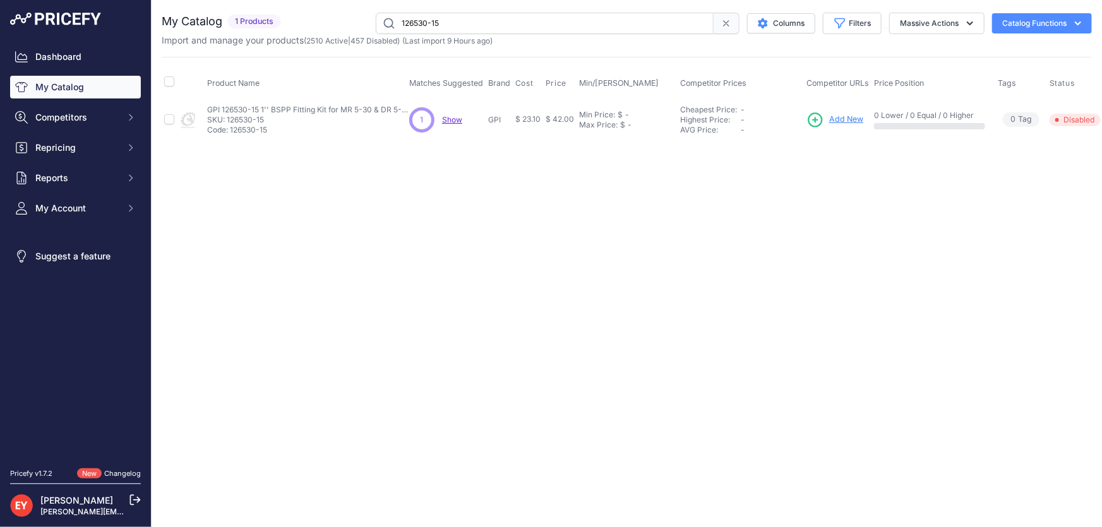
drag, startPoint x: 475, startPoint y: 17, endPoint x: 356, endPoint y: 30, distance: 120.1
click at [356, 30] on div "126530-15 Columns Filters Status All Status Only Enabled Only Disabled" at bounding box center [689, 23] width 806 height 21
paste input "67"
type input "126530-67"
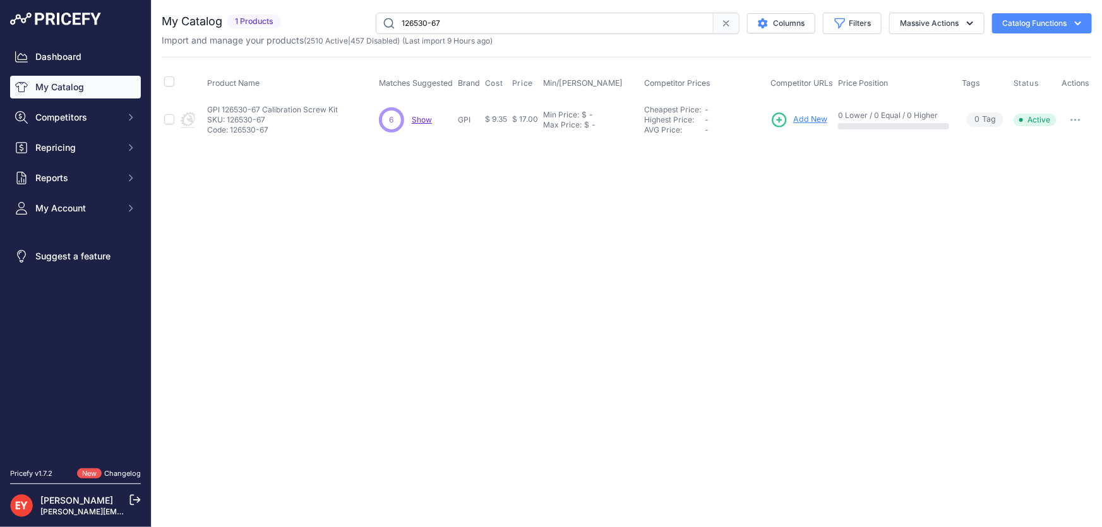
click at [802, 120] on span "Add New" at bounding box center [810, 120] width 34 height 12
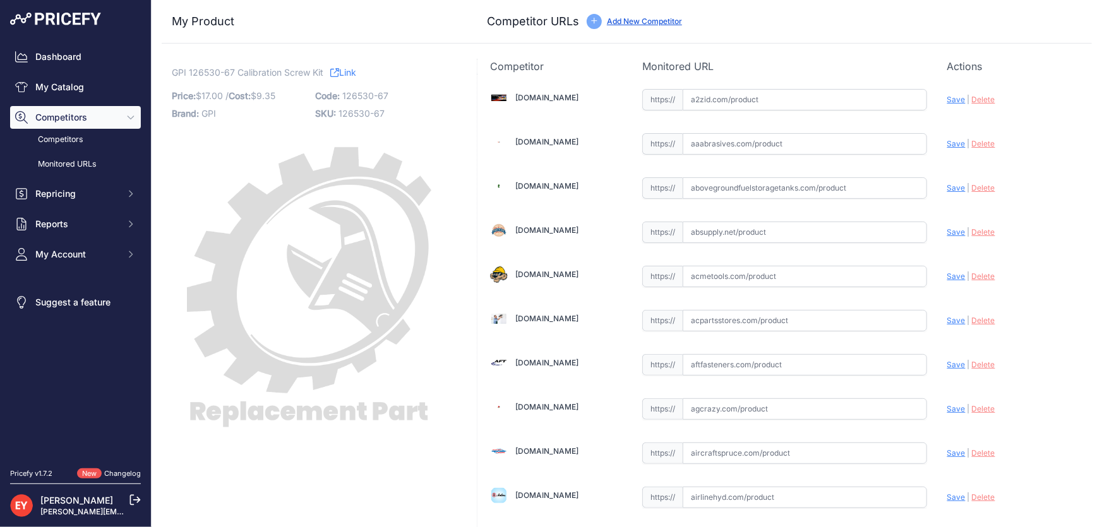
scroll to position [1156, 0]
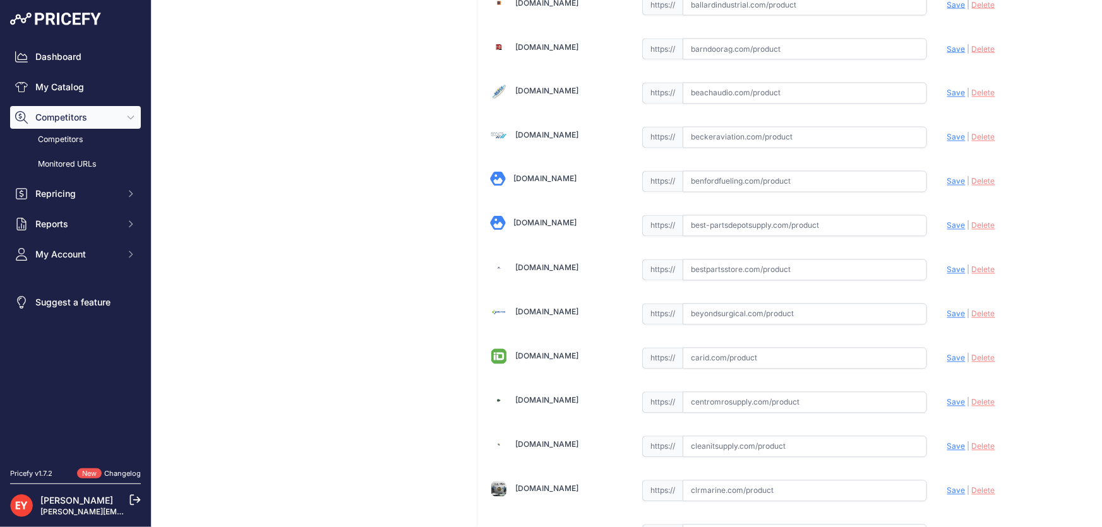
click at [719, 269] on input "text" at bounding box center [805, 270] width 244 height 21
paste input "https://www.bestpartsstore.com/product/gpi-126530-67-calibration-screw-kit/"
click at [947, 265] on span "Save" at bounding box center [956, 269] width 18 height 9
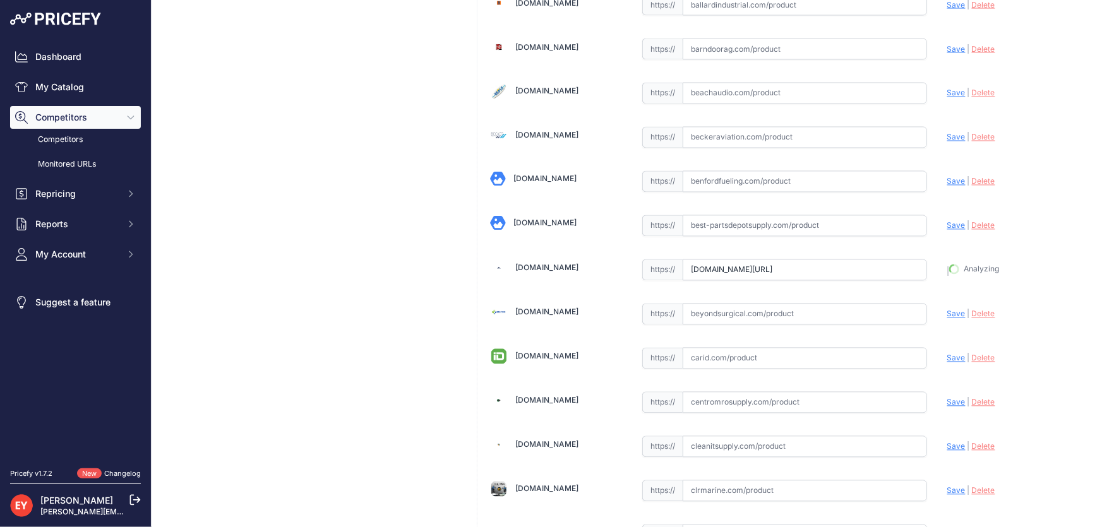
type input "https://www.bestpartsstore.com/product/gpi-126530-67-calibration-screw-kit/?pri…"
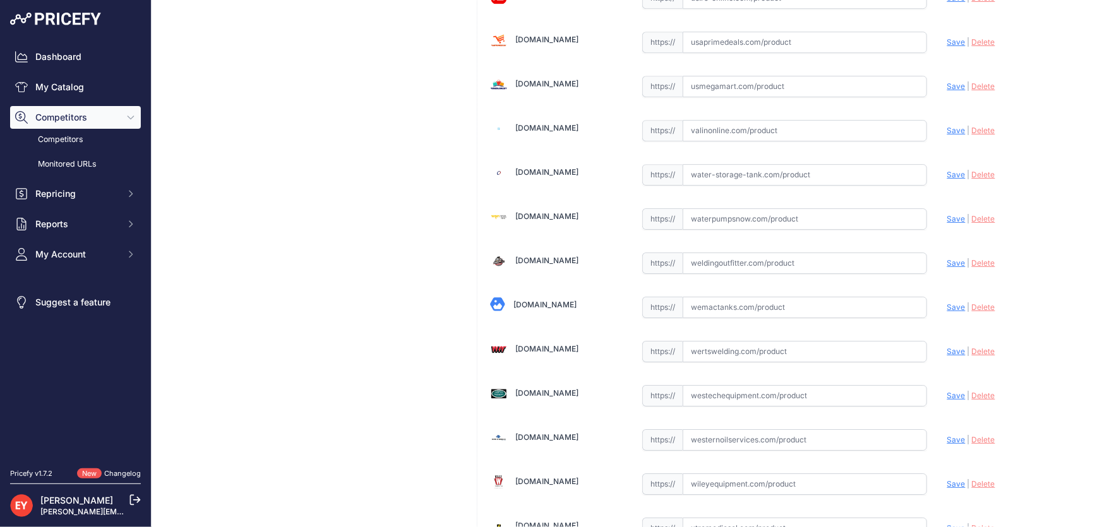
scroll to position [9308, 0]
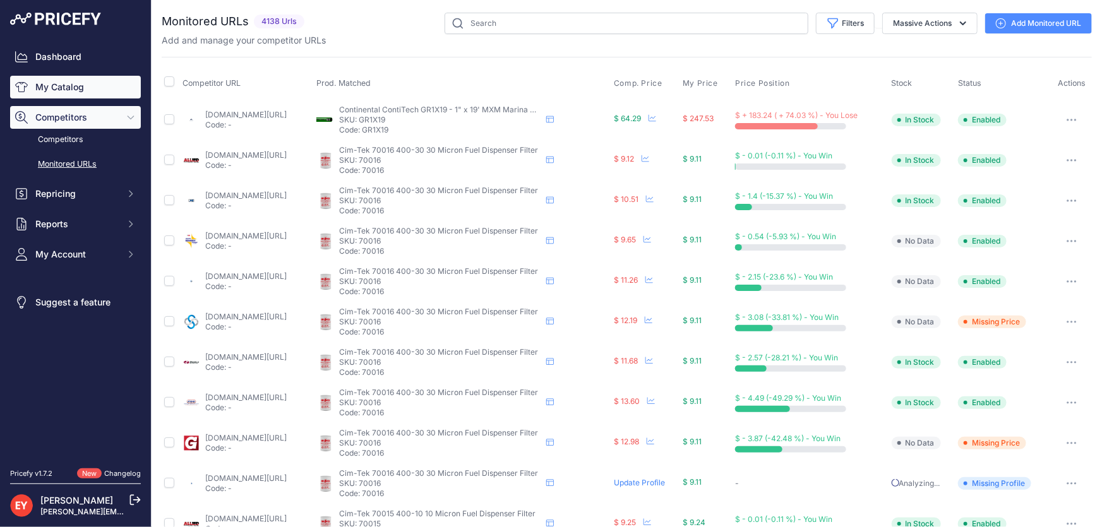
click at [68, 93] on link "My Catalog" at bounding box center [75, 87] width 131 height 23
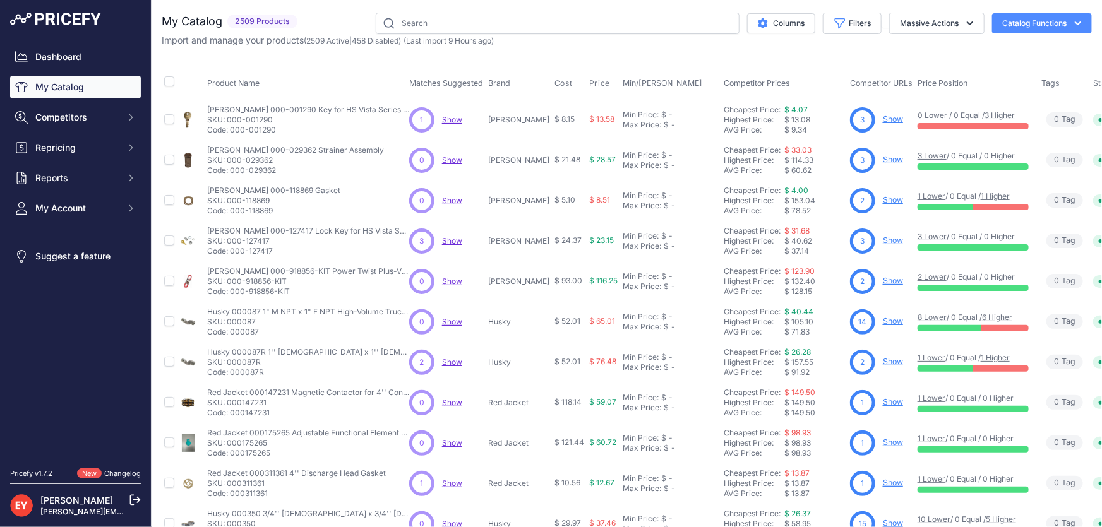
click at [440, 8] on div "You are not connected to the internet. My Catalog" at bounding box center [627, 379] width 930 height 759
click at [435, 30] on input "text" at bounding box center [558, 23] width 364 height 21
paste input "126530-10"
type input "126530-10"
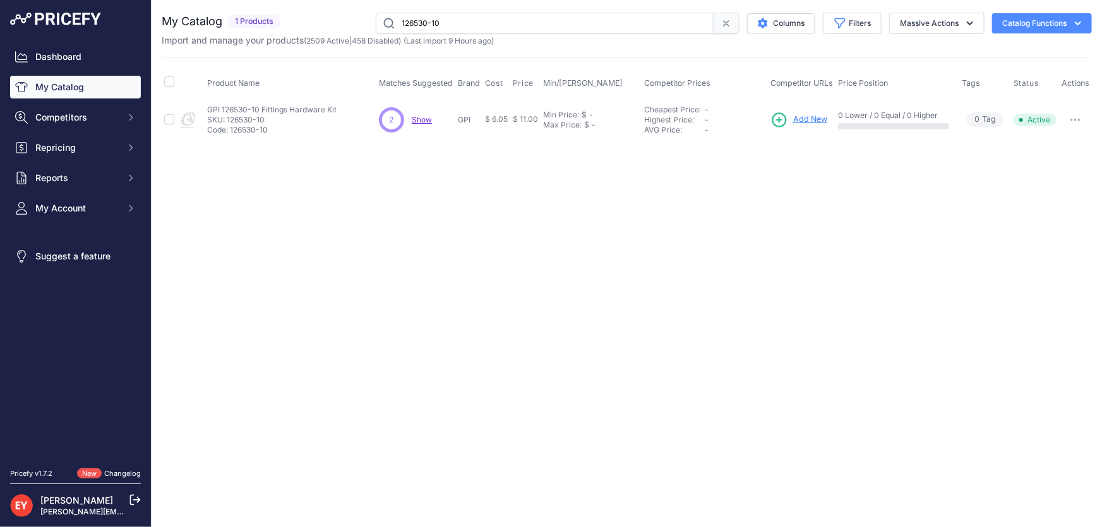
click at [802, 119] on span "Add New" at bounding box center [810, 120] width 34 height 12
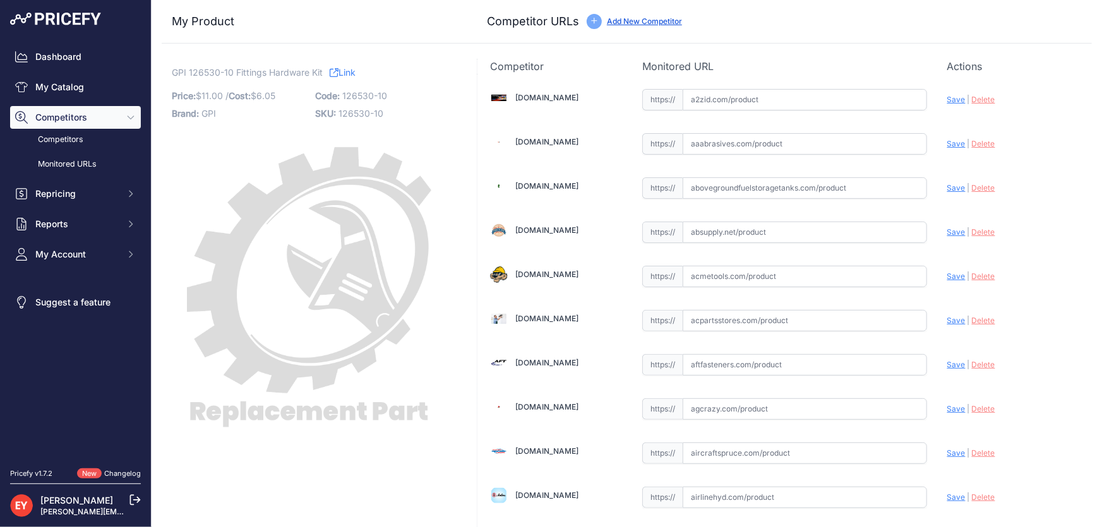
scroll to position [1156, 0]
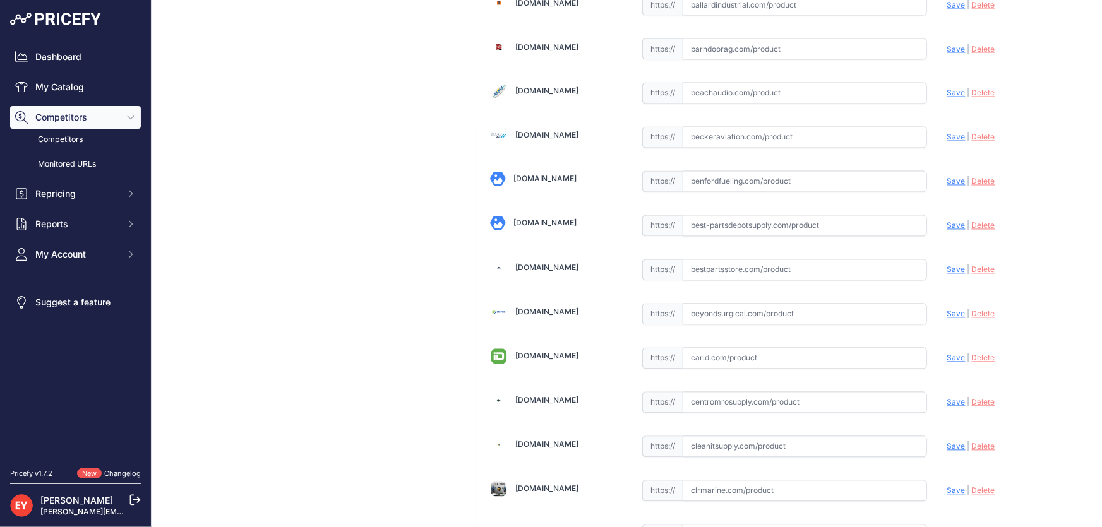
click at [716, 268] on input "text" at bounding box center [805, 270] width 244 height 21
click at [739, 263] on input "text" at bounding box center [805, 270] width 244 height 21
paste input "https://www.bestpartsstore.com/product/gpi-126530-10-fittings-hardware-kit/"
click at [947, 267] on span "Save" at bounding box center [956, 269] width 18 height 9
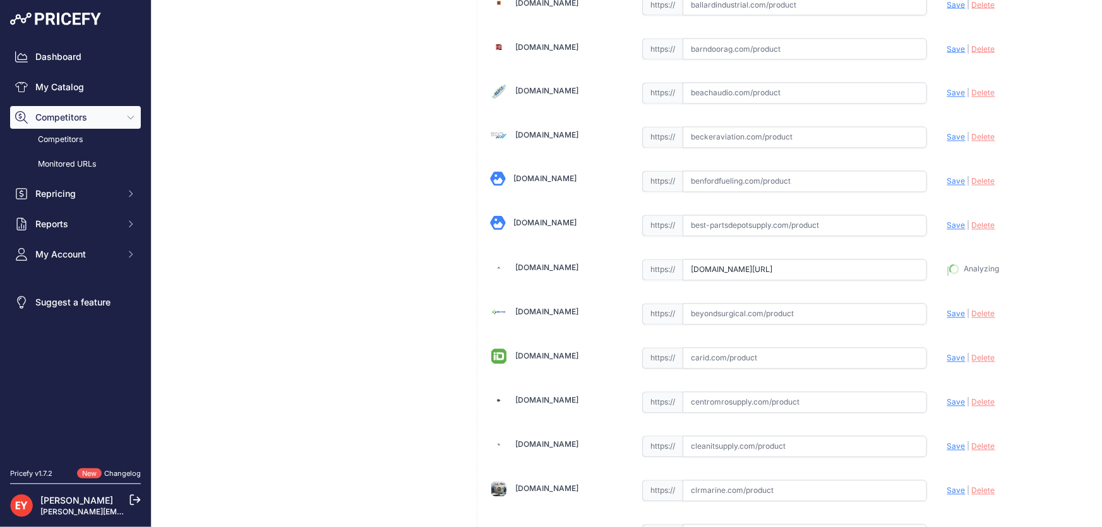
type input "https://www.bestpartsstore.com/product/gpi-126530-10-fittings-hardware-kit/?pri…"
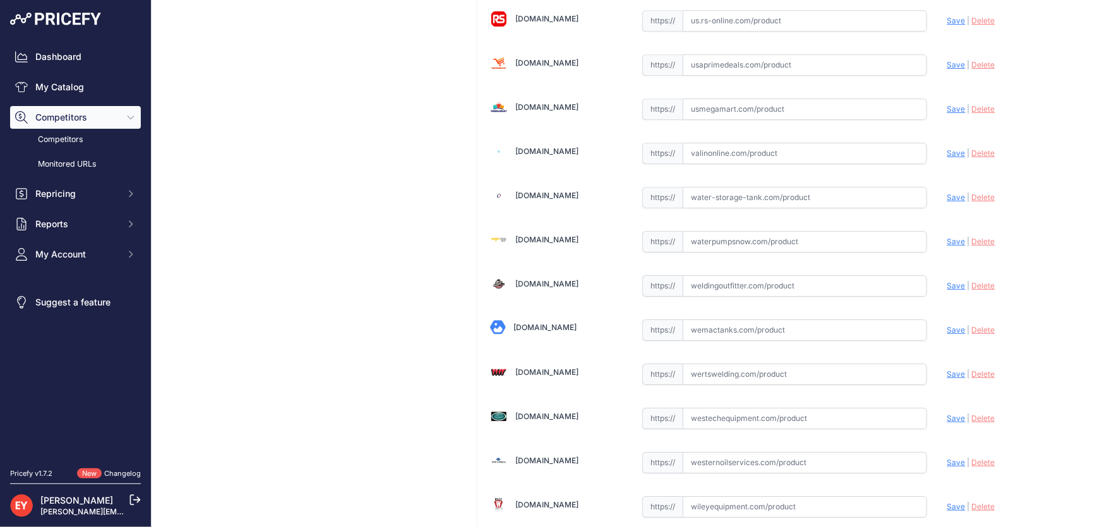
scroll to position [9279, 0]
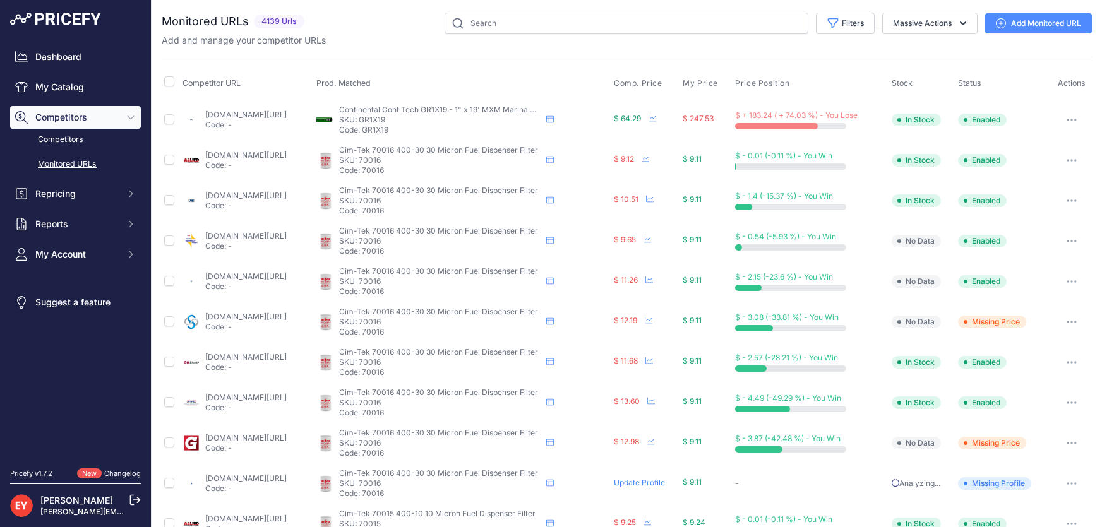
click at [61, 91] on link "My Catalog" at bounding box center [75, 87] width 131 height 23
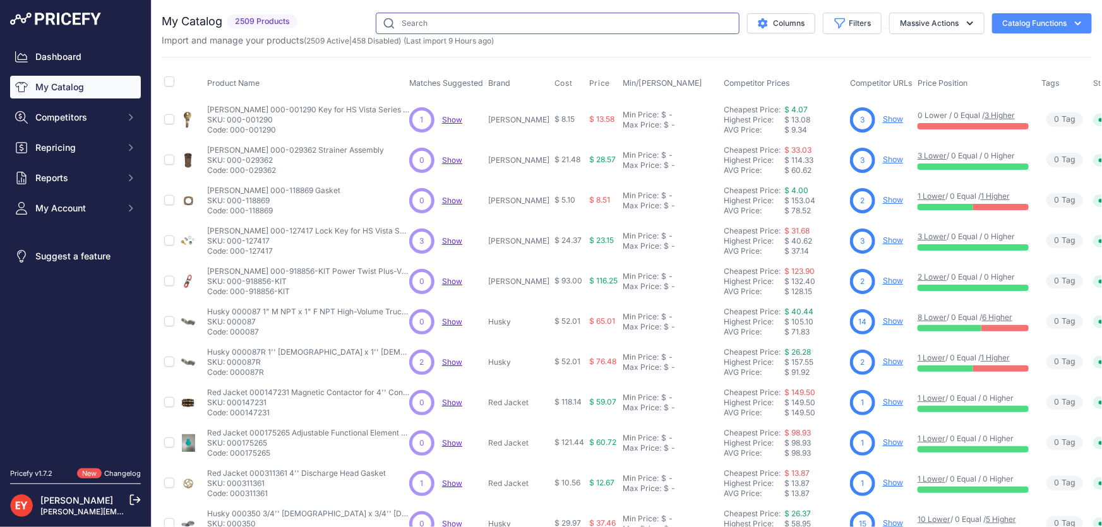
click at [433, 25] on input "text" at bounding box center [558, 23] width 364 height 21
paste input "904008-43"
type input "904008-43"
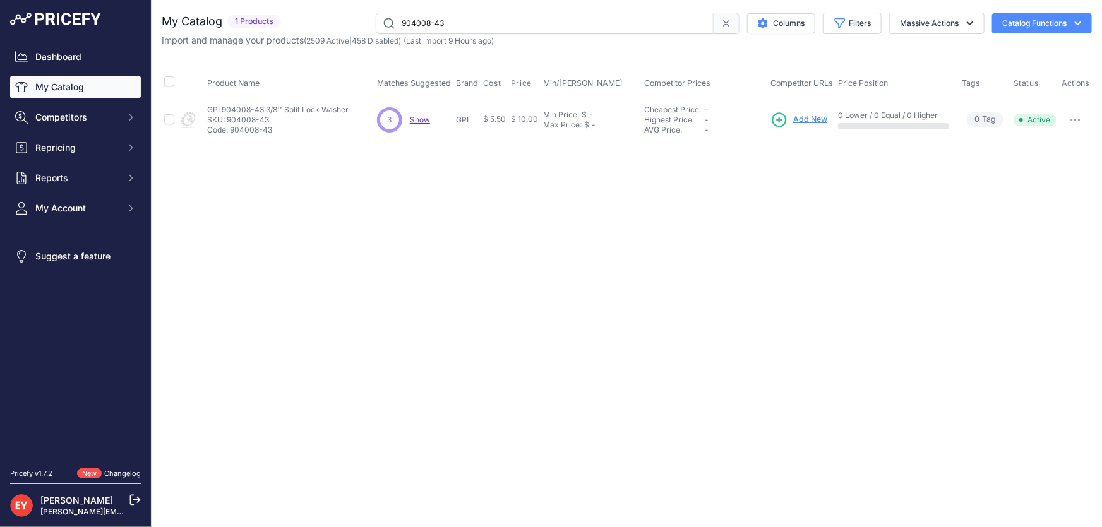
click at [808, 120] on span "Add New" at bounding box center [810, 120] width 34 height 12
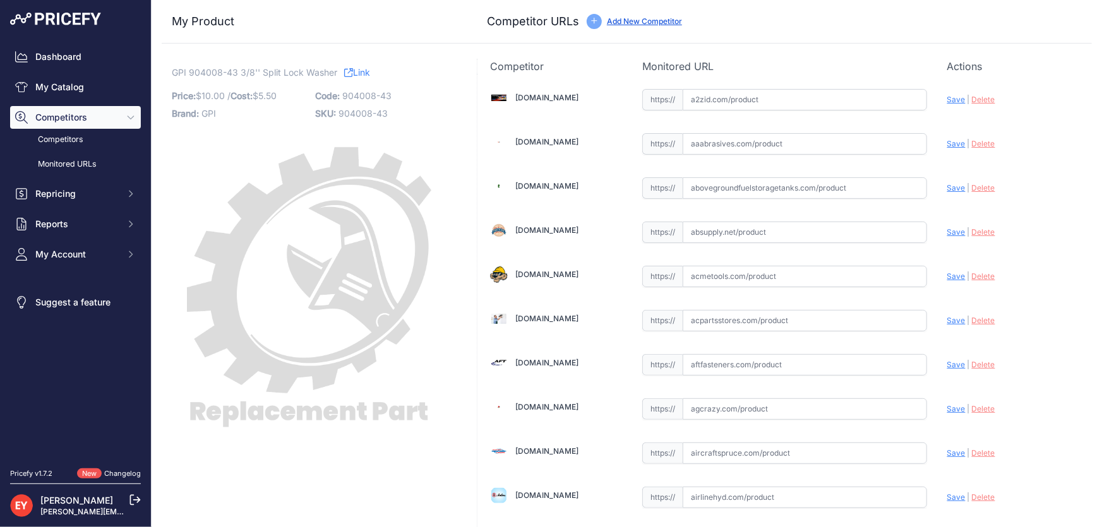
scroll to position [8686, 0]
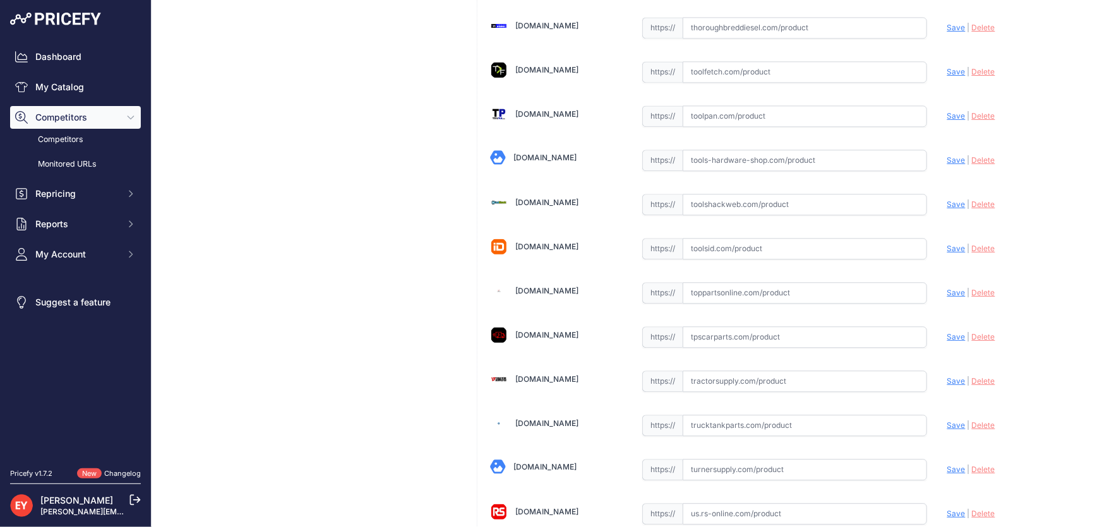
click at [703, 282] on input "text" at bounding box center [805, 292] width 244 height 21
paste input "https://www.toppartsonline.com/product/gpi-904008-43-3-8-split-lock-washer/"
click at [948, 288] on span "Save" at bounding box center [956, 292] width 18 height 9
type input "https://www.toppartsonline.com/product/gpi-904008-43-3-8-split-lock-washer/?pri…"
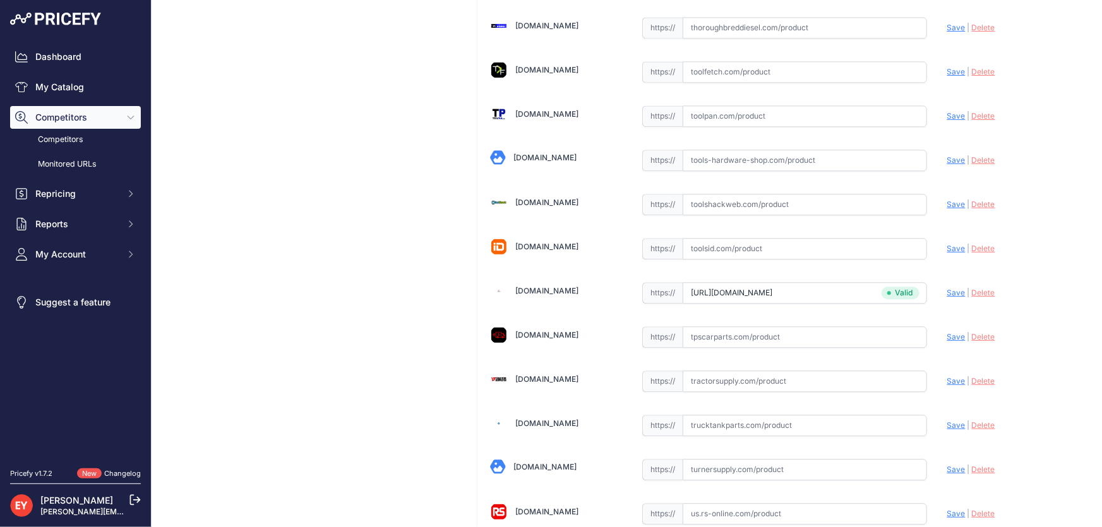
scroll to position [9279, 0]
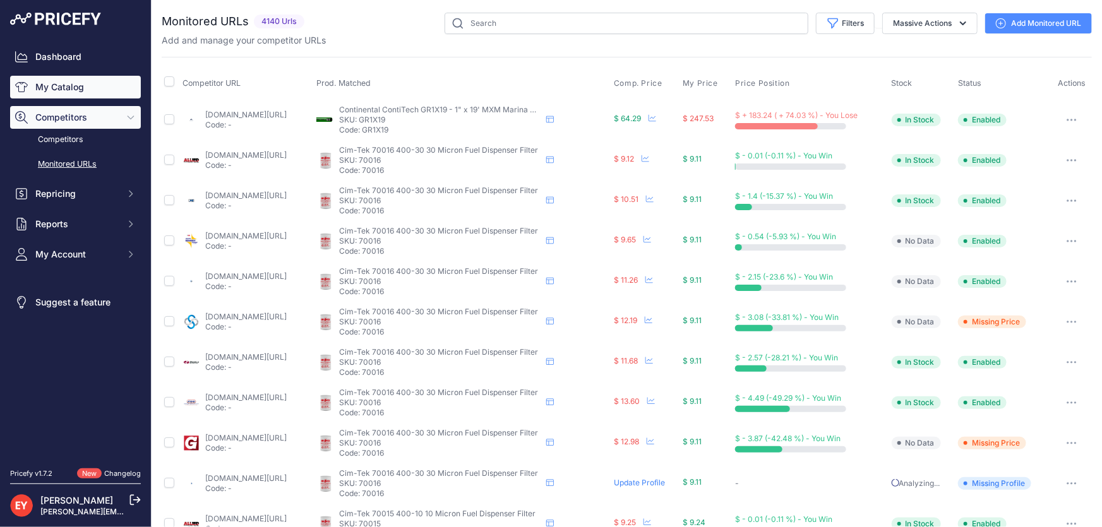
click at [73, 86] on link "My Catalog" at bounding box center [75, 87] width 131 height 23
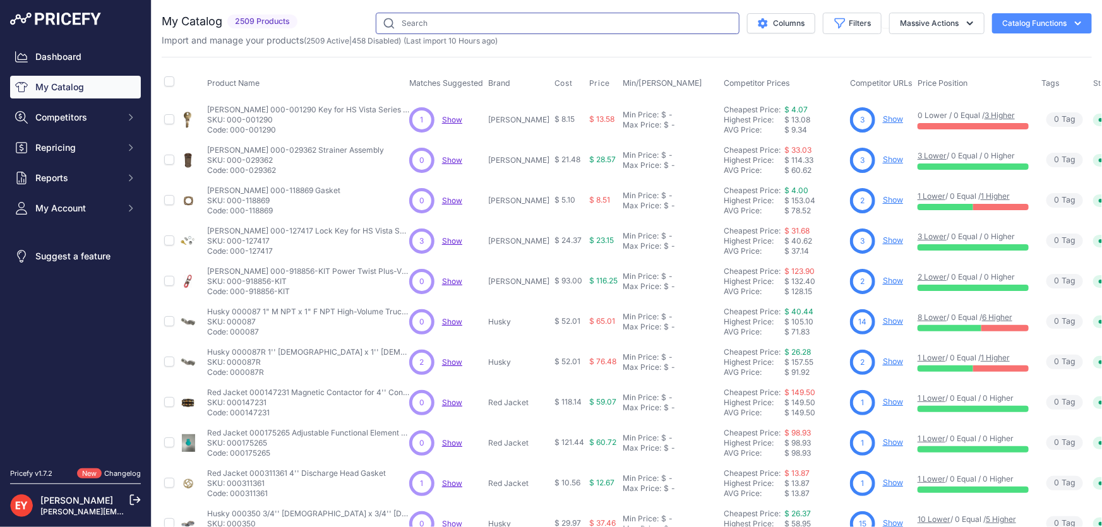
click at [428, 23] on input "text" at bounding box center [558, 23] width 364 height 21
click at [422, 36] on span "(Last import 10 Hours ago)" at bounding box center [451, 40] width 94 height 9
click at [425, 28] on input "text" at bounding box center [558, 23] width 364 height 21
paste input "904008-30"
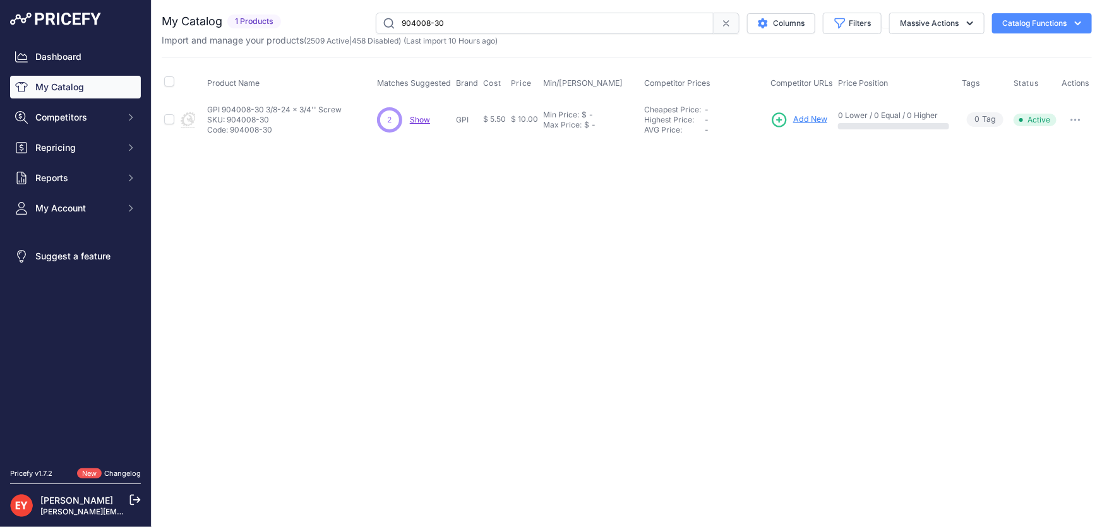
drag, startPoint x: 471, startPoint y: 25, endPoint x: 356, endPoint y: 25, distance: 115.0
click at [356, 25] on div "904008-30 Columns Filters Status All Status Only Enabled Only Disabled" at bounding box center [689, 23] width 806 height 21
paste input "138101-01"
type input "138101-01"
click at [798, 119] on span "Add New" at bounding box center [810, 120] width 34 height 12
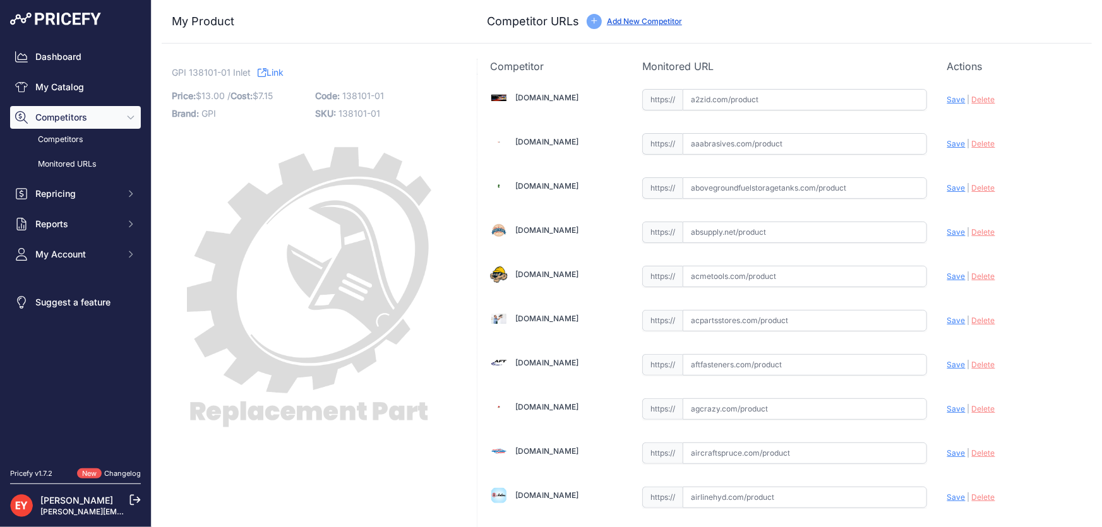
scroll to position [1156, 0]
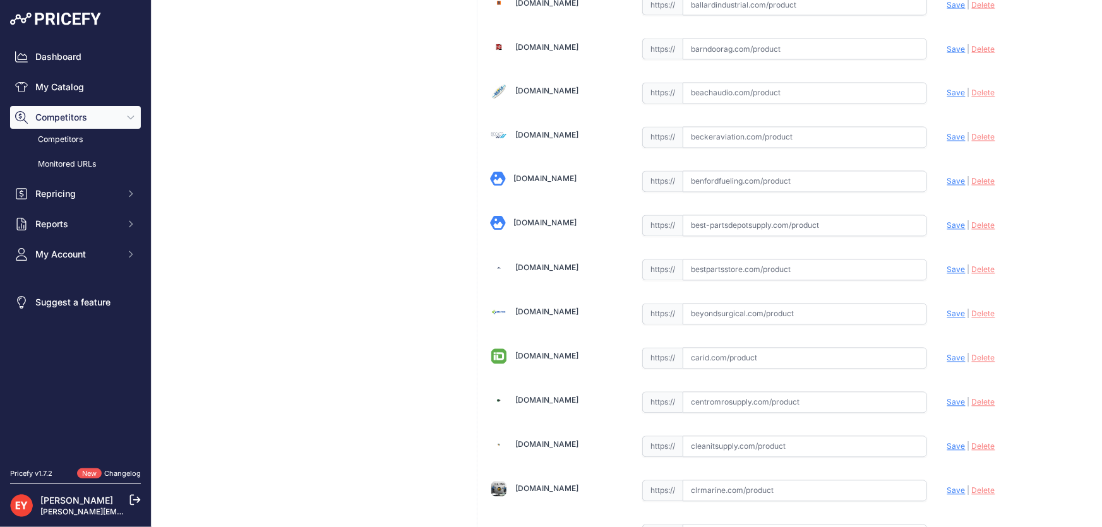
click at [733, 260] on input "text" at bounding box center [805, 270] width 244 height 21
paste input "[URL][DOMAIN_NAME]"
click at [947, 265] on span "Save" at bounding box center [956, 269] width 18 height 9
type input "[URL][DOMAIN_NAME]"
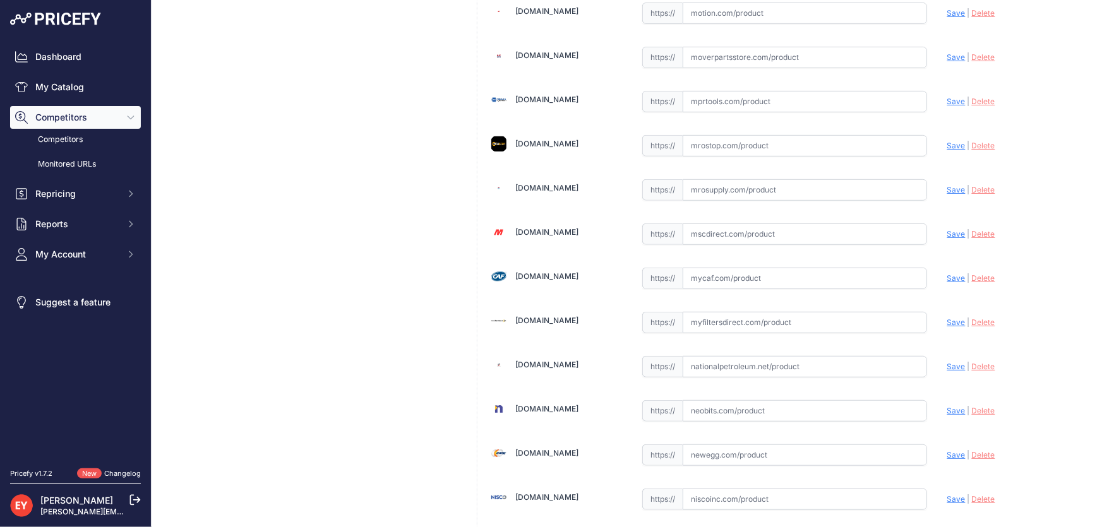
scroll to position [5849, 0]
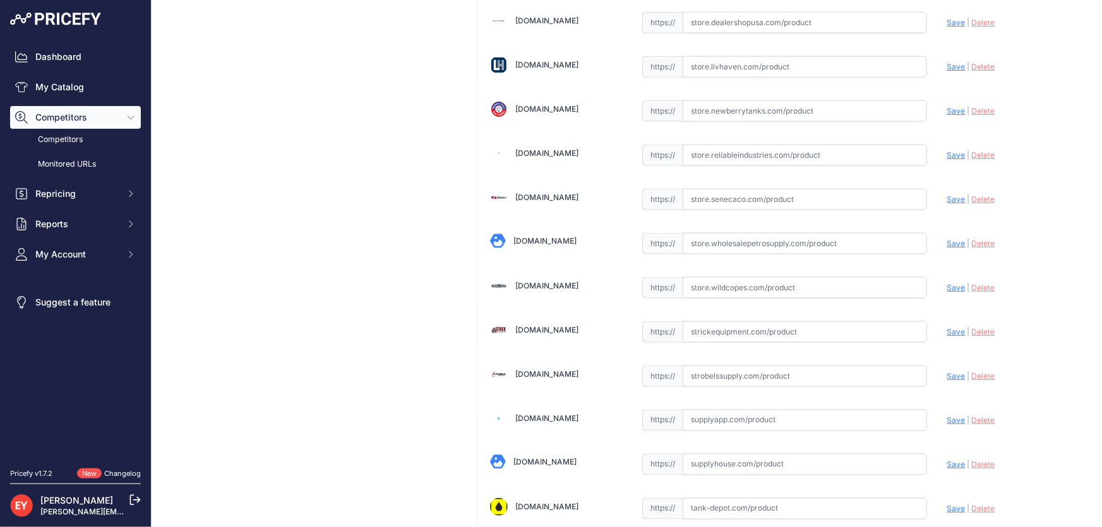
scroll to position [9279, 0]
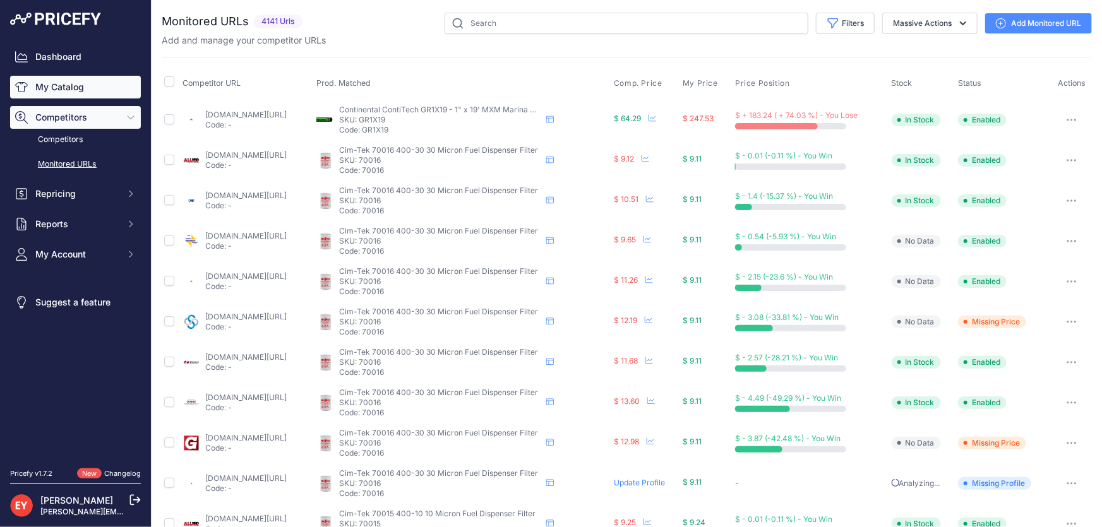
click at [84, 85] on link "My Catalog" at bounding box center [75, 87] width 131 height 23
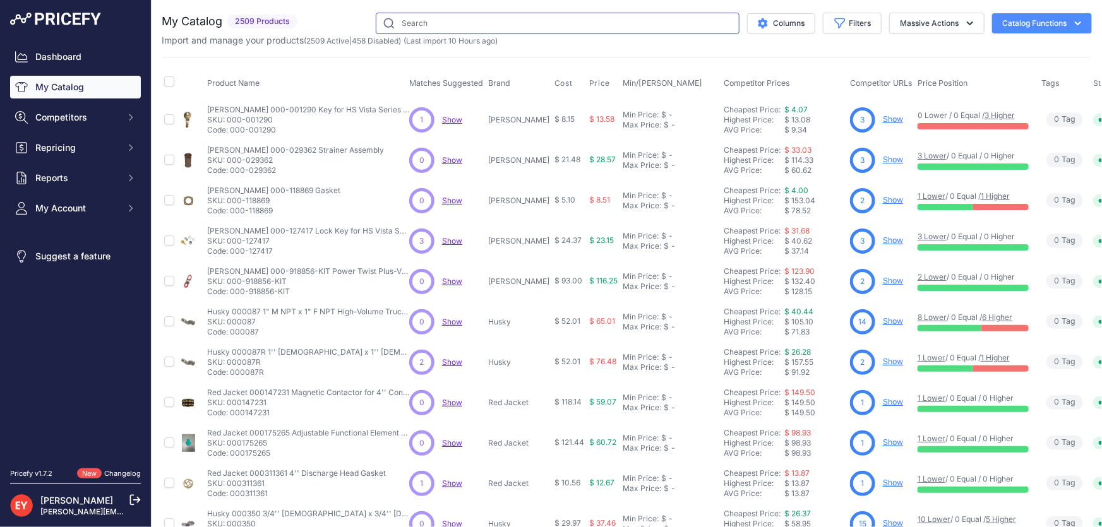
click at [410, 27] on input "text" at bounding box center [558, 23] width 364 height 21
paste input "138102-01"
type input "138102-01"
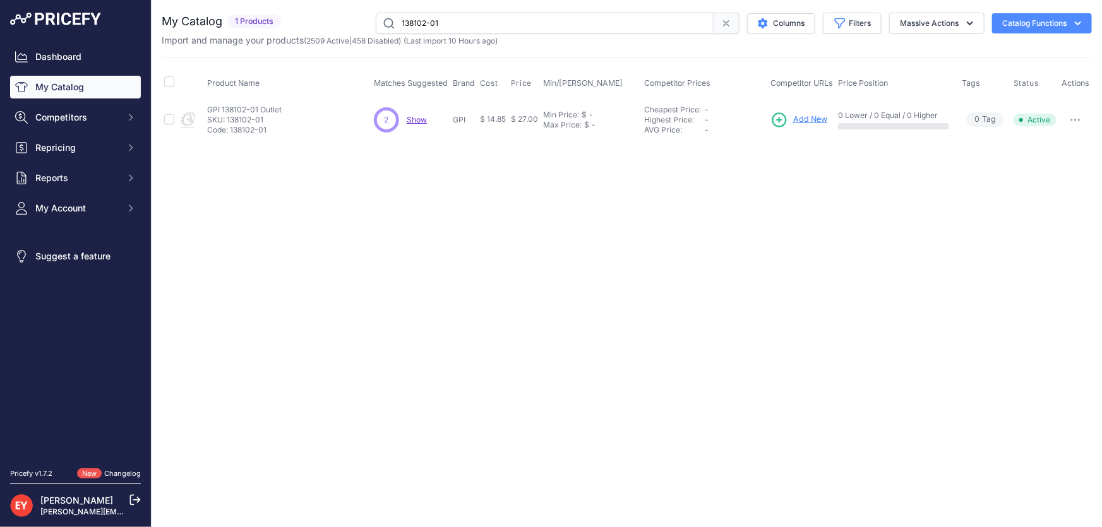
click at [815, 114] on span "Add New" at bounding box center [810, 120] width 34 height 12
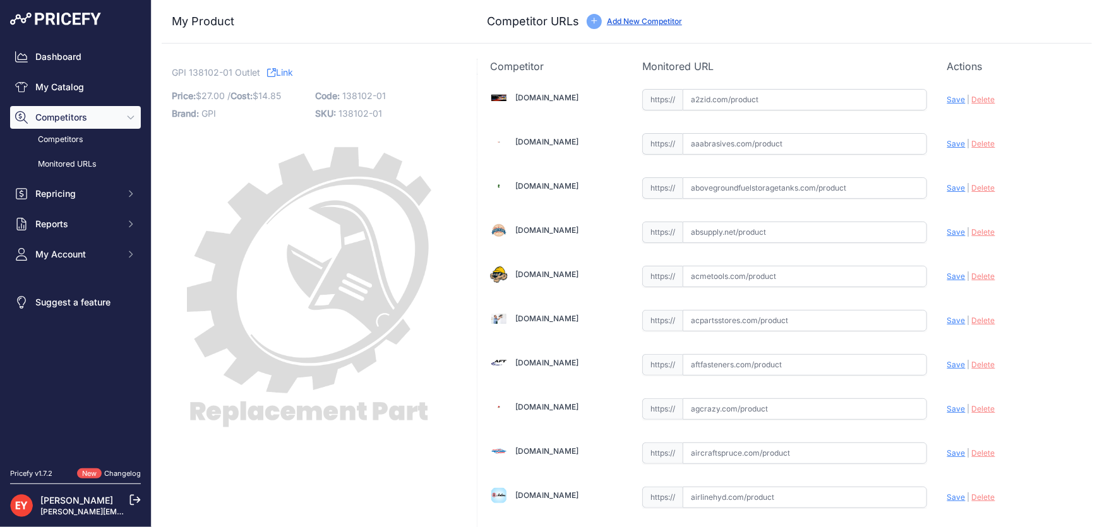
scroll to position [8686, 0]
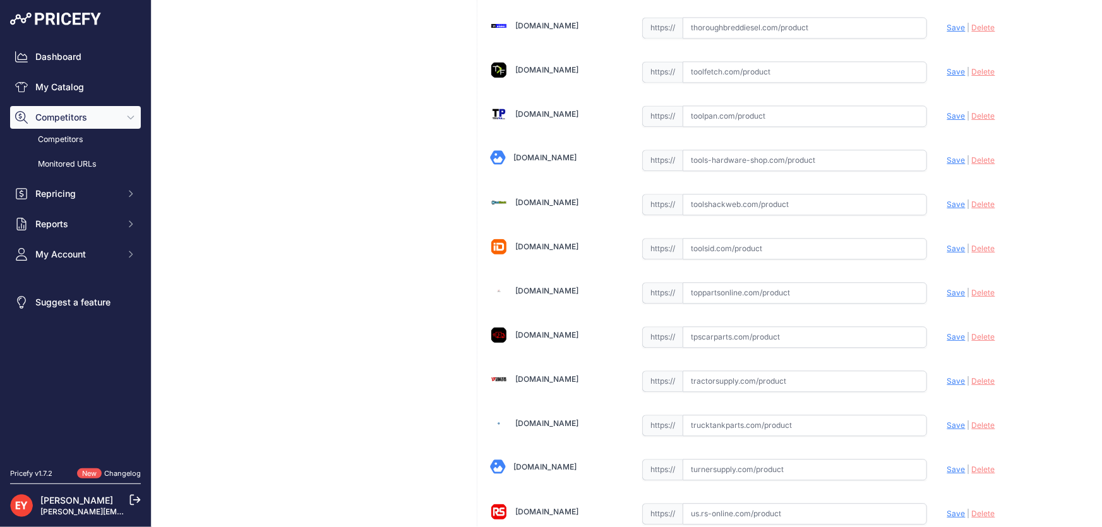
click at [699, 282] on input "text" at bounding box center [805, 292] width 244 height 21
paste input "https://www.toppartsonline.com/product/gpi-138102-01-outlet/"
click at [947, 288] on span "Save" at bounding box center [956, 292] width 18 height 9
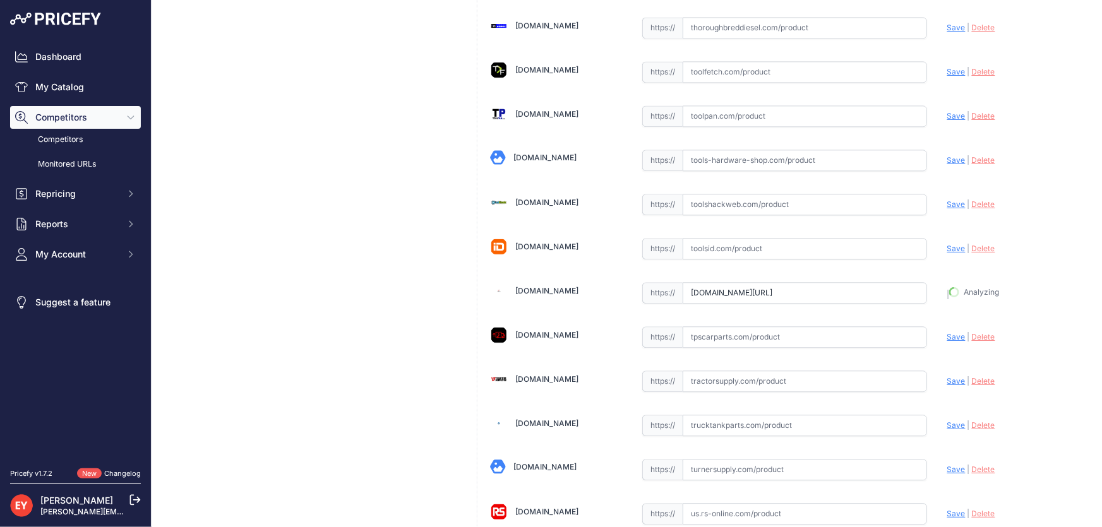
type input "https://www.toppartsonline.com/product/gpi-138102-01-outlet/?prirule_jdsnikfkfj…"
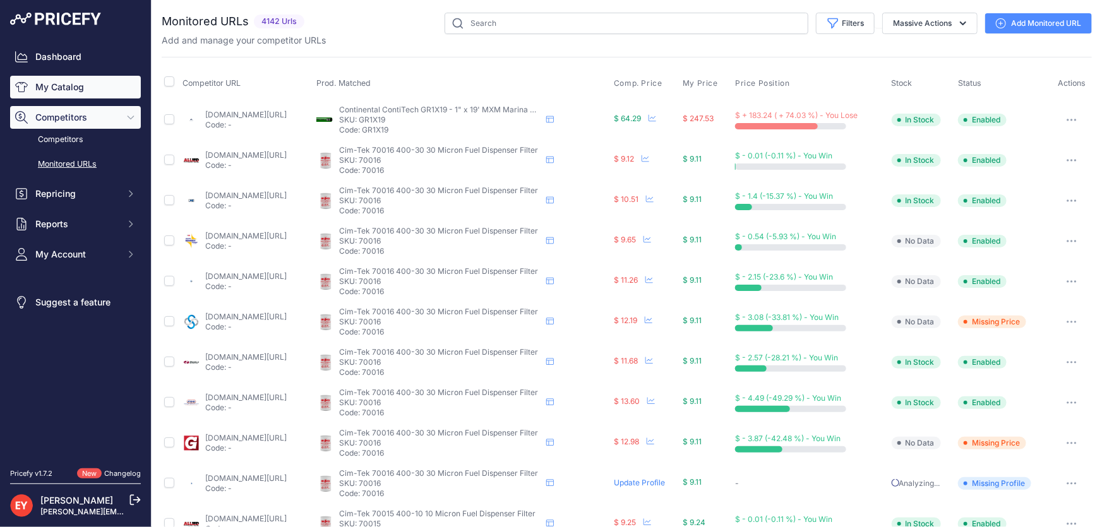
click at [69, 88] on link "My Catalog" at bounding box center [75, 87] width 131 height 23
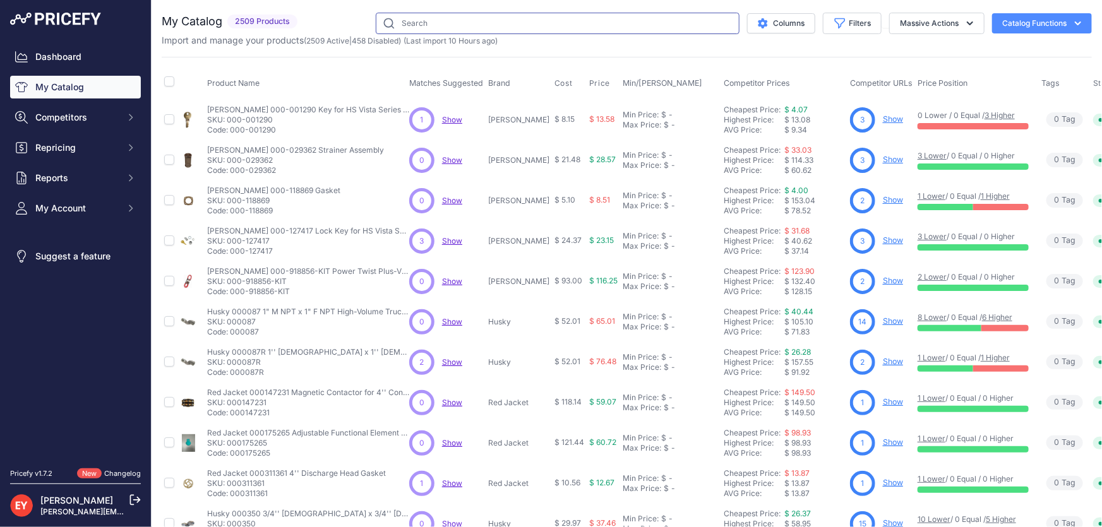
click at [423, 30] on input "text" at bounding box center [558, 23] width 364 height 21
paste input "138103-01"
type input "138103-01"
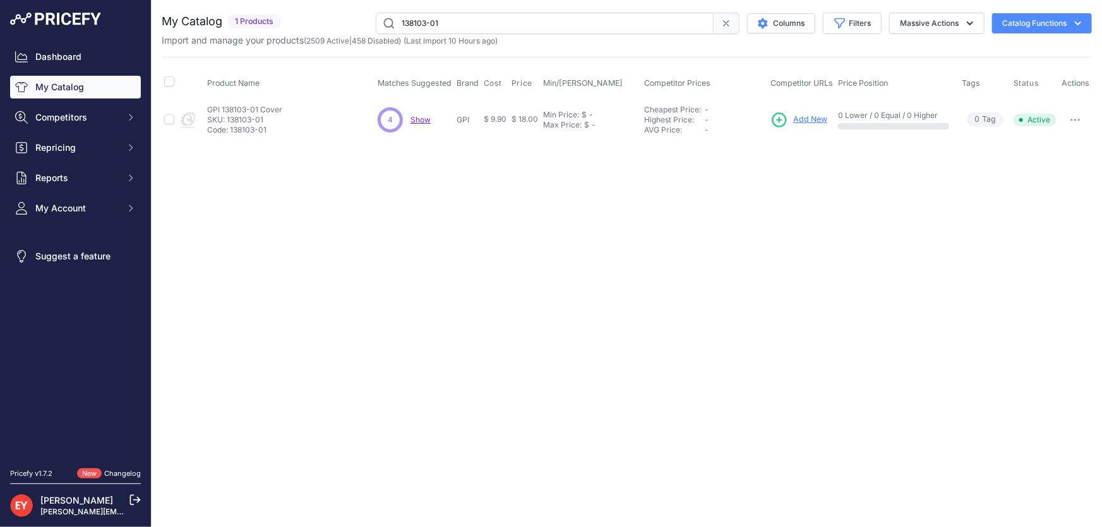
click at [817, 116] on span "Add New" at bounding box center [810, 120] width 34 height 12
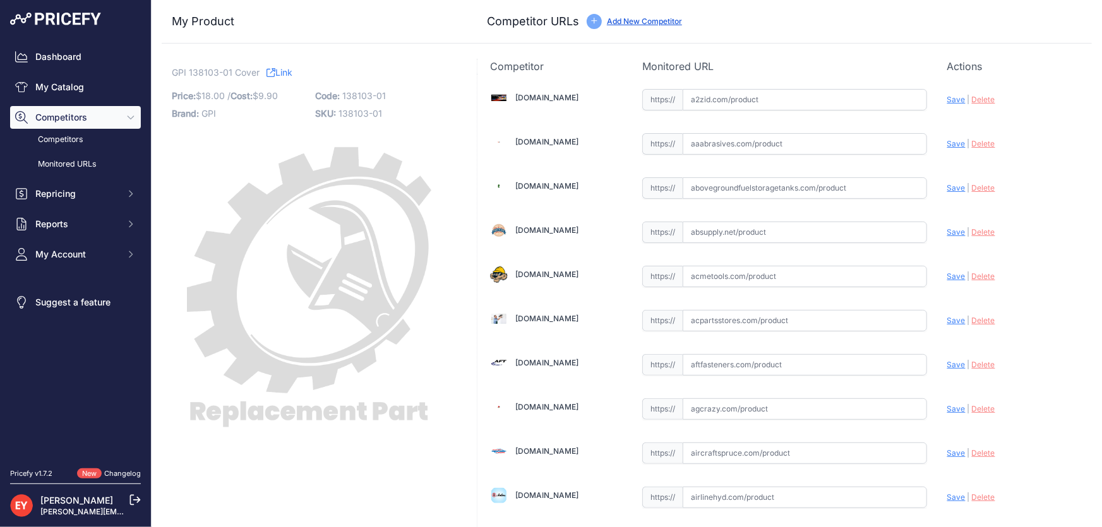
scroll to position [1156, 0]
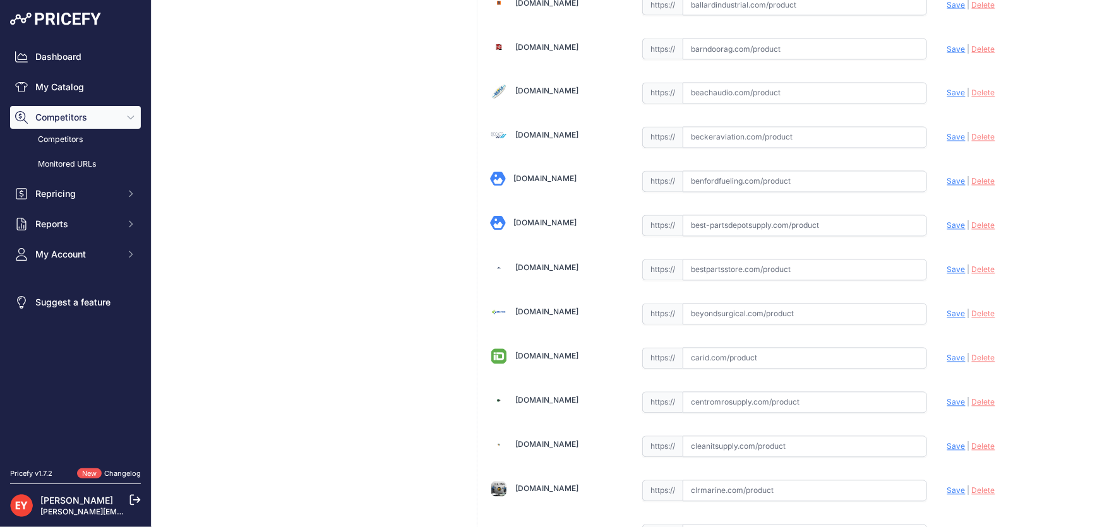
click at [704, 263] on input "text" at bounding box center [805, 270] width 244 height 21
paste input "https://www.bestpartsstore.com/product/gpi-138103-01-cover/"
click at [949, 265] on span "Save" at bounding box center [956, 269] width 18 height 9
type input "https://www.bestpartsstore.com/product/gpi-138103-01-cover/?prirule_jdsnikfkfjs…"
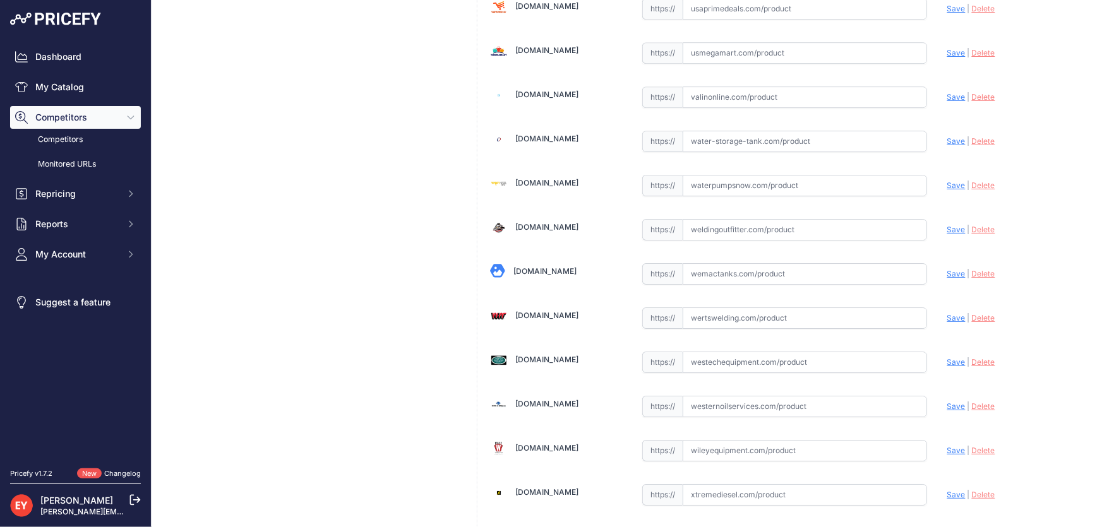
scroll to position [9308, 0]
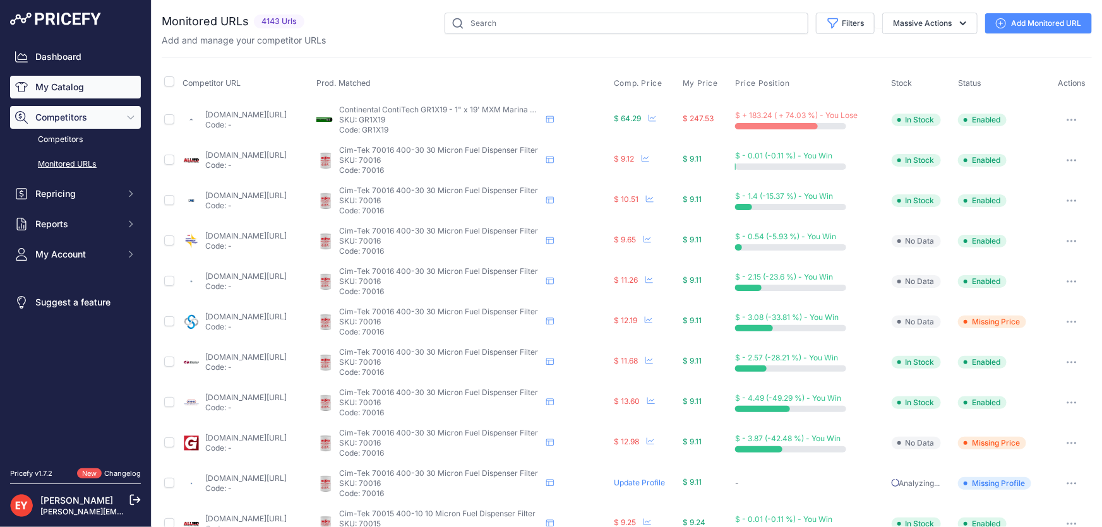
click at [51, 90] on link "My Catalog" at bounding box center [75, 87] width 131 height 23
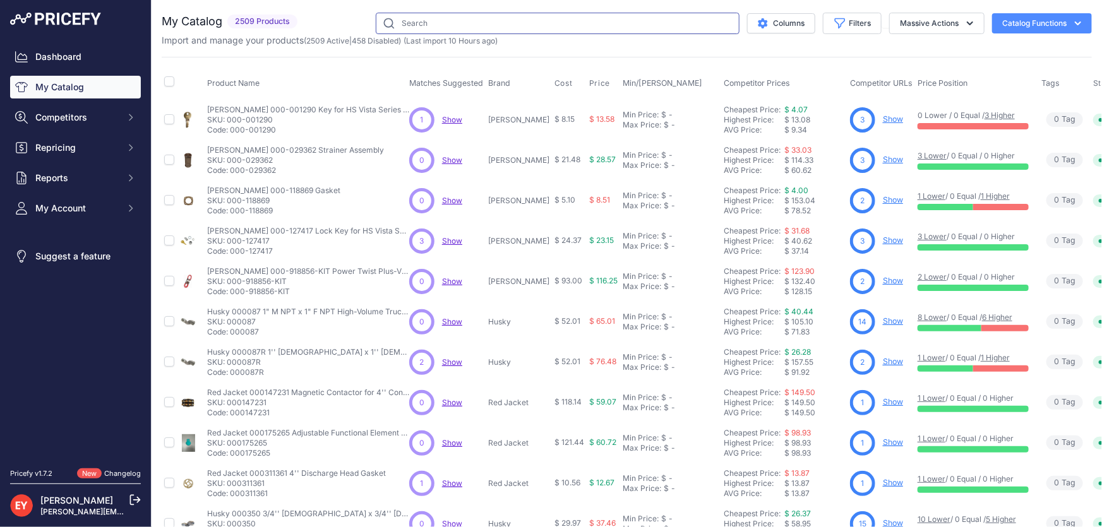
click at [422, 23] on input "text" at bounding box center [558, 23] width 364 height 21
paste input "138111-01"
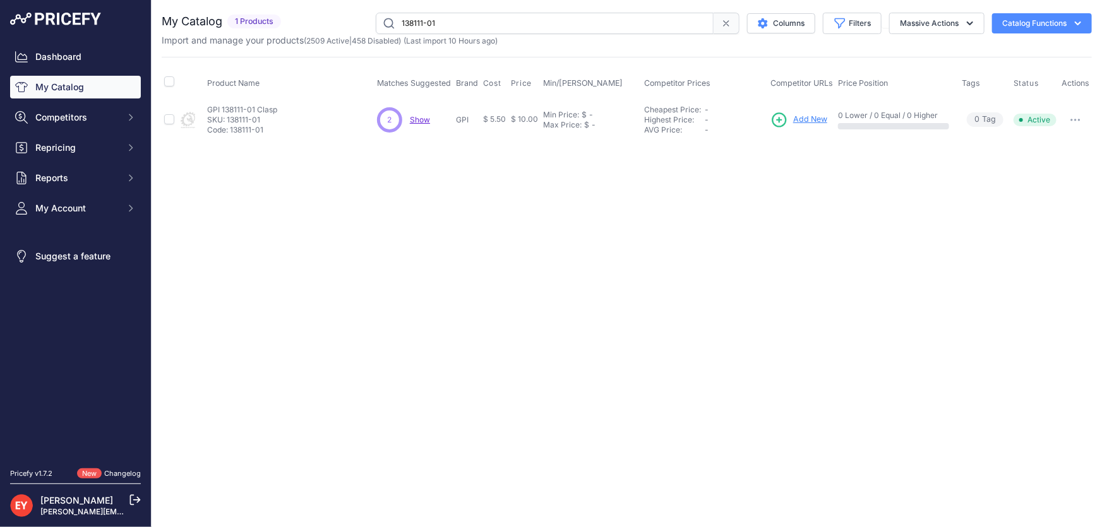
drag, startPoint x: 474, startPoint y: 24, endPoint x: 352, endPoint y: 25, distance: 121.9
click at [352, 25] on div "138111-01 Columns Filters Status All Status Only Enabled Only Disabled" at bounding box center [689, 23] width 806 height 21
paste input "9500-07"
type input "139500-07"
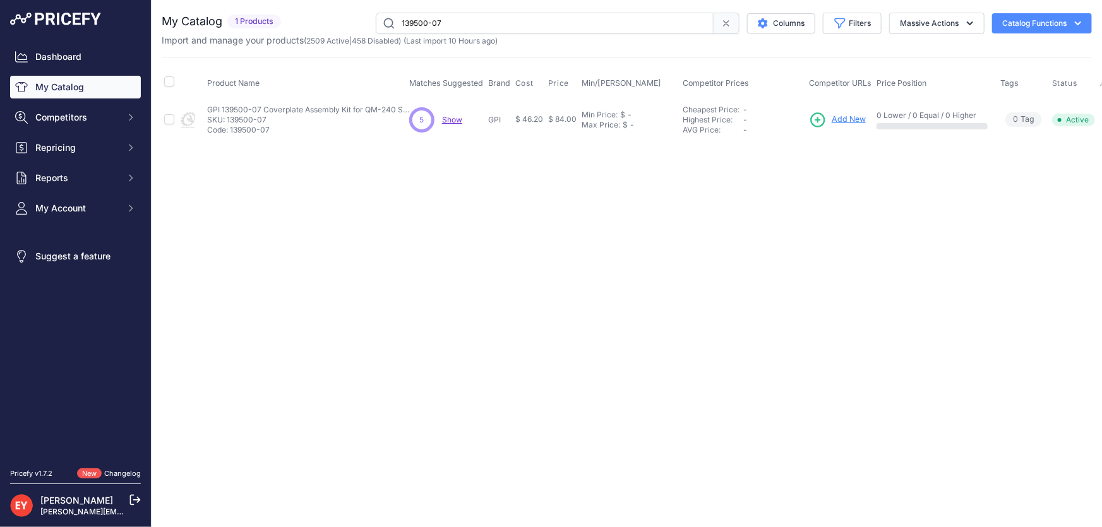
click at [836, 115] on span "Add New" at bounding box center [849, 120] width 34 height 12
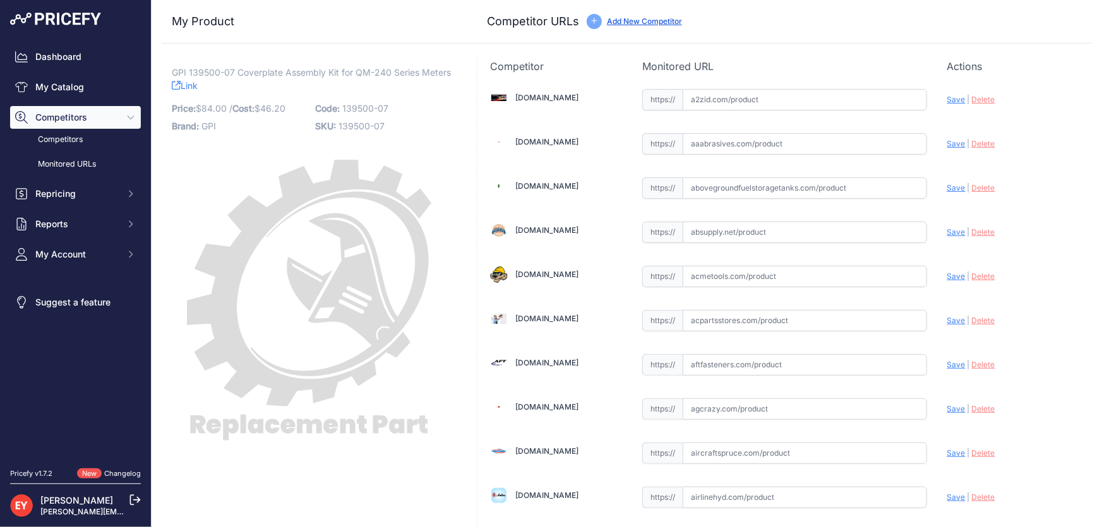
scroll to position [8686, 0]
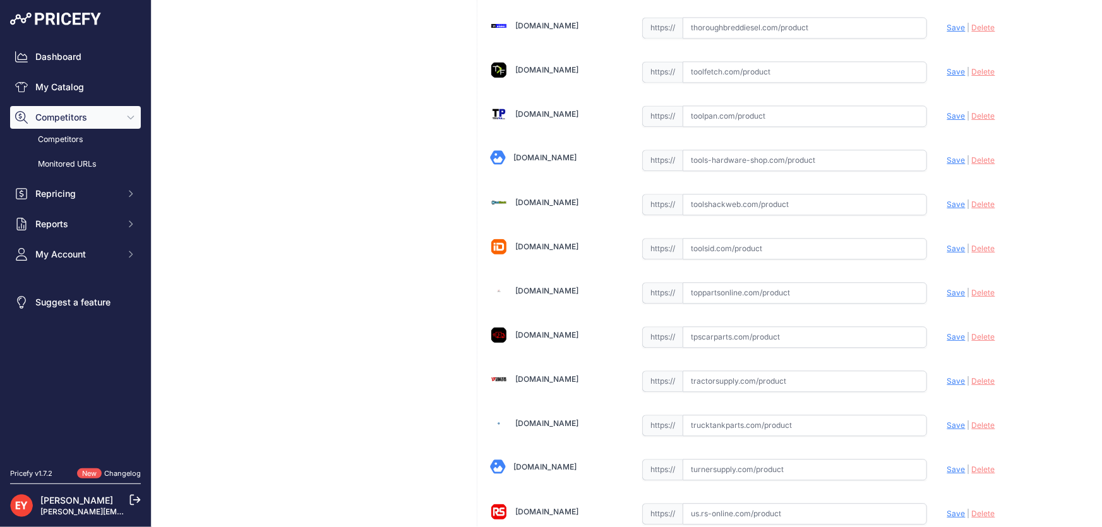
click at [729, 282] on input "text" at bounding box center [805, 292] width 244 height 21
paste input "[URL][DOMAIN_NAME]"
click at [947, 288] on span "Save" at bounding box center [956, 292] width 18 height 9
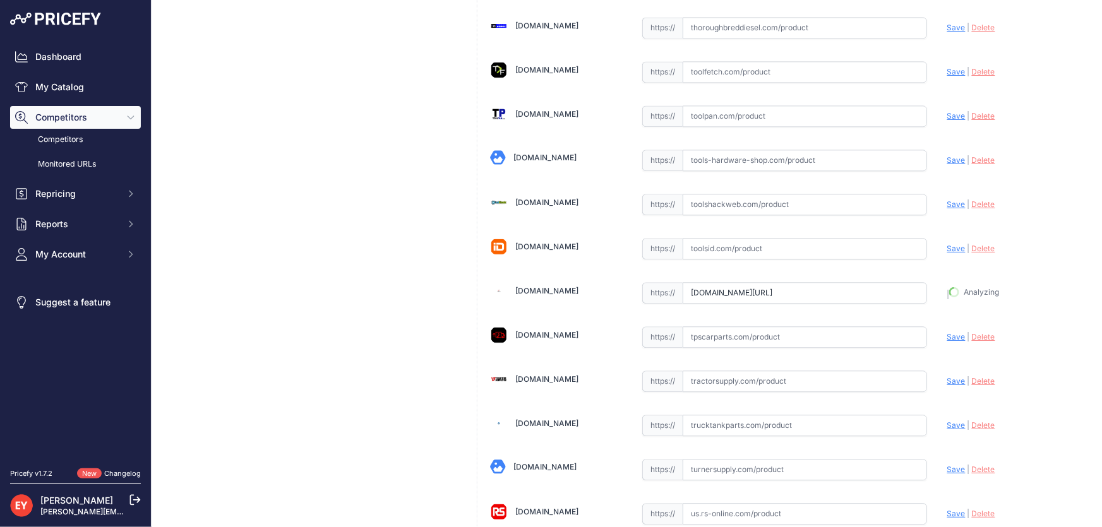
type input "[URL][DOMAIN_NAME]"
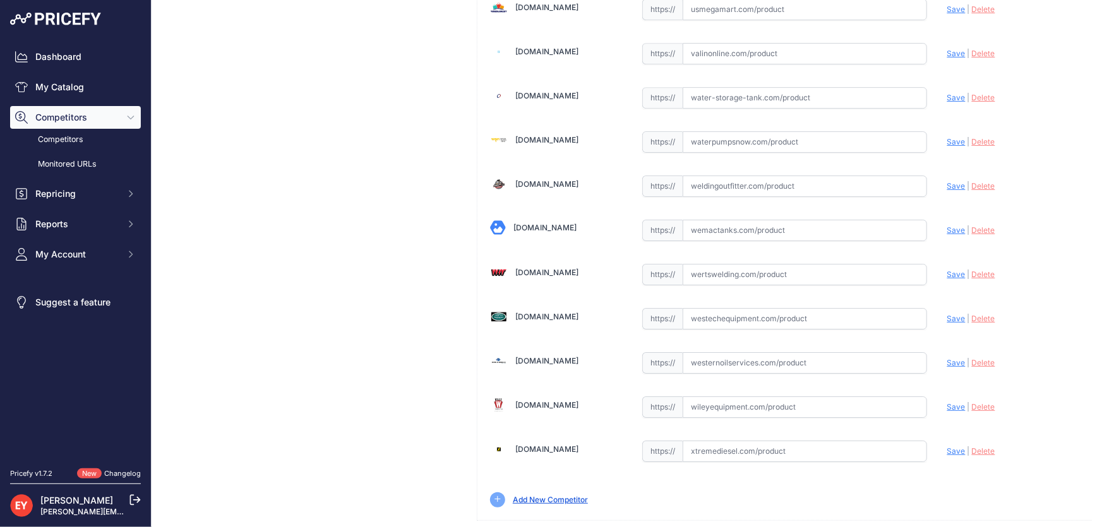
click at [702, 308] on input "text" at bounding box center [805, 318] width 244 height 21
paste input "[URL][DOMAIN_NAME]"
click at [947, 314] on span "Save" at bounding box center [956, 318] width 18 height 9
type input "[URL][DOMAIN_NAME]"
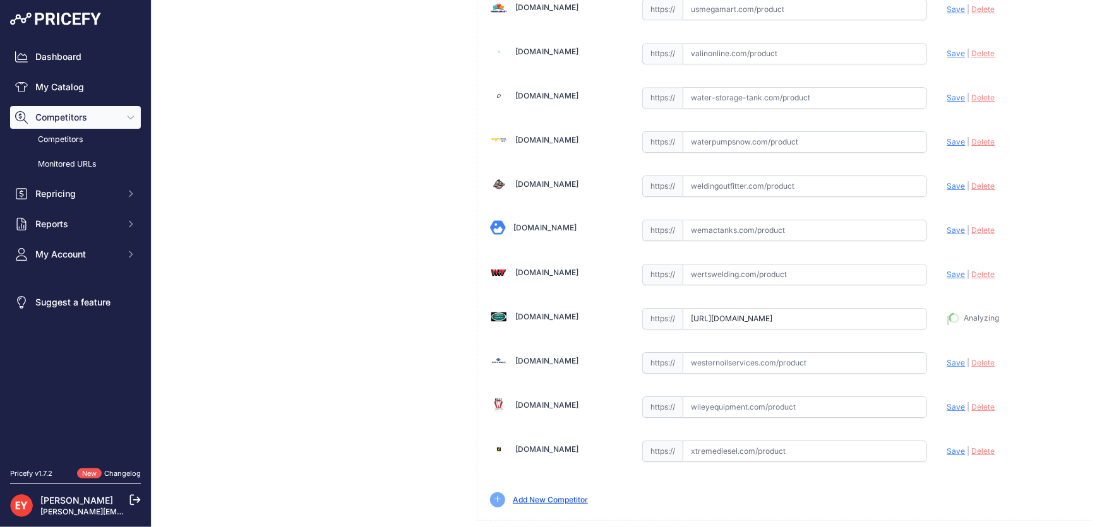
scroll to position [9307, 0]
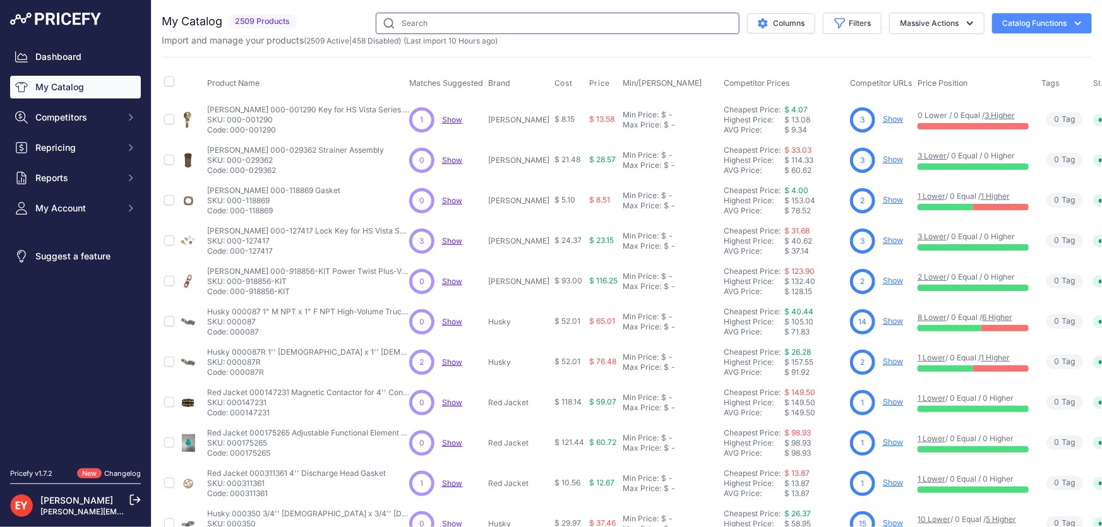
click at [435, 20] on input "text" at bounding box center [558, 23] width 364 height 21
paste input "139500-08"
type input "139500-08"
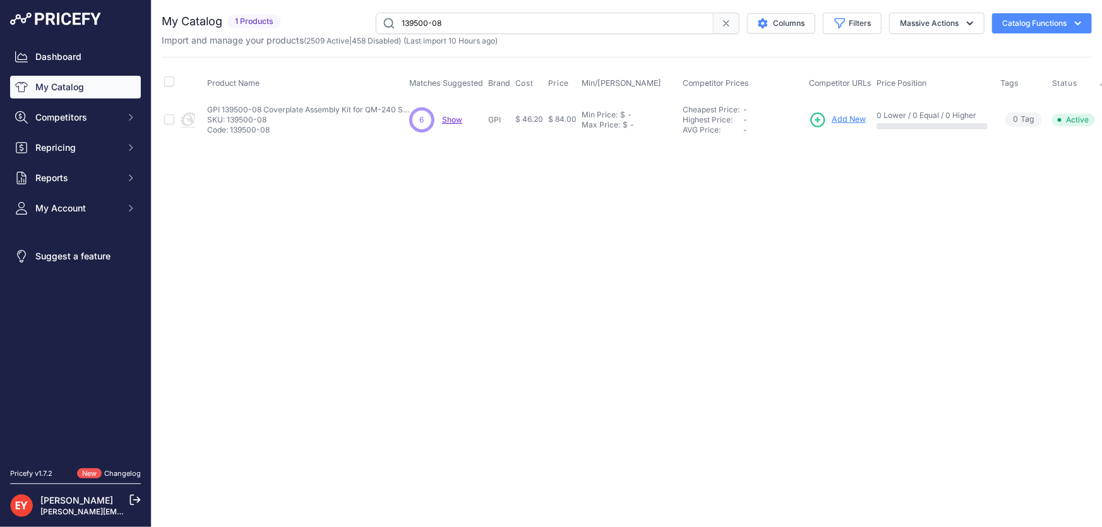
click at [855, 121] on span "Add New" at bounding box center [849, 120] width 34 height 12
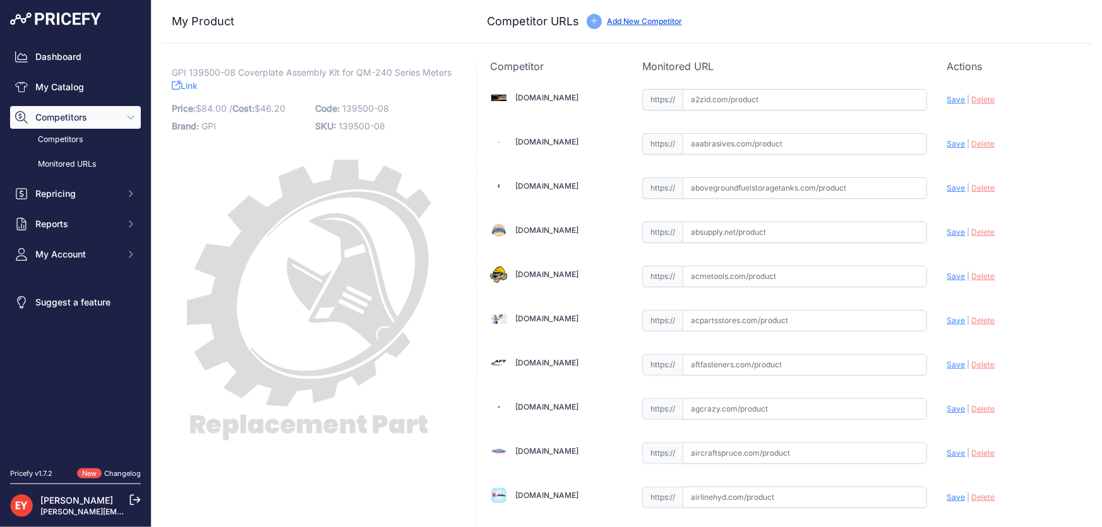
scroll to position [9279, 0]
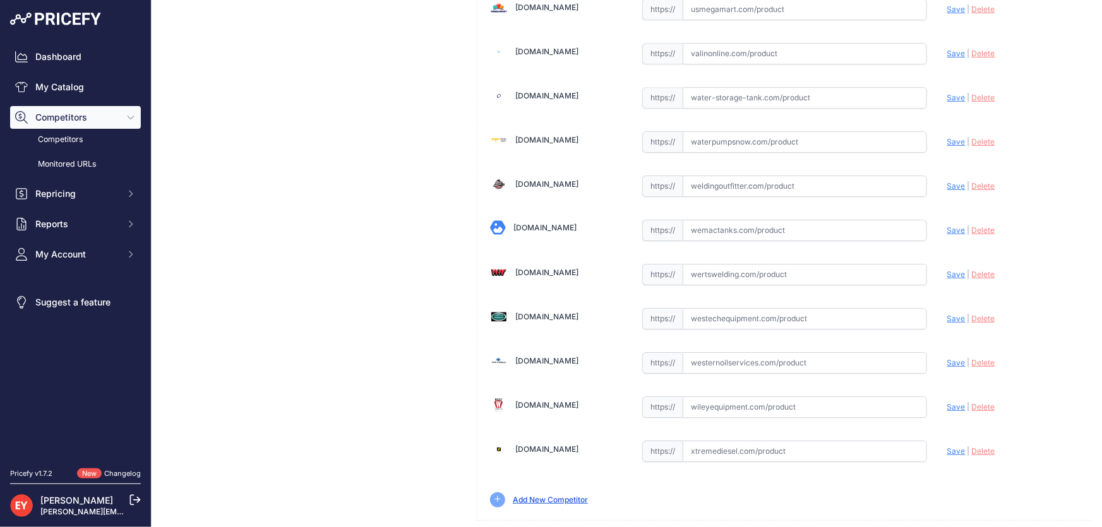
click at [745, 308] on input "text" at bounding box center [805, 318] width 244 height 21
paste input "https://westechequipment.com/product/139500-08-coverplate-assembly-kit-liters?s…"
click at [949, 314] on span "Save" at bounding box center [956, 318] width 18 height 9
type input "https://westechequipment.com/product/139500-08-coverplate-assembly-kit-liters?p…"
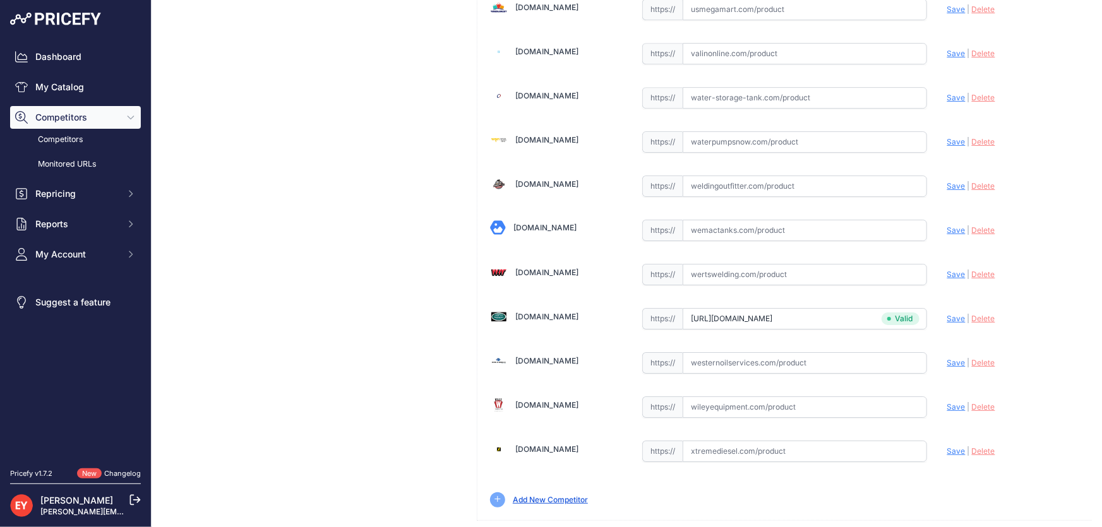
scroll to position [8686, 0]
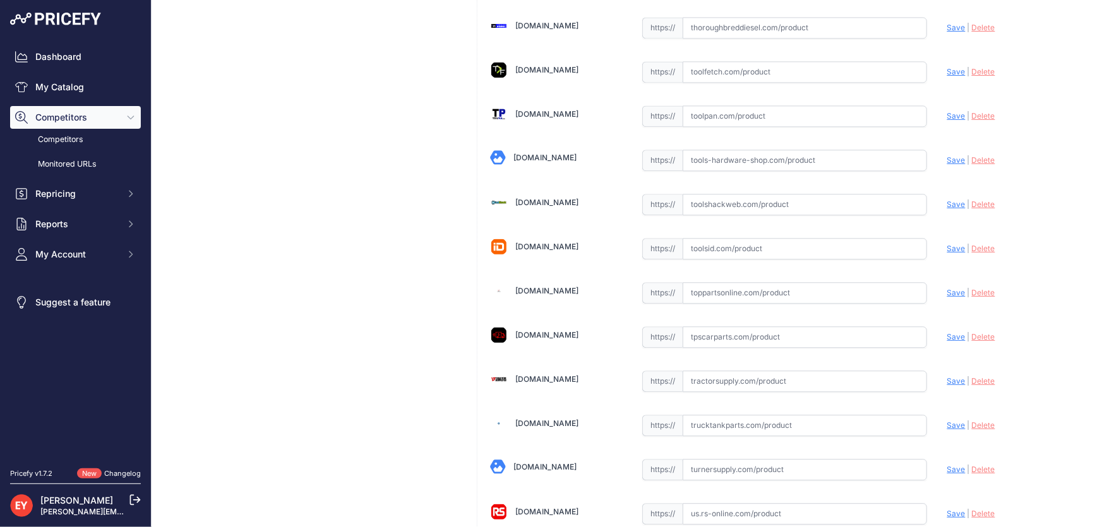
click at [745, 282] on input "text" at bounding box center [805, 292] width 244 height 21
paste input "https://www.toppartsonline.com/product/gpi-139500-08-coverplate-assembly-kit-fo…"
click at [947, 288] on span "Save" at bounding box center [956, 292] width 18 height 9
type input "[URL][DOMAIN_NAME]"
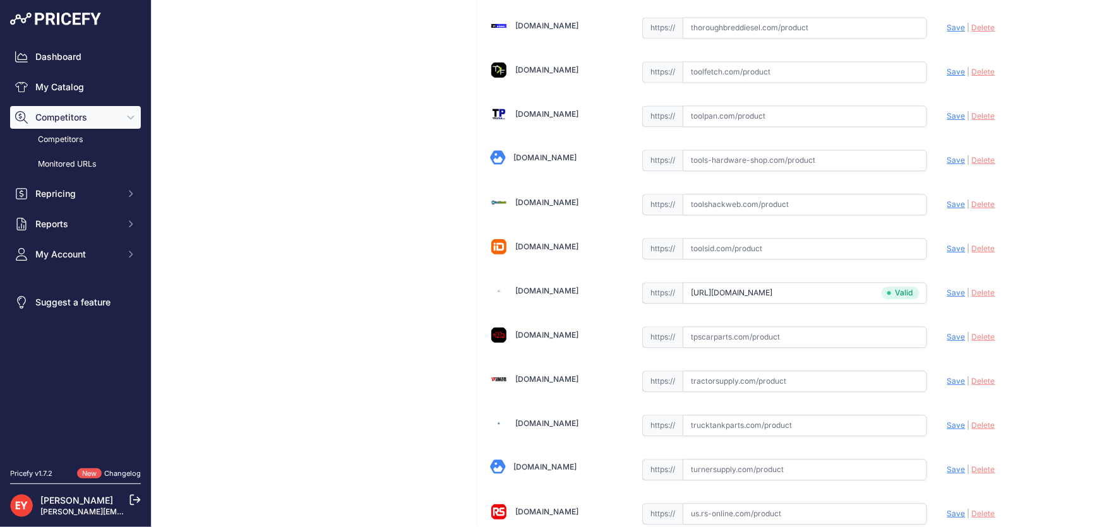
scroll to position [9279, 0]
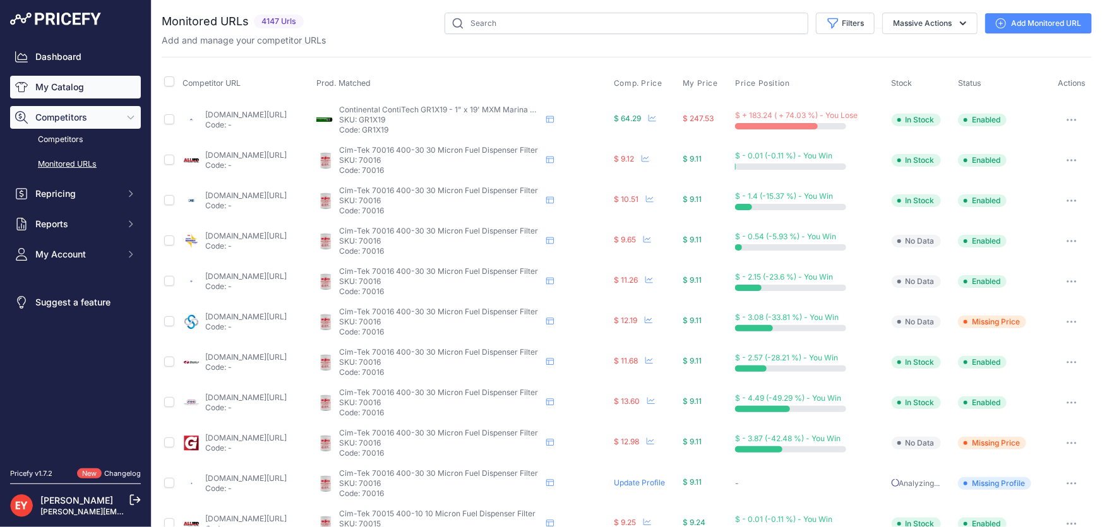
click at [55, 94] on link "My Catalog" at bounding box center [75, 87] width 131 height 23
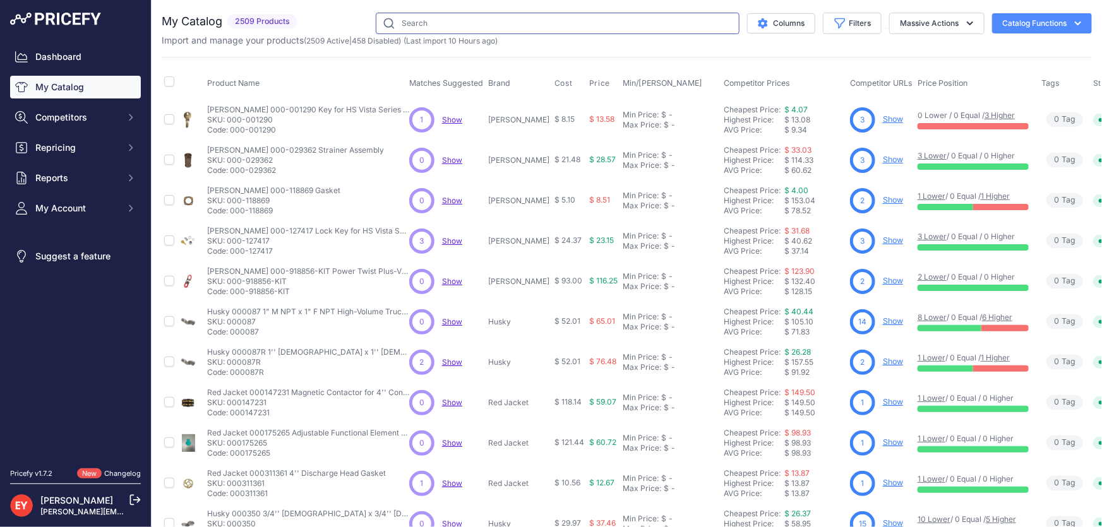
click at [412, 24] on input "text" at bounding box center [558, 23] width 364 height 21
paste input "TRUE"
type input "TRUE"
drag, startPoint x: 412, startPoint y: 24, endPoint x: 379, endPoint y: 23, distance: 32.8
click at [379, 23] on input "TRUE" at bounding box center [558, 23] width 364 height 21
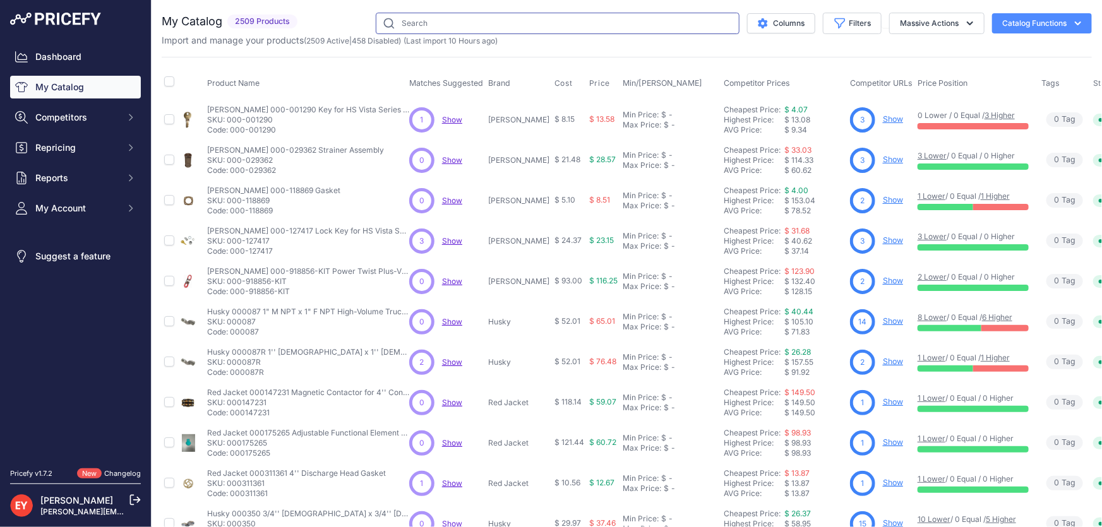
click at [426, 31] on input "text" at bounding box center [558, 23] width 364 height 21
paste input "139500-08"
type input "139500-08"
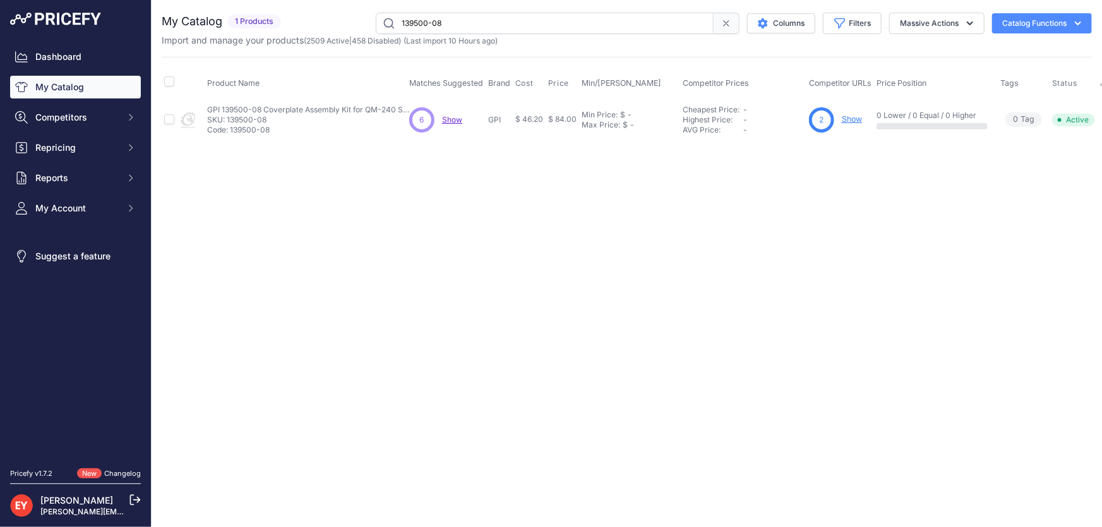
click at [856, 119] on link "Show" at bounding box center [852, 118] width 20 height 9
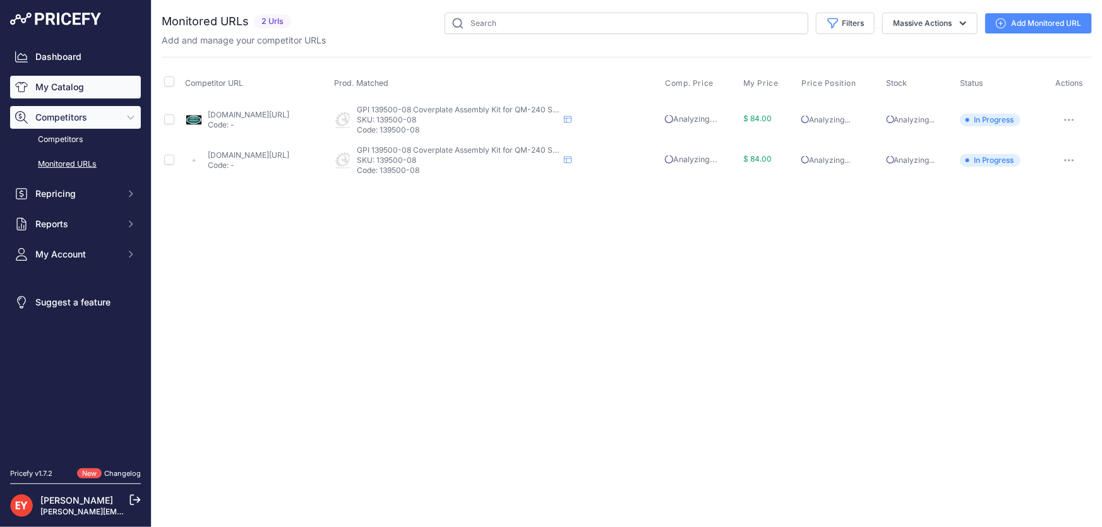
click at [58, 91] on link "My Catalog" at bounding box center [75, 87] width 131 height 23
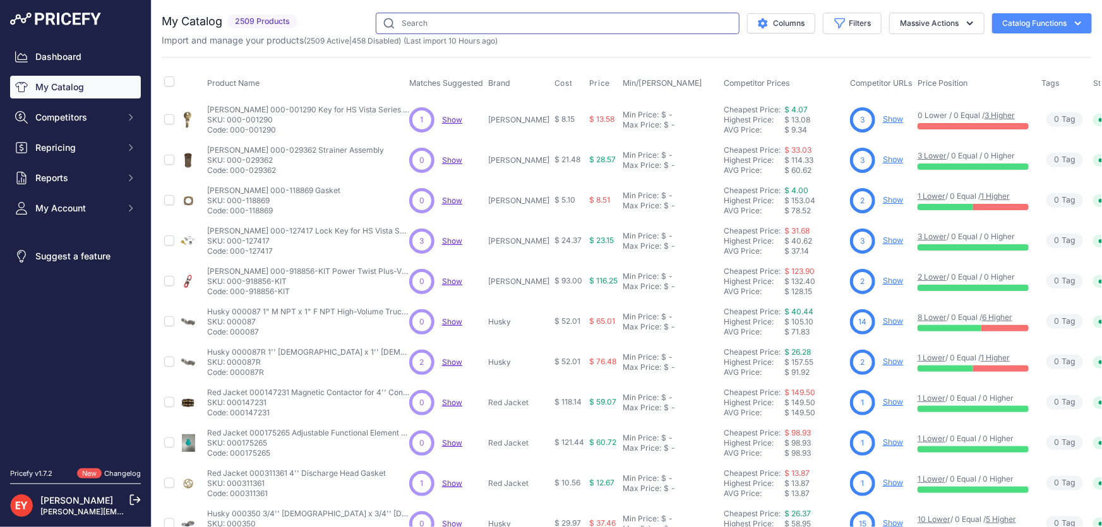
click at [423, 18] on input "text" at bounding box center [558, 23] width 364 height 21
paste input "8/21/2025"
type input "8/21/2025"
click at [376, 28] on input "8/21/2025" at bounding box center [558, 23] width 364 height 21
click at [421, 27] on input "text" at bounding box center [558, 23] width 364 height 21
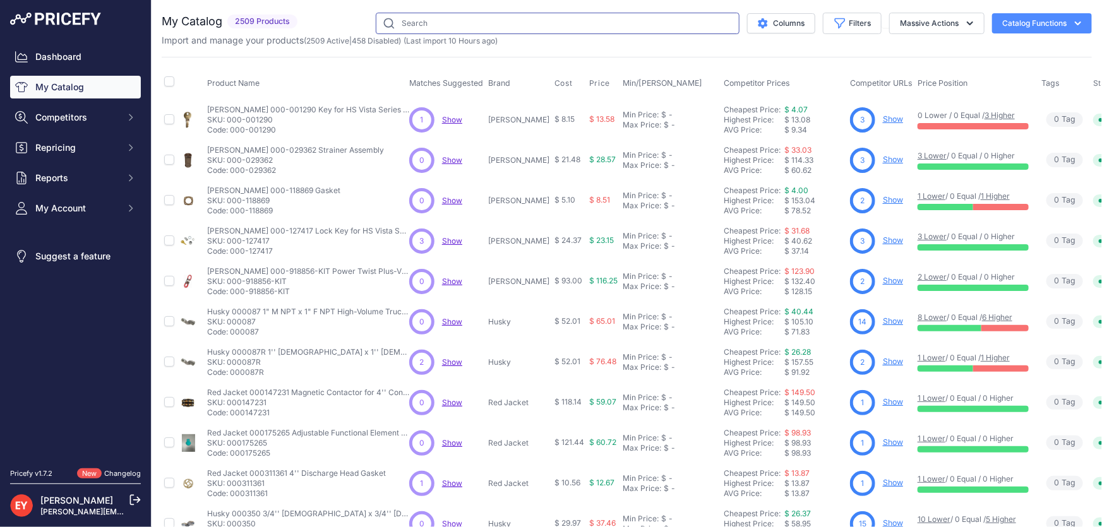
paste input "139500-09"
type input "139500-09"
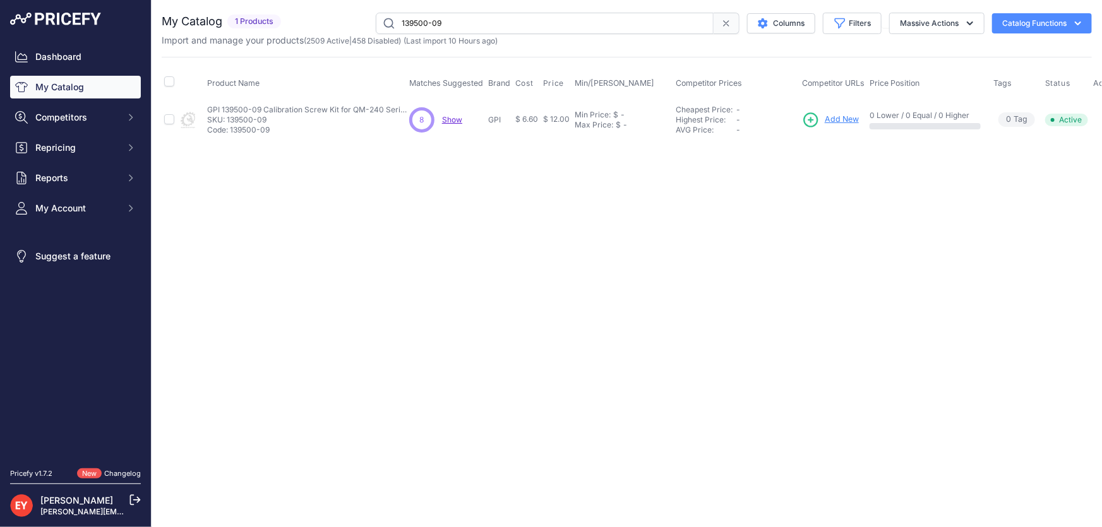
click at [840, 116] on span "Add New" at bounding box center [842, 120] width 34 height 12
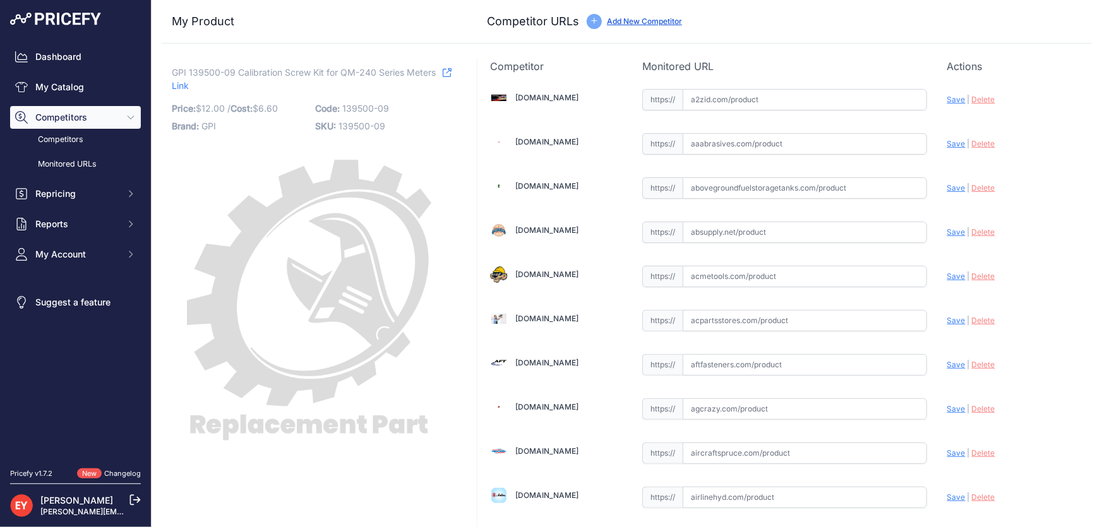
scroll to position [8686, 0]
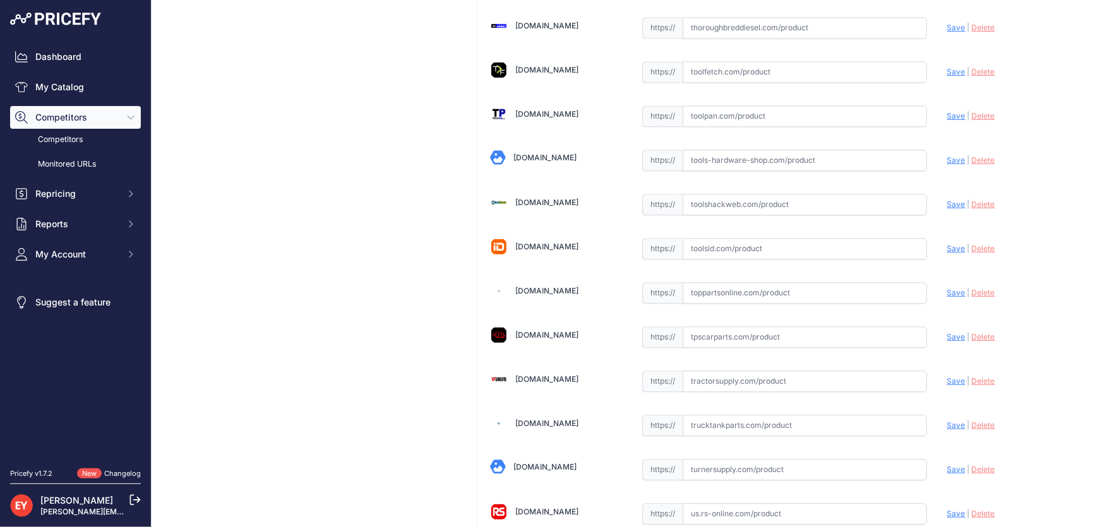
click at [713, 282] on input "text" at bounding box center [805, 292] width 244 height 21
paste input "https://www.toppartsonline.com/product/gpi-139500-09-calibration-screw-kit-for-…"
click at [947, 288] on span "Save" at bounding box center [956, 292] width 18 height 9
type input "https://www.toppartsonline.com/product/gpi-139500-09-calibration-screw-kit-for-…"
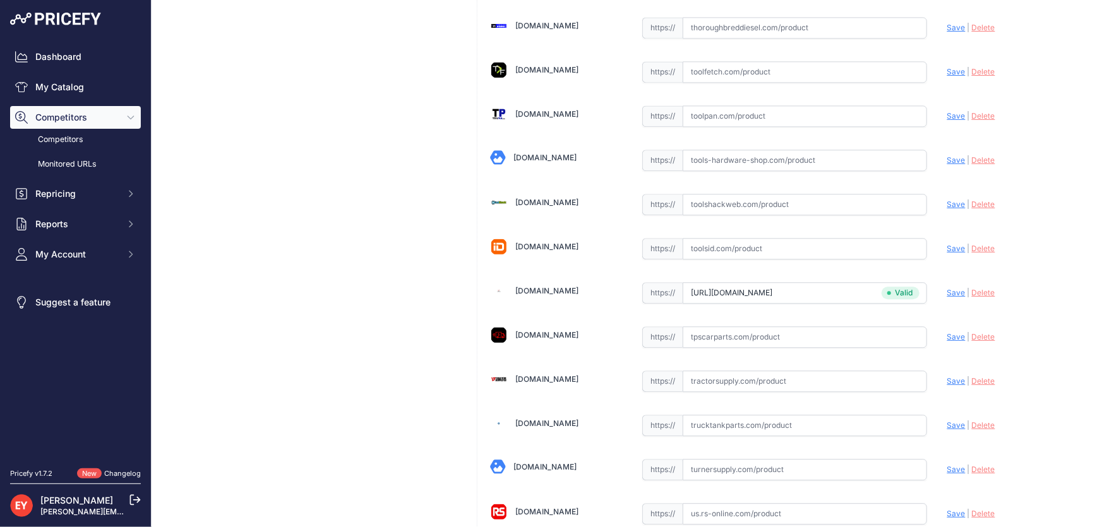
scroll to position [3183, 0]
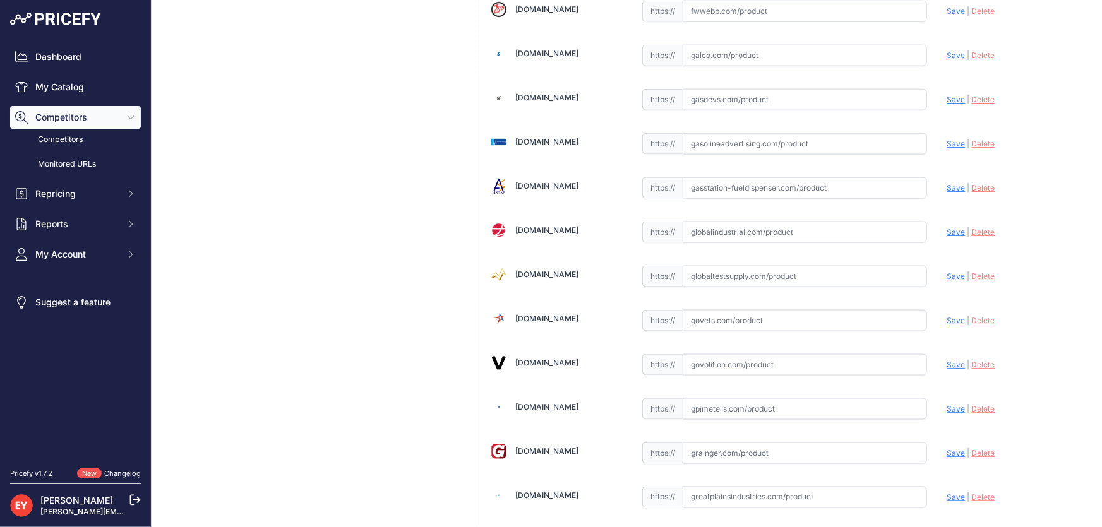
click at [719, 268] on input "text" at bounding box center [805, 276] width 244 height 21
paste input "https://www.globaltestsupply.com/product/flomec-139500-09-replacement-calibrati…"
click at [947, 272] on span "Save" at bounding box center [956, 276] width 18 height 9
type input "https://www.globaltestsupply.com/product/flomec-139500-09-replacement-calibrati…"
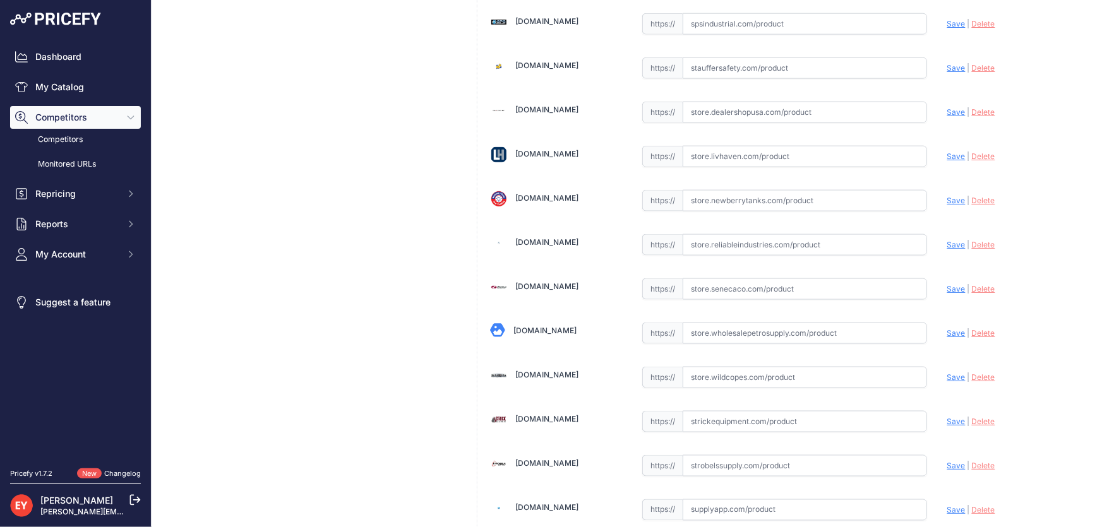
scroll to position [9308, 0]
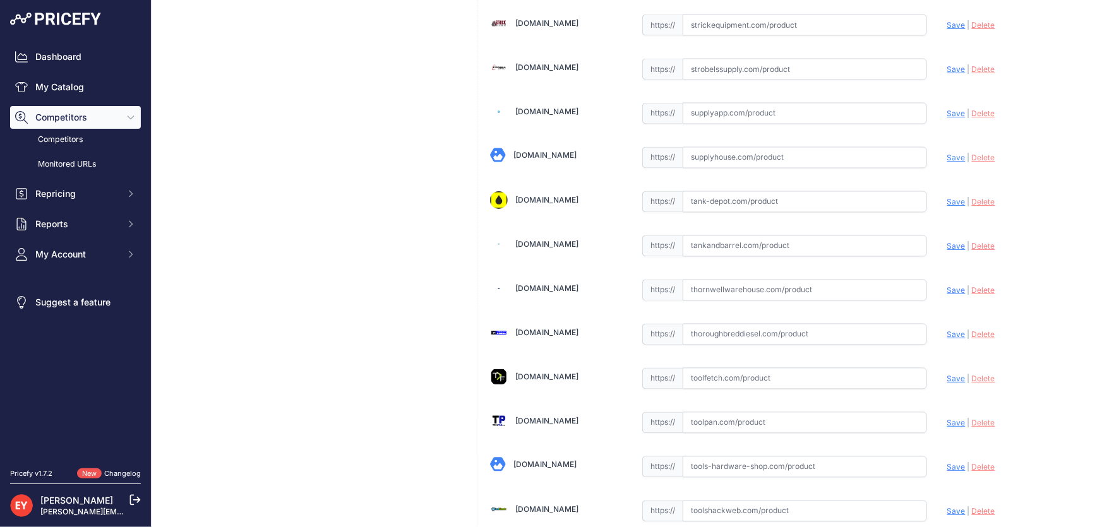
scroll to position [8513, 0]
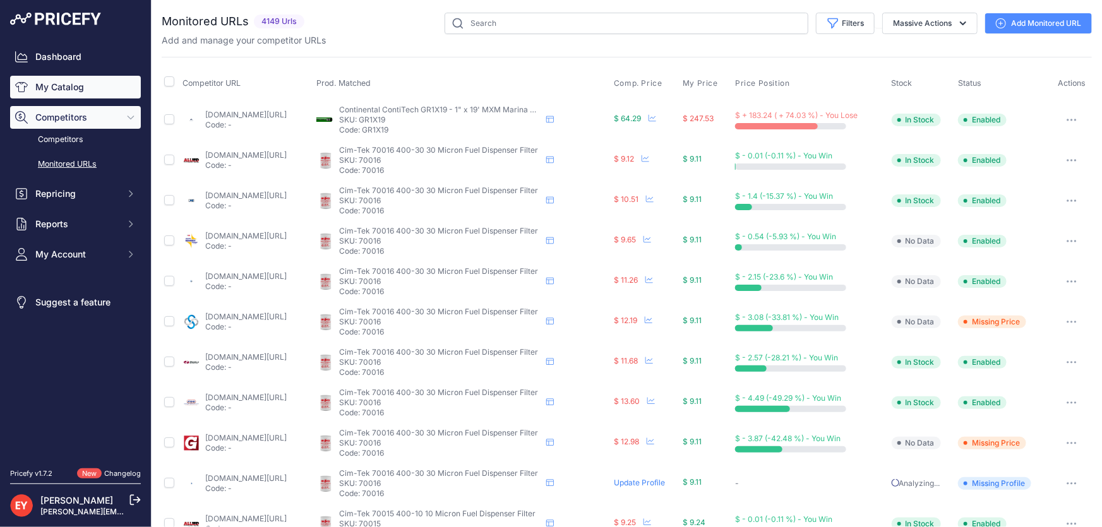
click at [93, 93] on link "My Catalog" at bounding box center [75, 87] width 131 height 23
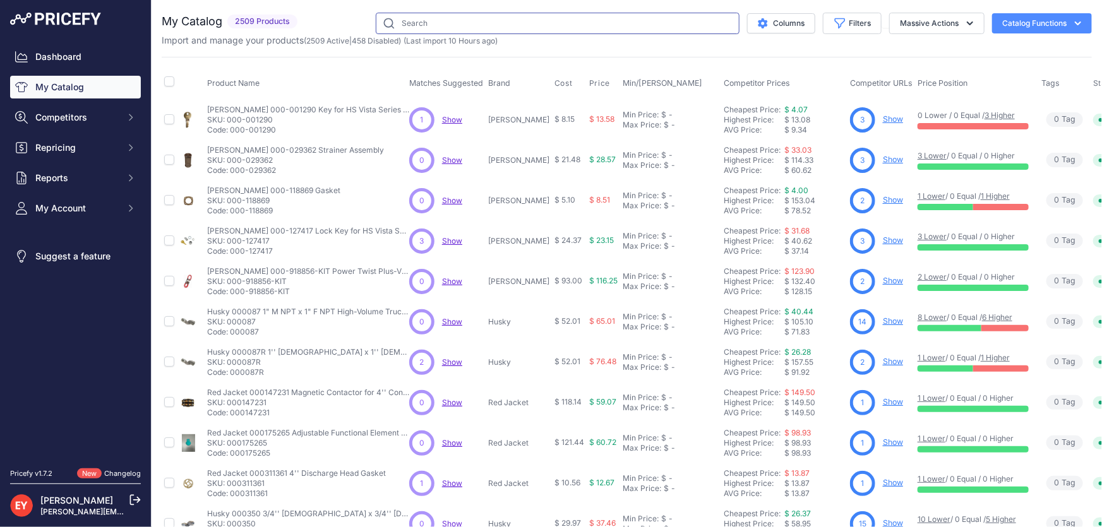
click at [493, 16] on input "text" at bounding box center [558, 23] width 364 height 21
paste input "901003-64"
type input "901003-64"
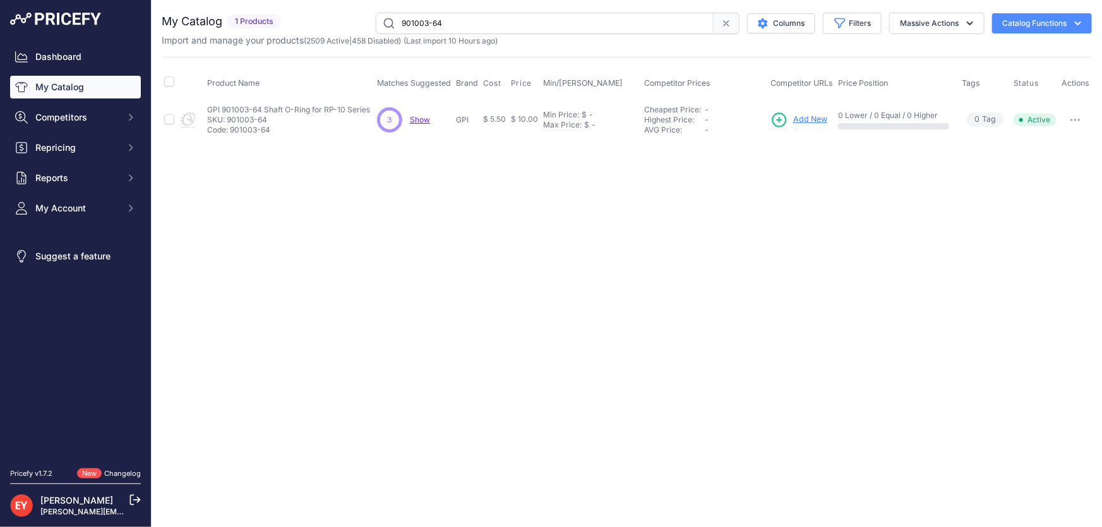
click at [813, 120] on span "Add New" at bounding box center [810, 120] width 34 height 12
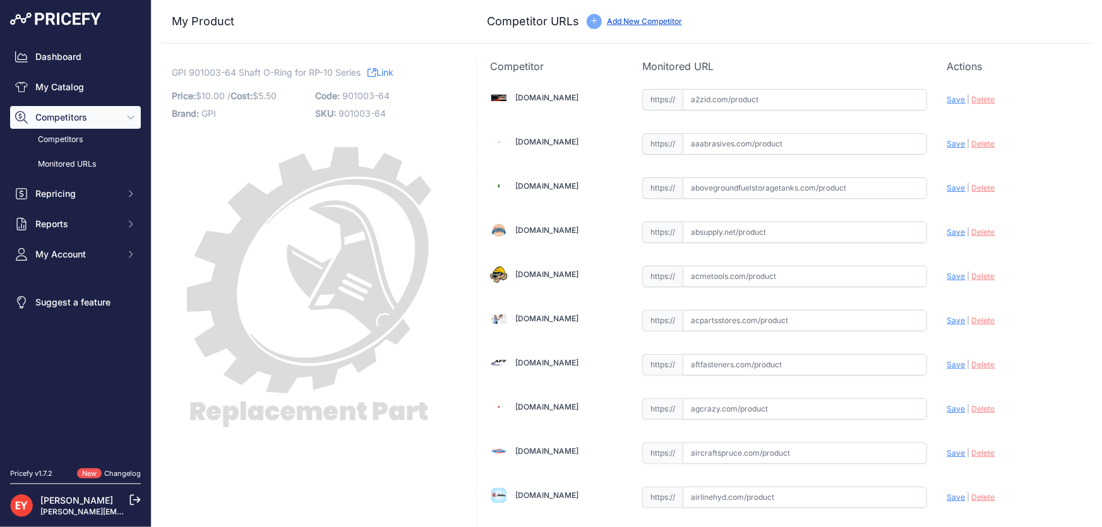
scroll to position [8686, 0]
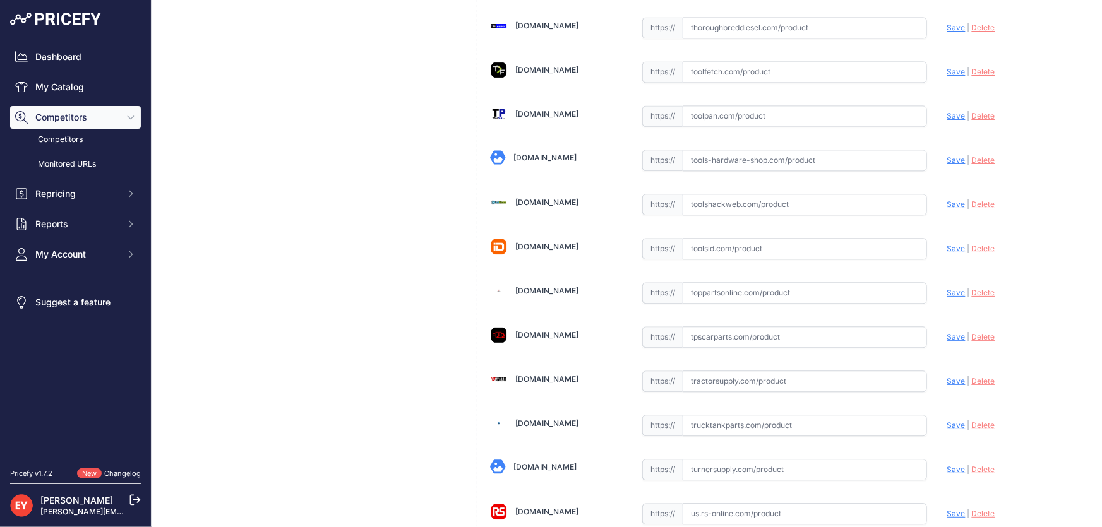
click at [712, 282] on input "text" at bounding box center [805, 292] width 244 height 21
paste input "https://www.toppartsonline.com/product/gpi-901003-64-shaft-o-ring-for-rp-10-ser…"
click at [947, 288] on span "Save" at bounding box center [956, 292] width 18 height 9
type input "https://www.toppartsonline.com/product/gpi-901003-64-shaft-o-ring-for-rp-10-ser…"
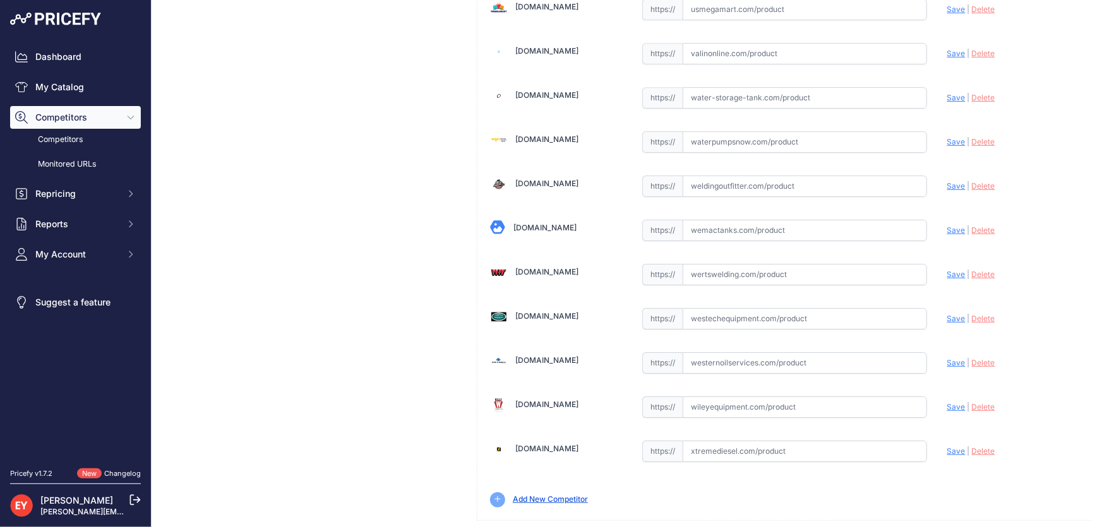
scroll to position [9279, 0]
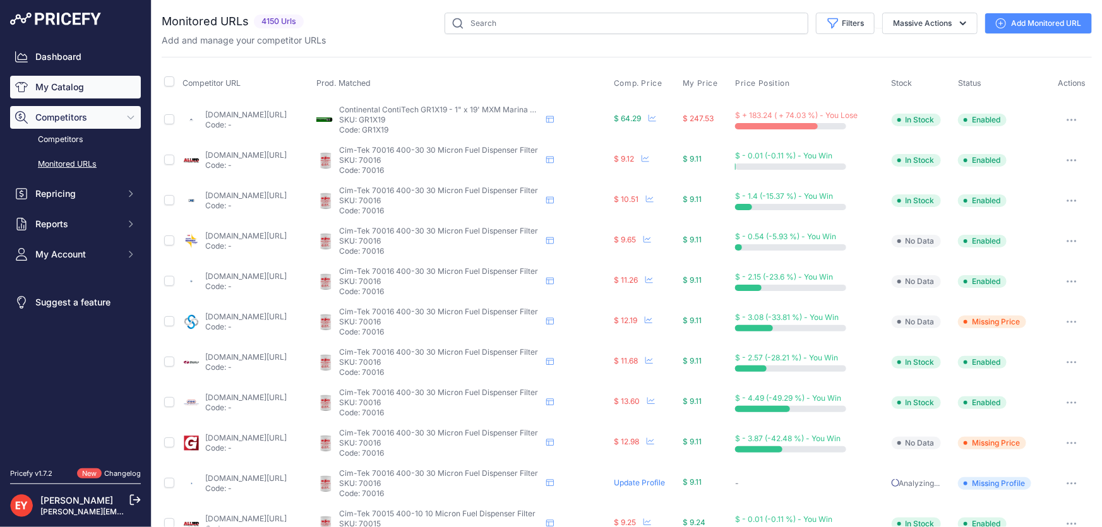
click at [51, 92] on link "My Catalog" at bounding box center [75, 87] width 131 height 23
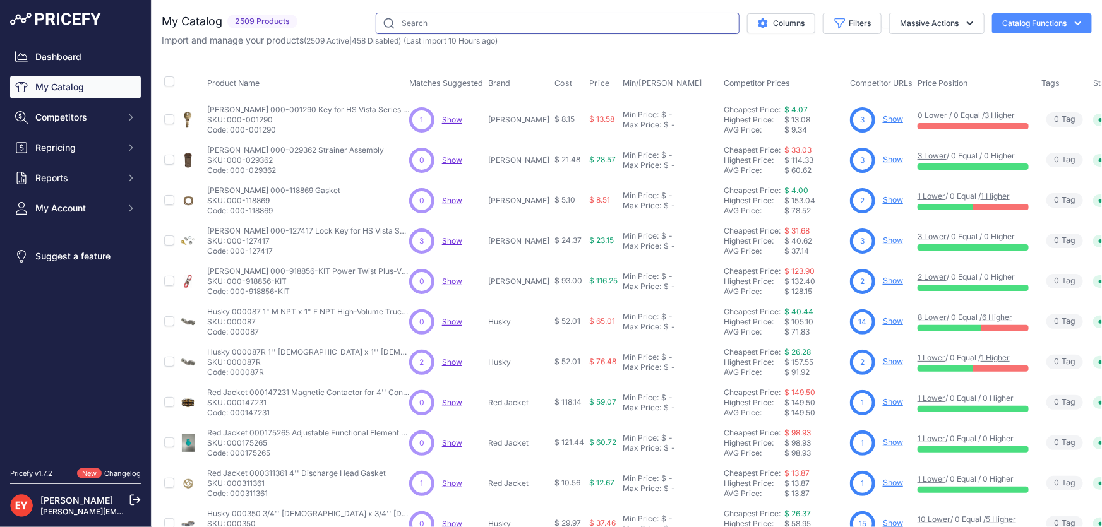
click at [400, 18] on input "text" at bounding box center [558, 23] width 364 height 21
paste input "139500-10"
type input "139500-10"
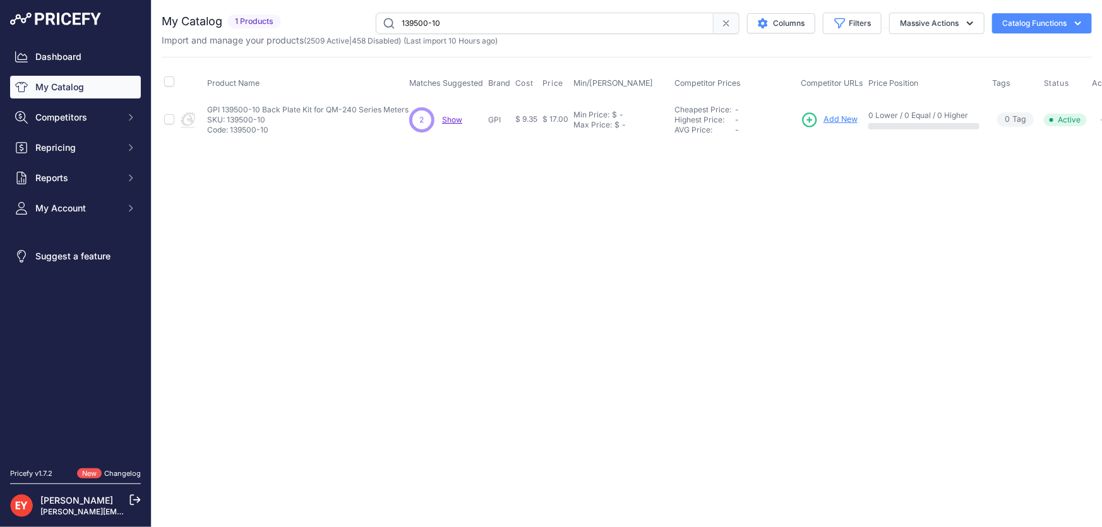
drag, startPoint x: 479, startPoint y: 25, endPoint x: 378, endPoint y: 20, distance: 100.6
click at [378, 20] on input "139500-10" at bounding box center [545, 23] width 338 height 21
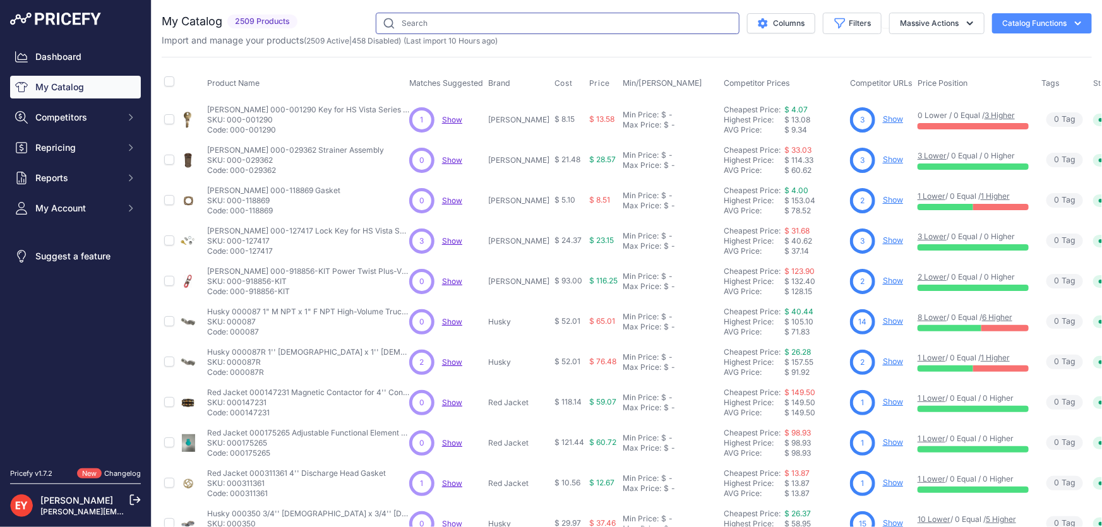
click at [428, 24] on input "text" at bounding box center [558, 23] width 364 height 21
paste input "N/A on Competitor's Website"
type input "N/A on Competitor's Website"
drag, startPoint x: 517, startPoint y: 26, endPoint x: 341, endPoint y: 22, distance: 176.3
click at [341, 22] on div "N/A on Competitor's Website Columns Filters Status All Status Only Enabled Only…" at bounding box center [698, 23] width 790 height 21
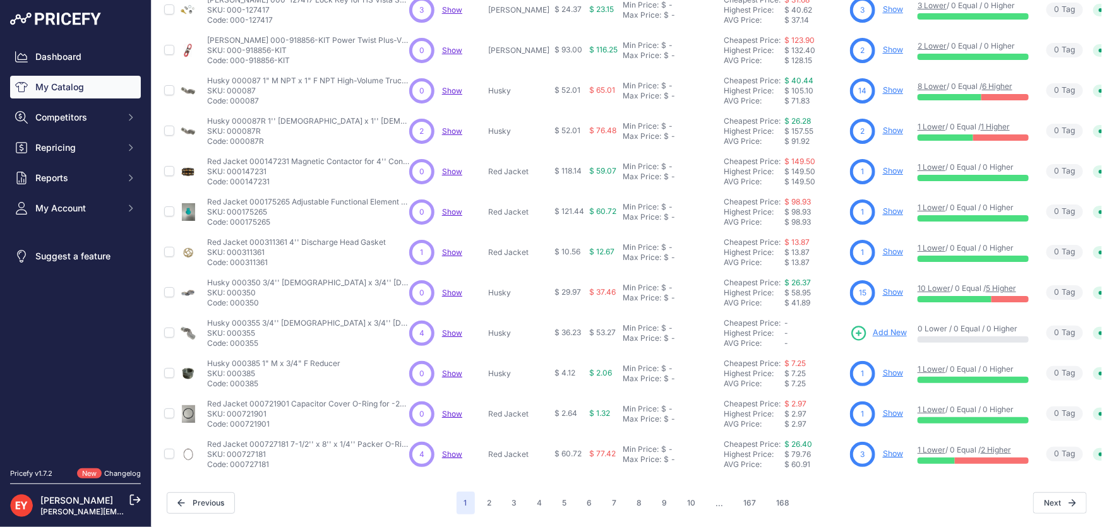
scroll to position [8, 0]
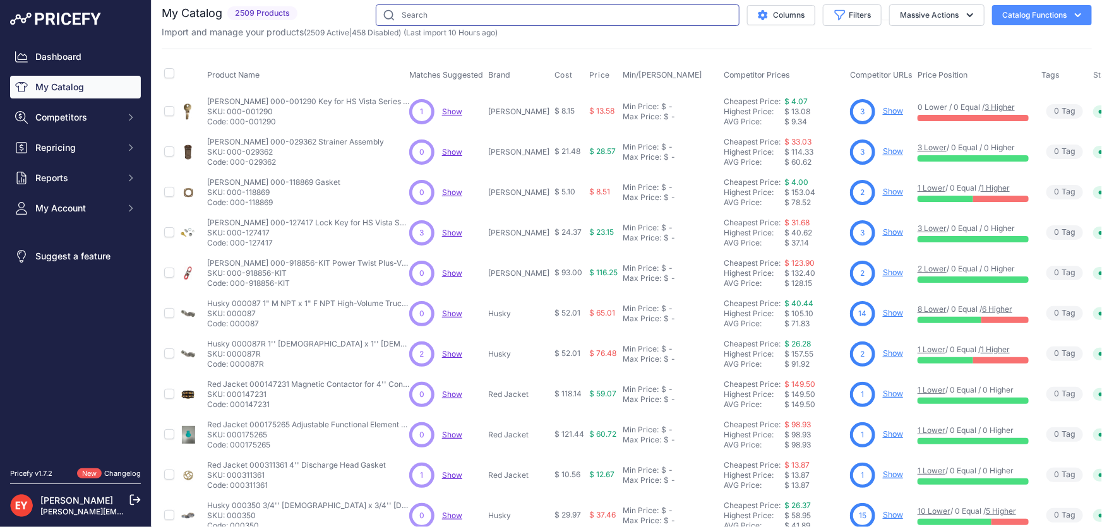
paste input "165700-01"
type input "165700-01"
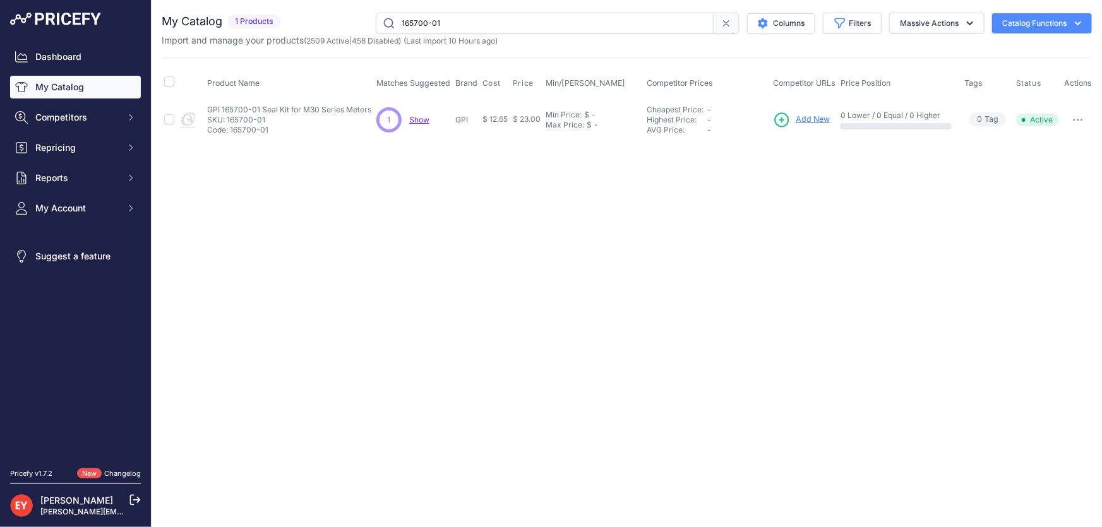
click at [822, 116] on span "Add New" at bounding box center [813, 120] width 34 height 12
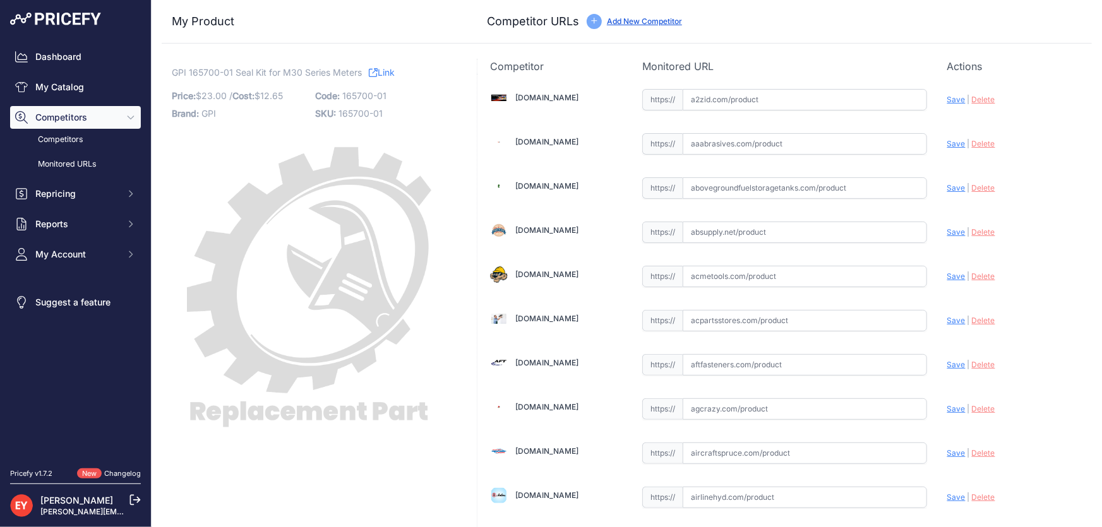
scroll to position [8686, 0]
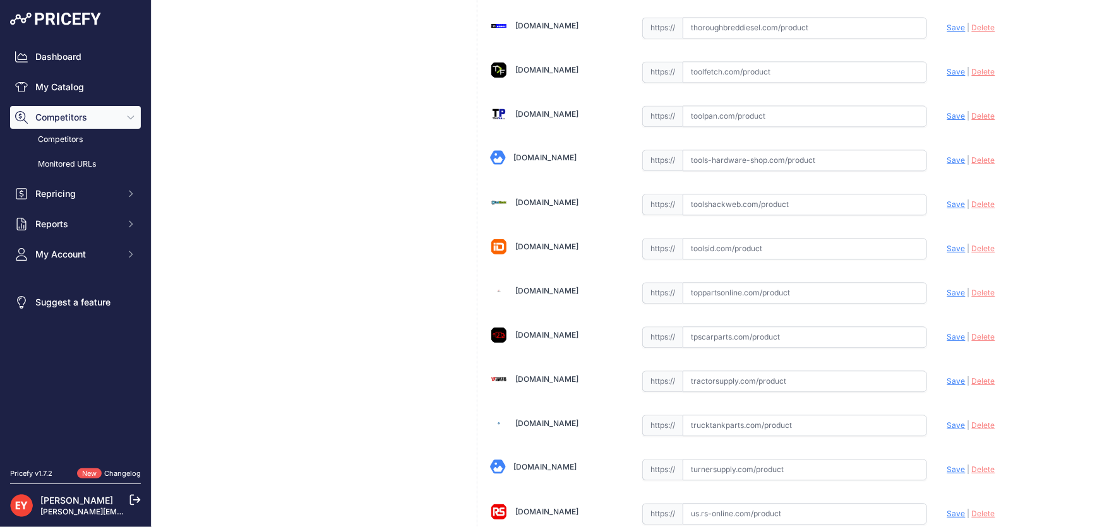
click at [743, 282] on input "text" at bounding box center [805, 292] width 244 height 21
click at [703, 282] on input "text" at bounding box center [805, 292] width 244 height 21
paste input "https://www.toppartsonline.com/product/gpi-165700-01-seal-kit-for-m30-series-me…"
click at [952, 288] on span "Save" at bounding box center [956, 292] width 18 height 9
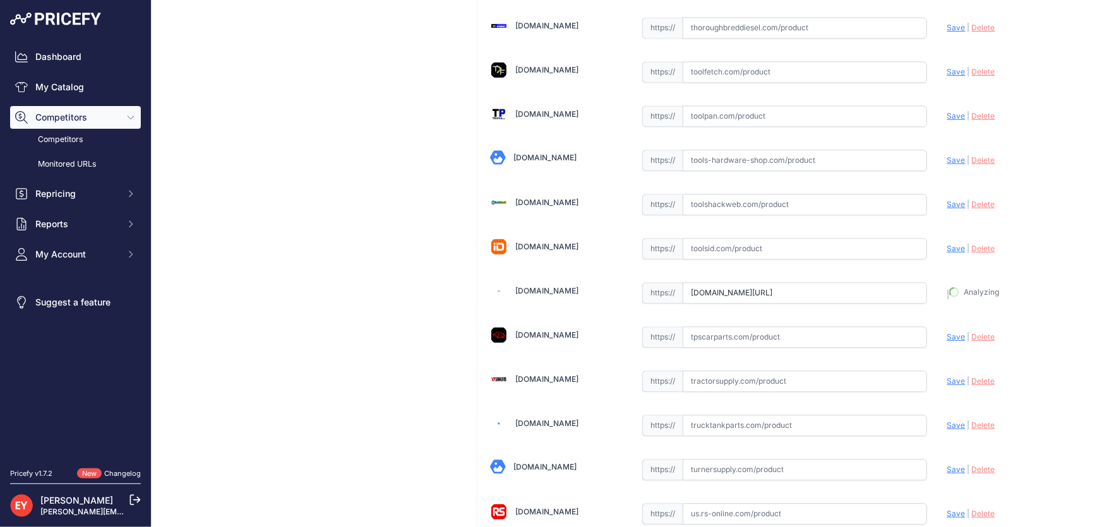
type input "https://www.toppartsonline.com/product/gpi-165700-01-seal-kit-for-m30-series-me…"
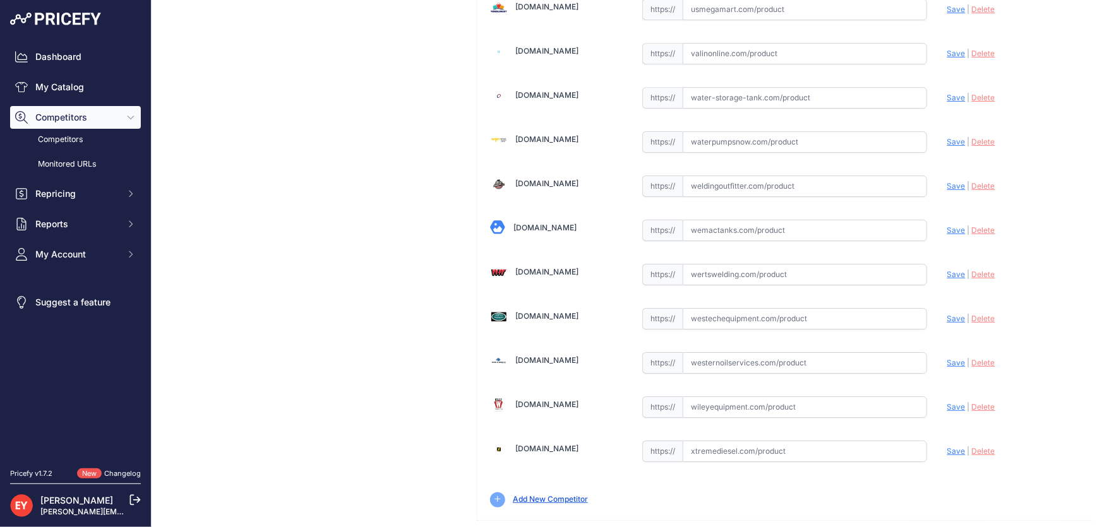
drag, startPoint x: 1041, startPoint y: 505, endPoint x: 993, endPoint y: 498, distance: 48.5
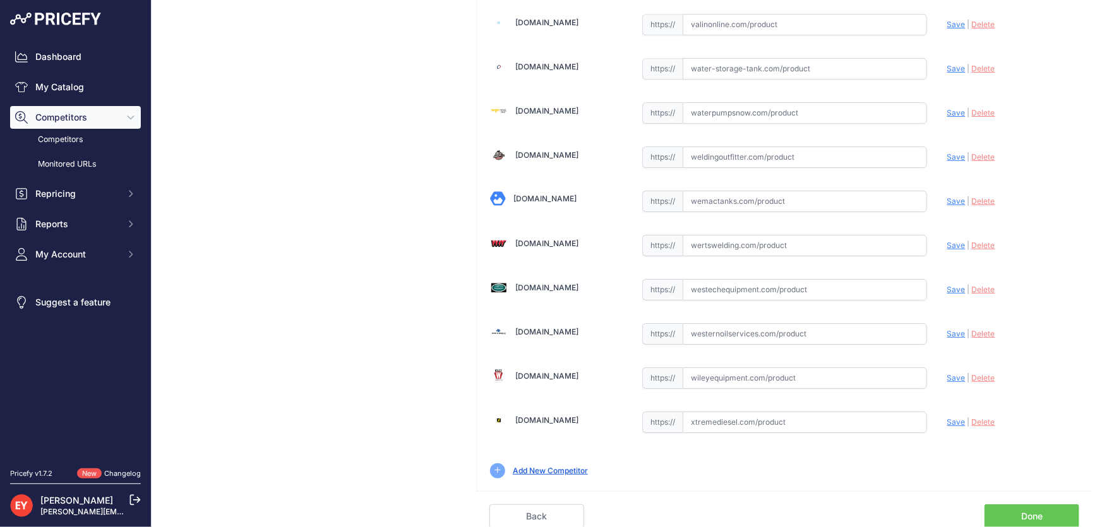
scroll to position [9279, 0]
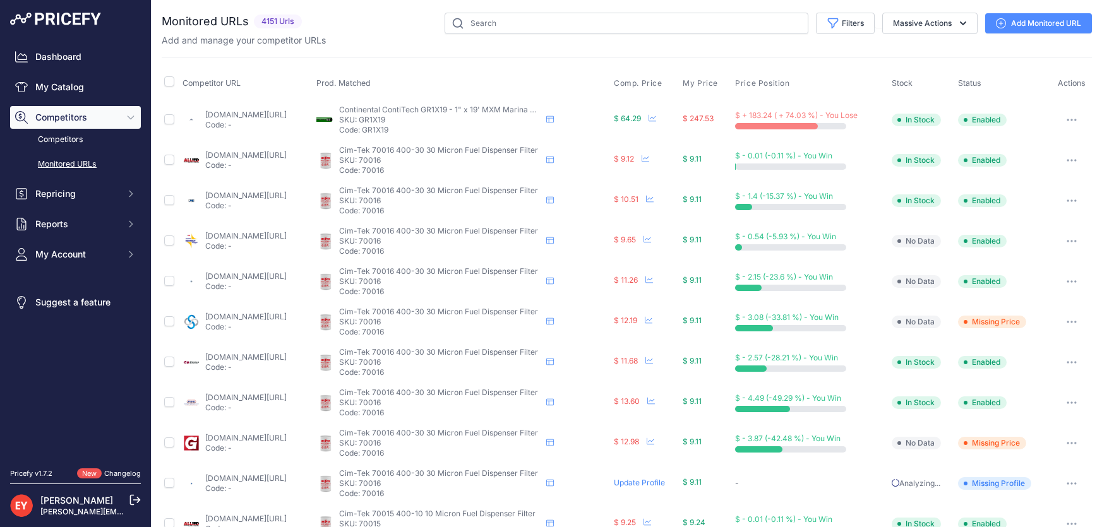
click at [58, 88] on link "My Catalog" at bounding box center [75, 87] width 131 height 23
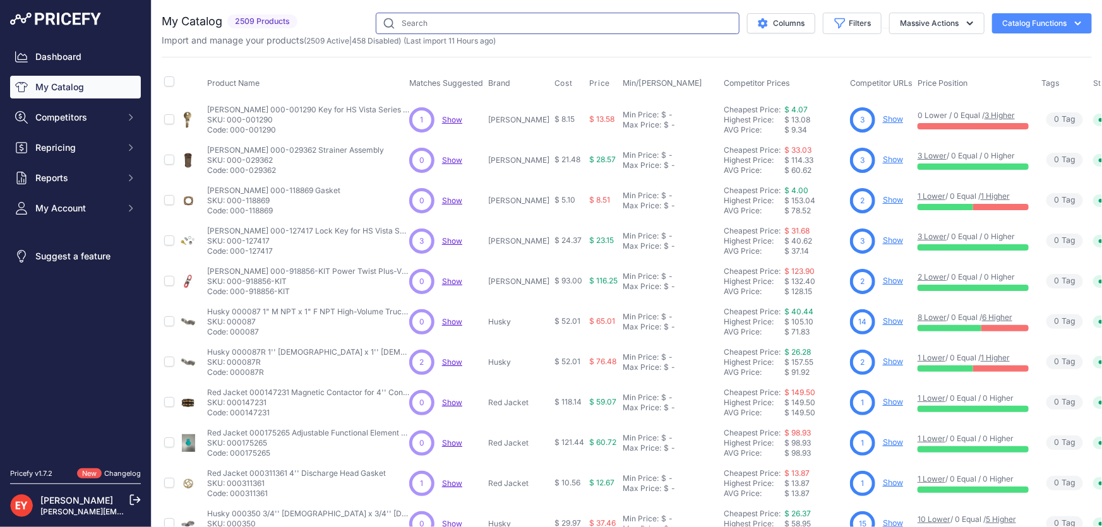
click at [429, 25] on input "text" at bounding box center [558, 23] width 364 height 21
paste input "12304001"
type input "12304001"
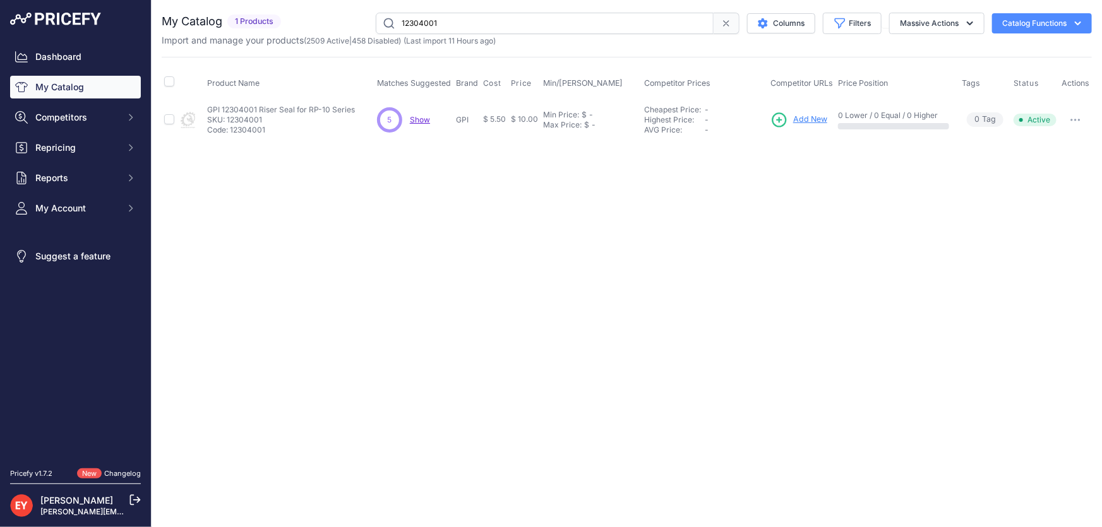
click at [810, 117] on span "Add New" at bounding box center [810, 120] width 34 height 12
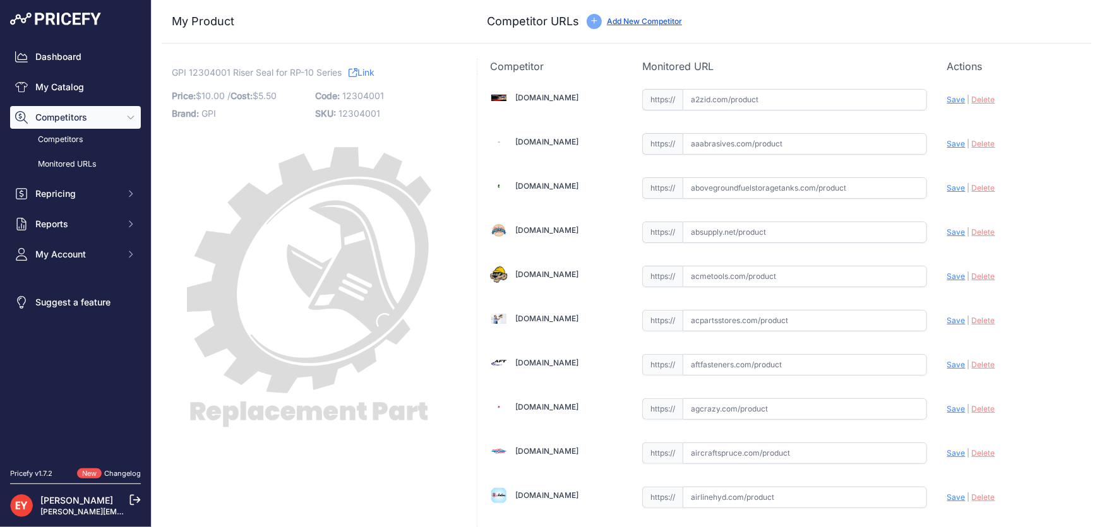
scroll to position [8686, 0]
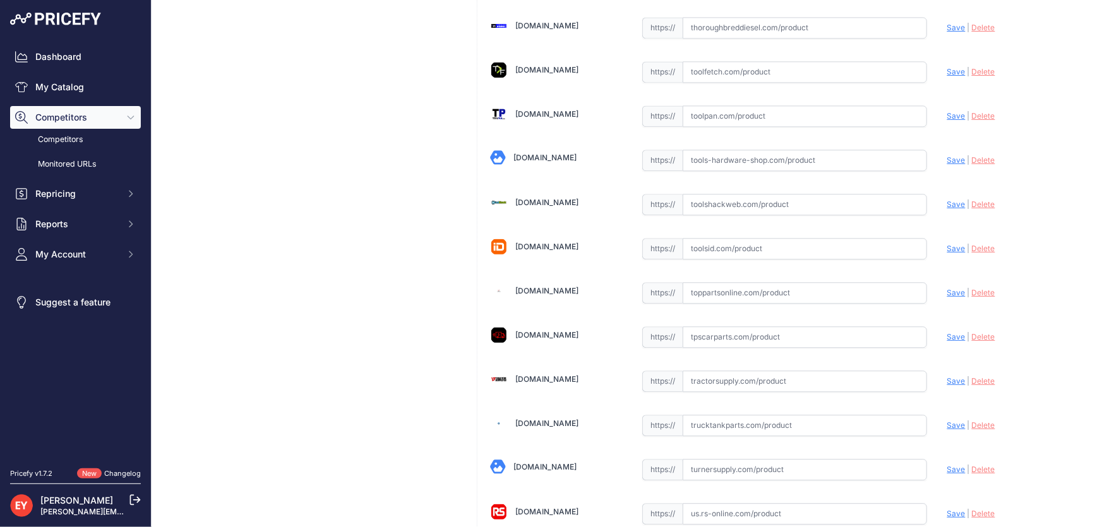
click at [718, 282] on input "text" at bounding box center [805, 292] width 244 height 21
paste input "[URL][DOMAIN_NAME]"
click at [947, 288] on span "Save" at bounding box center [956, 292] width 18 height 9
type input "[URL][DOMAIN_NAME]"
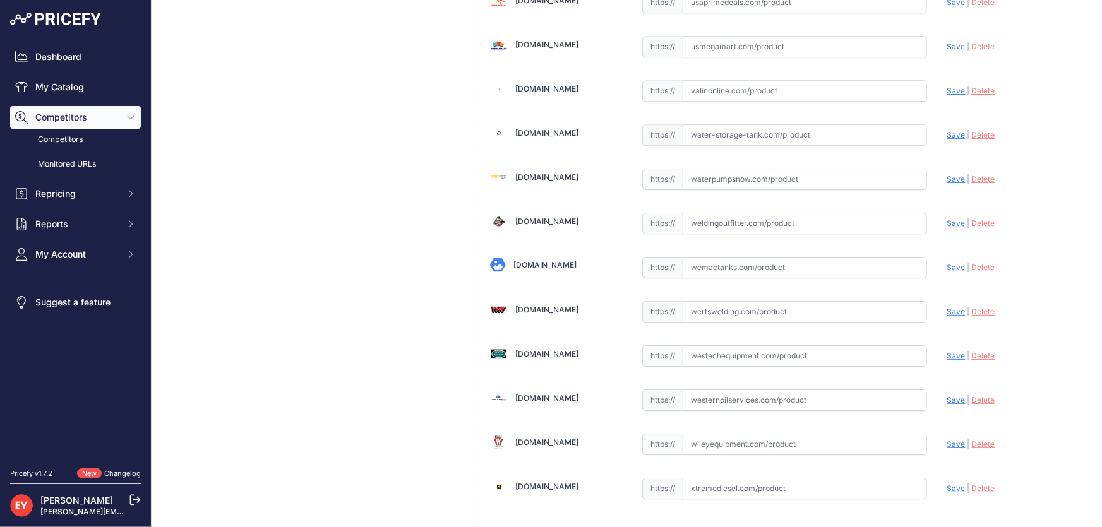
scroll to position [9279, 0]
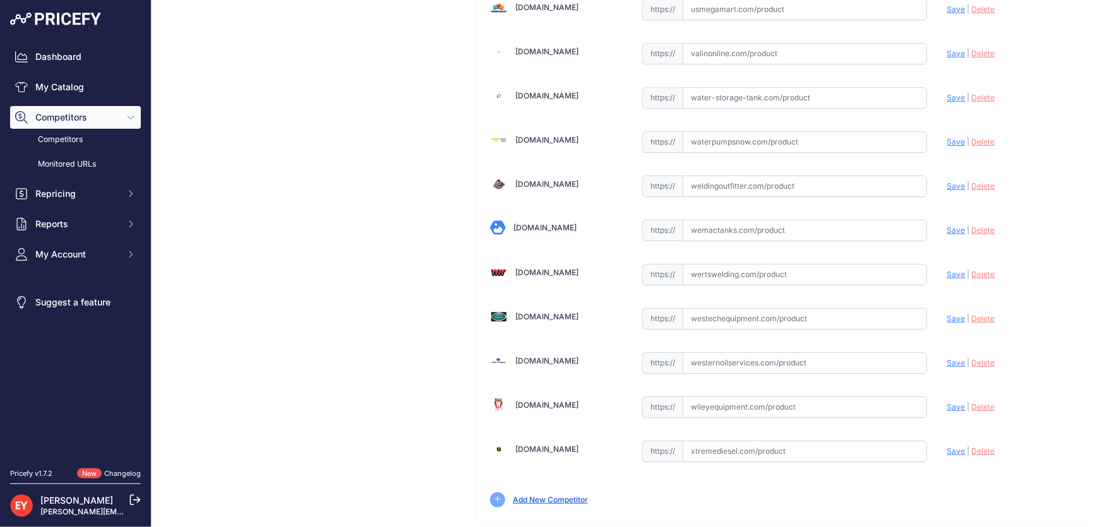
drag, startPoint x: 995, startPoint y: 513, endPoint x: 937, endPoint y: 427, distance: 103.9
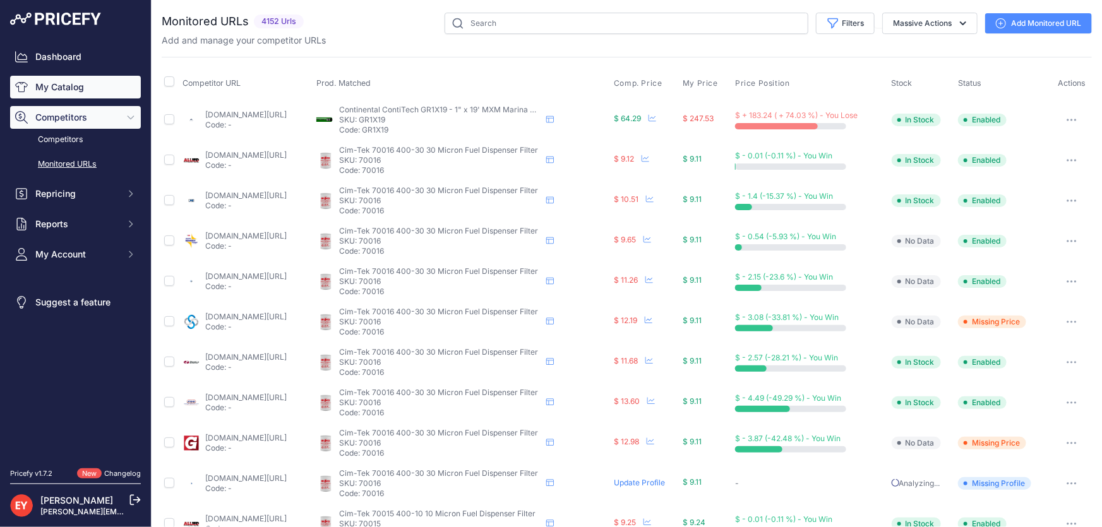
click at [54, 91] on link "My Catalog" at bounding box center [75, 87] width 131 height 23
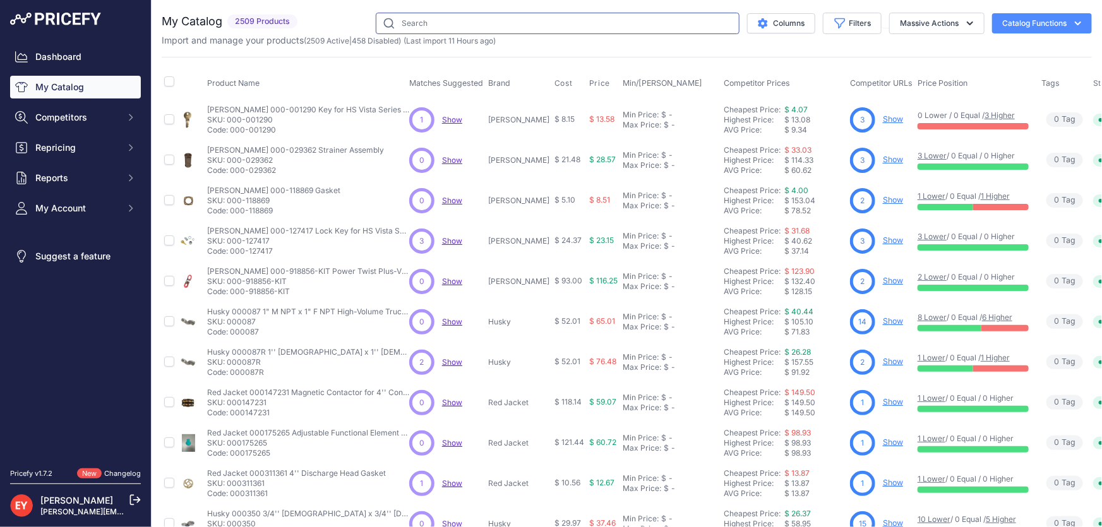
click at [429, 27] on input "text" at bounding box center [558, 23] width 364 height 21
paste input "123505-3"
type input "123505-3"
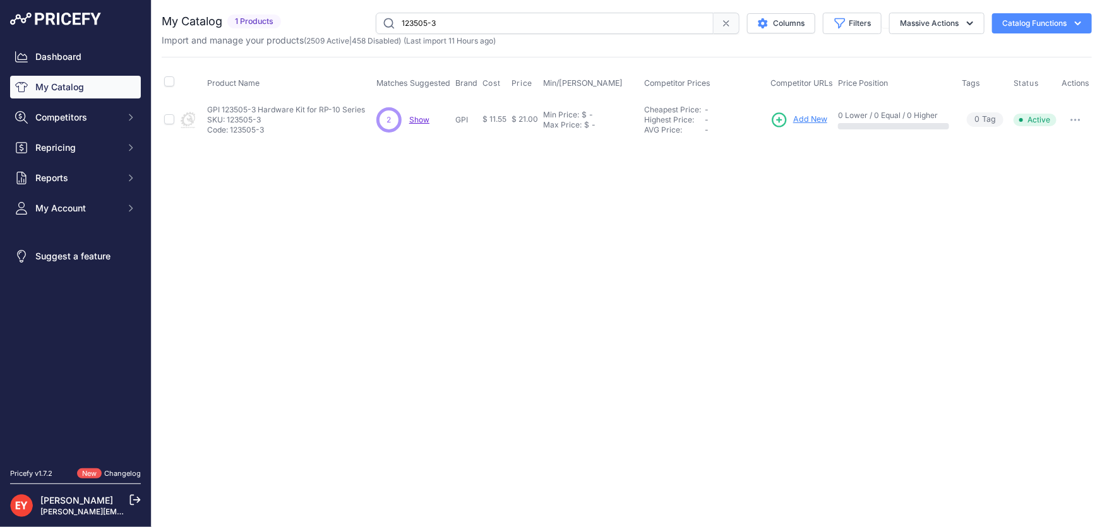
click at [807, 117] on span "Add New" at bounding box center [810, 120] width 34 height 12
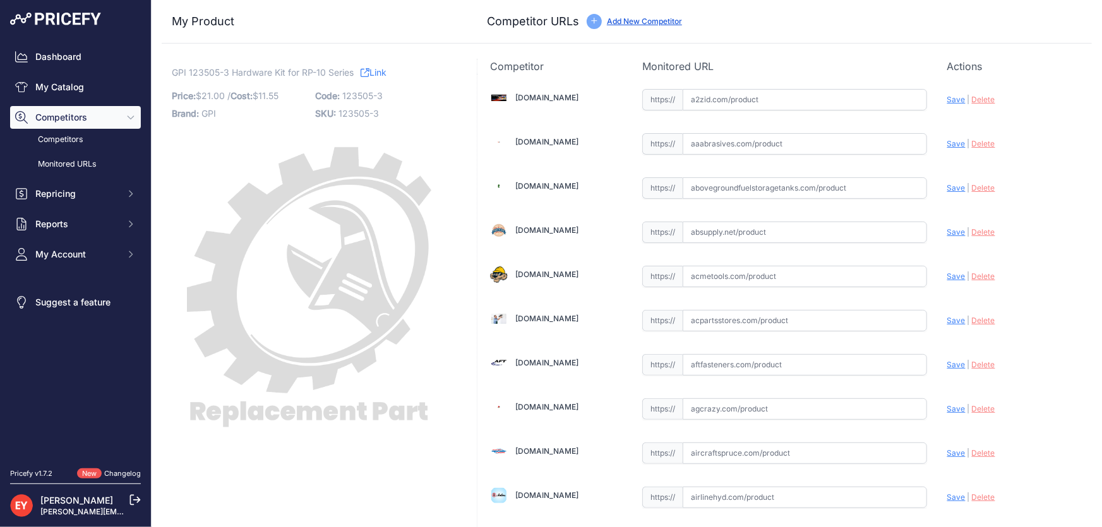
scroll to position [1156, 0]
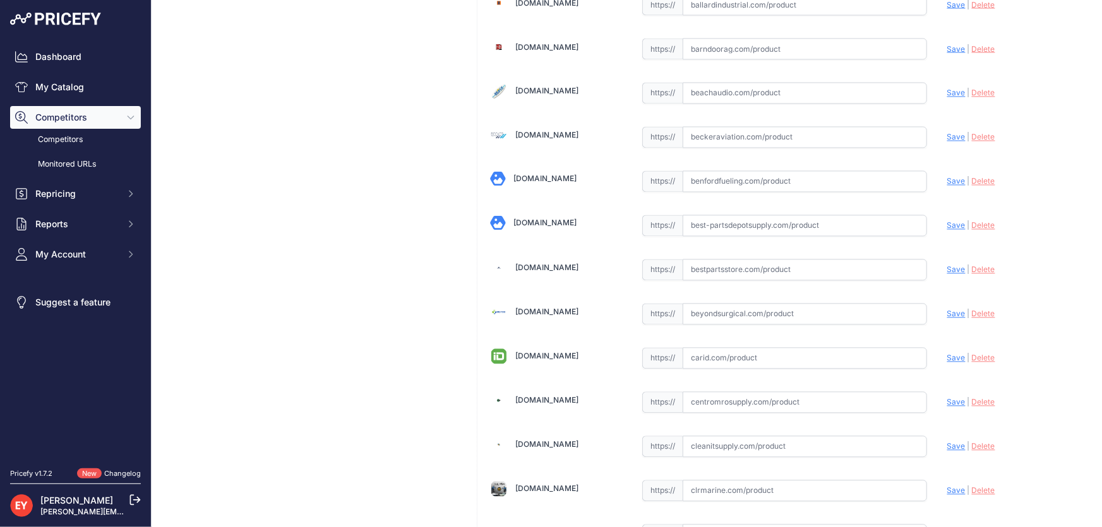
click at [718, 272] on input "text" at bounding box center [805, 270] width 244 height 21
paste input "[URL][DOMAIN_NAME]"
click at [947, 265] on span "Save" at bounding box center [956, 269] width 18 height 9
type input "[URL][DOMAIN_NAME]"
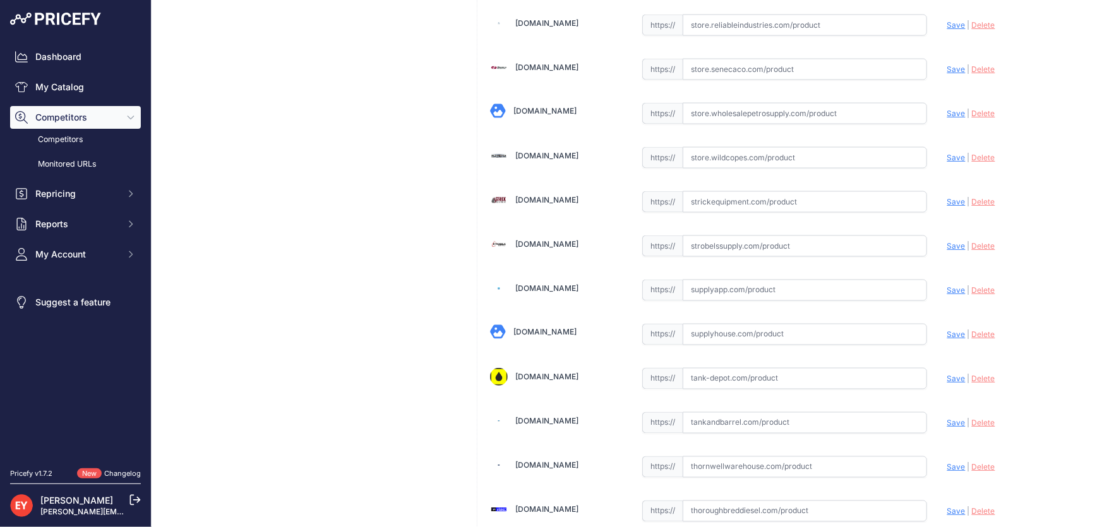
scroll to position [9279, 0]
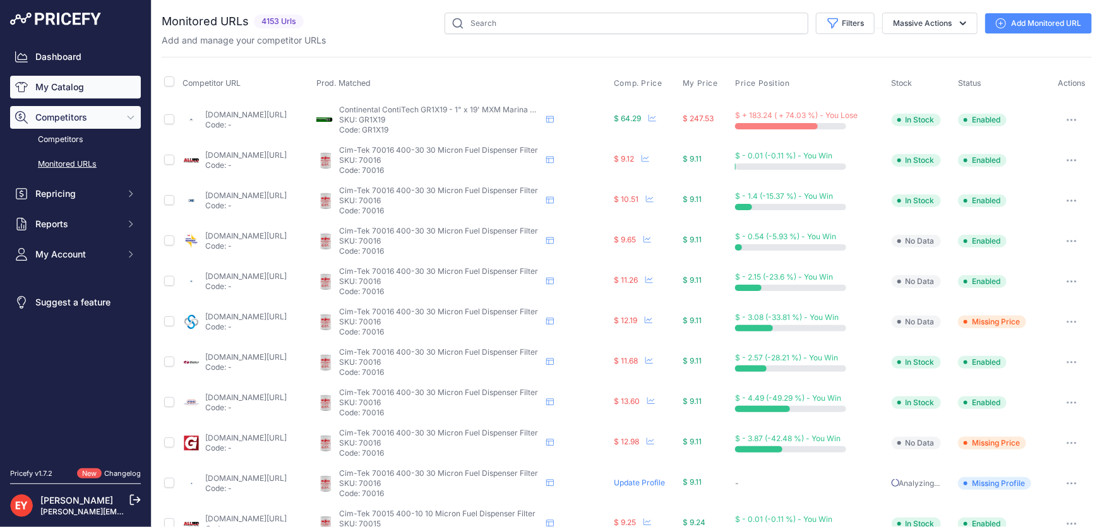
click at [95, 96] on link "My Catalog" at bounding box center [75, 87] width 131 height 23
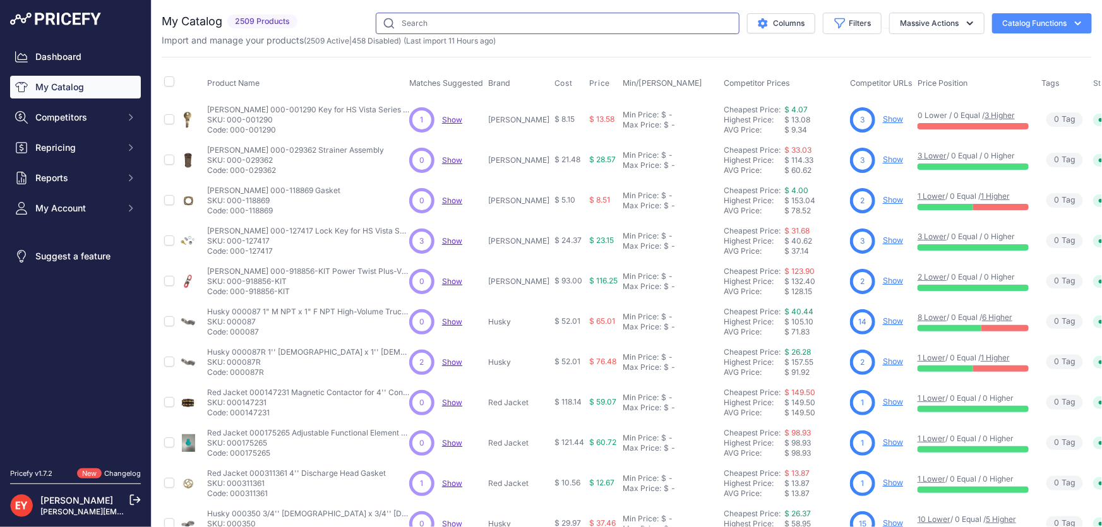
click at [392, 25] on input "text" at bounding box center [558, 23] width 364 height 21
paste input "503000-81"
type input "503000-81"
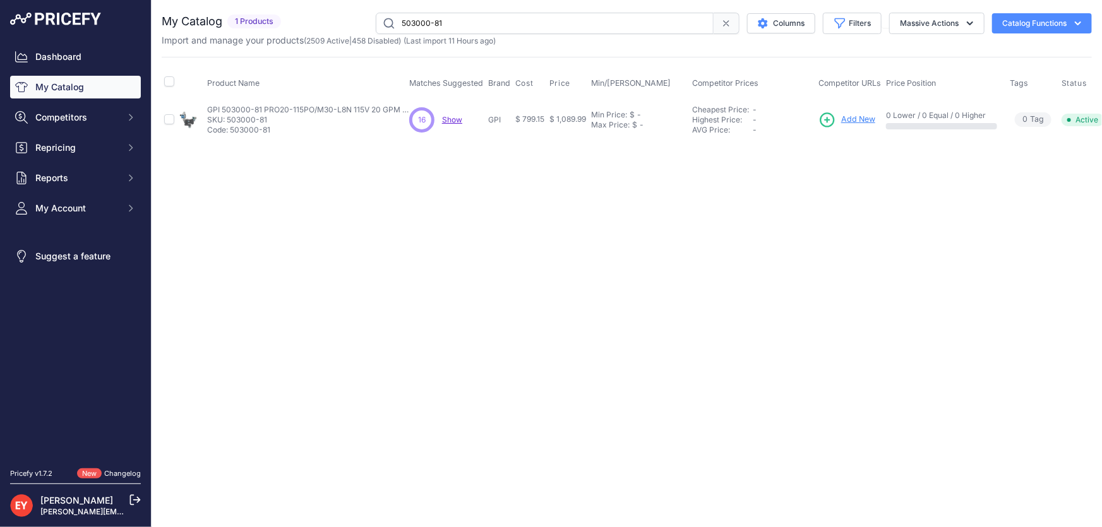
click at [858, 120] on span "Add New" at bounding box center [858, 120] width 34 height 12
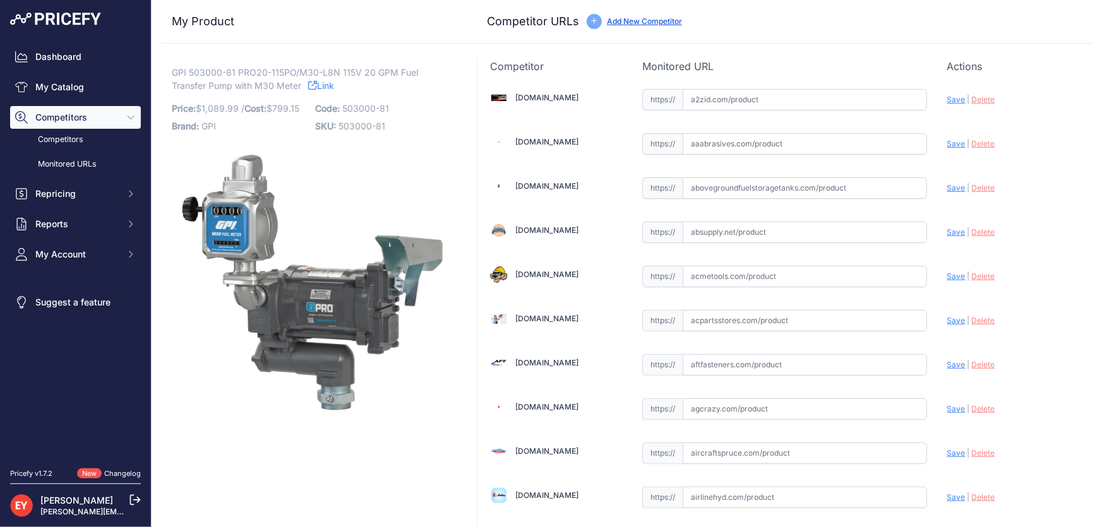
scroll to position [1288, 0]
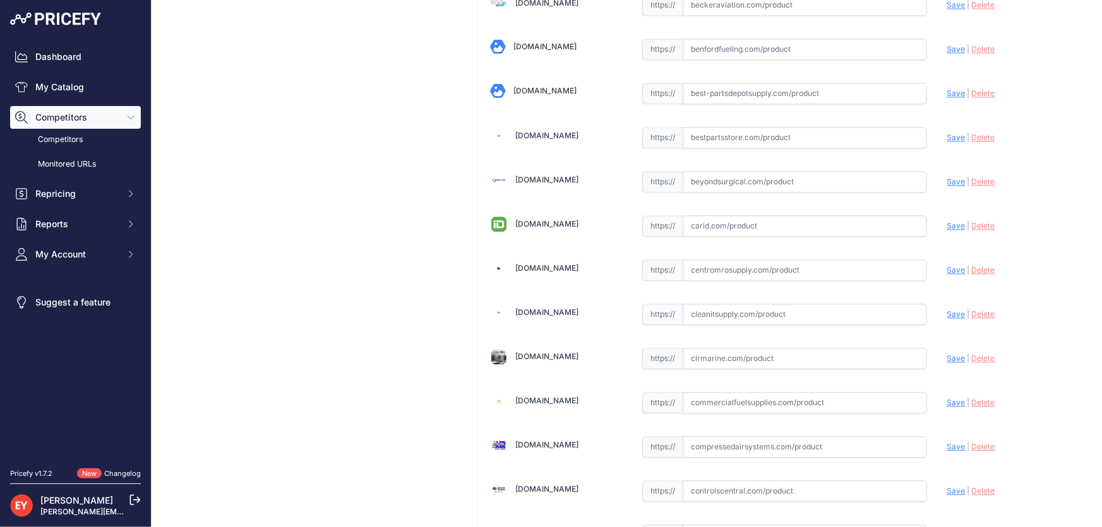
click at [705, 272] on input "text" at bounding box center [805, 270] width 244 height 21
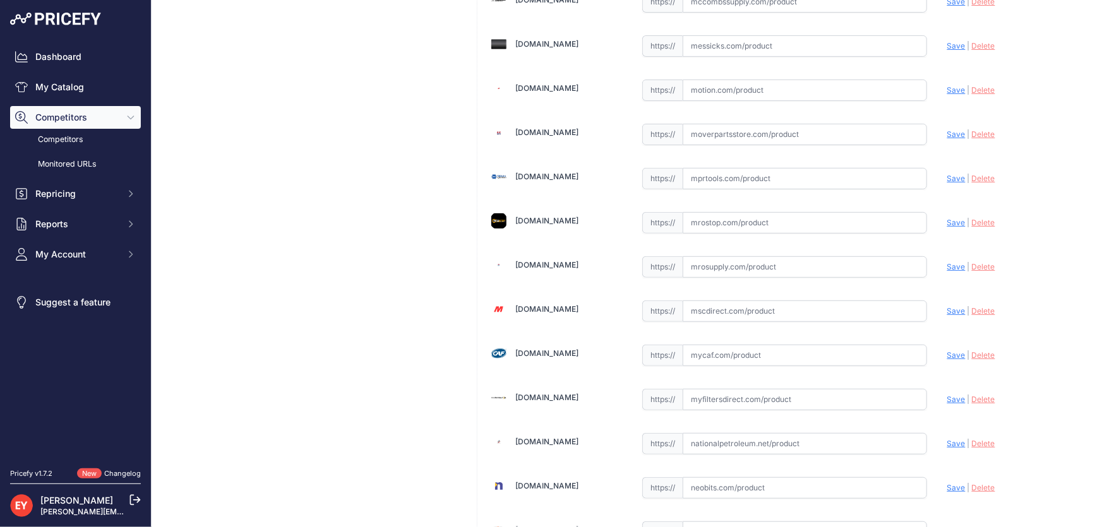
scroll to position [5021, 0]
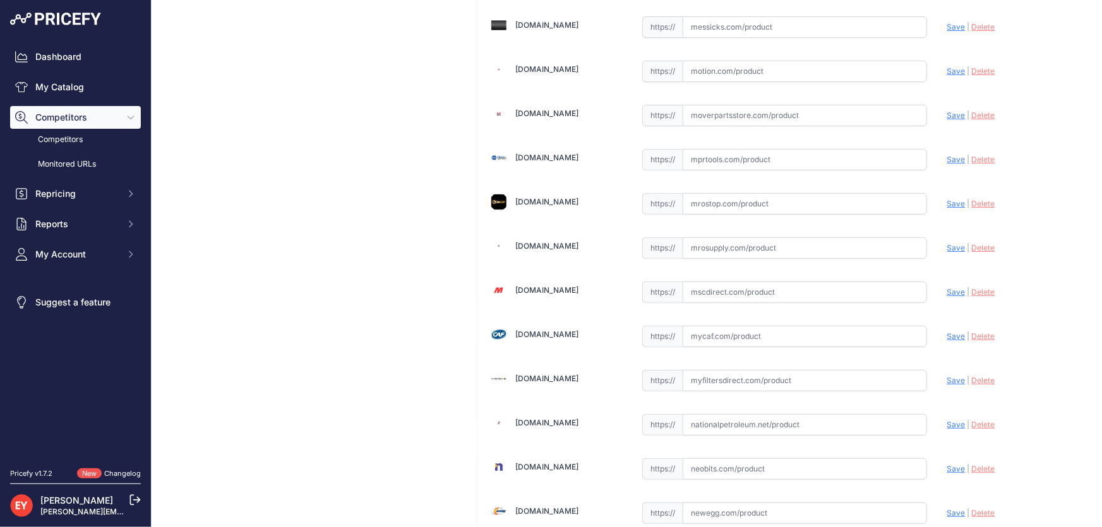
click at [704, 238] on input "text" at bounding box center [805, 247] width 244 height 21
paste input "https://www.mrosupply.com/pumps/6100889_503000-81_gpi/?srsltid=AfmBOoqfXSS5dO_4…"
click at [952, 243] on span "Save" at bounding box center [956, 247] width 18 height 9
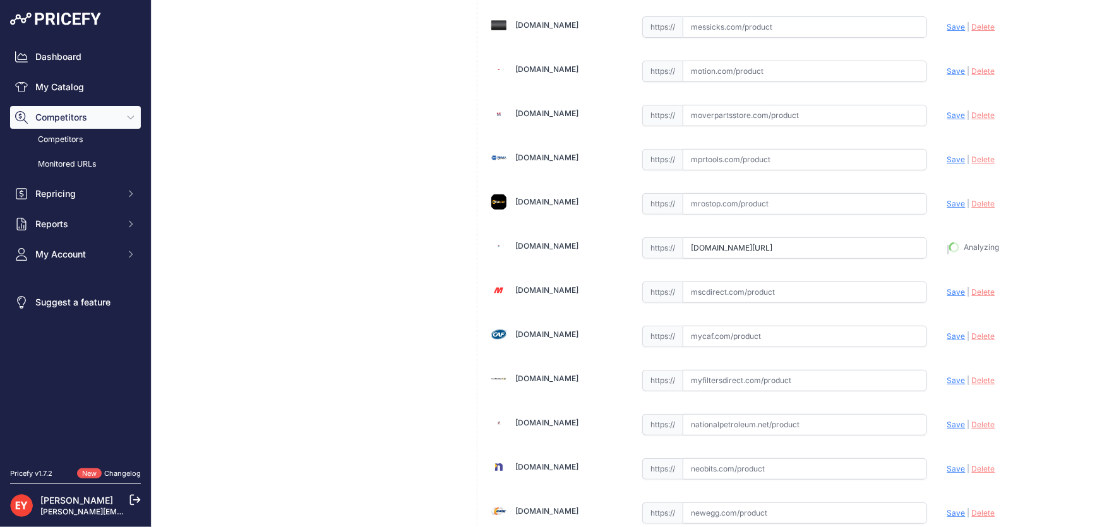
type input "https://www.mrosupply.com/pumps/6100889_503000-81_gpi/?prirule_jdsnikfkfjsd=3888"
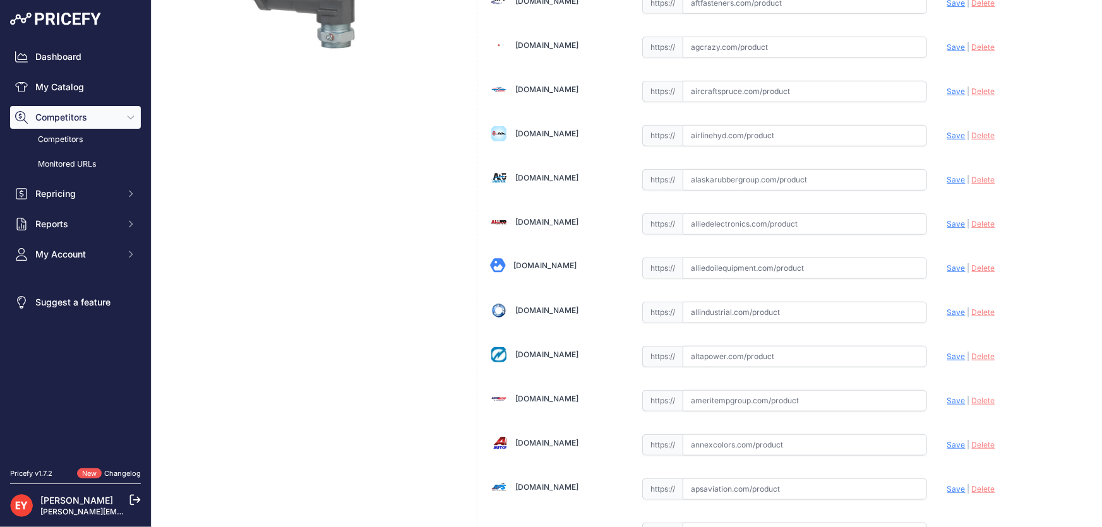
click at [728, 261] on input "text" at bounding box center [805, 268] width 244 height 21
paste input "https://alliedoilequipment.com/shop/great-plains-industries-gpi/503000-81-pump-…"
click at [947, 266] on span "Save" at bounding box center [956, 267] width 18 height 9
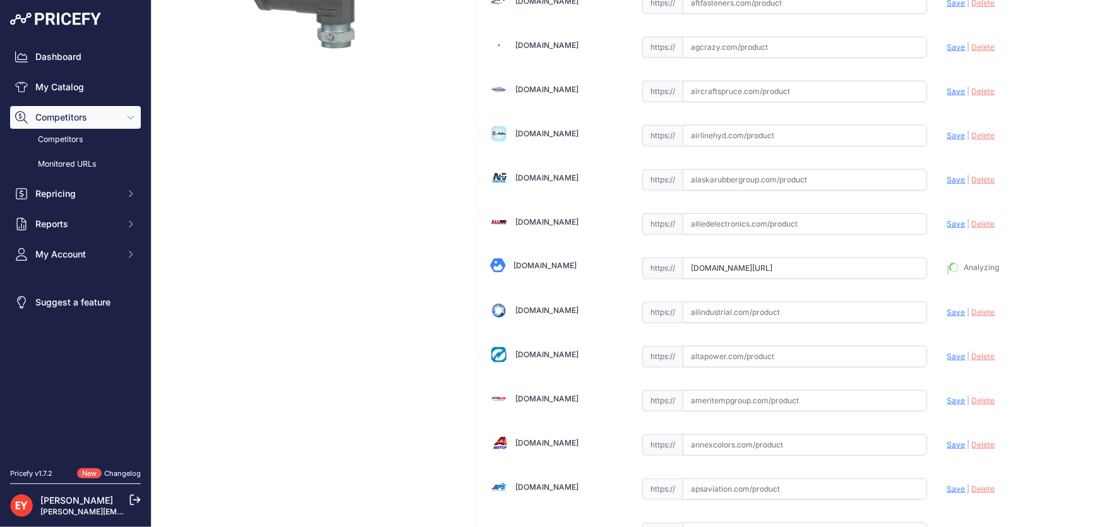
type input "https://alliedoilequipment.com/shop/great-plains-industries-gpi/503000-81-pump-…"
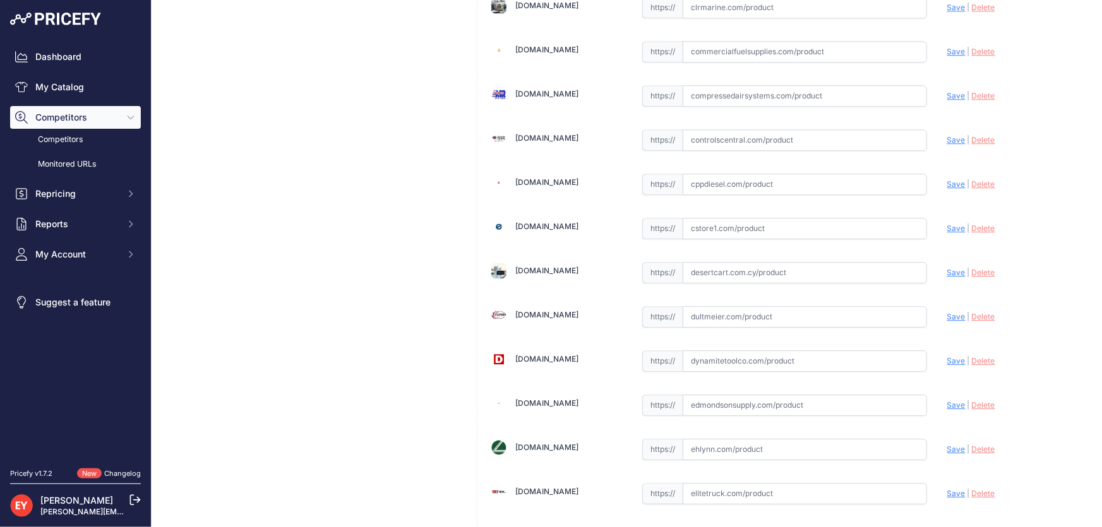
scroll to position [1462, 0]
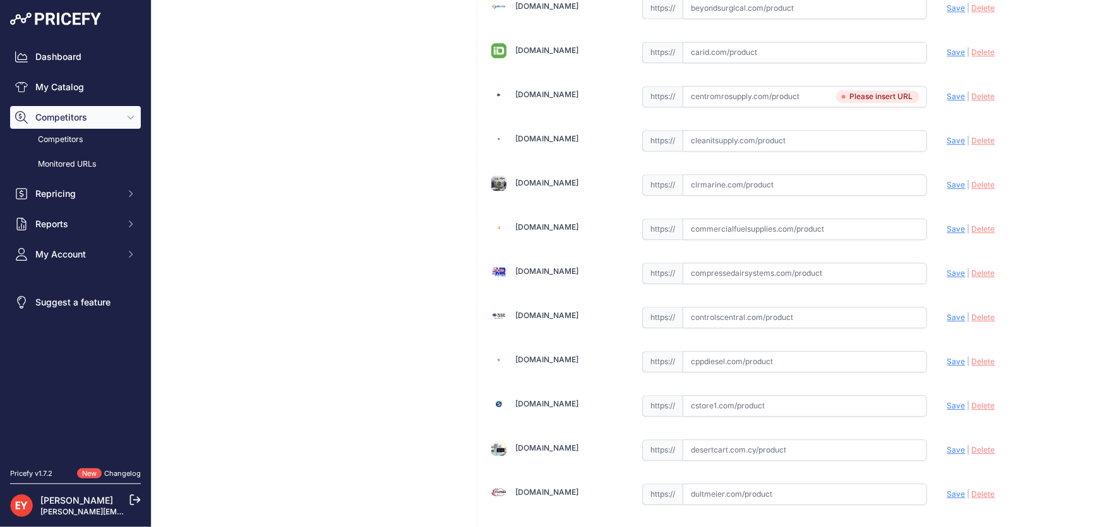
click at [976, 92] on span "Delete" at bounding box center [983, 96] width 23 height 9
click at [979, 92] on span "Delete" at bounding box center [983, 96] width 23 height 9
click at [772, 95] on input "text" at bounding box center [805, 96] width 244 height 21
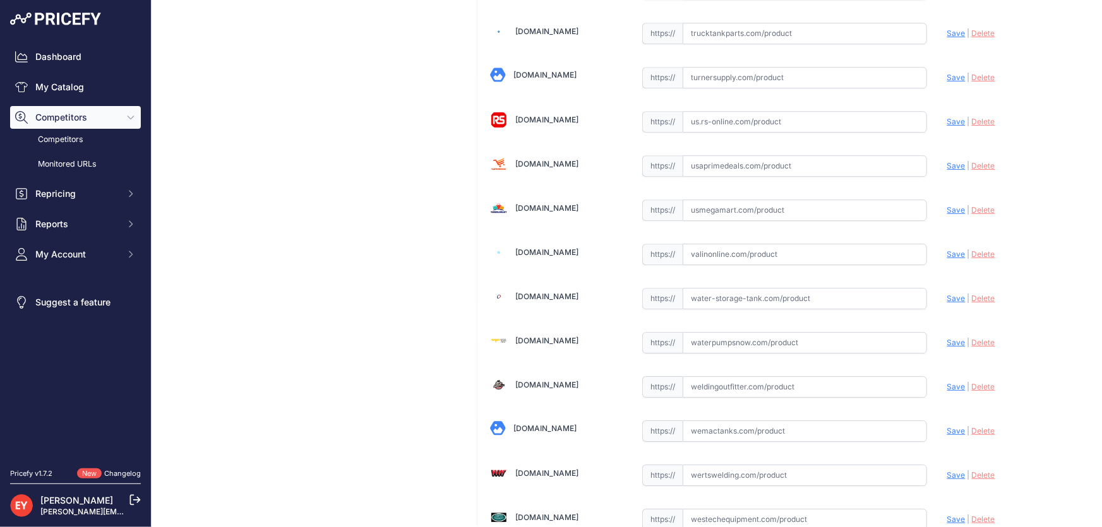
scroll to position [9279, 0]
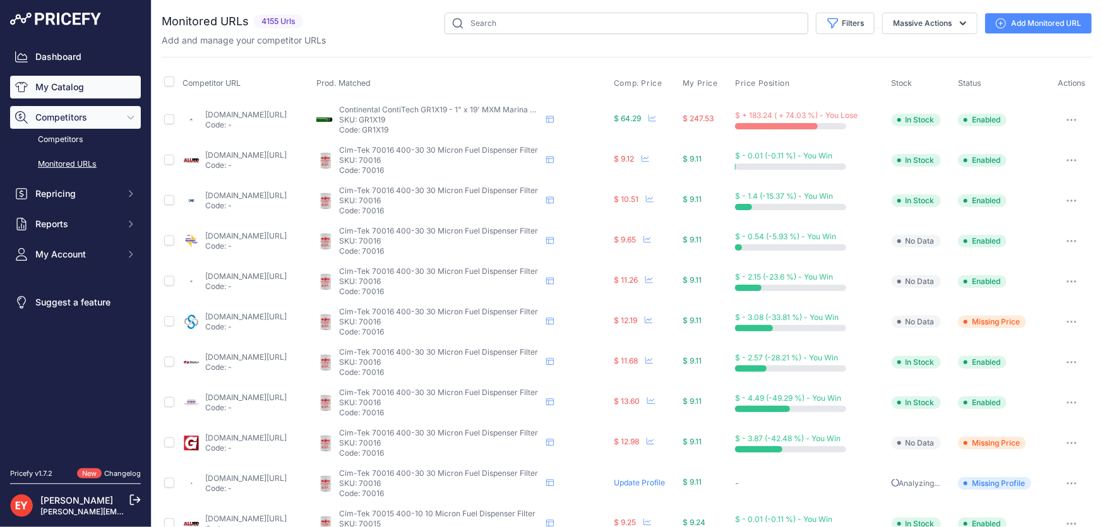
click at [65, 91] on link "My Catalog" at bounding box center [75, 87] width 131 height 23
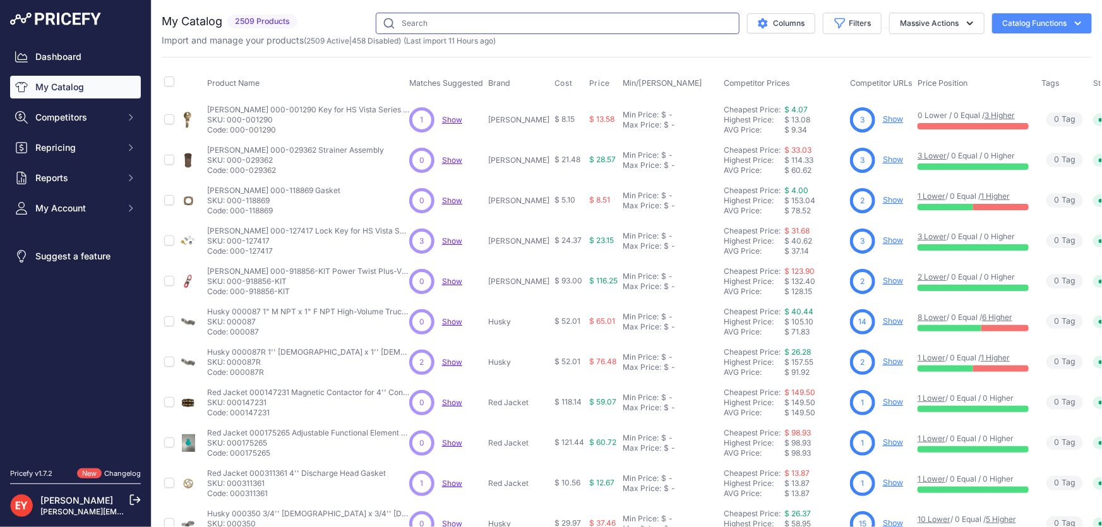
click at [450, 22] on input "text" at bounding box center [558, 23] width 364 height 21
paste input "503000-81"
type input "503000-81"
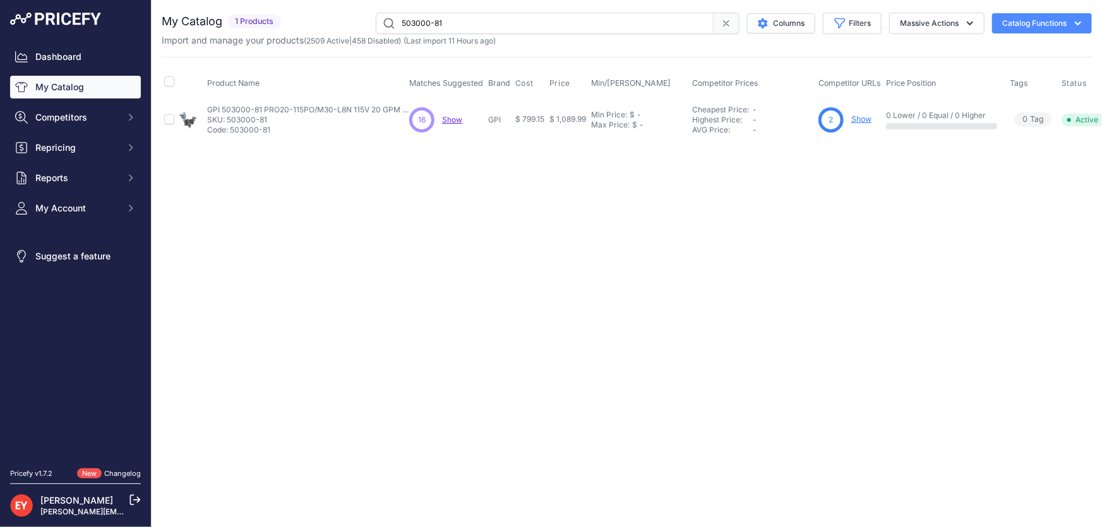
click at [860, 120] on link "Show" at bounding box center [861, 118] width 20 height 9
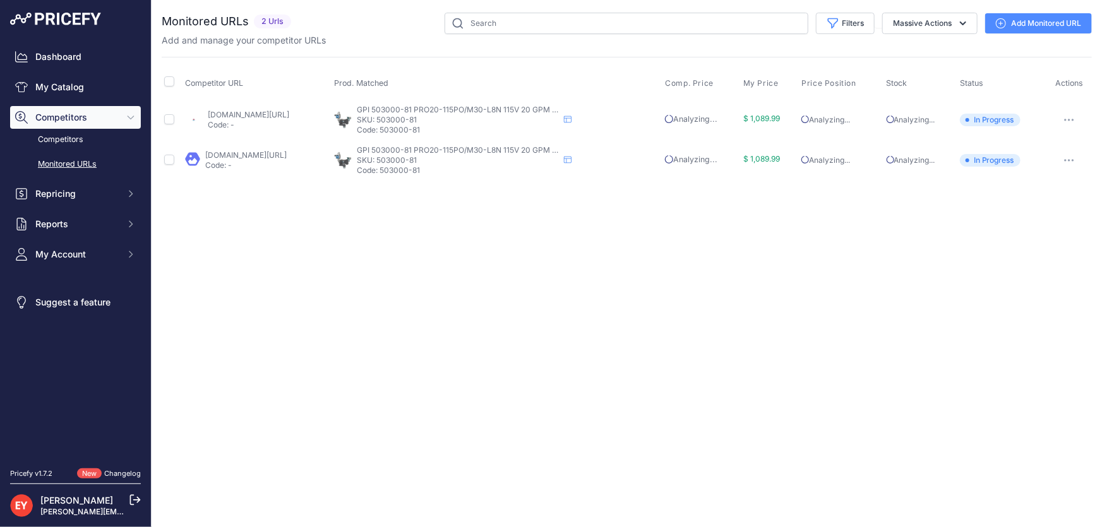
click at [1014, 24] on link "Add Monitored URL" at bounding box center [1038, 23] width 107 height 20
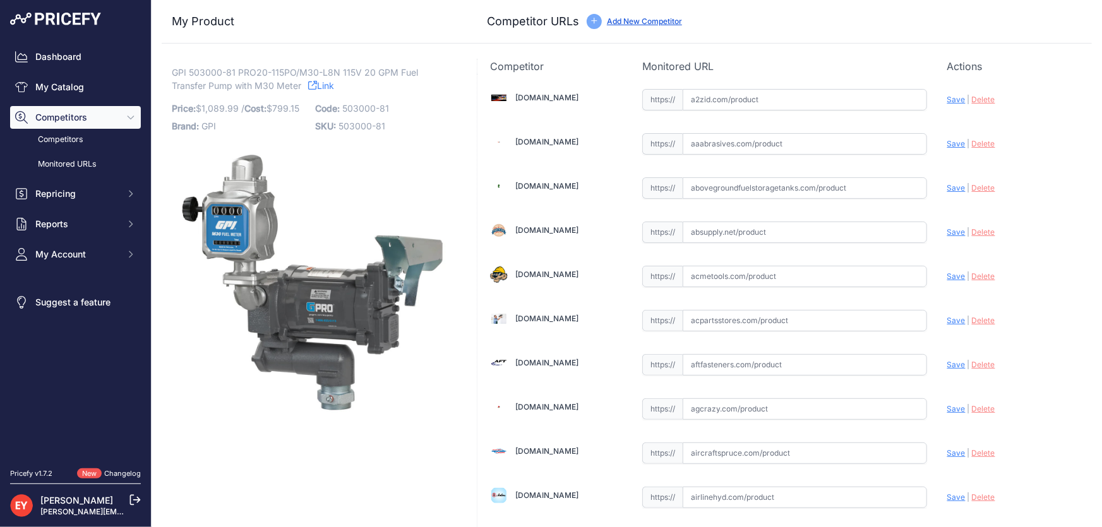
scroll to position [8686, 0]
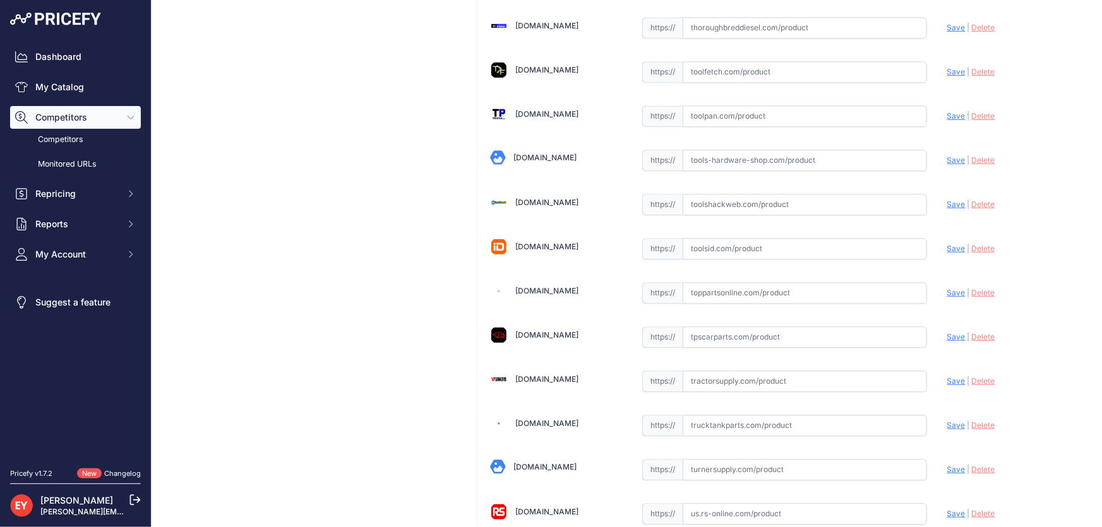
click at [714, 282] on input "text" at bounding box center [805, 292] width 244 height 21
paste input "[URL][DOMAIN_NAME]"
click at [950, 288] on span "Save" at bounding box center [956, 292] width 18 height 9
type input "[URL][DOMAIN_NAME]"
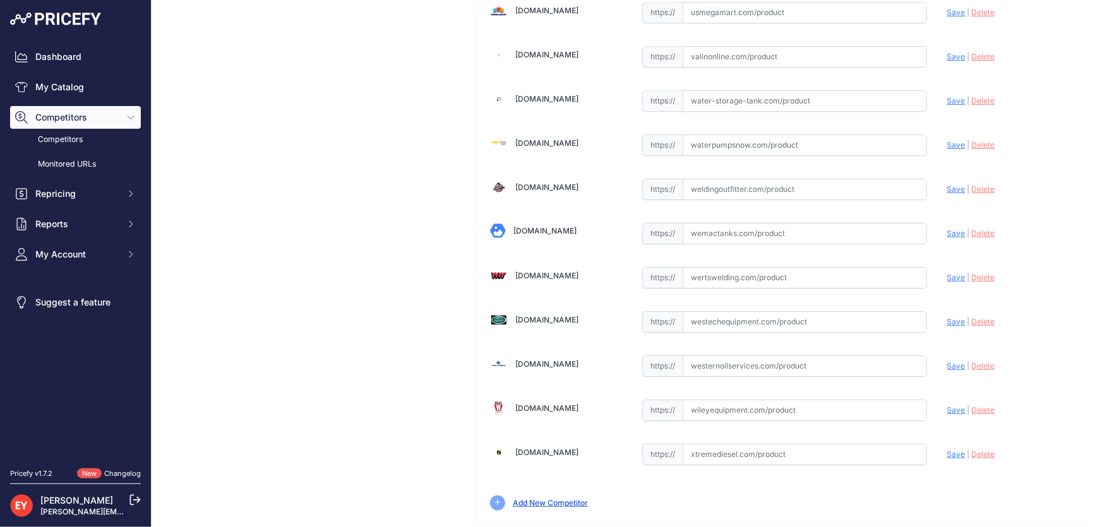
scroll to position [9279, 0]
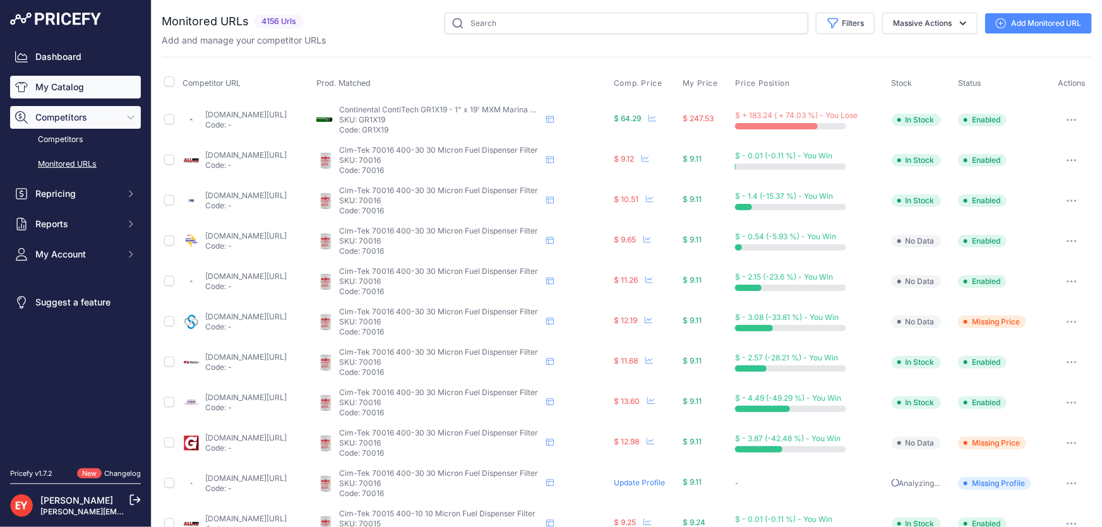
click at [34, 88] on link "My Catalog" at bounding box center [75, 87] width 131 height 23
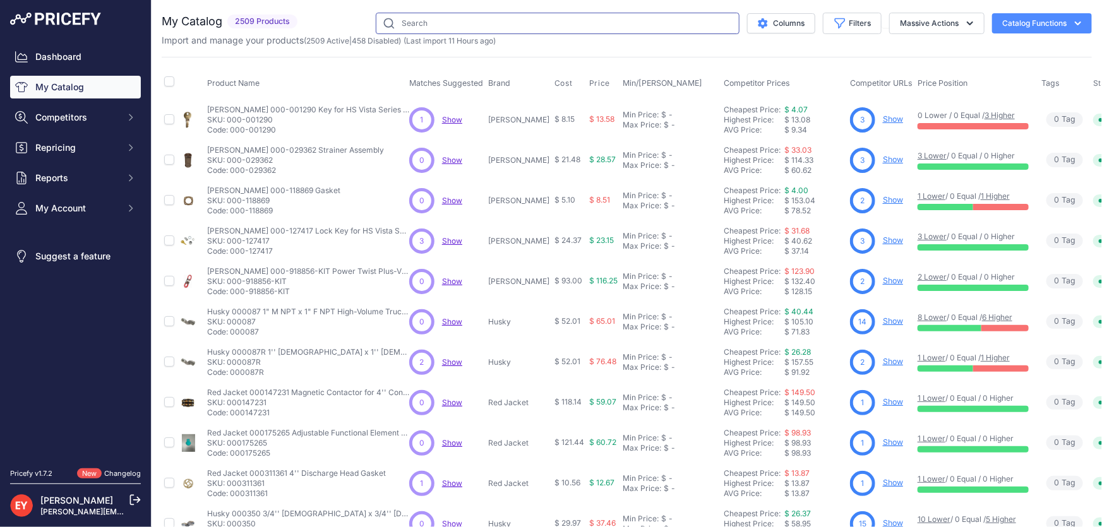
click at [416, 21] on input "text" at bounding box center [558, 23] width 364 height 21
paste input "523000-01"
type input "523000-01"
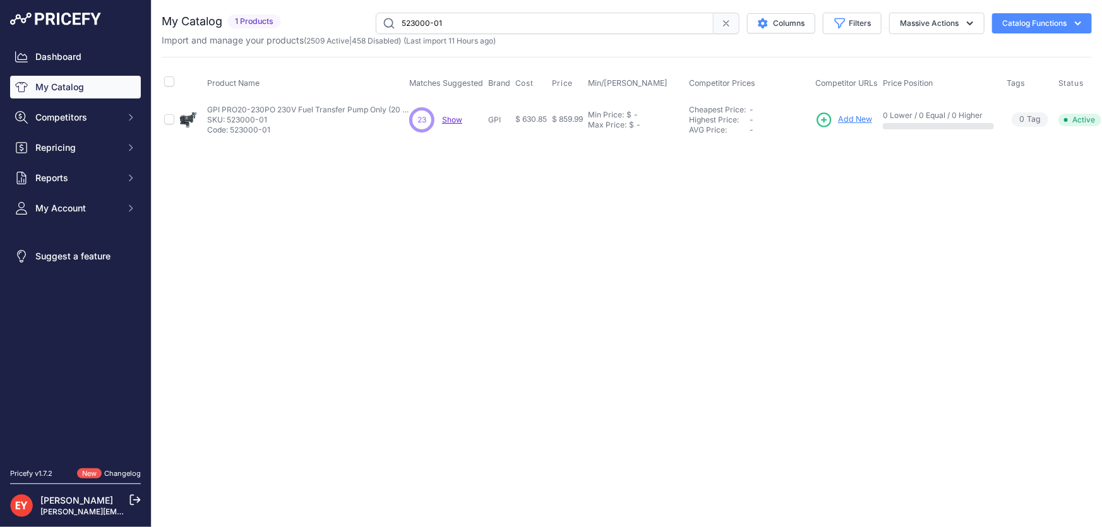
click at [851, 117] on span "Add New" at bounding box center [855, 120] width 34 height 12
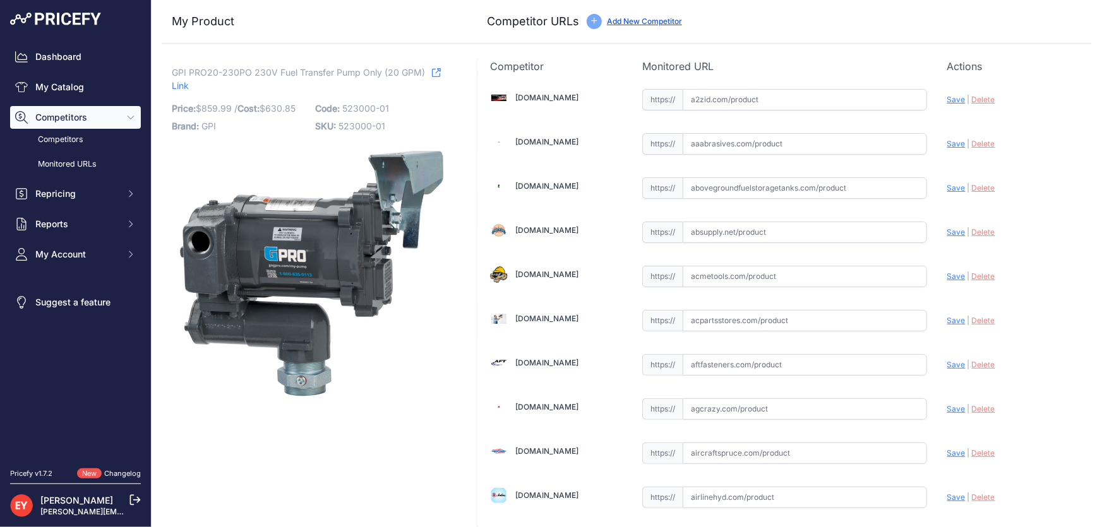
scroll to position [1156, 0]
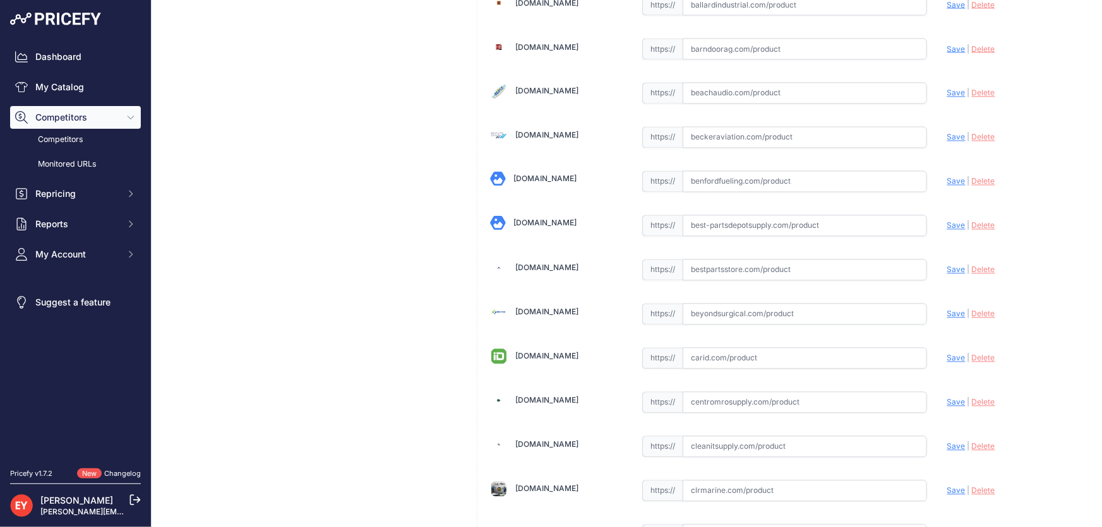
click at [716, 267] on input "text" at bounding box center [805, 270] width 244 height 21
paste input "https://www.bestpartsstore.com/product/gpi-pro20-230po-230v-fuel-transfer-pump-…"
click at [947, 265] on span "Save" at bounding box center [956, 269] width 18 height 9
type input "https://www.bestpartsstore.com/product/gpi-pro20-230po-230v-fuel-transfer-pump-…"
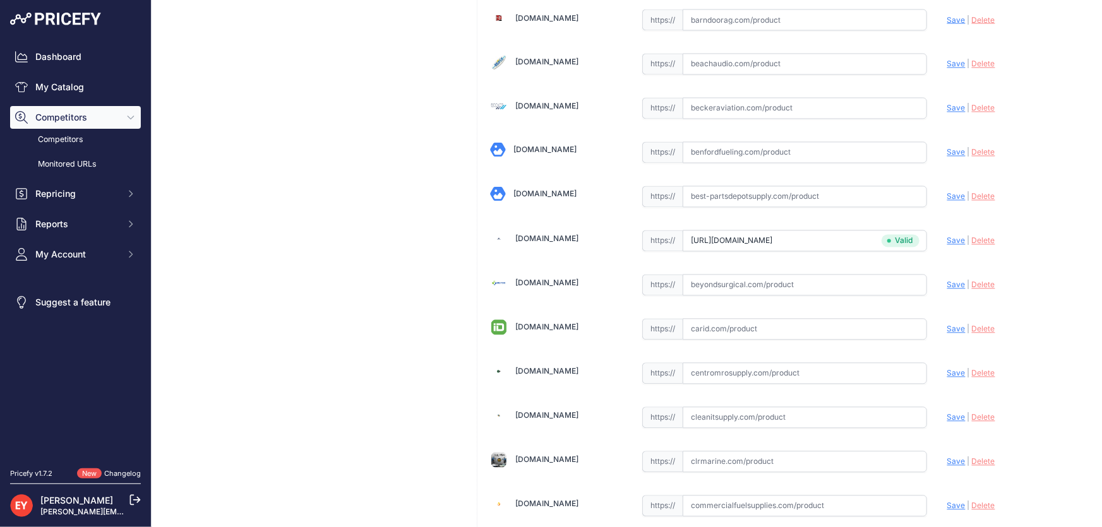
scroll to position [1156, 0]
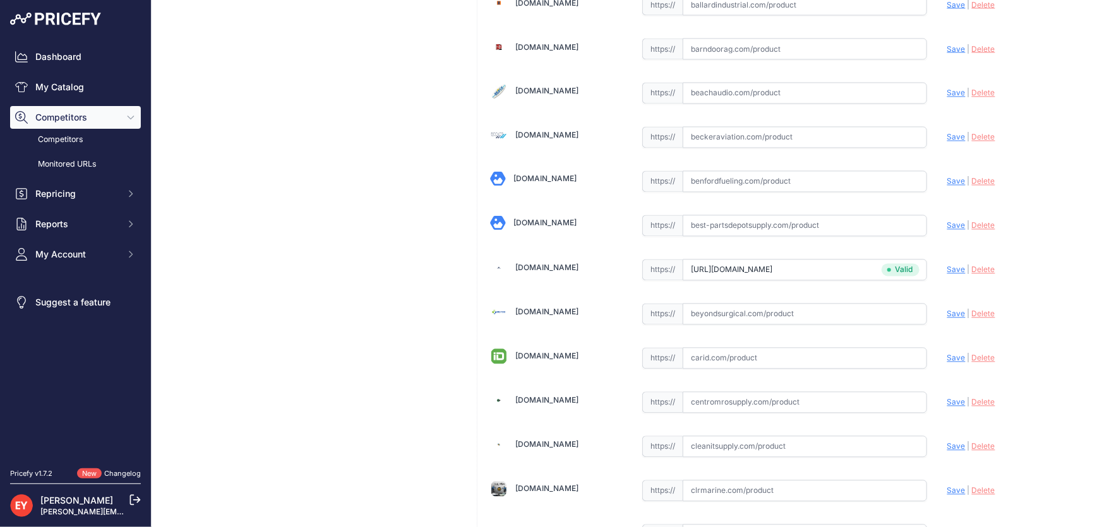
click at [722, 396] on input "text" at bounding box center [805, 402] width 244 height 21
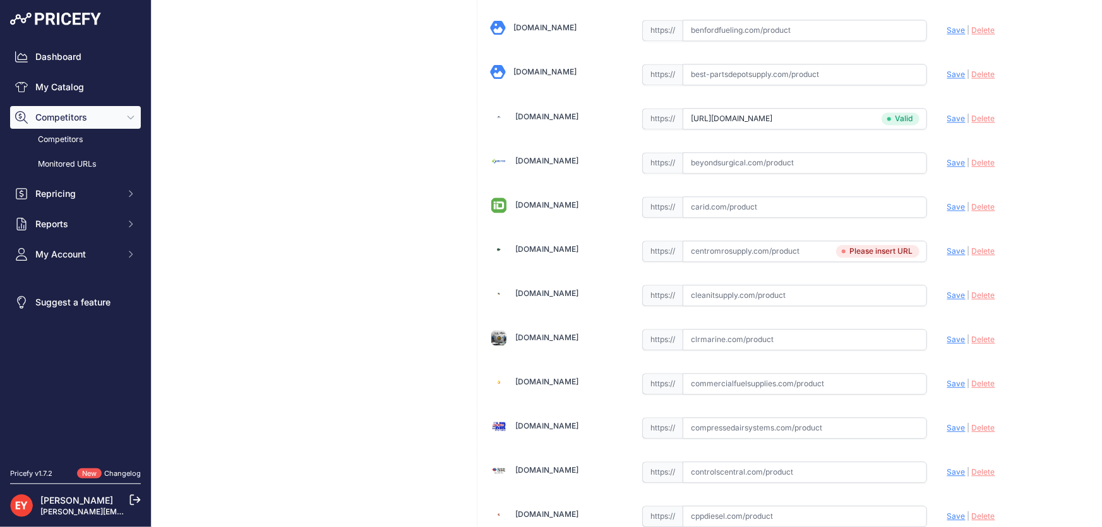
scroll to position [1328, 0]
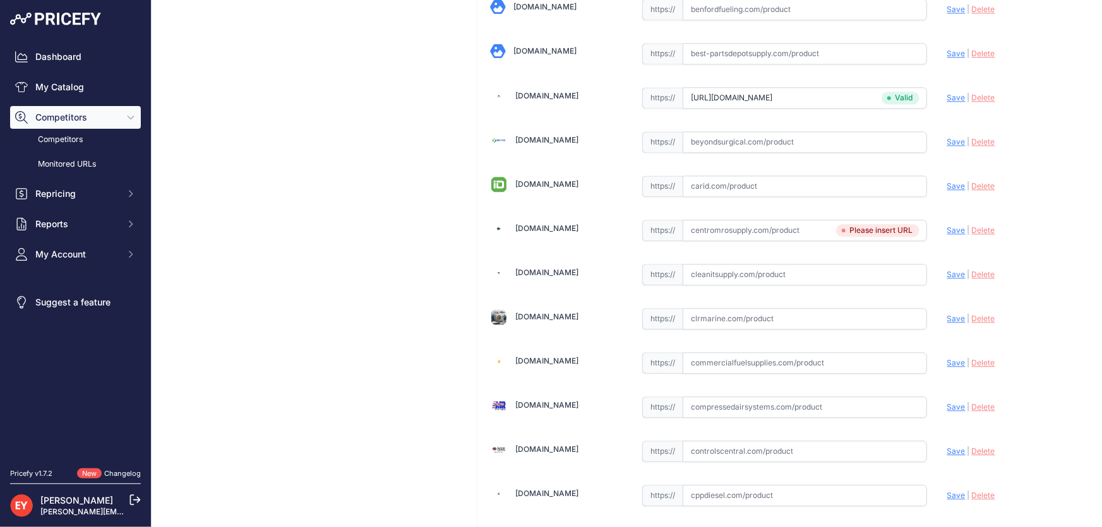
click at [880, 230] on input "text" at bounding box center [805, 230] width 244 height 21
click at [868, 225] on input "text" at bounding box center [805, 230] width 244 height 21
click at [869, 225] on input "text" at bounding box center [805, 230] width 244 height 21
click at [850, 224] on input "text" at bounding box center [805, 230] width 244 height 21
drag, startPoint x: 823, startPoint y: 229, endPoint x: 688, endPoint y: 227, distance: 135.2
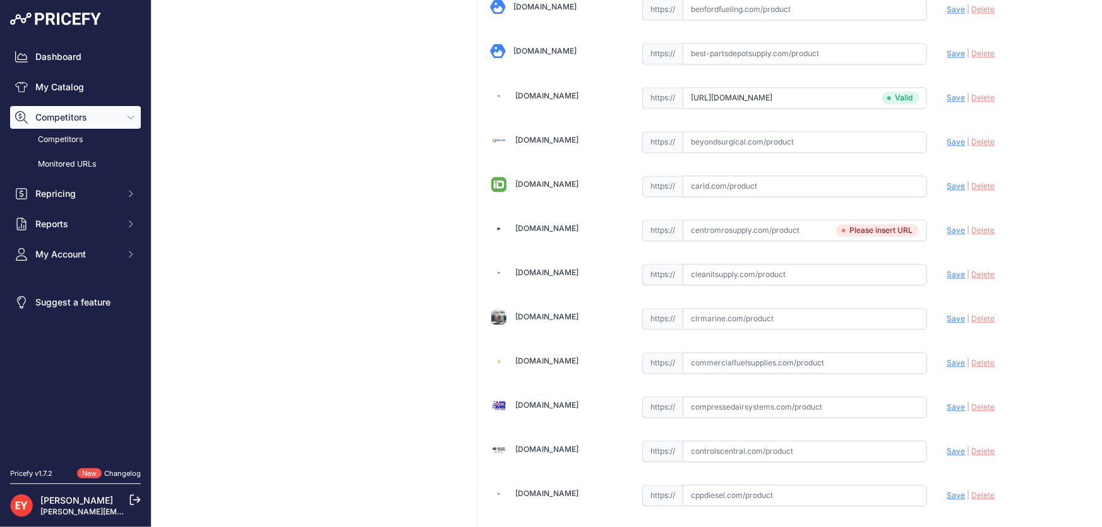
click at [803, 232] on input "text" at bounding box center [805, 230] width 244 height 21
click at [688, 227] on input "text" at bounding box center [805, 230] width 244 height 21
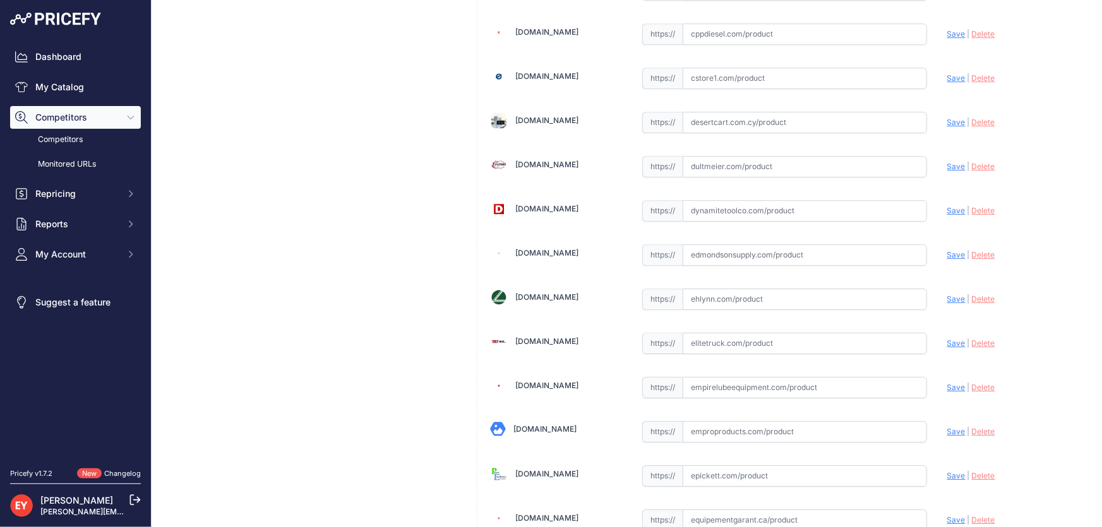
scroll to position [4987, 0]
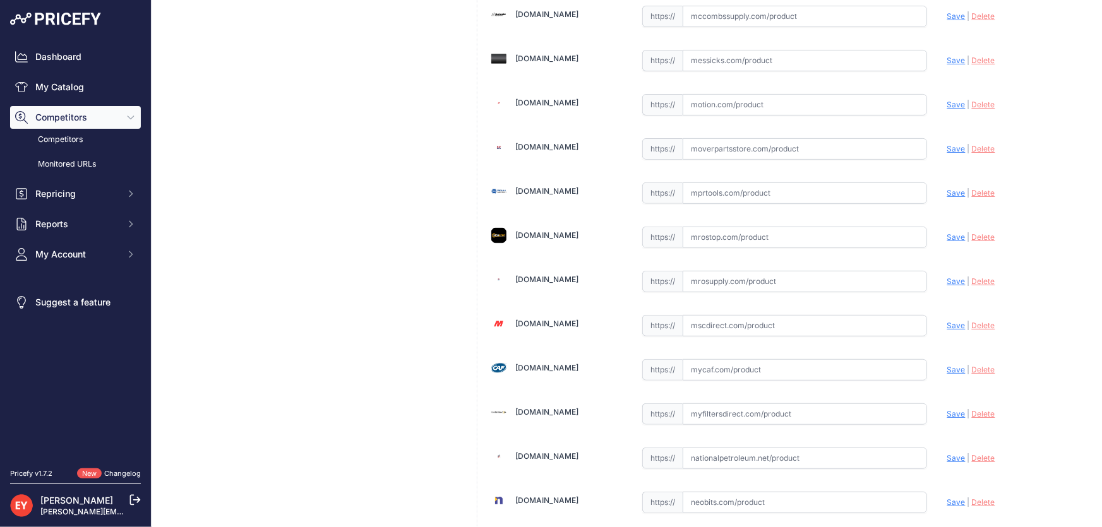
click at [703, 271] on input "text" at bounding box center [805, 281] width 244 height 21
paste input "https://www.mrosupply.com/pumps/6100899_523000-01_gpi/?srsltid=AfmBOorMq11csDZn…"
click at [947, 277] on span "Save" at bounding box center [956, 281] width 18 height 9
type input "https://www.mrosupply.com/pumps/6100899_523000-01_gpi/?prirule_jdsnikfkfjsd=3888"
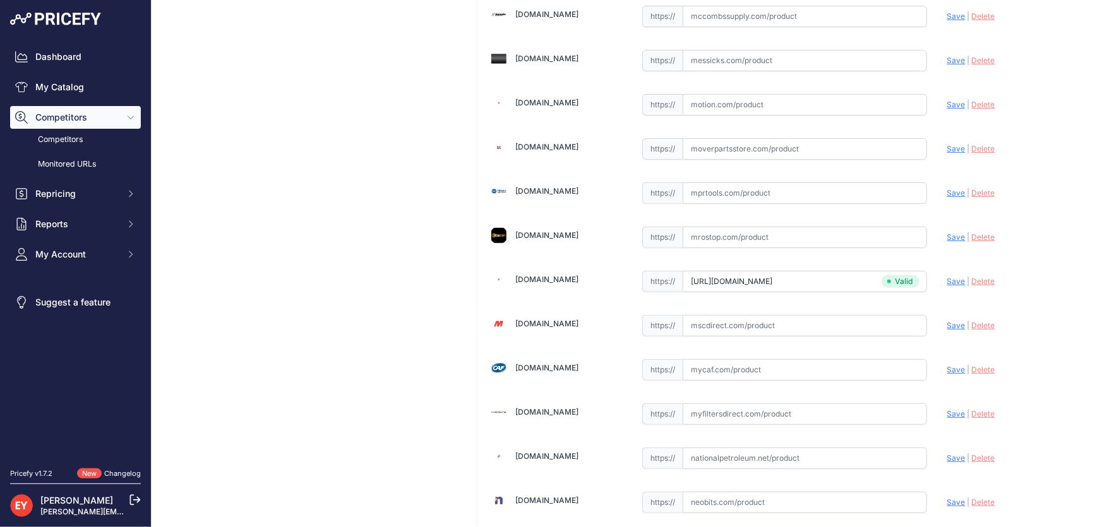
scroll to position [362, 0]
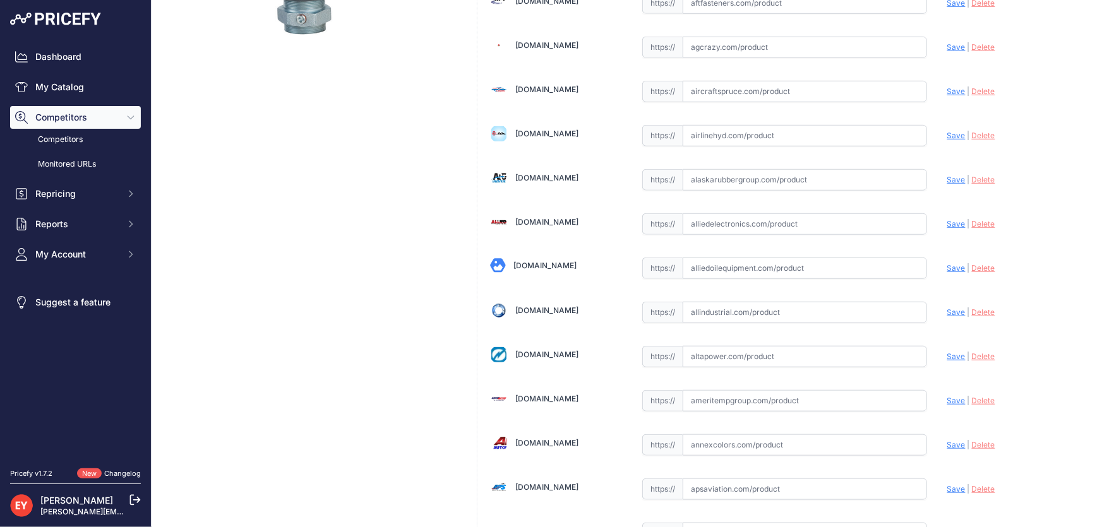
click at [709, 270] on input "text" at bounding box center [805, 268] width 244 height 21
paste input "https://alliedoilequipment.com/shop/great-plains-industries-gpi/523000-01-pump-…"
click at [947, 266] on span "Save" at bounding box center [956, 267] width 18 height 9
type input "https://alliedoilequipment.com/shop/great-plains-industries-gpi/523000-01-pump-…"
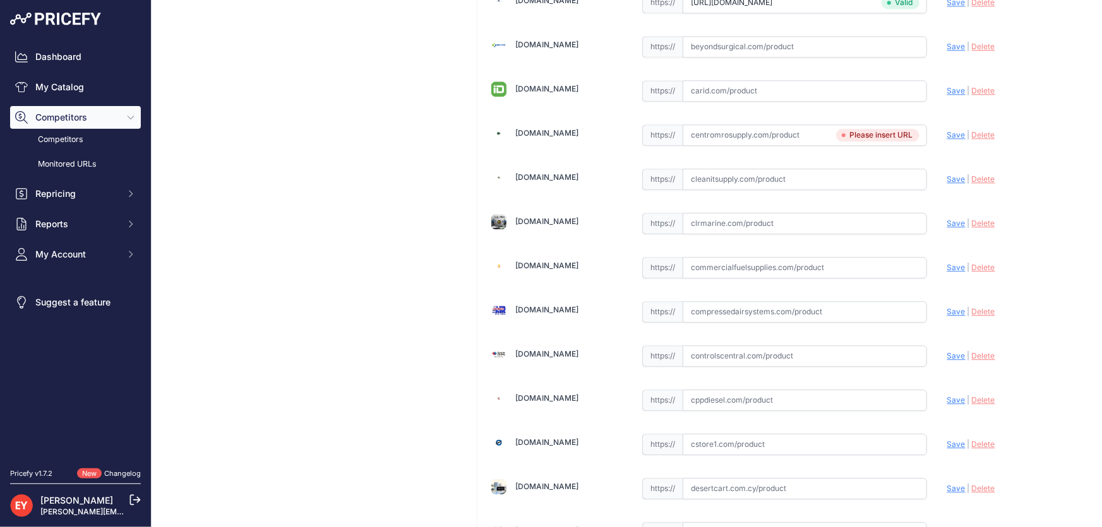
scroll to position [1395, 0]
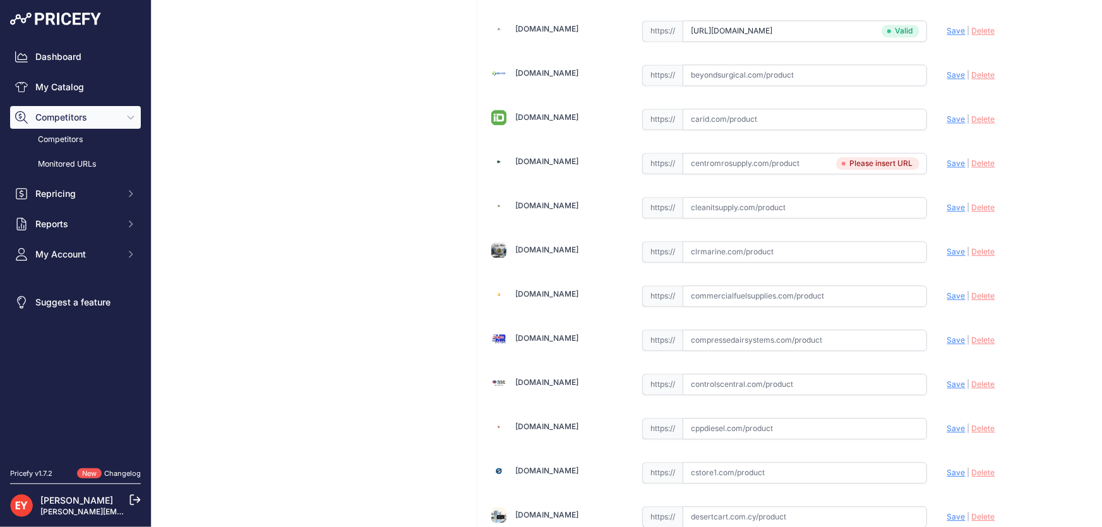
click at [972, 162] on span "Delete" at bounding box center [983, 163] width 23 height 9
click at [762, 160] on input "text" at bounding box center [805, 163] width 244 height 21
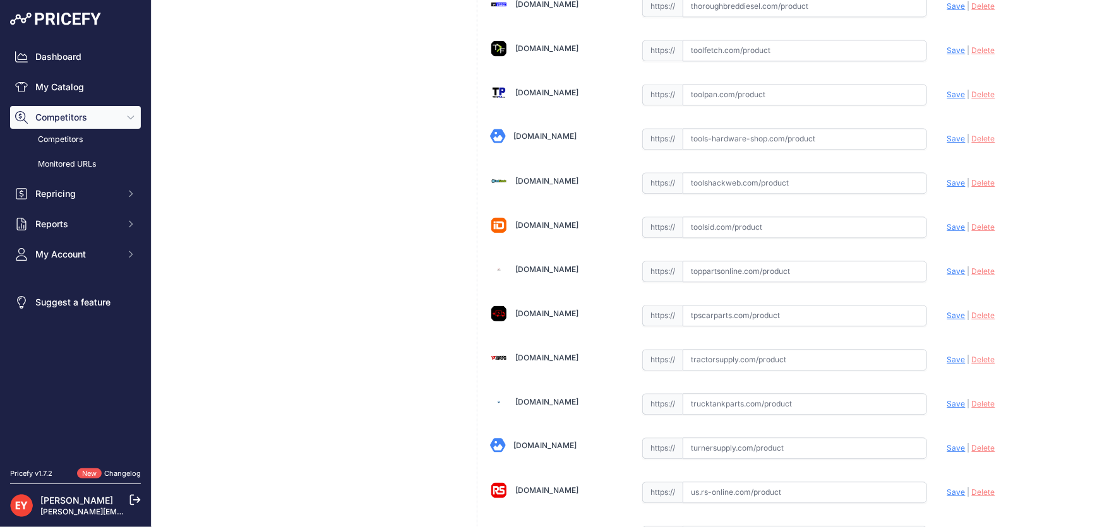
scroll to position [9279, 0]
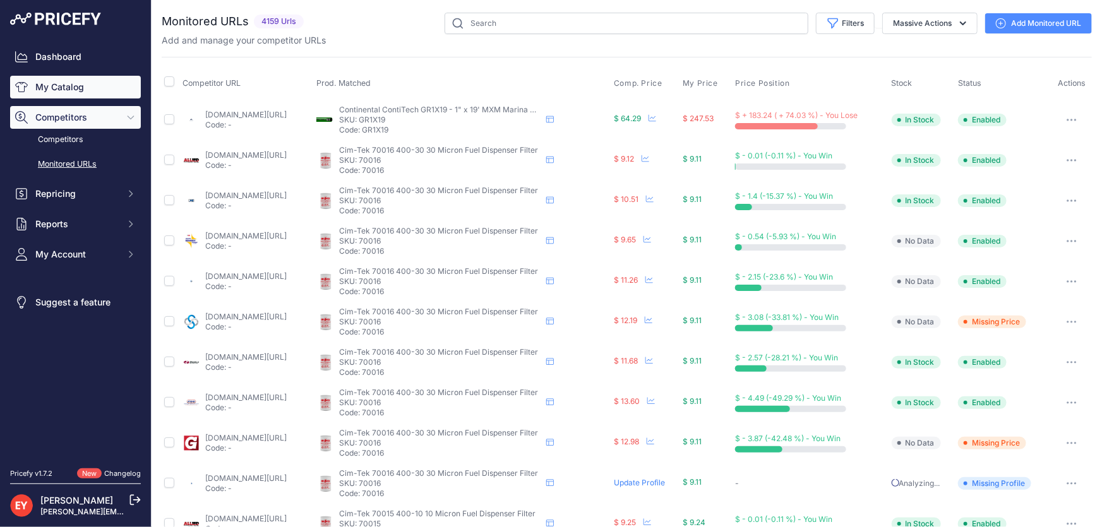
click at [81, 86] on link "My Catalog" at bounding box center [75, 87] width 131 height 23
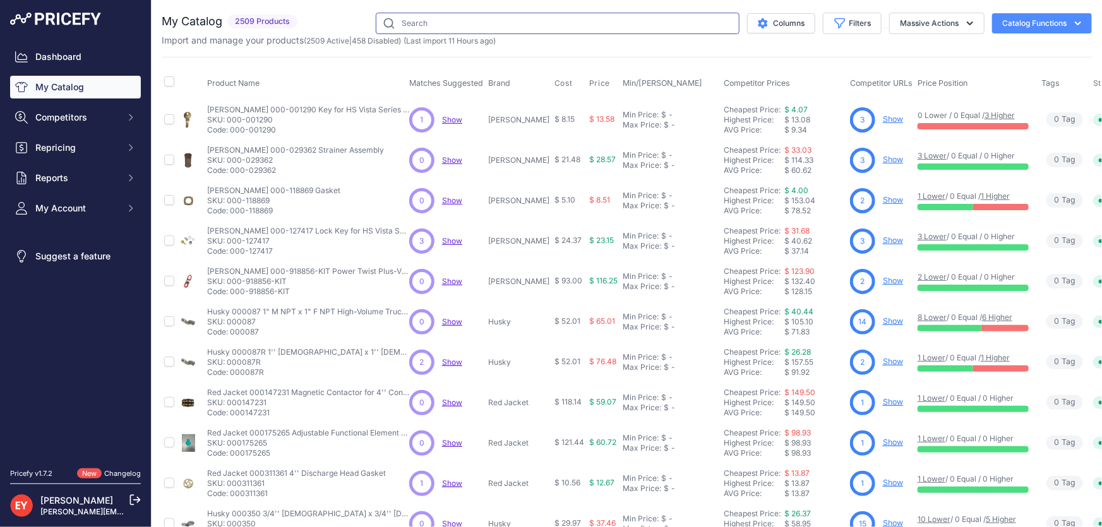
click at [405, 25] on input "text" at bounding box center [558, 23] width 364 height 21
paste input "503000-78"
type input "503000-78"
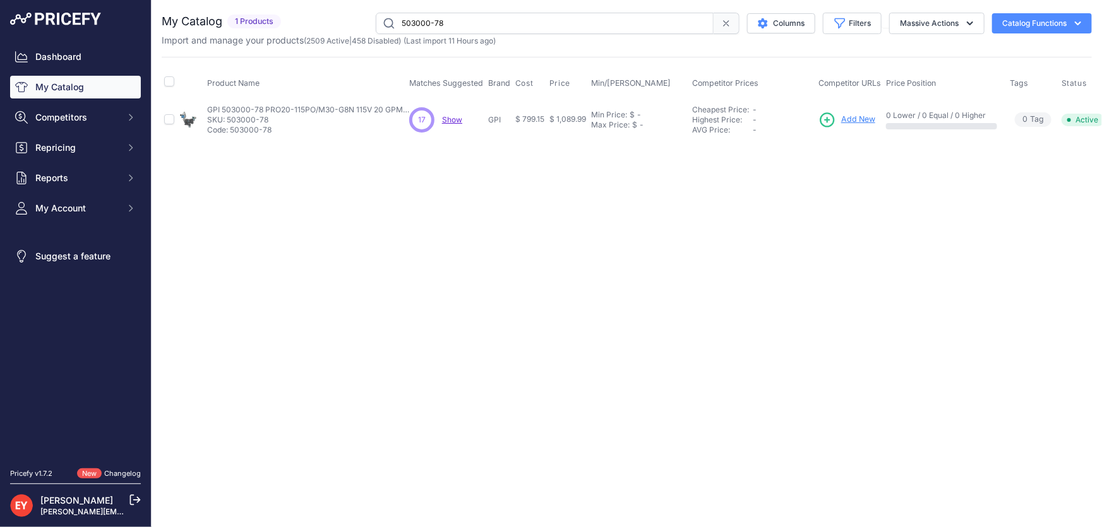
click at [862, 116] on span "Add New" at bounding box center [858, 120] width 34 height 12
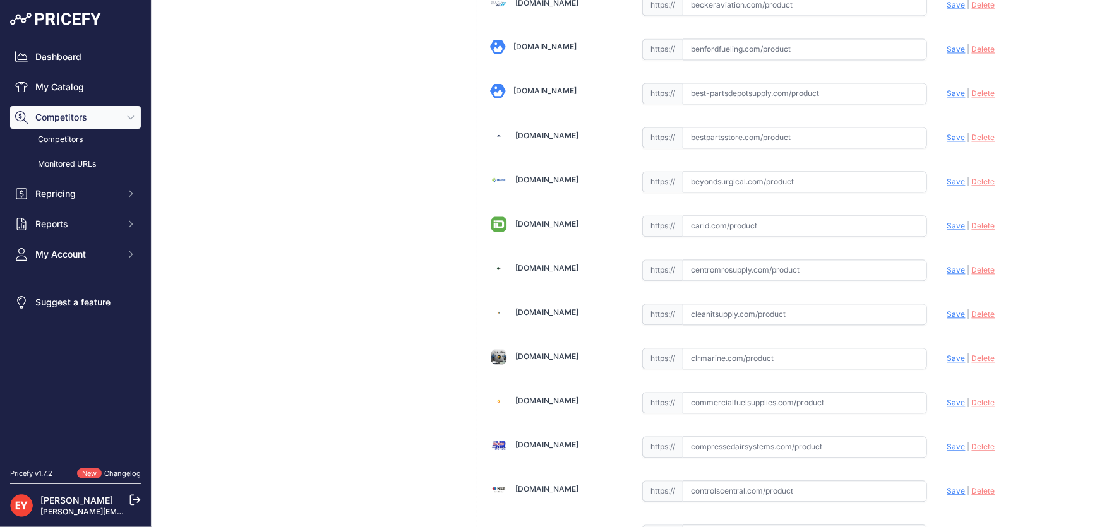
scroll to position [4987, 0]
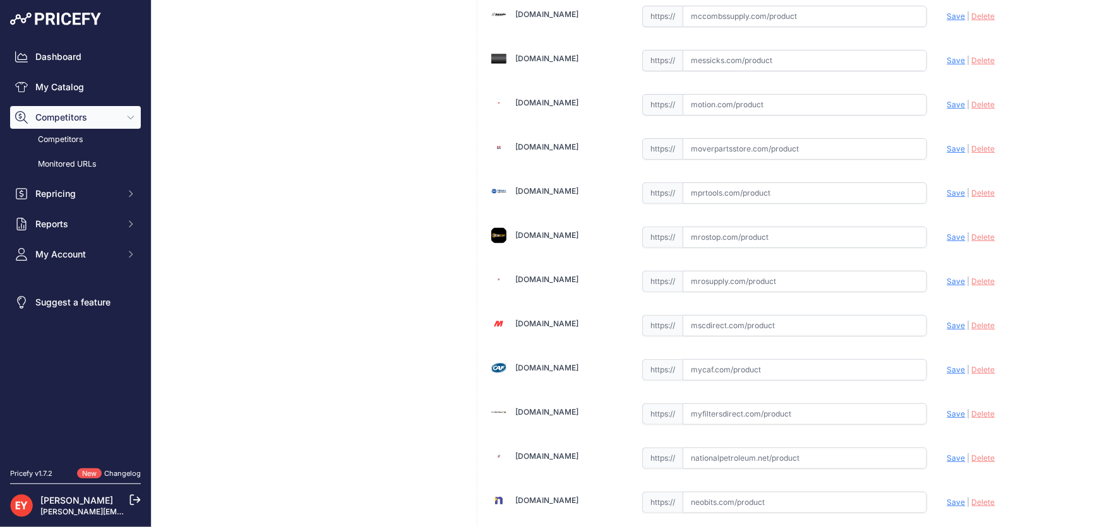
click at [725, 272] on input "text" at bounding box center [805, 281] width 244 height 21
paste input "https://www.mrosupply.com/pumps/6100888_503000-78_gpi/?srsltid=AfmBOopmIfAcx1Qs…"
click at [947, 277] on span "Save" at bounding box center [956, 281] width 18 height 9
type input "https://www.mrosupply.com/pumps/6100888_503000-78_gpi/?prirule_jdsnikfkfjsd=3888"
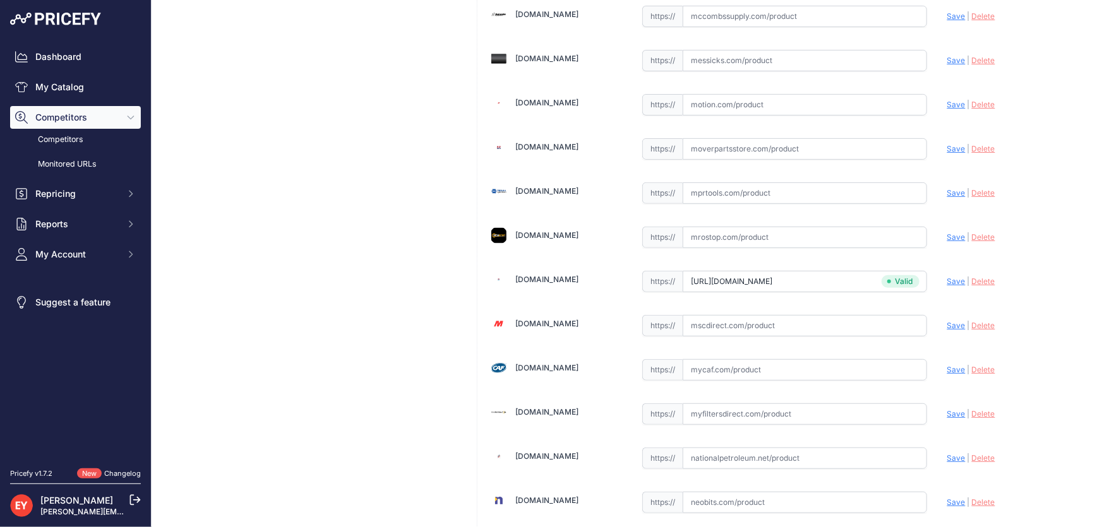
scroll to position [362, 0]
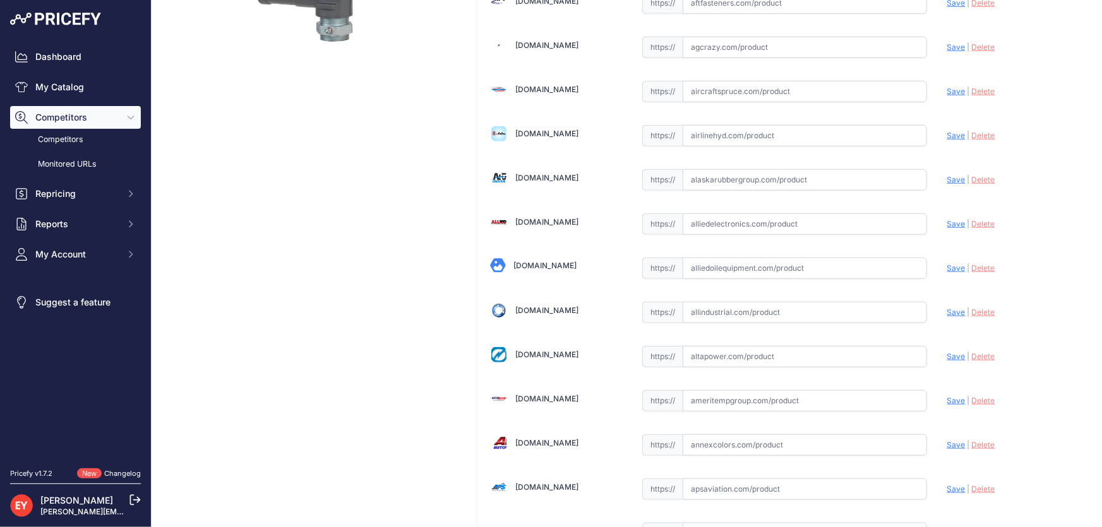
click at [735, 265] on input "text" at bounding box center [805, 268] width 244 height 21
paste input "https://alliedoilequipment.com/shop/great-plains-industries-gpi/503000-78-pump-…"
click at [947, 267] on span "Save" at bounding box center [956, 267] width 18 height 9
type input "https://alliedoilequipment.com/shop/great-plains-industries-gpi/503000-78-pump-…"
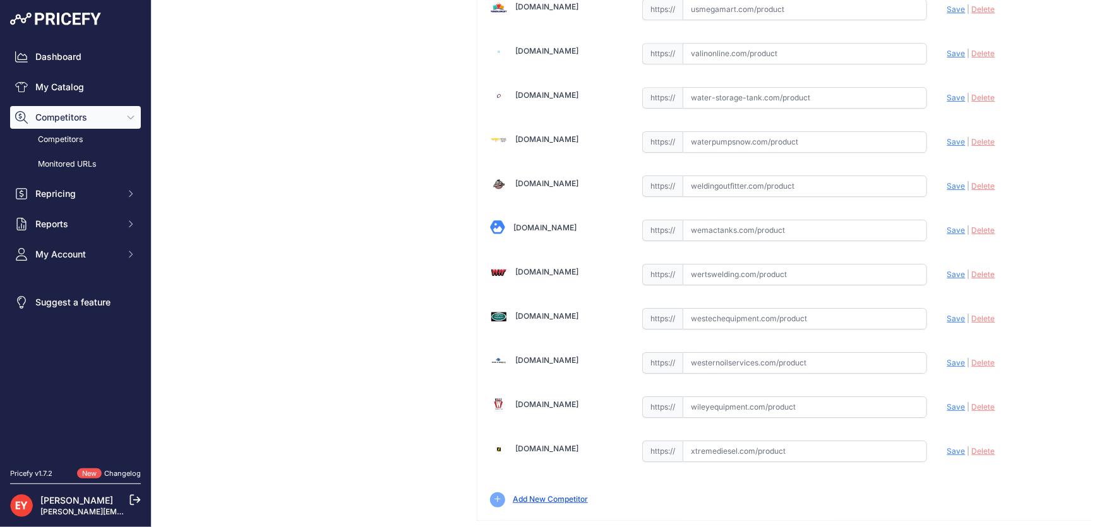
scroll to position [9279, 0]
drag, startPoint x: 1043, startPoint y: 511, endPoint x: 1026, endPoint y: 499, distance: 21.4
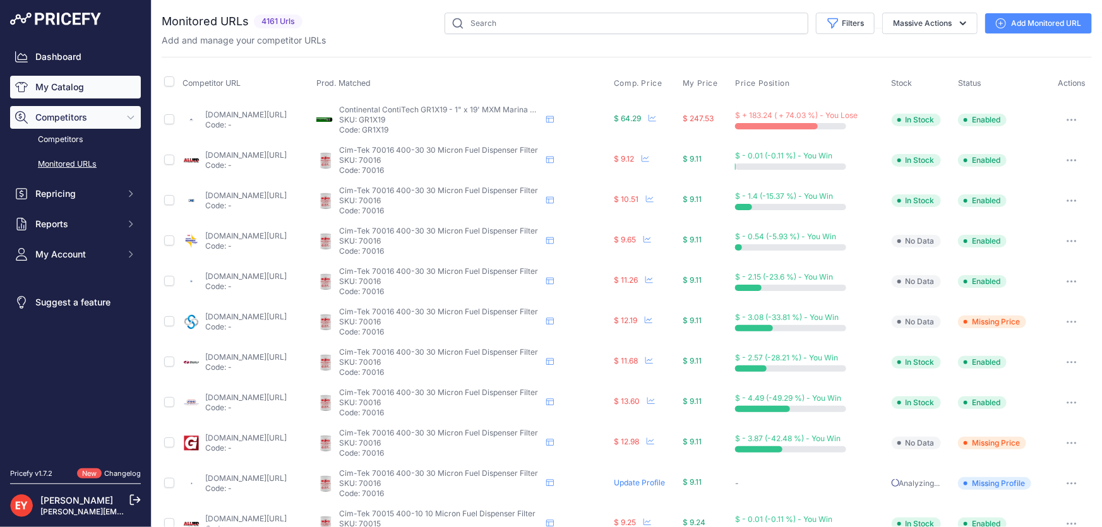
click at [104, 89] on link "My Catalog" at bounding box center [75, 87] width 131 height 23
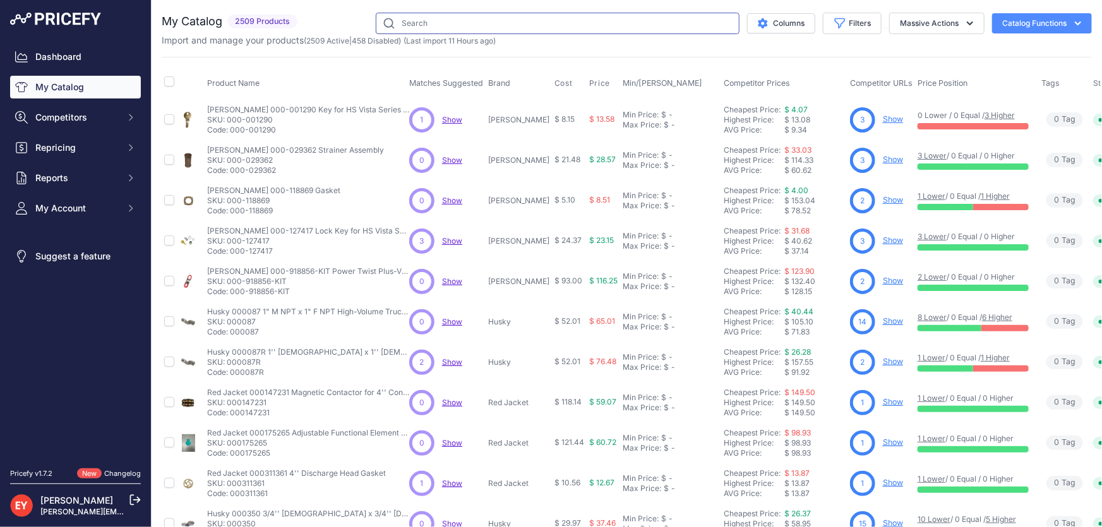
click at [402, 21] on input "text" at bounding box center [558, 23] width 364 height 21
paste input "503000-79"
type input "503000-79"
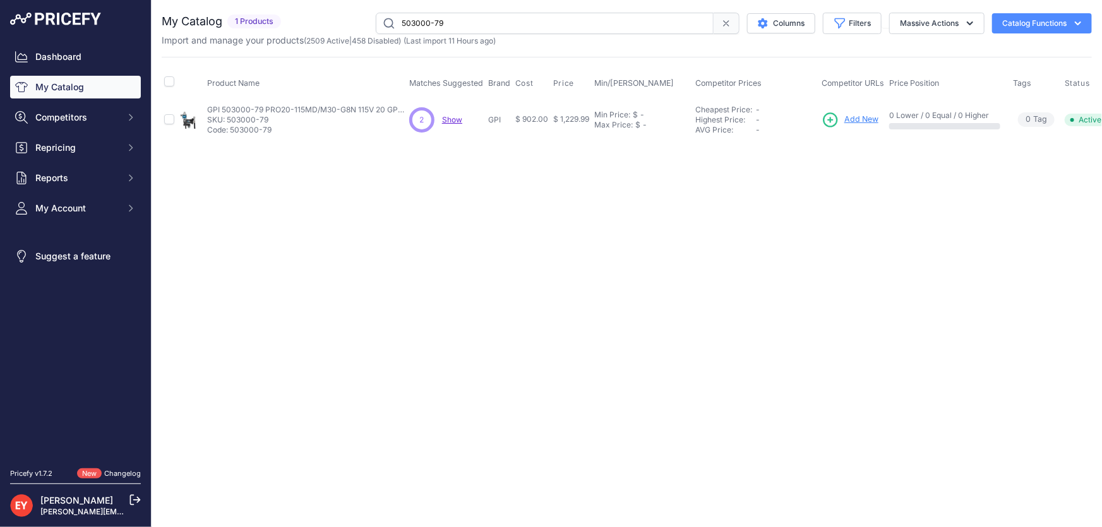
click at [853, 120] on span "Add New" at bounding box center [861, 120] width 34 height 12
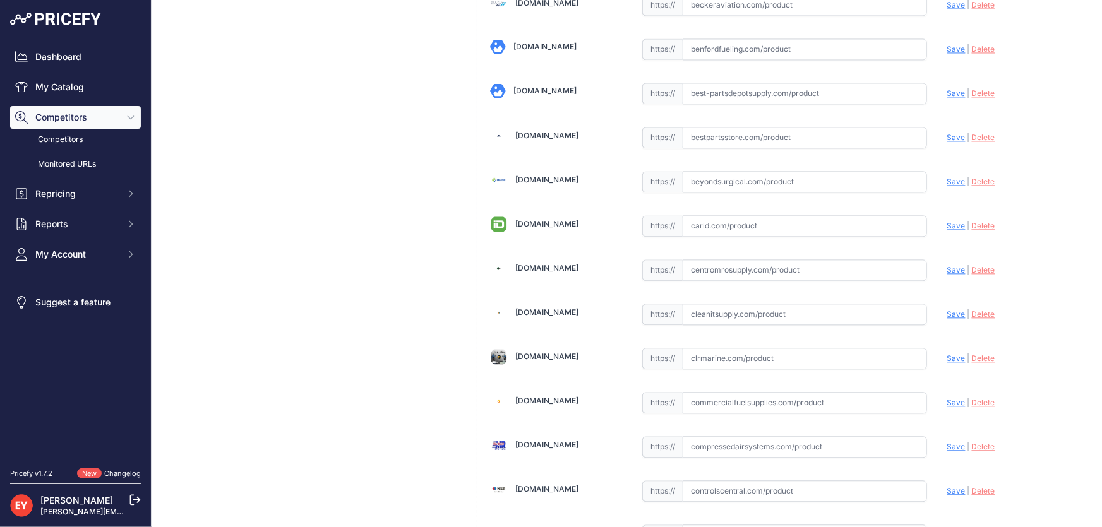
scroll to position [4987, 0]
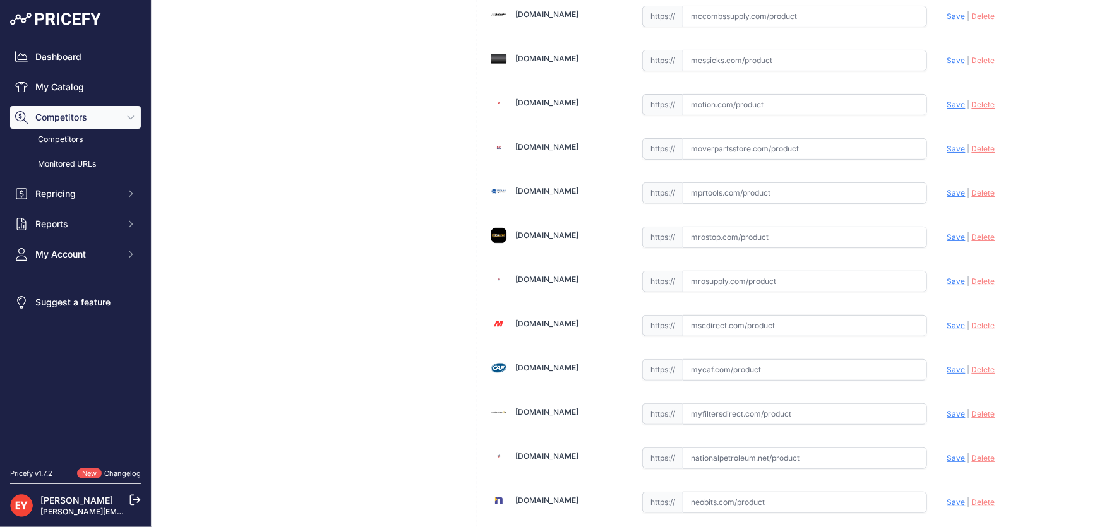
click at [719, 272] on input "text" at bounding box center [805, 281] width 244 height 21
paste input "https://www.mrosupply.com/pumps/6100897_503000-79_gpi/?srsltid=AfmBOopi_rGBE77R…"
click at [954, 277] on span "Save" at bounding box center [956, 281] width 18 height 9
type input "https://www.mrosupply.com/pumps/6100897_503000-79_gpi/?prirule_jdsnikfkfjsd=3888"
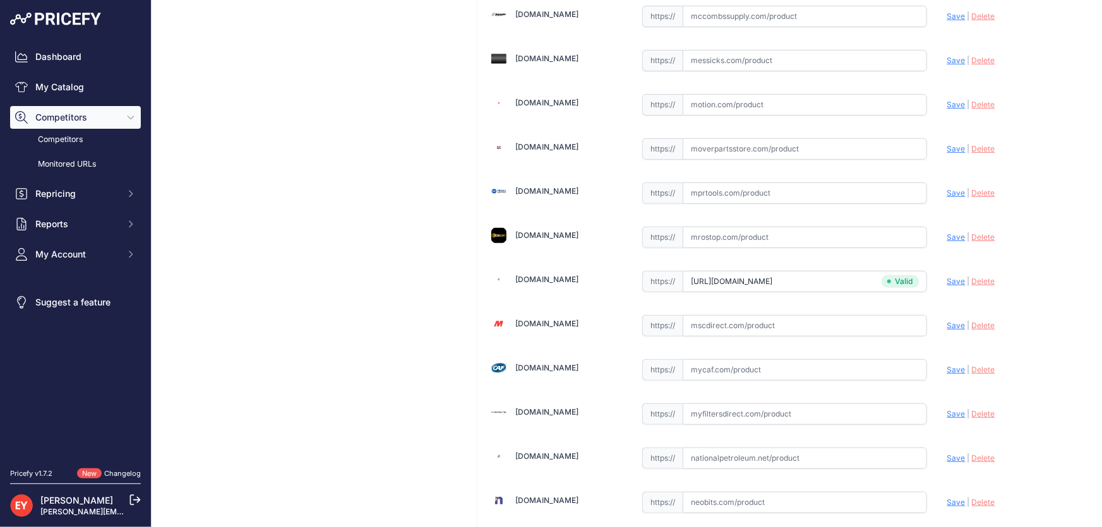
scroll to position [362, 0]
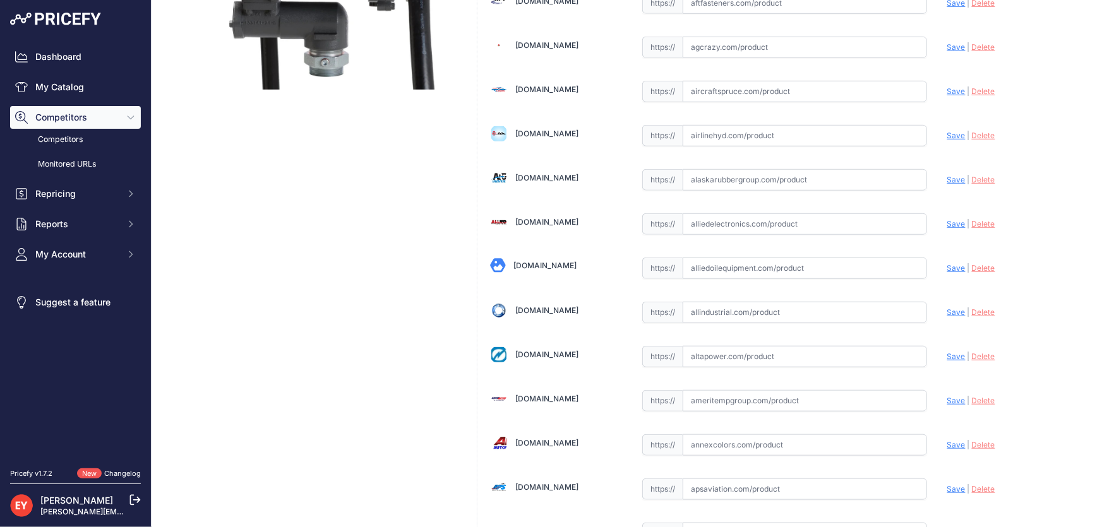
click at [724, 271] on input "text" at bounding box center [805, 268] width 244 height 21
paste input "https://alliedoilequipment.com/shop/great-plains-industries-gpi/503000-79-pump-…"
click at [947, 267] on span "Save" at bounding box center [956, 267] width 18 height 9
type input "https://alliedoilequipment.com/shop/great-plains-industries-gpi/503000-79-pump-…"
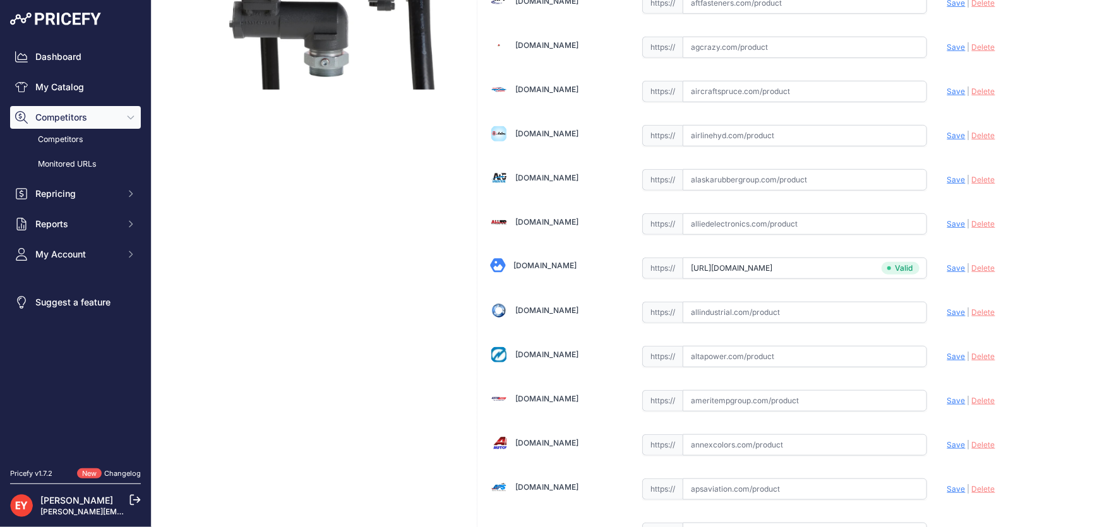
scroll to position [1156, 0]
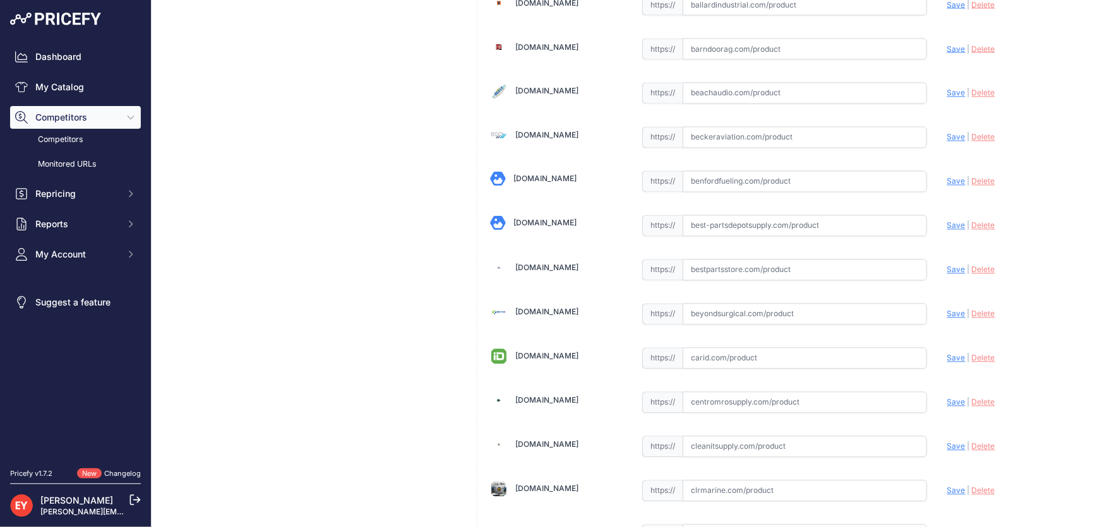
click at [696, 263] on input "text" at bounding box center [805, 270] width 244 height 21
paste input "https://www.bestpartsstore.com/product/gpi-503000-79-pro20-115md-m30-g8n-115v-2…"
click at [947, 265] on span "Save" at bounding box center [956, 269] width 18 height 9
type input "https://www.bestpartsstore.com/product/gpi-503000-79-pro20-115md-m30-g8n-115v-2…"
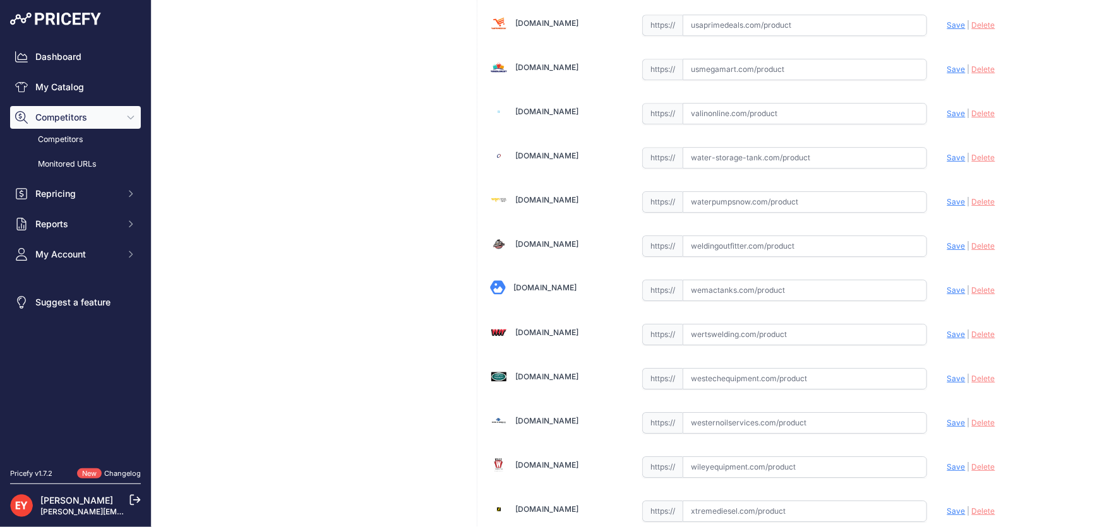
scroll to position [9279, 0]
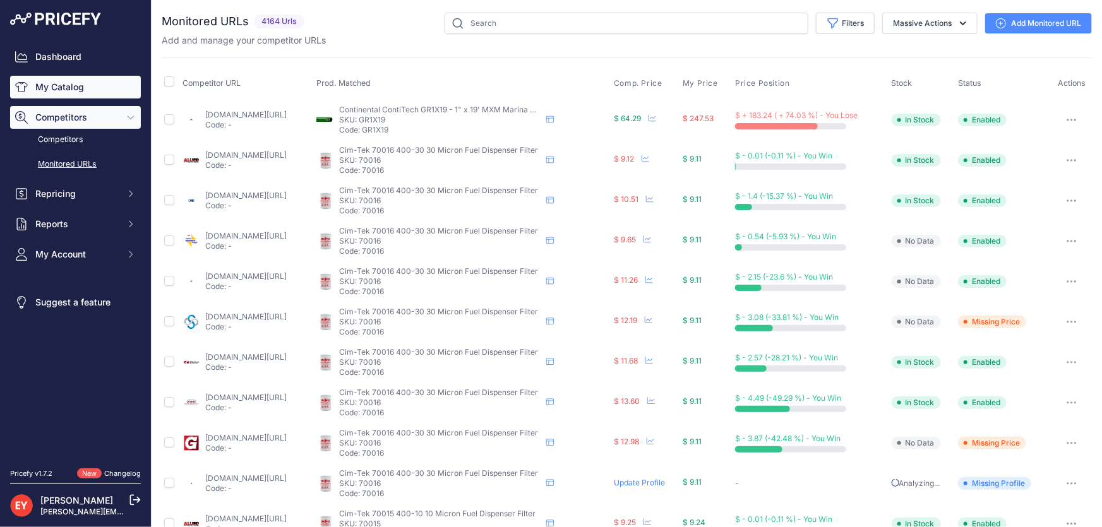
click at [90, 87] on link "My Catalog" at bounding box center [75, 87] width 131 height 23
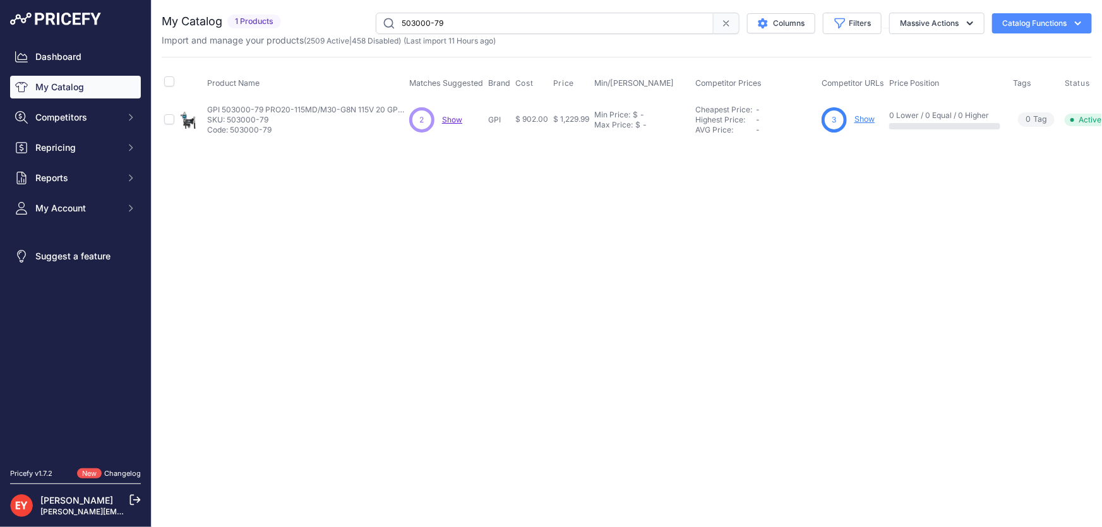
drag, startPoint x: 503, startPoint y: 28, endPoint x: 364, endPoint y: 26, distance: 138.3
click at [364, 26] on div "503000-79 Columns Filters Status All Status Only Enabled Only Disabled" at bounding box center [689, 23] width 806 height 21
paste input "82"
type input "503000-82"
click at [867, 117] on span "Add New" at bounding box center [861, 120] width 34 height 12
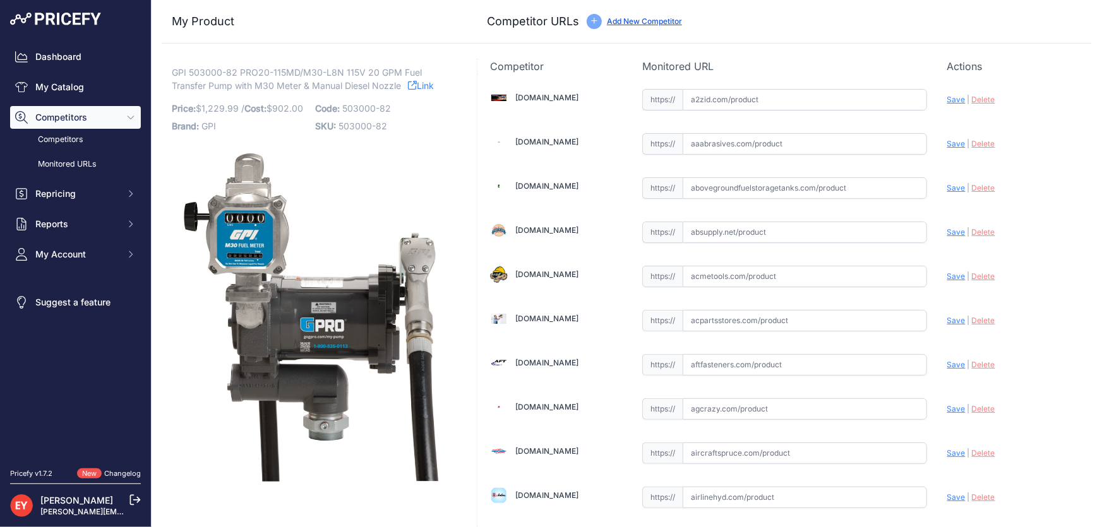
scroll to position [8686, 0]
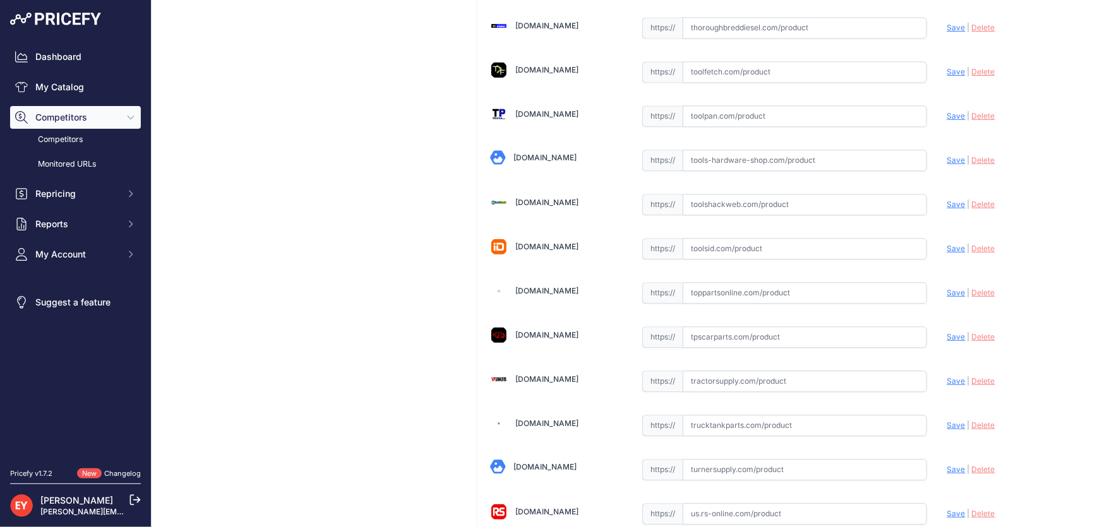
click at [688, 282] on input "text" at bounding box center [805, 292] width 244 height 21
paste input "https://www.toppartsonline.com/product/gpi-503000-82-pro20-115md-m30-l8n-115v-2…"
click at [947, 288] on span "Save" at bounding box center [956, 292] width 18 height 9
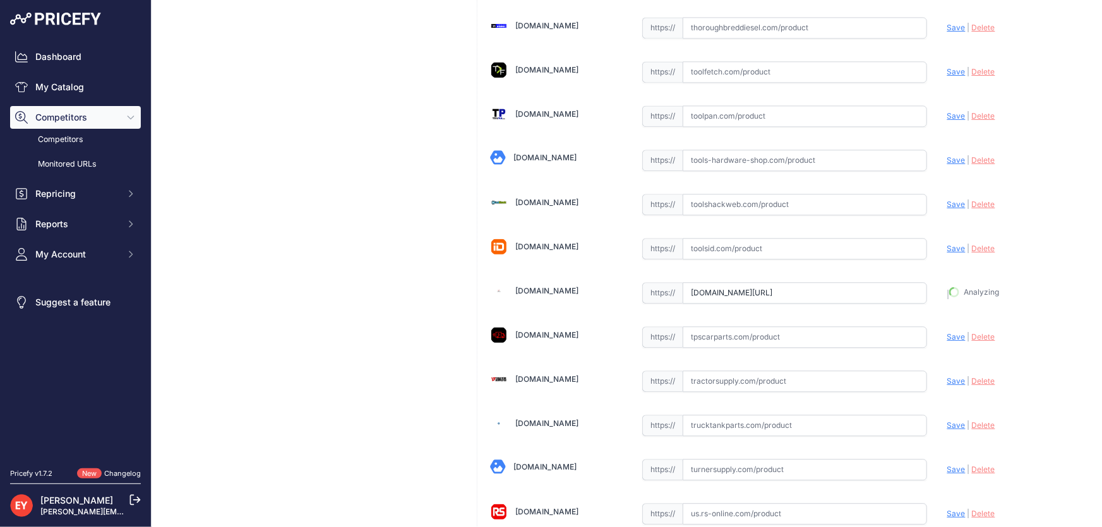
type input "https://www.toppartsonline.com/product/gpi-503000-82-pro20-115md-m30-l8n-115v-2…"
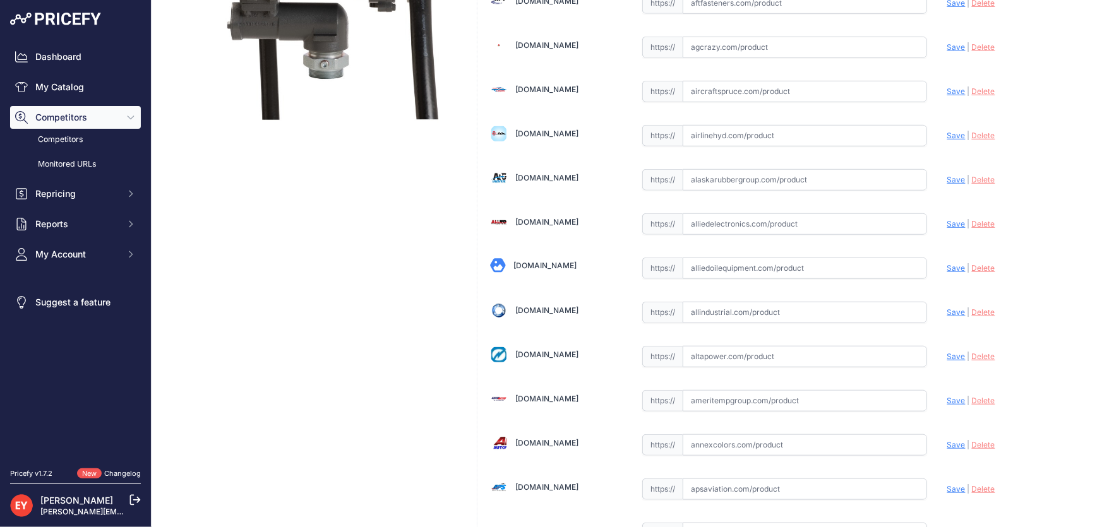
click at [701, 268] on input "text" at bounding box center [805, 268] width 244 height 21
paste input "https://alliedoilequipment.com/shop/great-plains-industries-gpi/503000-82-pump-…"
click at [947, 265] on span "Save" at bounding box center [956, 267] width 18 height 9
type input "https://alliedoilequipment.com/shop/great-plains-industries-gpi/503000-82-pump-…"
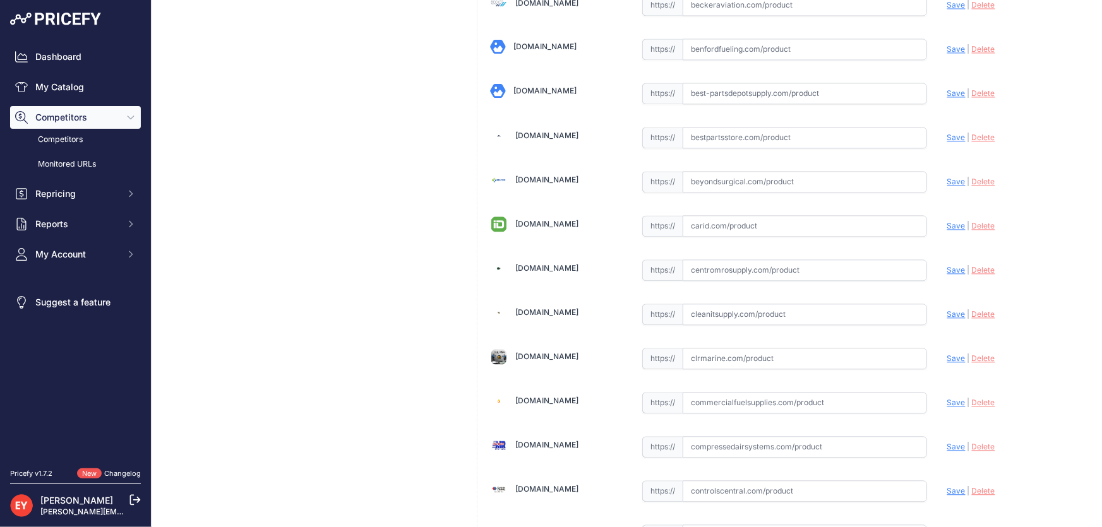
scroll to position [4987, 0]
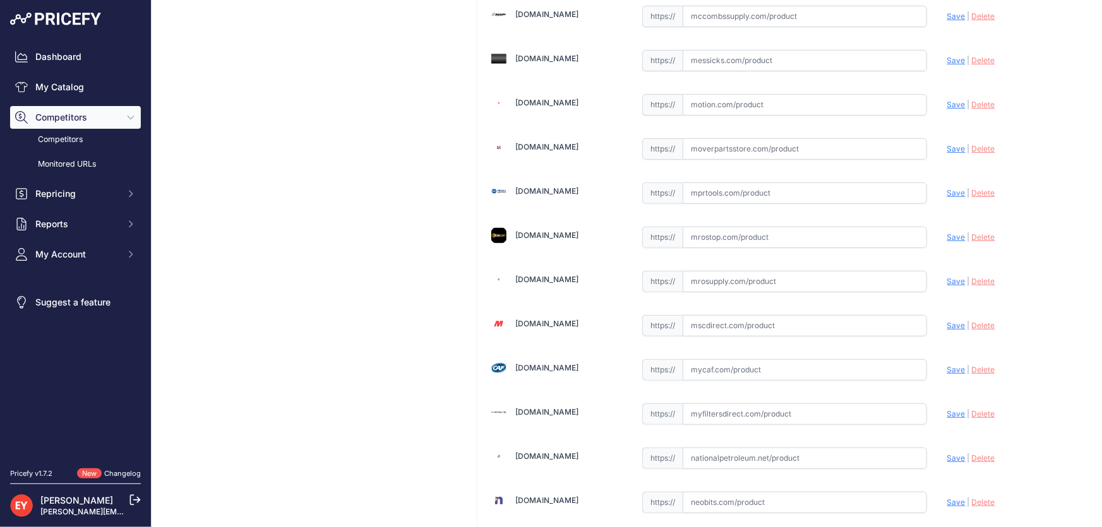
click at [752, 271] on input "text" at bounding box center [805, 281] width 244 height 21
paste input "https://www.mrosupply.com/pumps/6100898_503000-82_gpi/?srsltid=AfmBOopIDztD94ra…"
click at [951, 277] on span "Save" at bounding box center [956, 281] width 18 height 9
type input "https://www.mrosupply.com/pumps/6100898_503000-82_gpi/?prirule_jdsnikfkfjsd=3888"
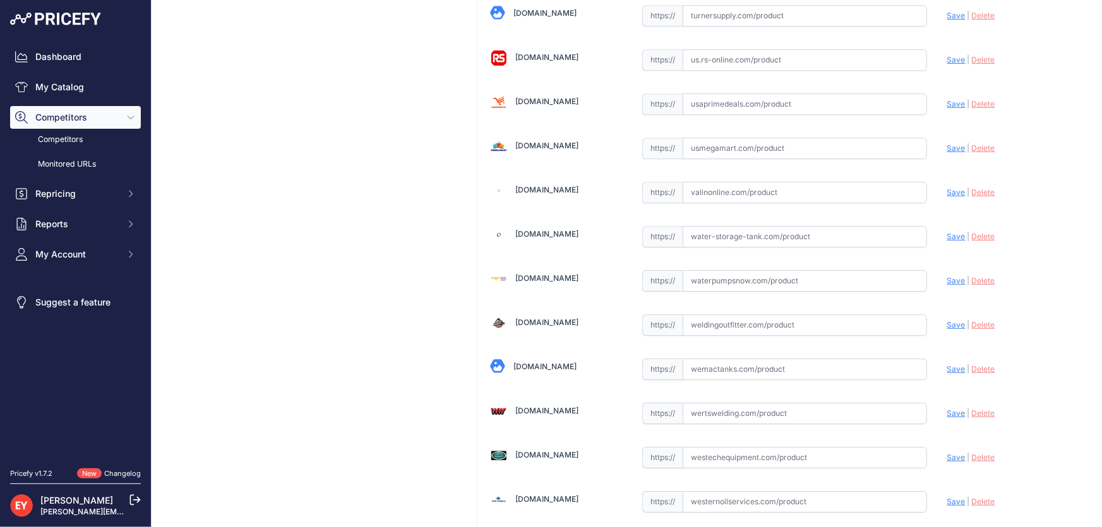
scroll to position [9308, 0]
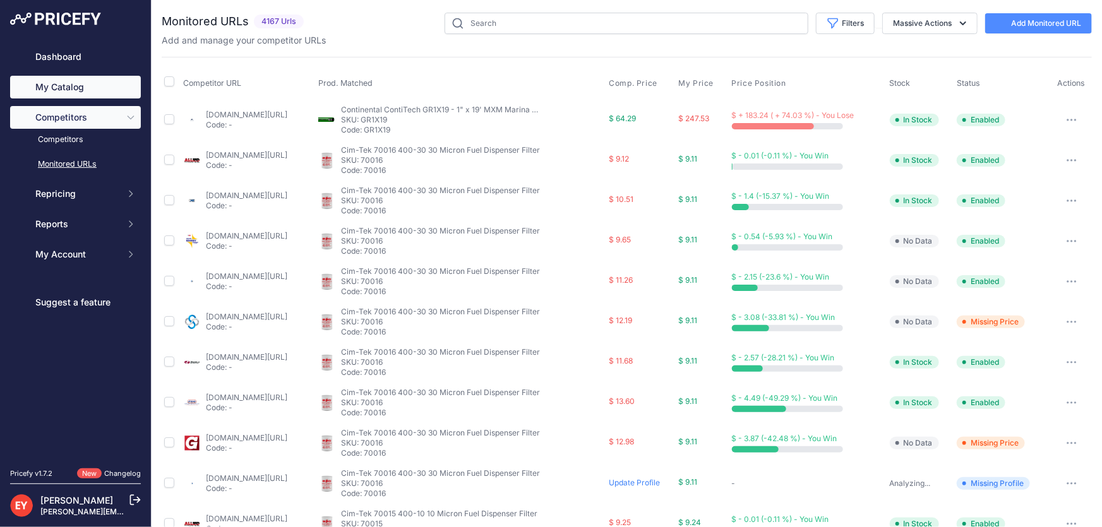
click at [98, 91] on link "My Catalog" at bounding box center [75, 87] width 131 height 23
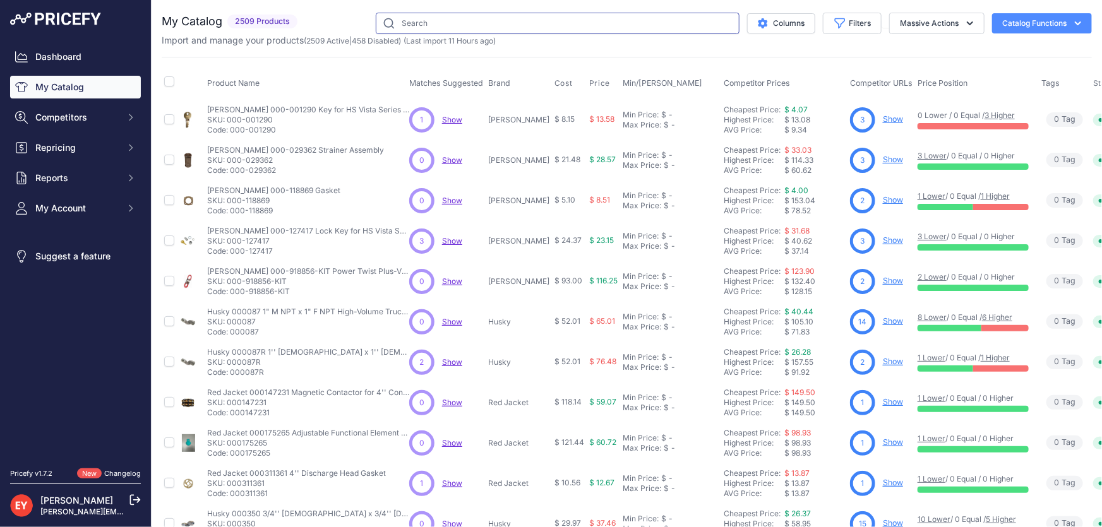
click at [407, 25] on input "text" at bounding box center [558, 23] width 364 height 21
paste input "503000-80"
type input "503000-80"
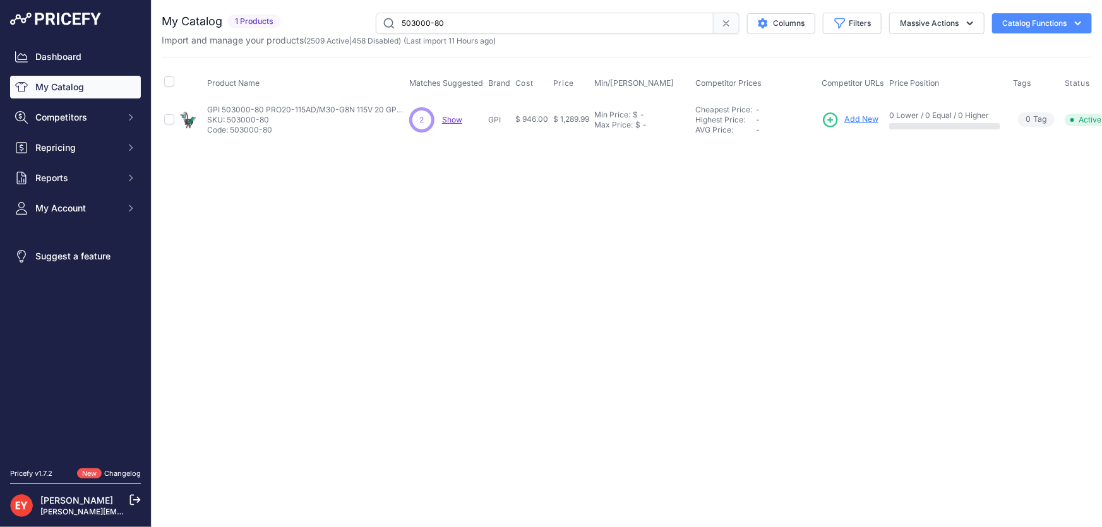
scroll to position [0, 41]
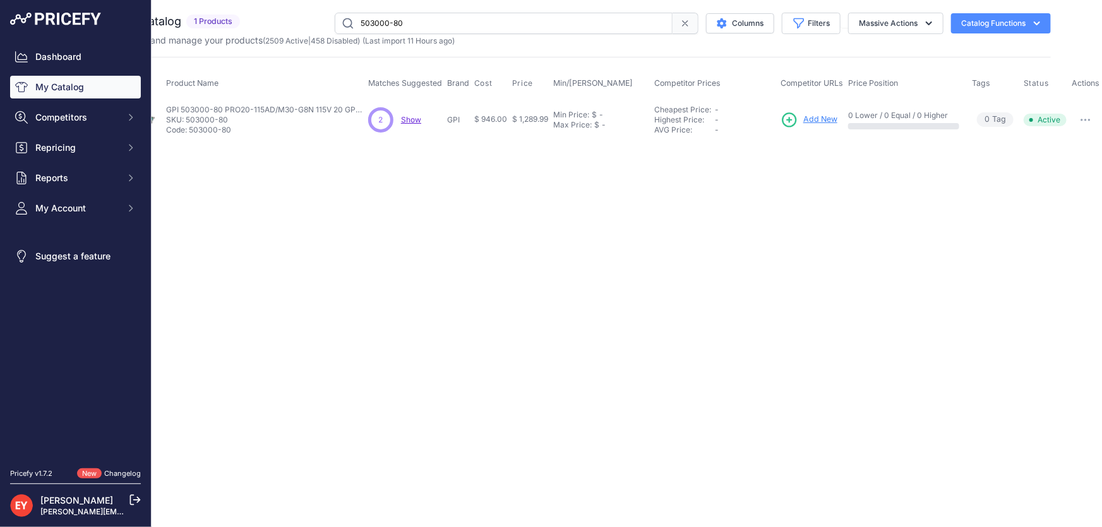
click at [1091, 119] on icon "button" at bounding box center [1086, 120] width 10 height 3
click at [1073, 136] on button "Disable" at bounding box center [1059, 146] width 81 height 20
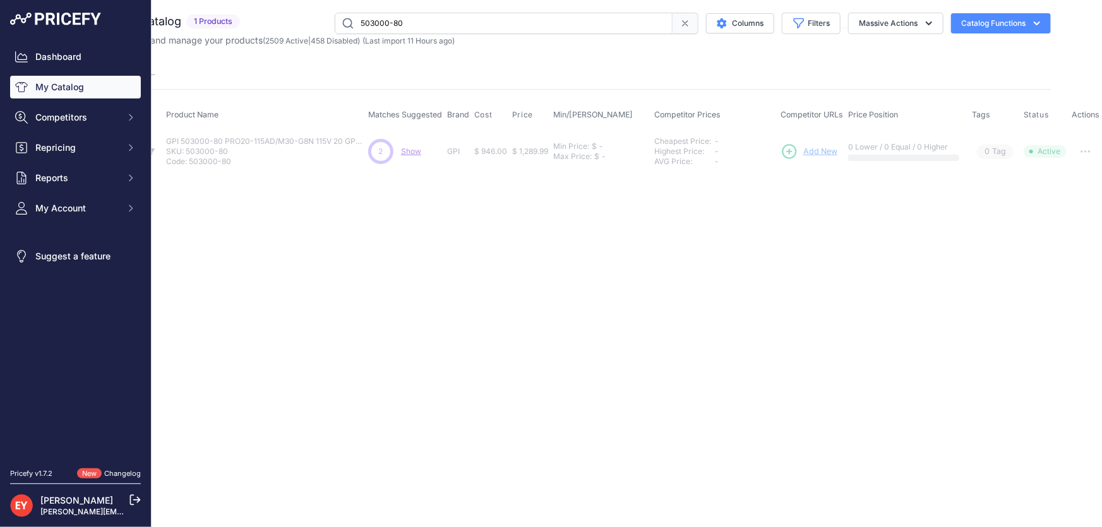
scroll to position [0, 0]
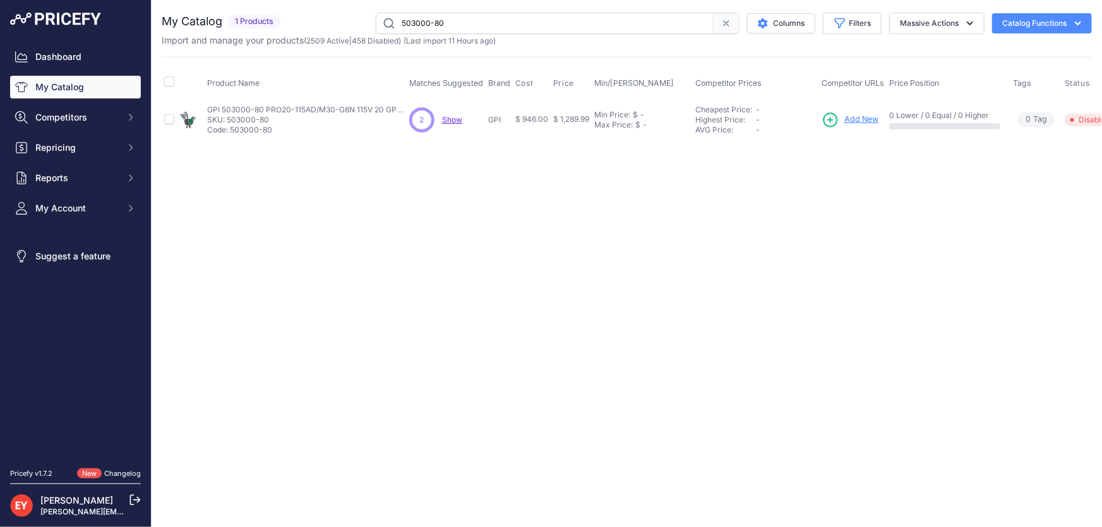
drag, startPoint x: 480, startPoint y: 25, endPoint x: 360, endPoint y: 28, distance: 120.1
click at [360, 28] on div "503000-80 Columns Filters Status All Status Only Enabled Only Disabled" at bounding box center [689, 23] width 806 height 21
paste input "3"
type input "503000-83"
click at [853, 116] on span "Add New" at bounding box center [861, 120] width 34 height 12
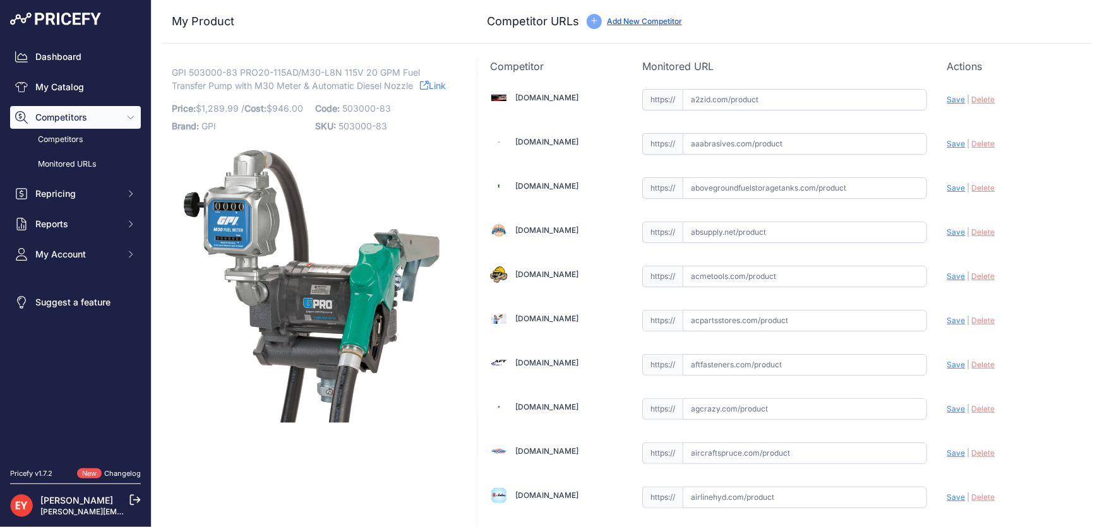
scroll to position [8686, 0]
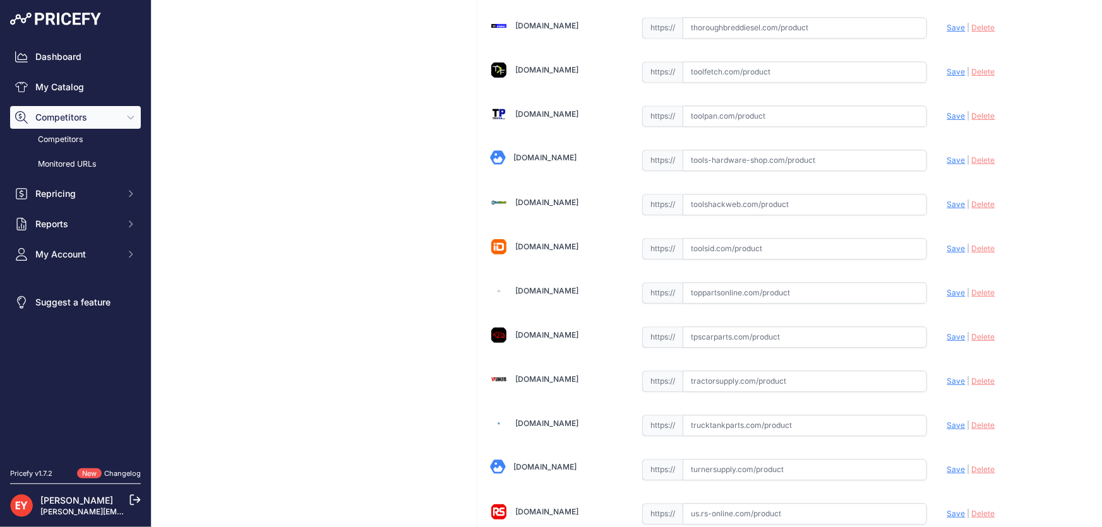
click at [707, 282] on input "text" at bounding box center [805, 292] width 244 height 21
paste input "https://www.toppartsonline.com/product/gpi-503000-83-pro20-115ad-m30-l8n-115v-2…"
click at [947, 288] on span "Save" at bounding box center [956, 292] width 18 height 9
type input "https://www.toppartsonline.com/product/gpi-503000-83-pro20-115ad-m30-l8n-115v-2…"
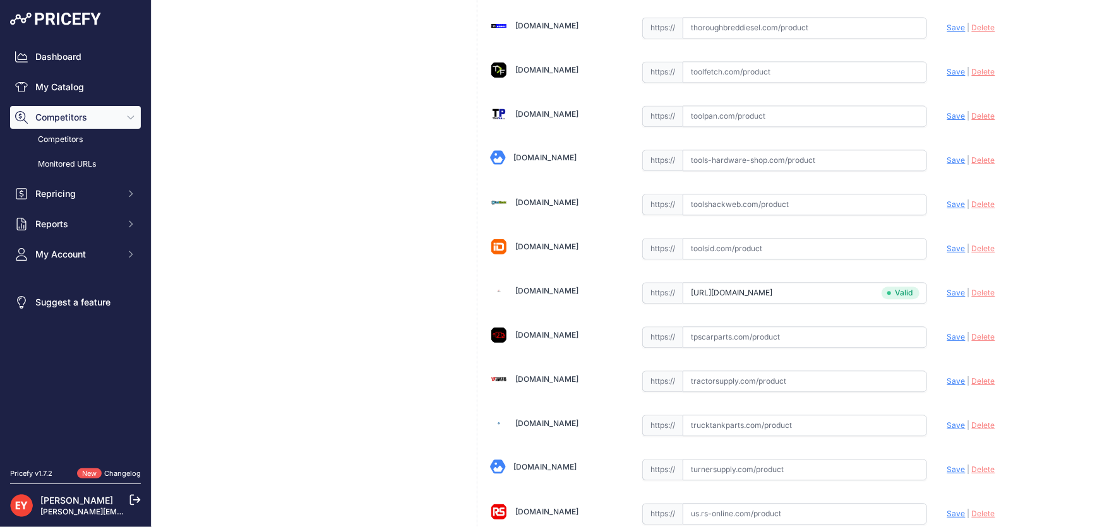
scroll to position [362, 0]
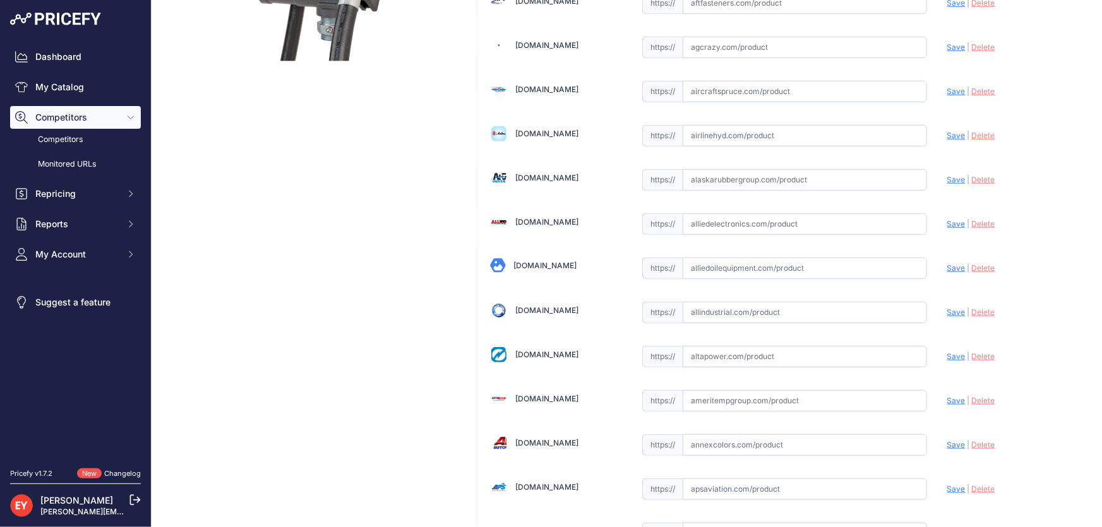
click at [709, 265] on input "text" at bounding box center [805, 268] width 244 height 21
paste input "https://alliedoilequipment.com/shop/great-plains-industries-gpi/503000-83-pump-…"
click at [947, 268] on span "Save" at bounding box center [956, 267] width 18 height 9
type input "https://alliedoilequipment.com/shop/great-plains-industries-gpi/503000-83-pump-…"
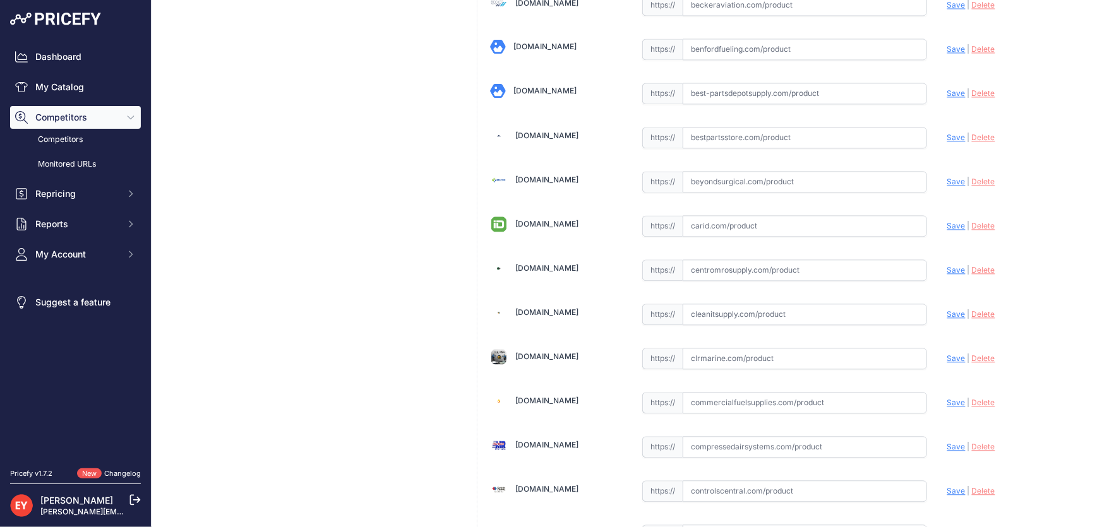
scroll to position [4987, 0]
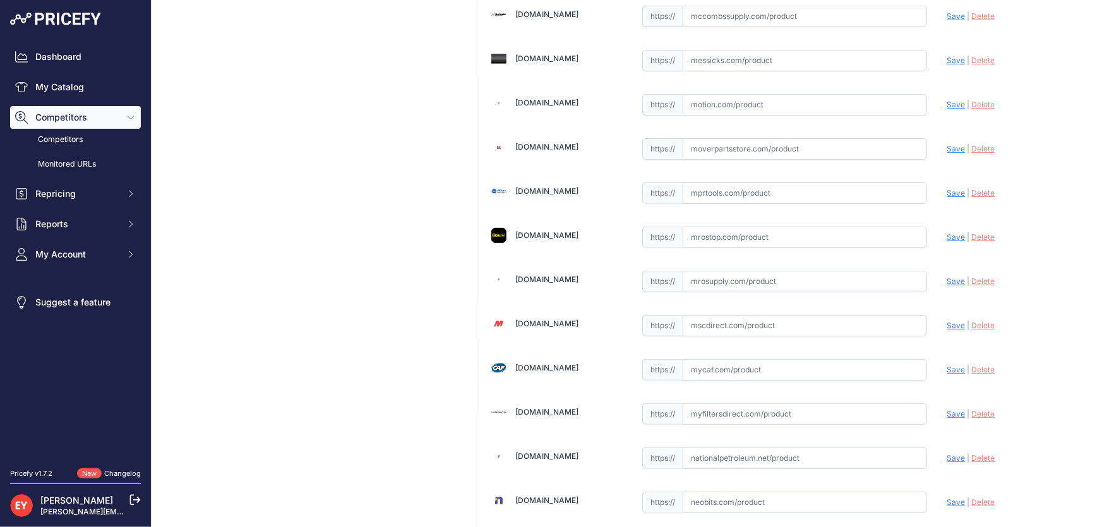
click at [722, 271] on input "text" at bounding box center [805, 281] width 244 height 21
paste input "https://www.mrosupply.com/pumps/6100901_503000-83_gpi/?srsltid=AfmBOor6K1Nyu4R3…"
click at [947, 277] on span "Save" at bounding box center [956, 281] width 18 height 9
type input "https://www.mrosupply.com/pumps/6100901_503000-83_gpi/?prirule_jdsnikfkfjsd=3888"
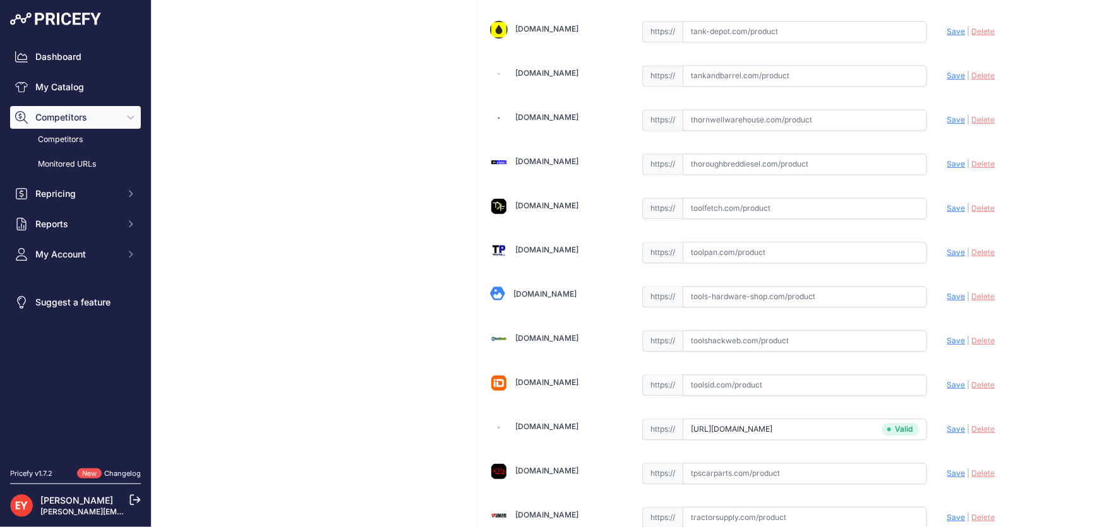
scroll to position [9308, 0]
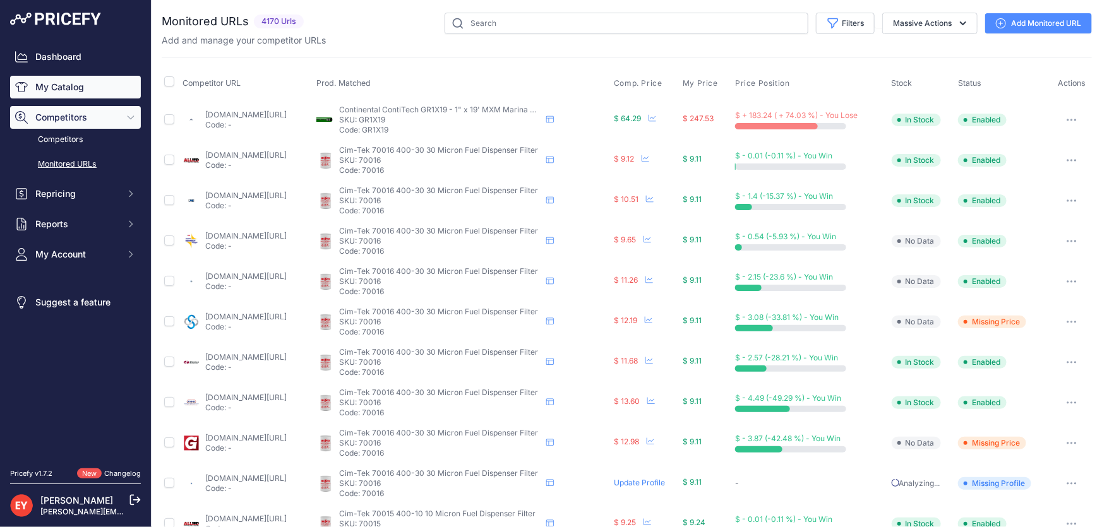
click at [75, 88] on link "My Catalog" at bounding box center [75, 87] width 131 height 23
